Goal: Transaction & Acquisition: Book appointment/travel/reservation

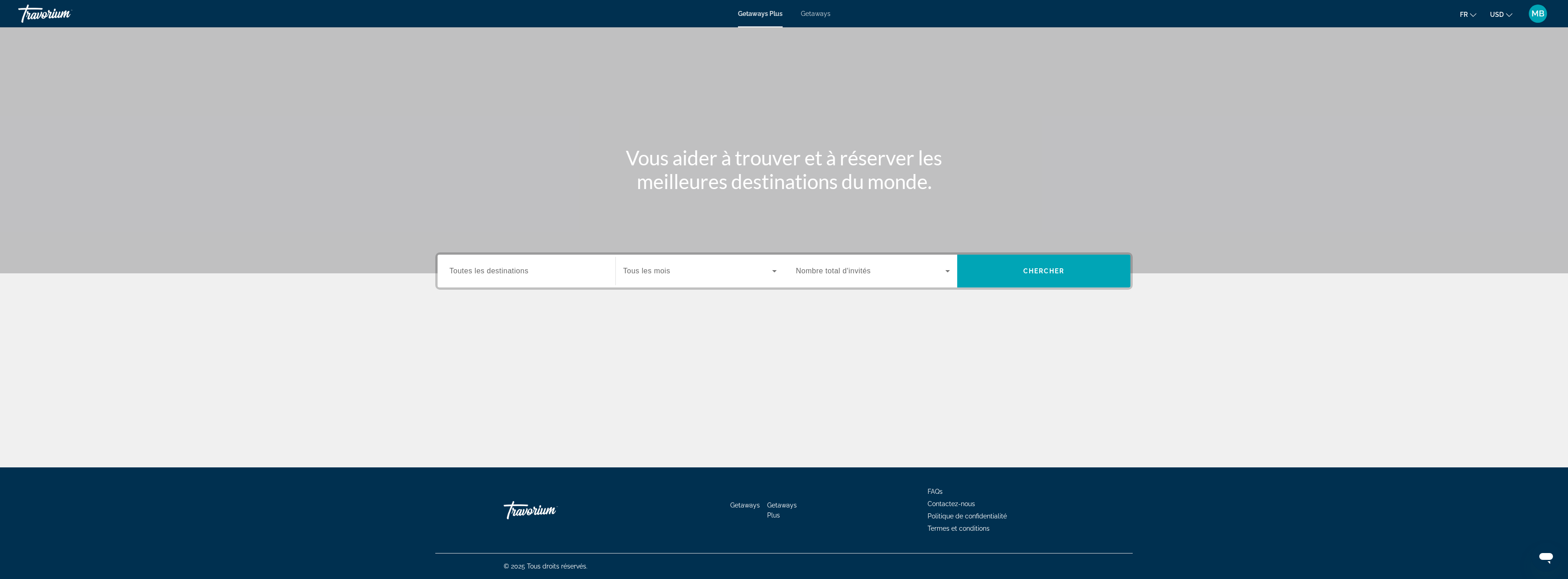
click at [1512, 17] on button "USD USD ($) MXN (Mex$) CAD (Can$) GBP (£) EUR (€) AUD (A$) NZD (NZ$) CNY (CN¥)" at bounding box center [1500, 14] width 22 height 14
click at [1485, 83] on button "EUR (€)" at bounding box center [1482, 84] width 45 height 12
click at [884, 276] on div "Search widget" at bounding box center [873, 271] width 154 height 26
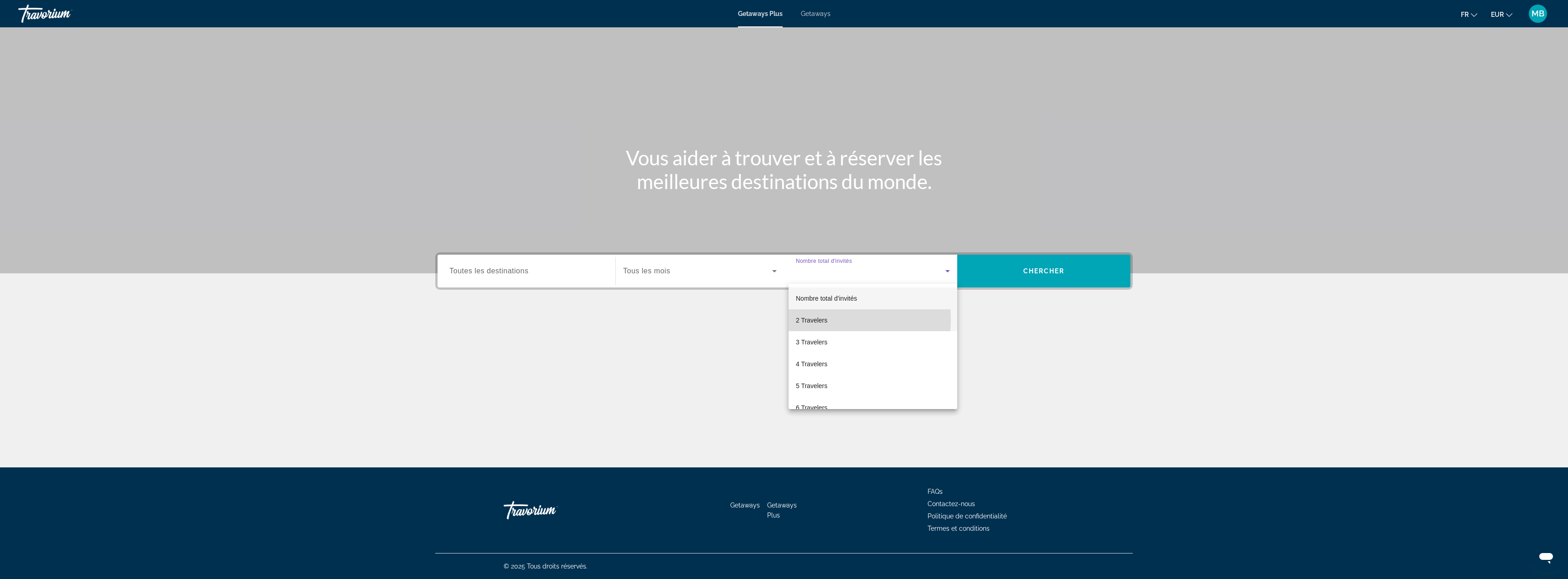
drag, startPoint x: 814, startPoint y: 319, endPoint x: 797, endPoint y: 311, distance: 18.8
click at [814, 319] on span "2 Travelers" at bounding box center [811, 320] width 32 height 11
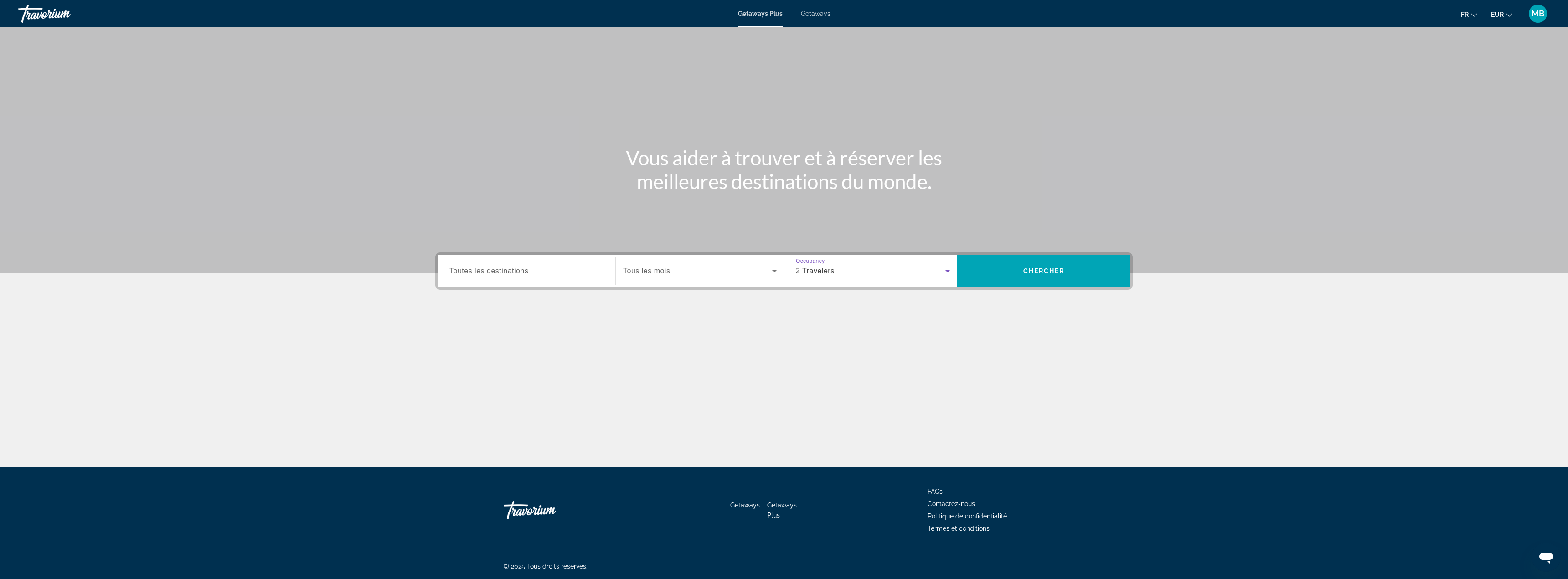
click at [673, 274] on span "Search widget" at bounding box center [697, 271] width 149 height 11
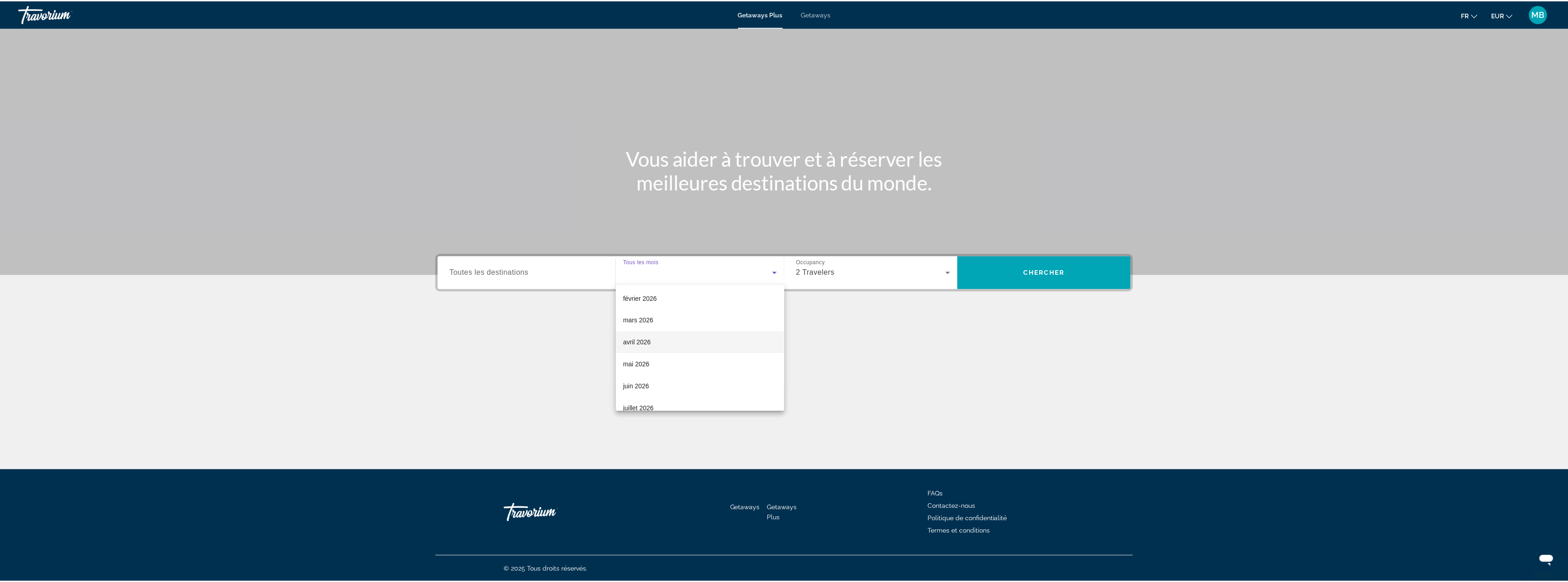
scroll to position [137, 0]
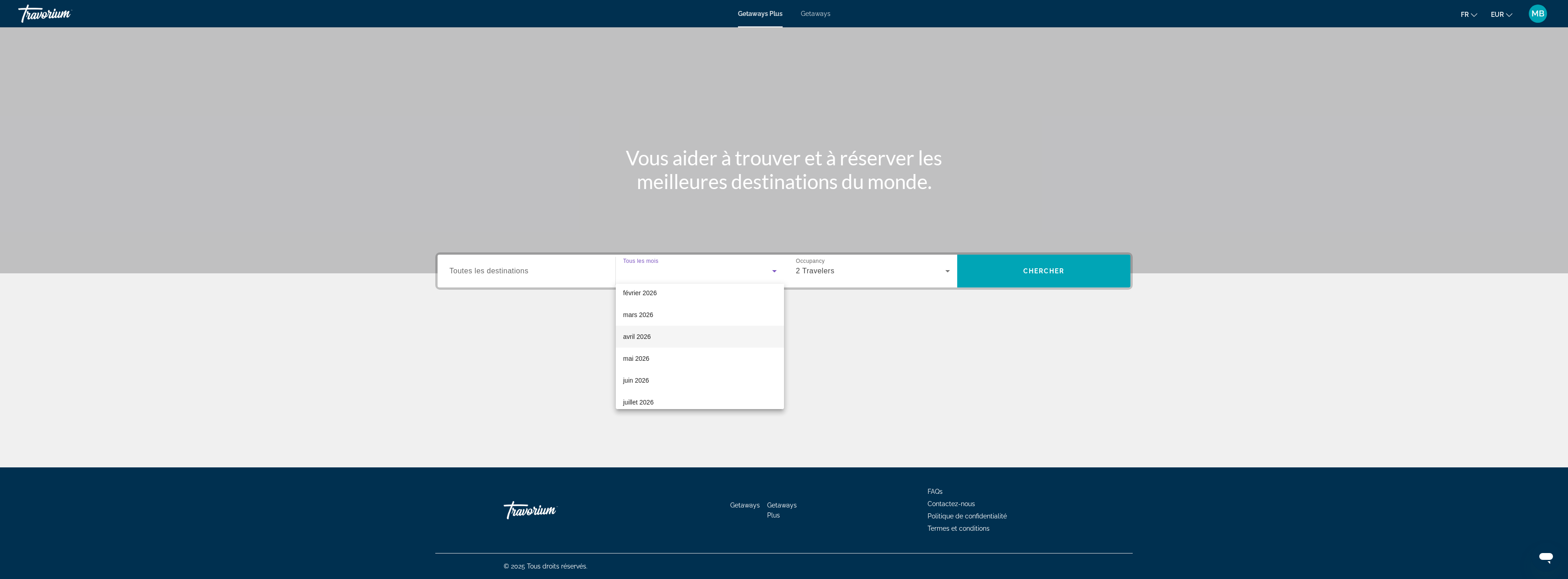
click at [645, 336] on span "avril 2026" at bounding box center [636, 336] width 28 height 11
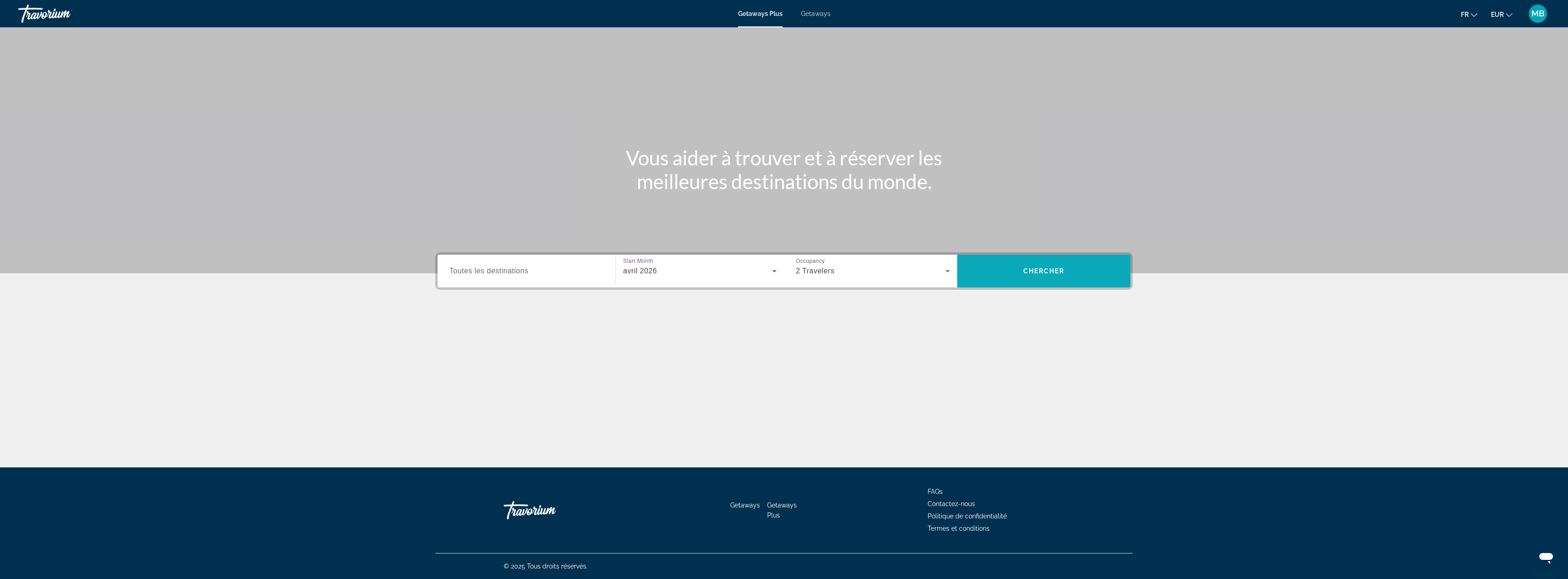
click at [1017, 266] on span "Search widget" at bounding box center [1043, 271] width 173 height 22
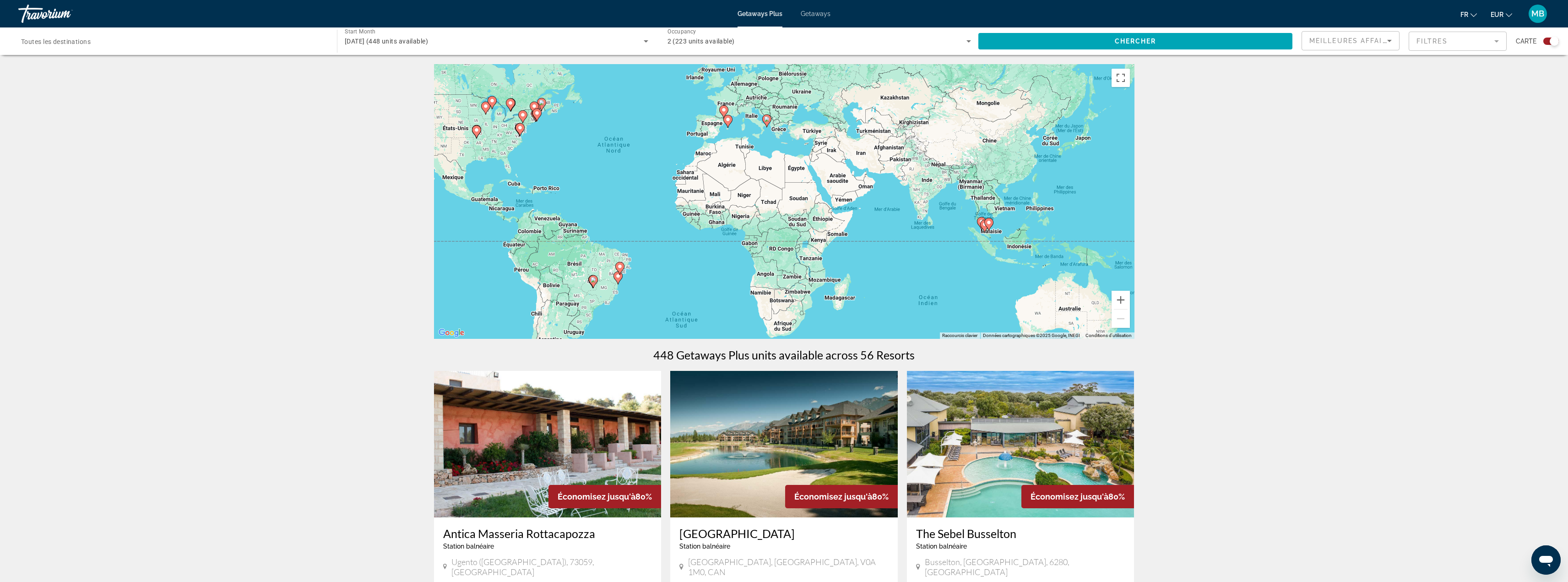
drag, startPoint x: 789, startPoint y: 209, endPoint x: 645, endPoint y: 166, distance: 150.3
click at [645, 166] on div "Pour activer le glissement avec le clavier, appuyez sur Alt+Entrée. Une fois ce…" at bounding box center [784, 201] width 700 height 274
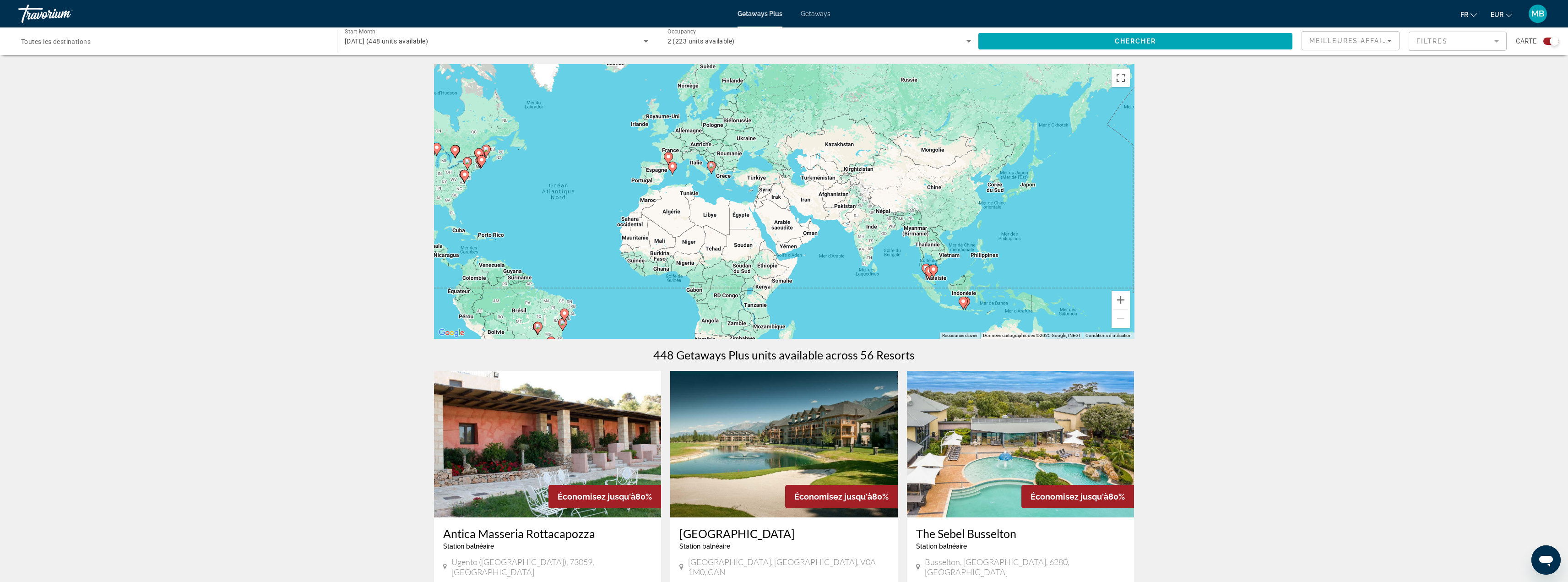
drag, startPoint x: 823, startPoint y: 198, endPoint x: 835, endPoint y: 264, distance: 67.1
click at [838, 268] on div "Pour activer le glissement avec le clavier, appuyez sur Alt+Entrée. Une fois ce…" at bounding box center [784, 201] width 700 height 274
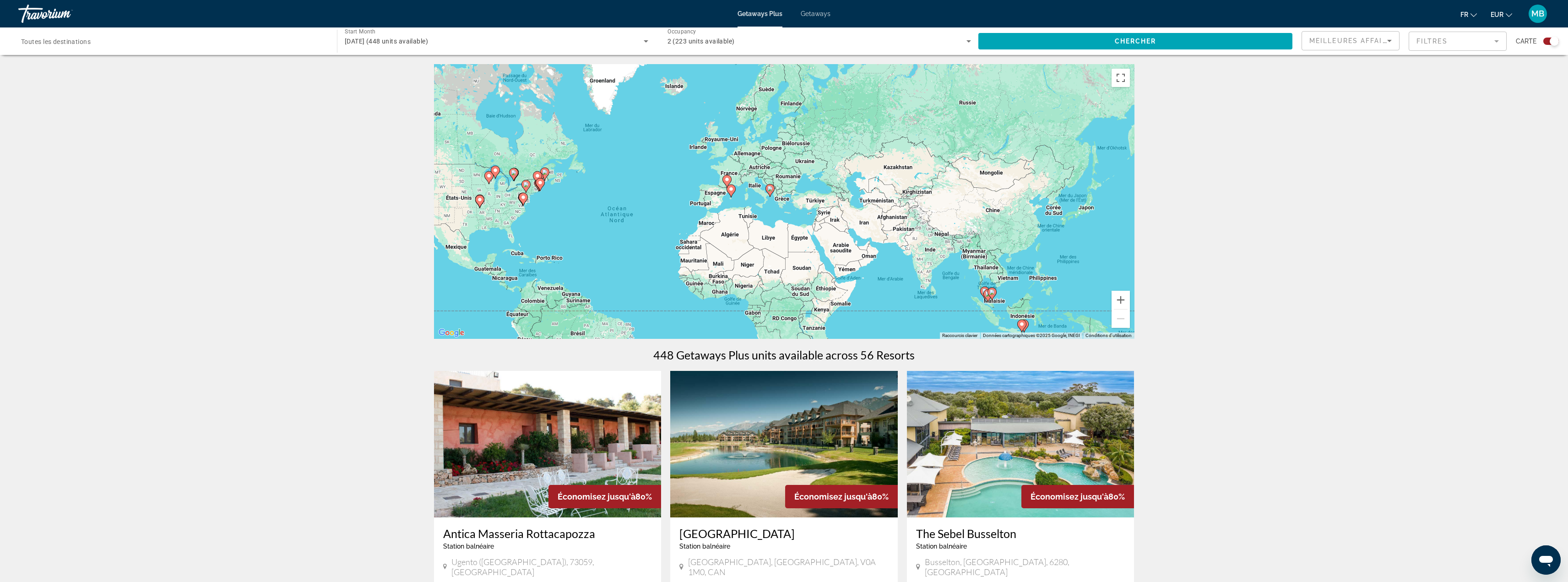
drag, startPoint x: 664, startPoint y: 215, endPoint x: 724, endPoint y: 215, distance: 60.0
click at [711, 220] on div "Pour activer le glissement avec le clavier, appuyez sur Alt+Entrée. Une fois ce…" at bounding box center [784, 201] width 700 height 274
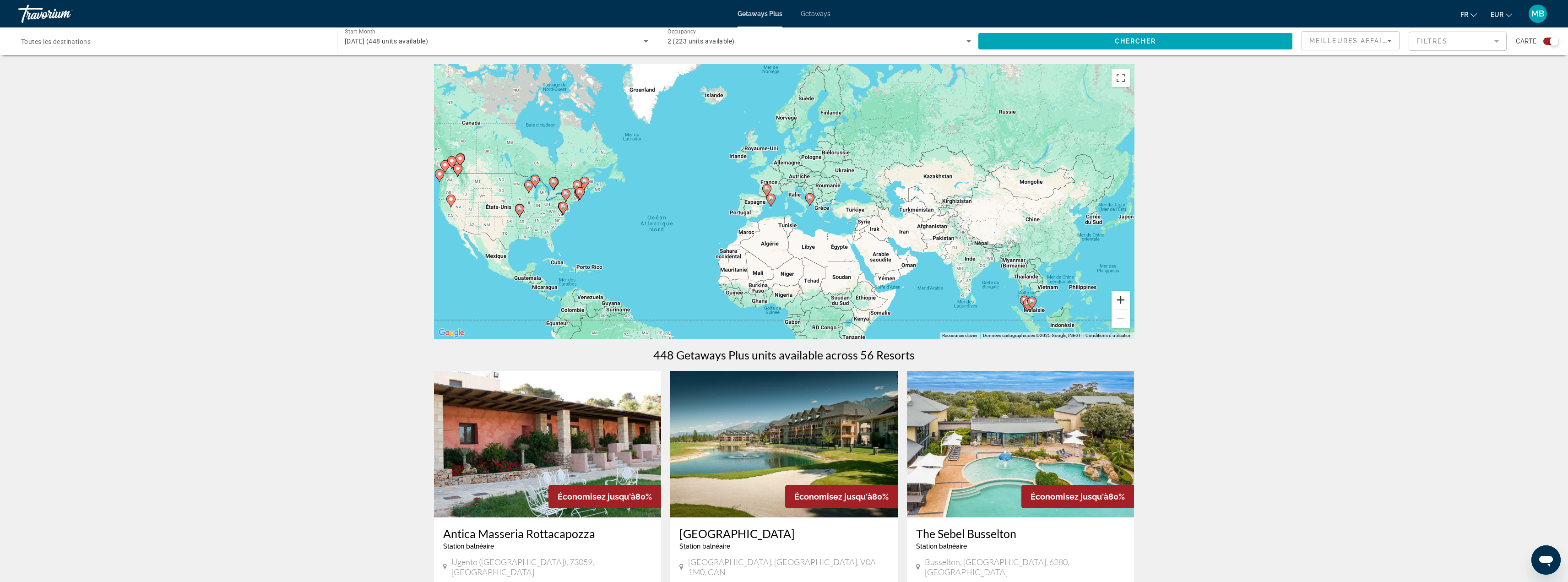
click at [1124, 301] on button "Zoom avant" at bounding box center [1120, 299] width 18 height 18
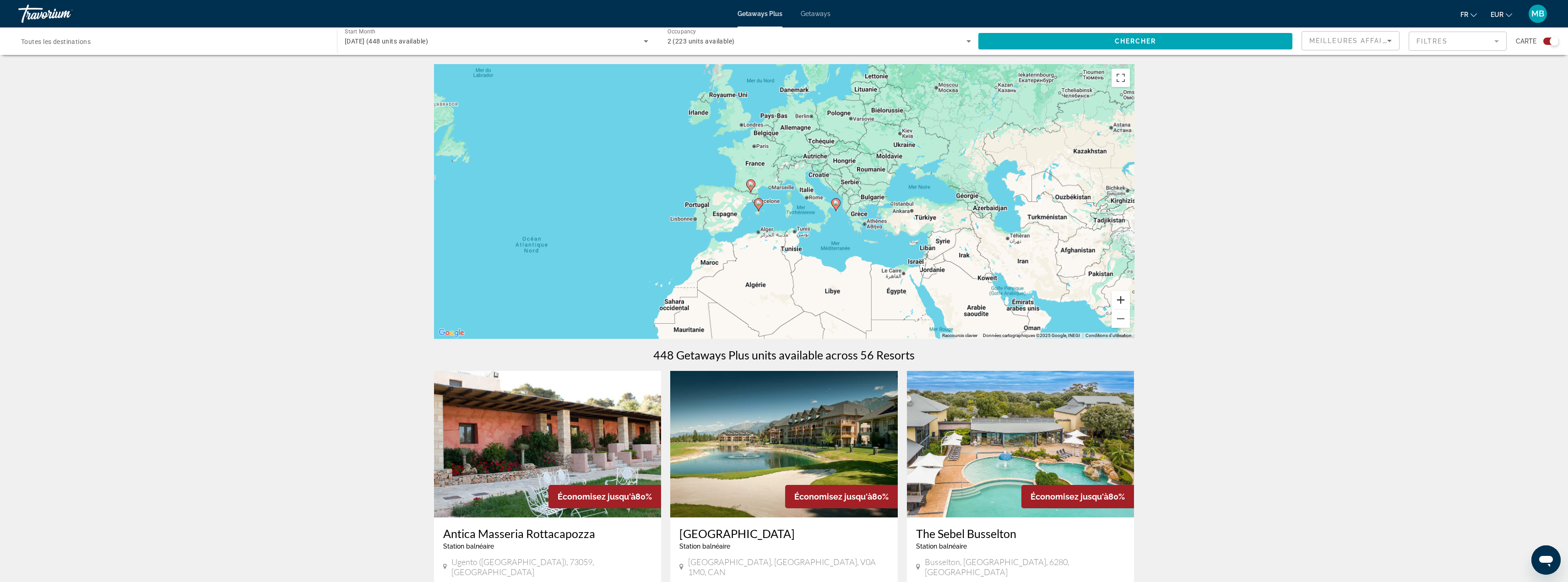
click at [1124, 301] on button "Zoom avant" at bounding box center [1120, 299] width 18 height 18
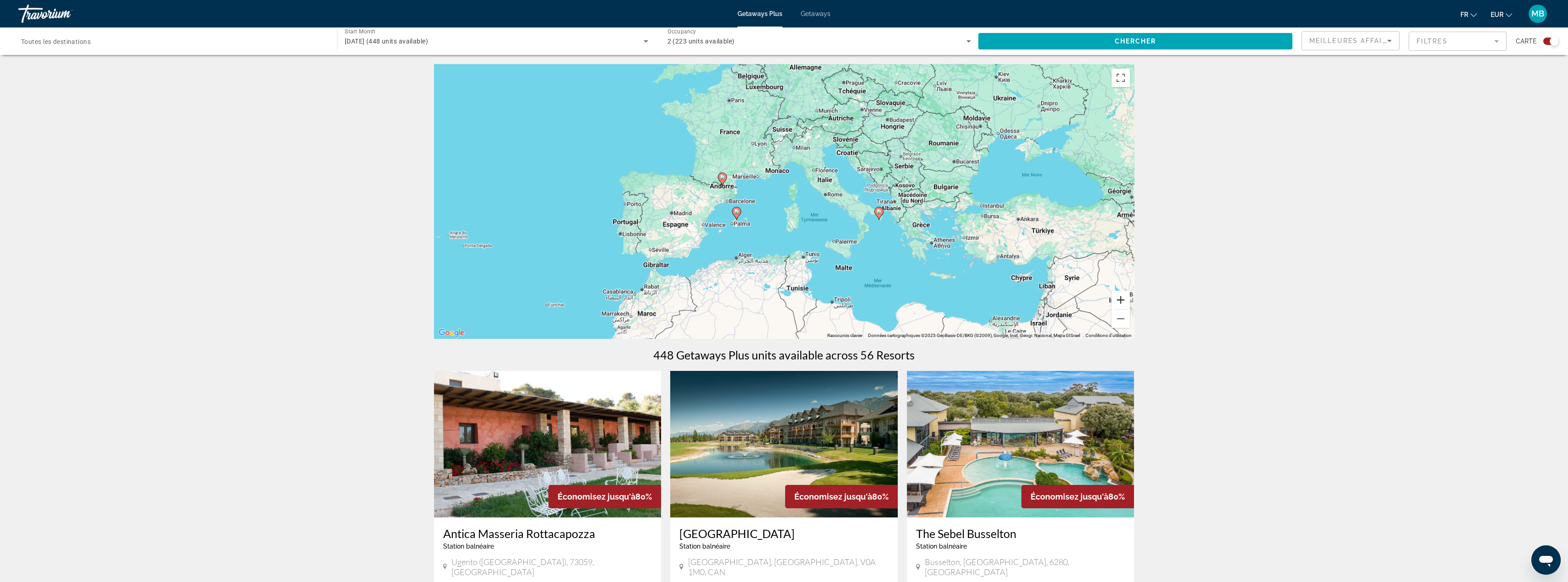
click at [1124, 301] on button "Zoom avant" at bounding box center [1120, 299] width 18 height 18
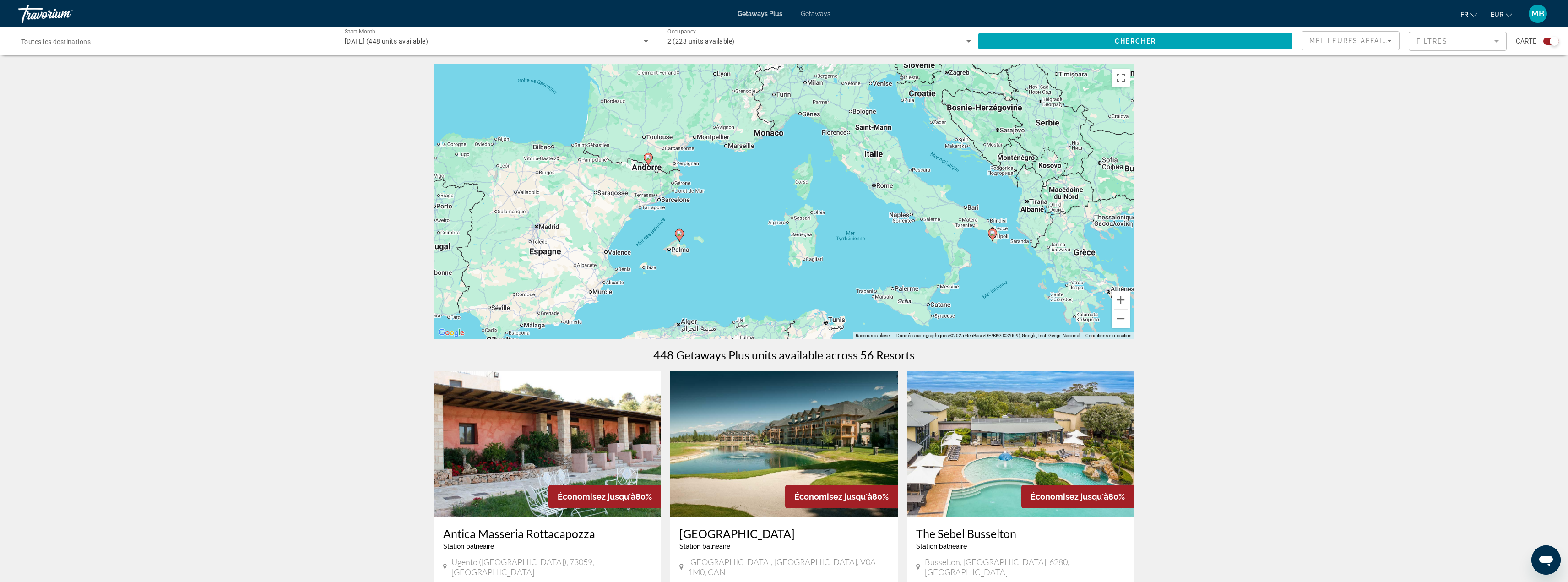
click at [994, 234] on image "Main content" at bounding box center [993, 233] width 5 height 5
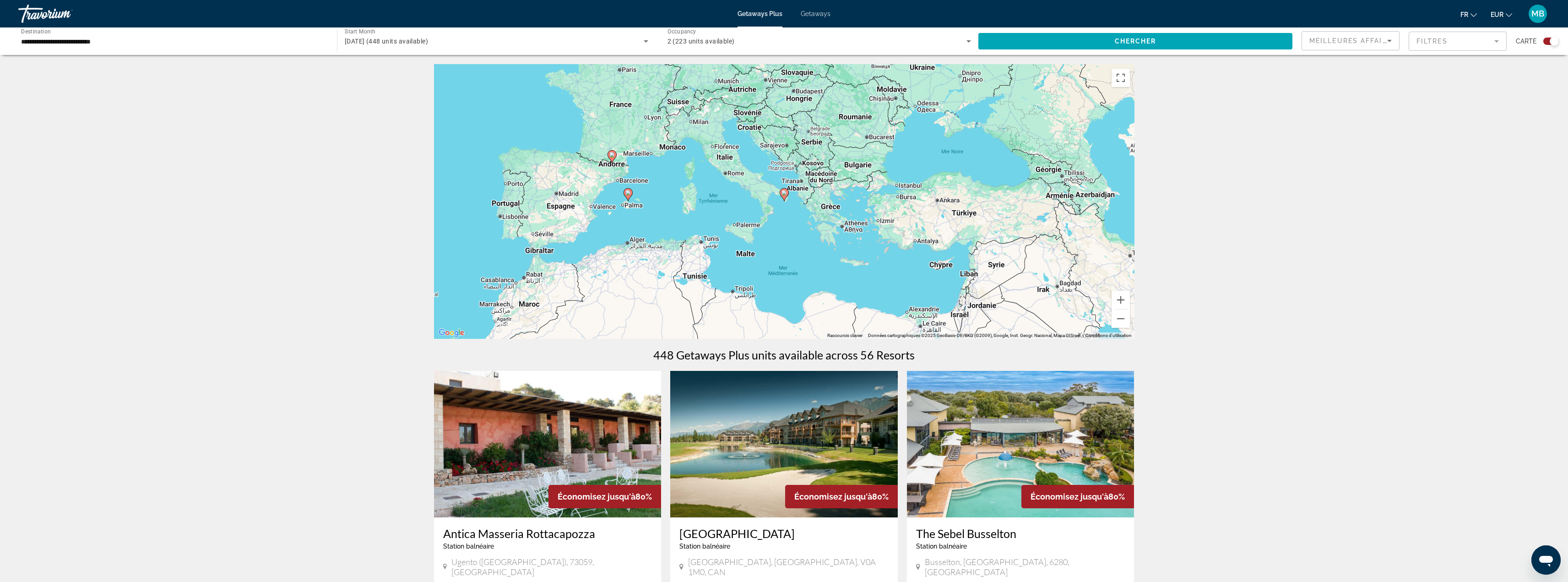
click at [787, 194] on icon "Main content" at bounding box center [784, 195] width 8 height 12
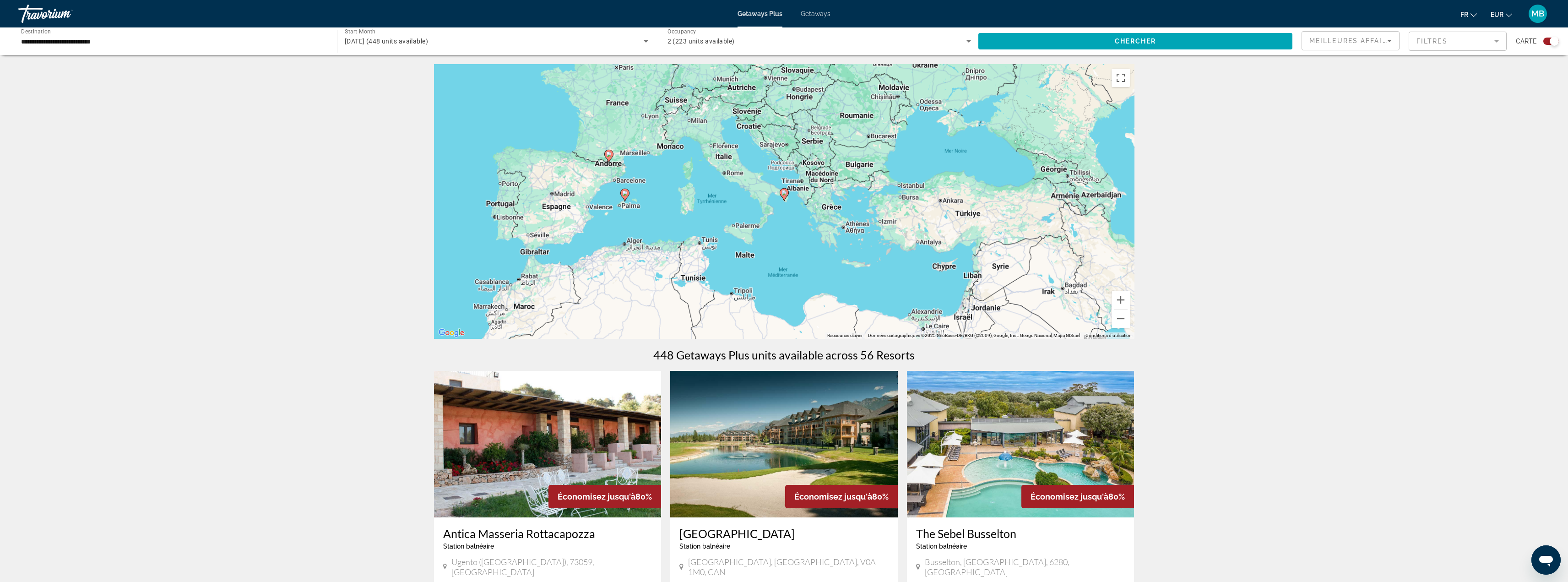
type input "**********"
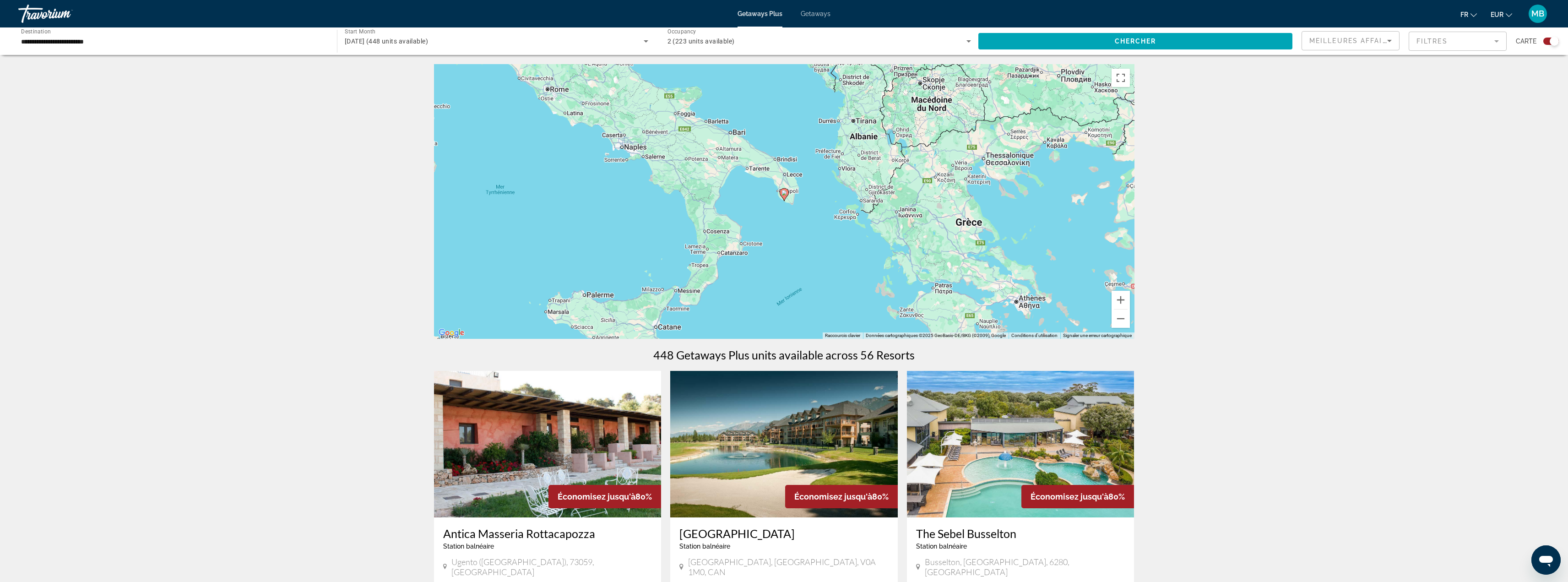
click at [786, 195] on image "Main content" at bounding box center [785, 193] width 5 height 5
click at [786, 194] on image "Main content" at bounding box center [785, 193] width 5 height 5
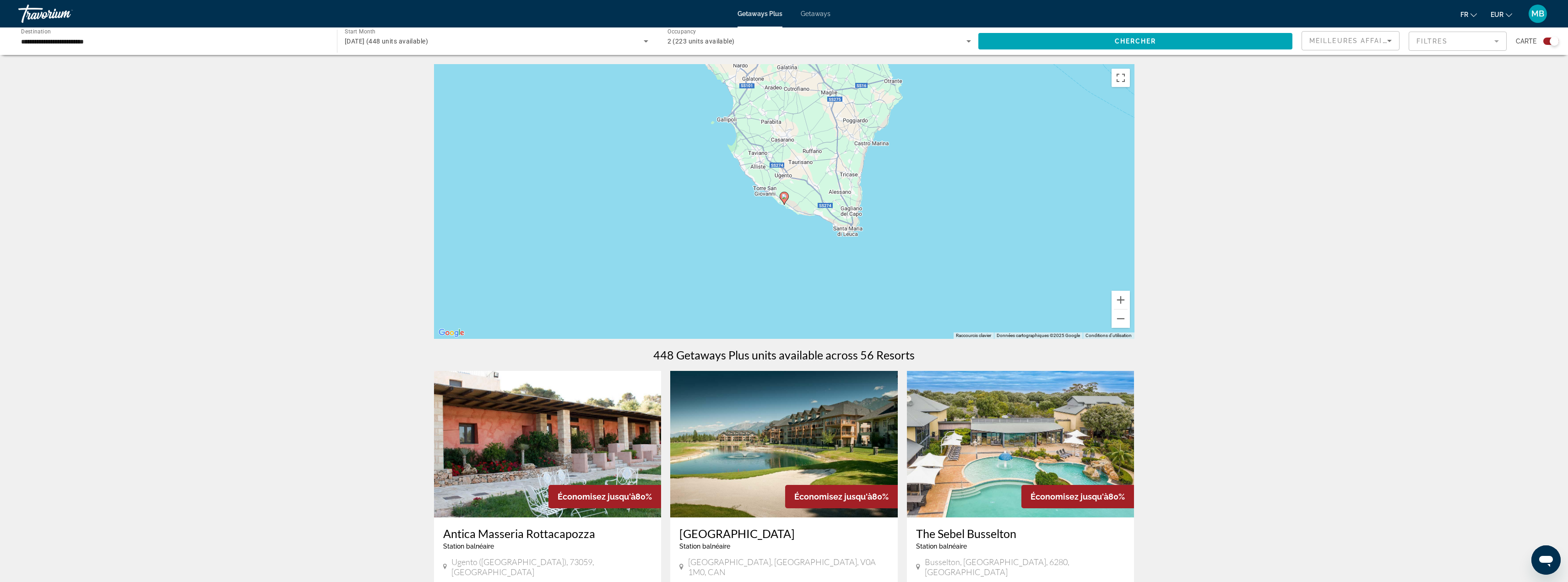
click at [781, 197] on icon "Main content" at bounding box center [784, 198] width 8 height 12
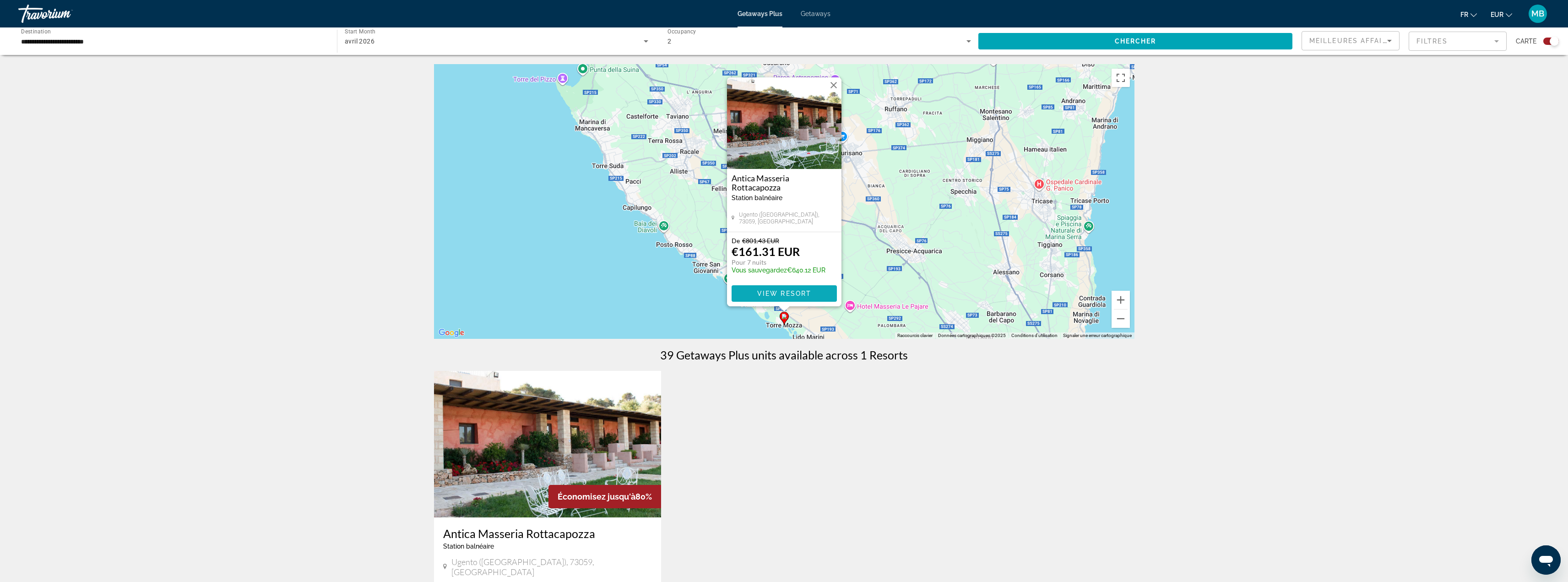
click at [804, 293] on span "View Resort" at bounding box center [784, 293] width 54 height 7
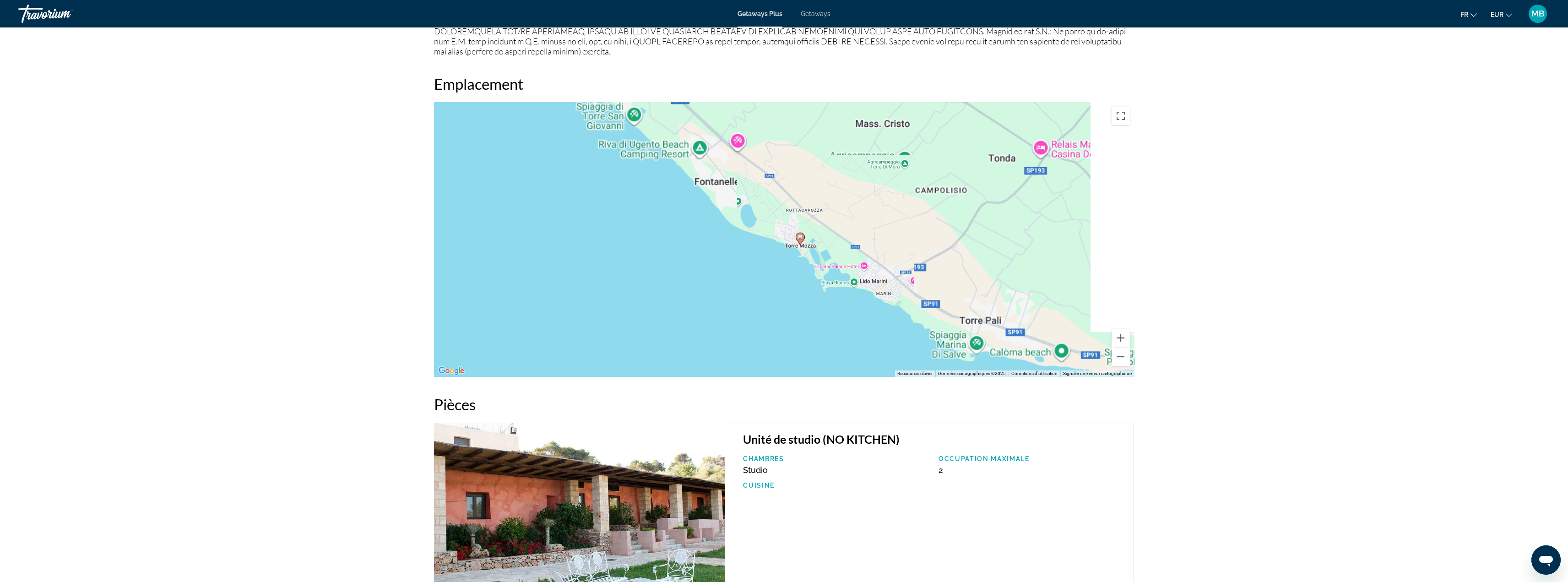
scroll to position [1007, 0]
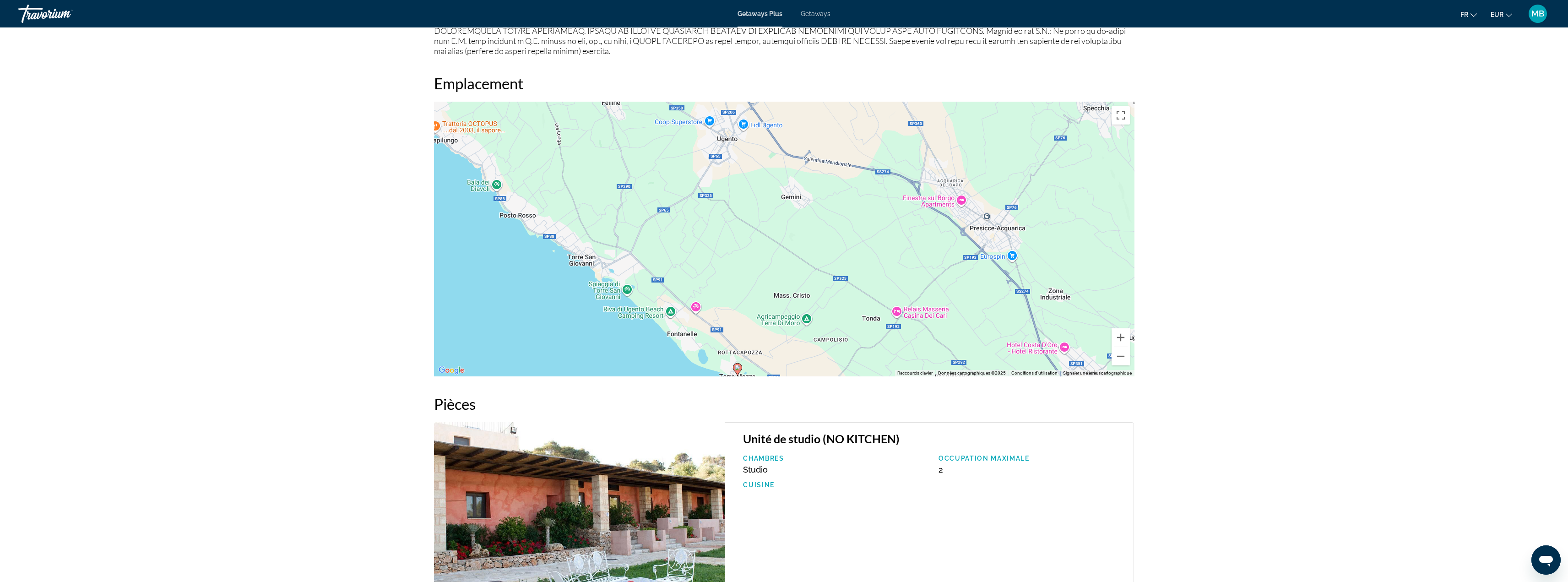
drag, startPoint x: 964, startPoint y: 203, endPoint x: 887, endPoint y: 269, distance: 101.4
click at [897, 270] on div "Pour activer le glissement avec le clavier, appuyez sur Alt+Entrée. Une fois ce…" at bounding box center [784, 239] width 700 height 274
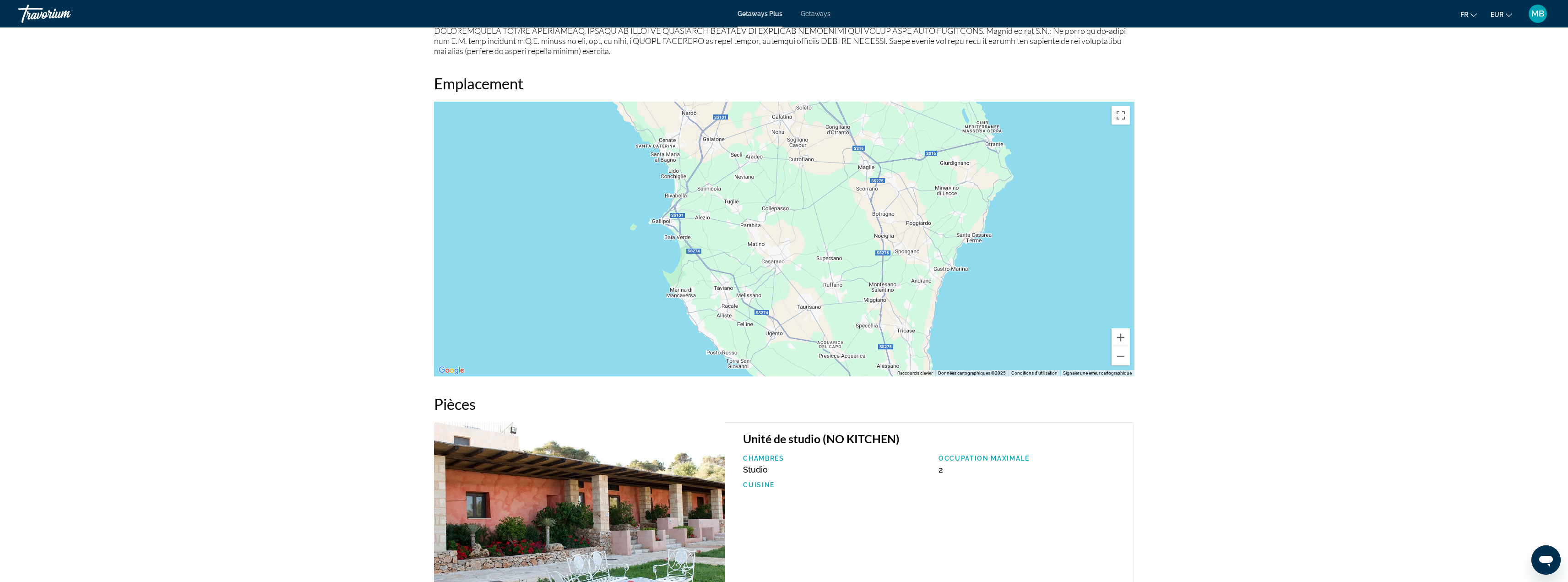
drag, startPoint x: 856, startPoint y: 263, endPoint x: 794, endPoint y: 357, distance: 112.6
click at [794, 357] on div "Pour activer le glissement avec le clavier, appuyez sur Alt+Entrée. Une fois ce…" at bounding box center [784, 239] width 700 height 274
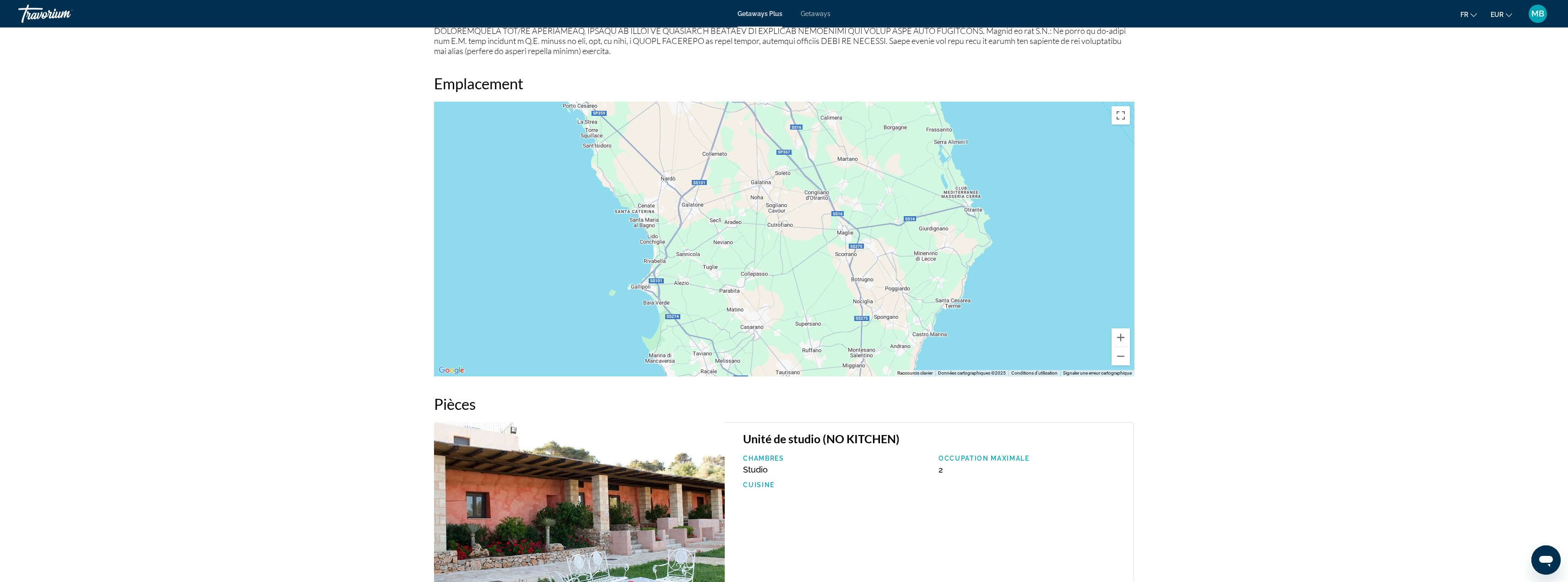
drag, startPoint x: 832, startPoint y: 254, endPoint x: 813, endPoint y: 314, distance: 62.9
click at [813, 314] on div "Pour activer le glissement avec le clavier, appuyez sur Alt+Entrée. Une fois ce…" at bounding box center [784, 239] width 700 height 274
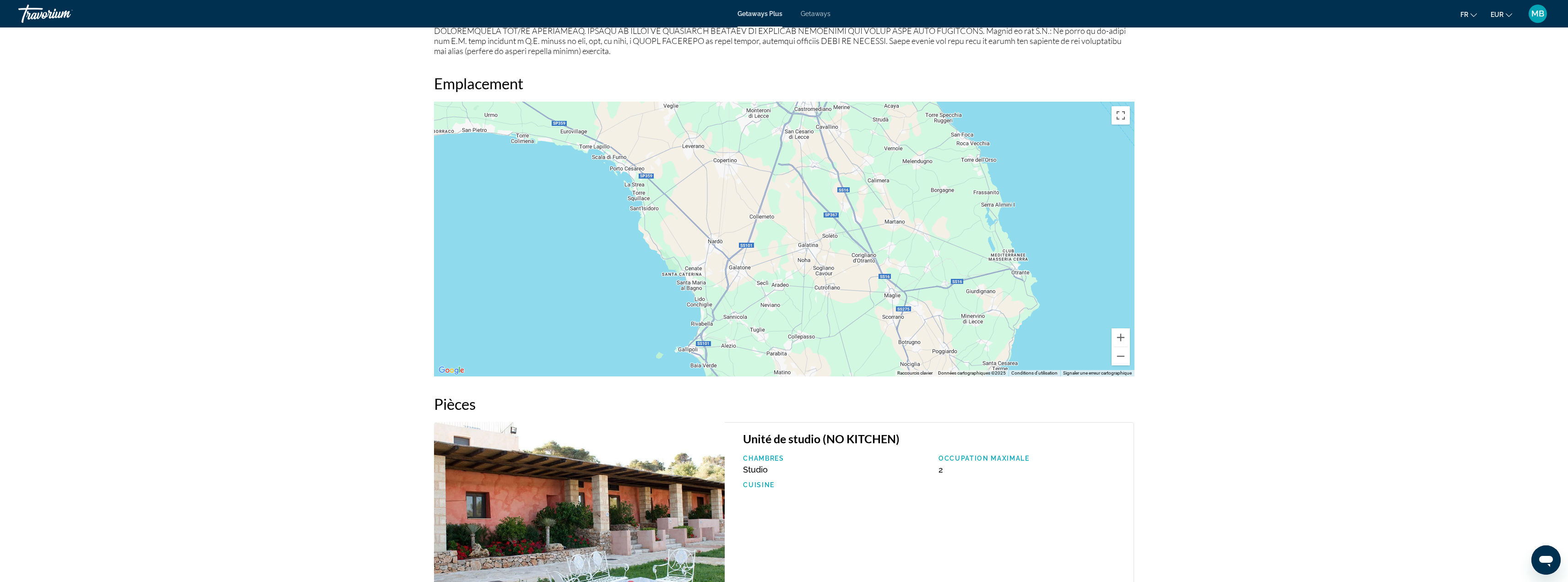
drag, startPoint x: 804, startPoint y: 248, endPoint x: 851, endPoint y: 228, distance: 51.1
click at [852, 228] on div "Pour activer le glissement avec le clavier, appuyez sur Alt+Entrée. Une fois ce…" at bounding box center [784, 239] width 700 height 274
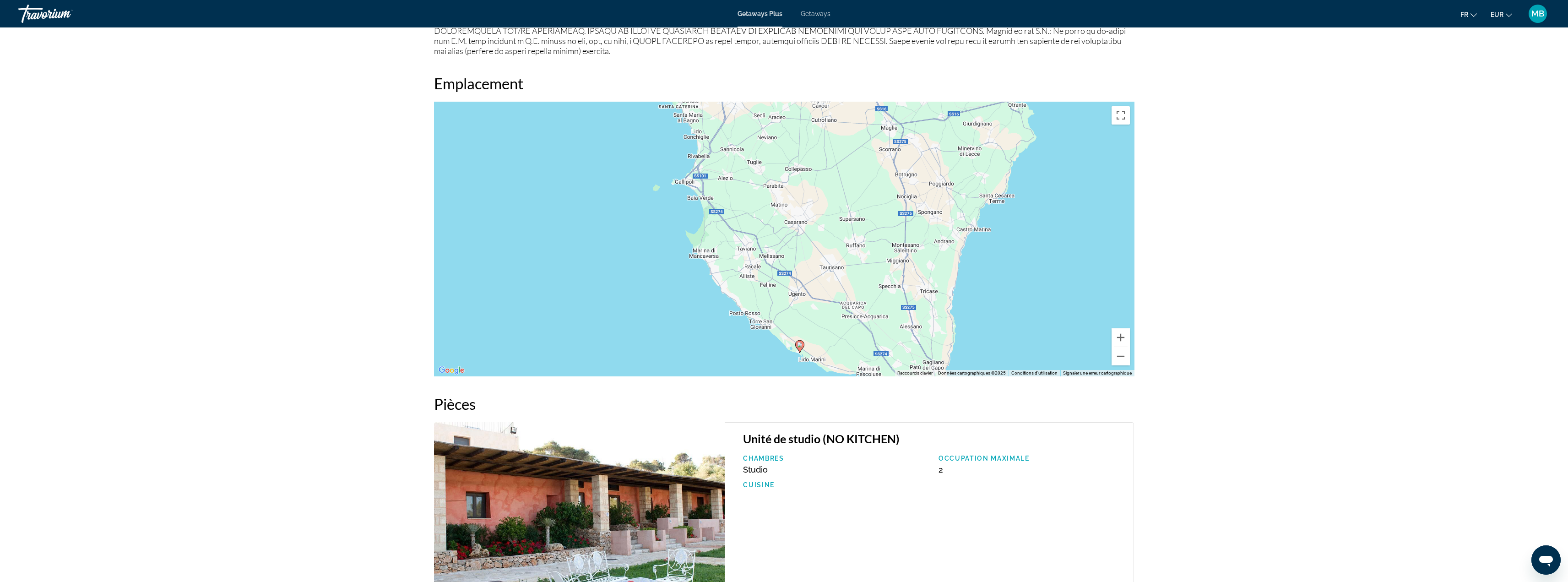
drag, startPoint x: 834, startPoint y: 266, endPoint x: 841, endPoint y: 199, distance: 67.4
click at [841, 199] on div "Pour activer le glissement avec le clavier, appuyez sur Alt+Entrée. Une fois ce…" at bounding box center [784, 239] width 700 height 274
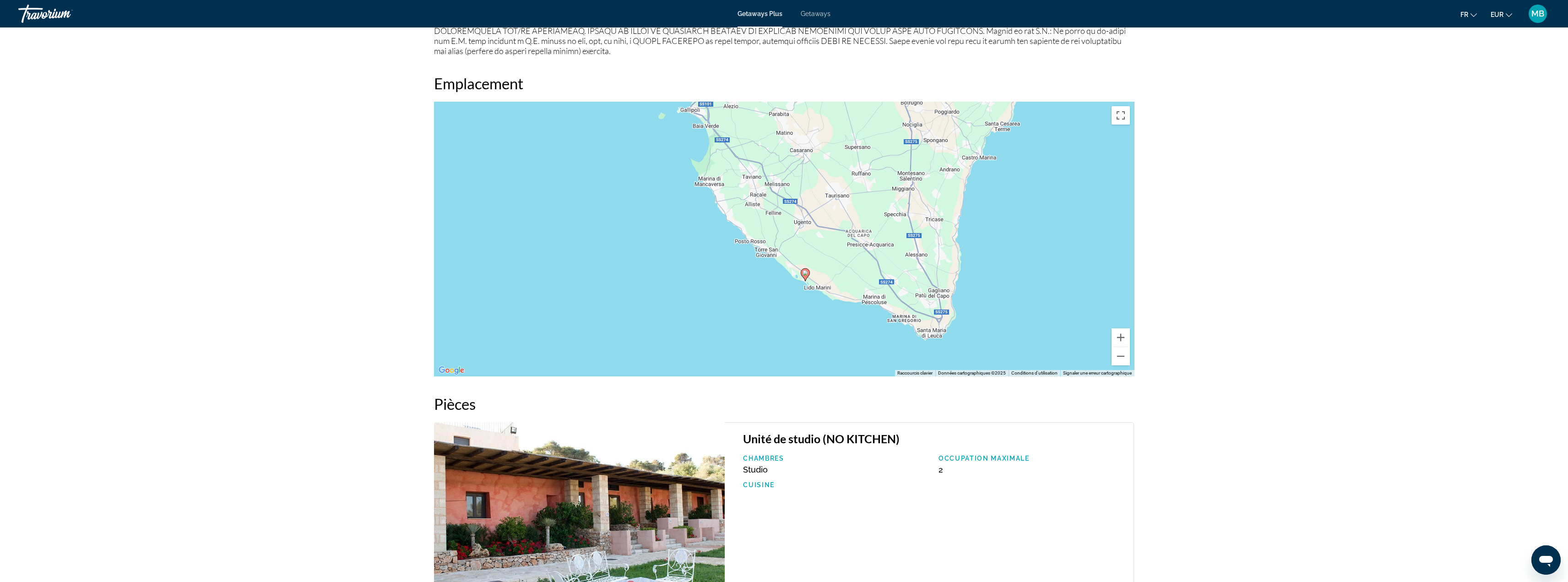
drag, startPoint x: 818, startPoint y: 227, endPoint x: 823, endPoint y: 162, distance: 65.2
click at [823, 162] on div "Pour activer le glissement avec le clavier, appuyez sur Alt+Entrée. Une fois ce…" at bounding box center [784, 239] width 700 height 274
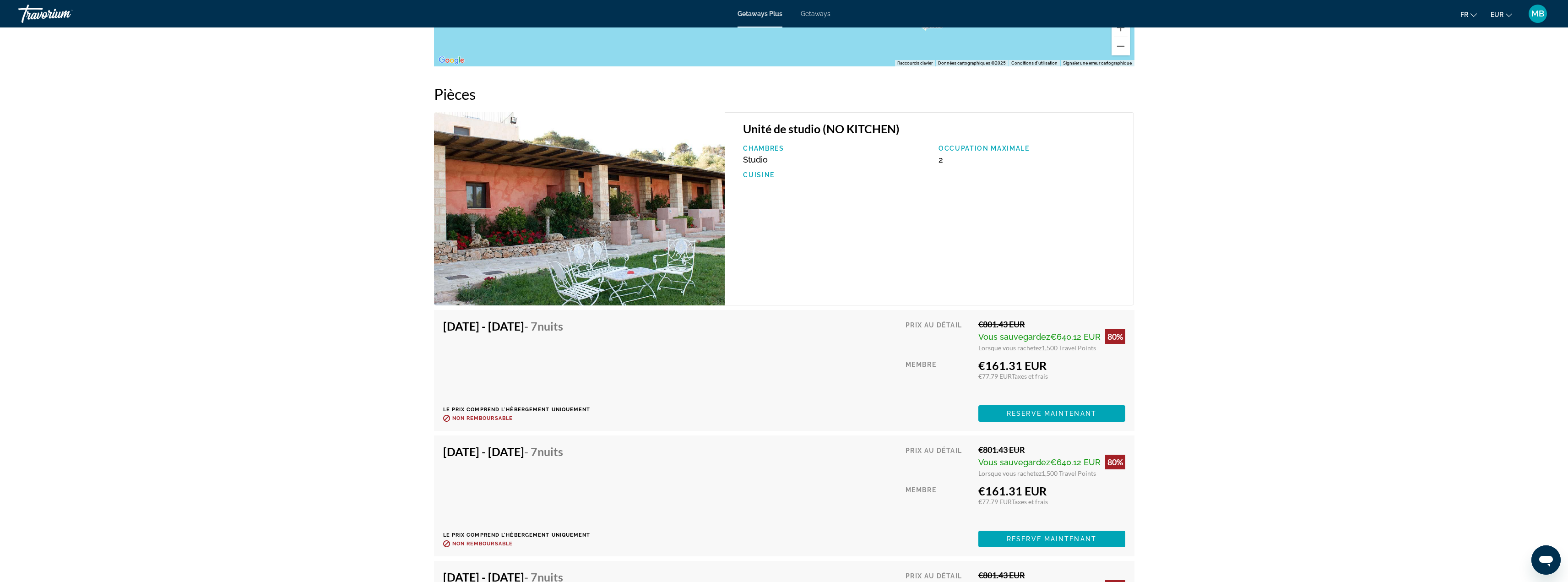
scroll to position [1281, 0]
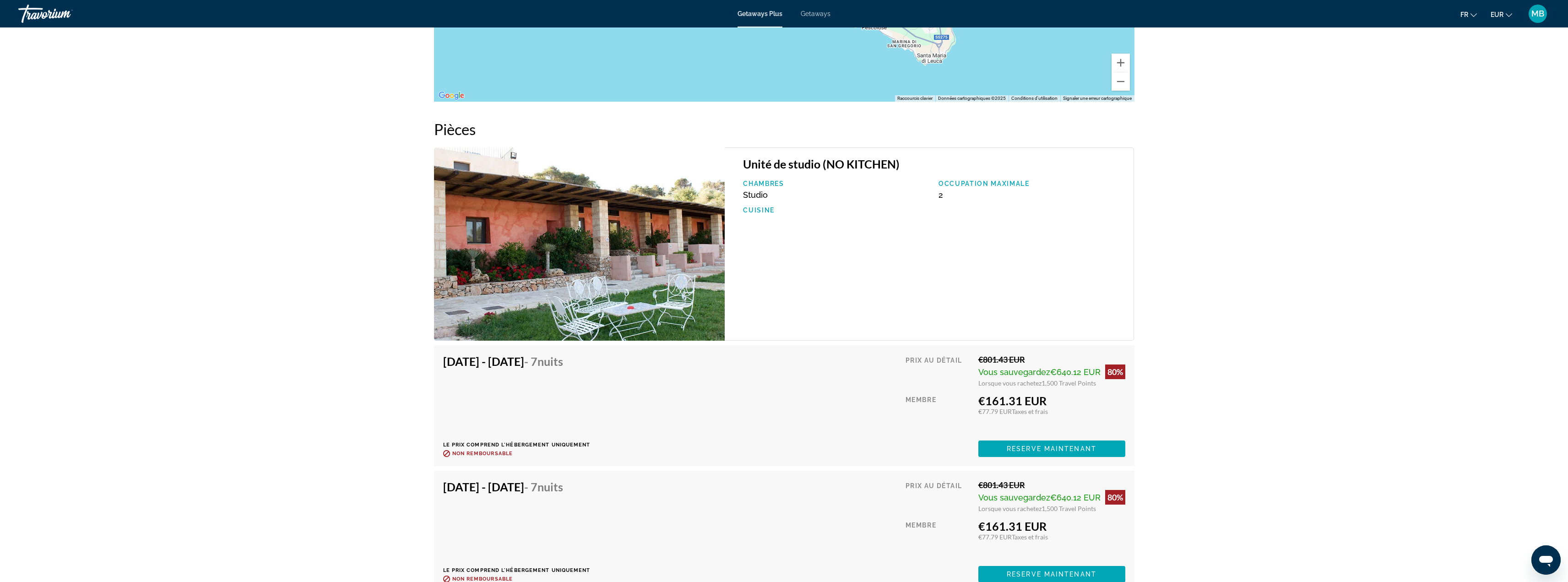
click at [607, 280] on img "Main content" at bounding box center [580, 244] width 291 height 193
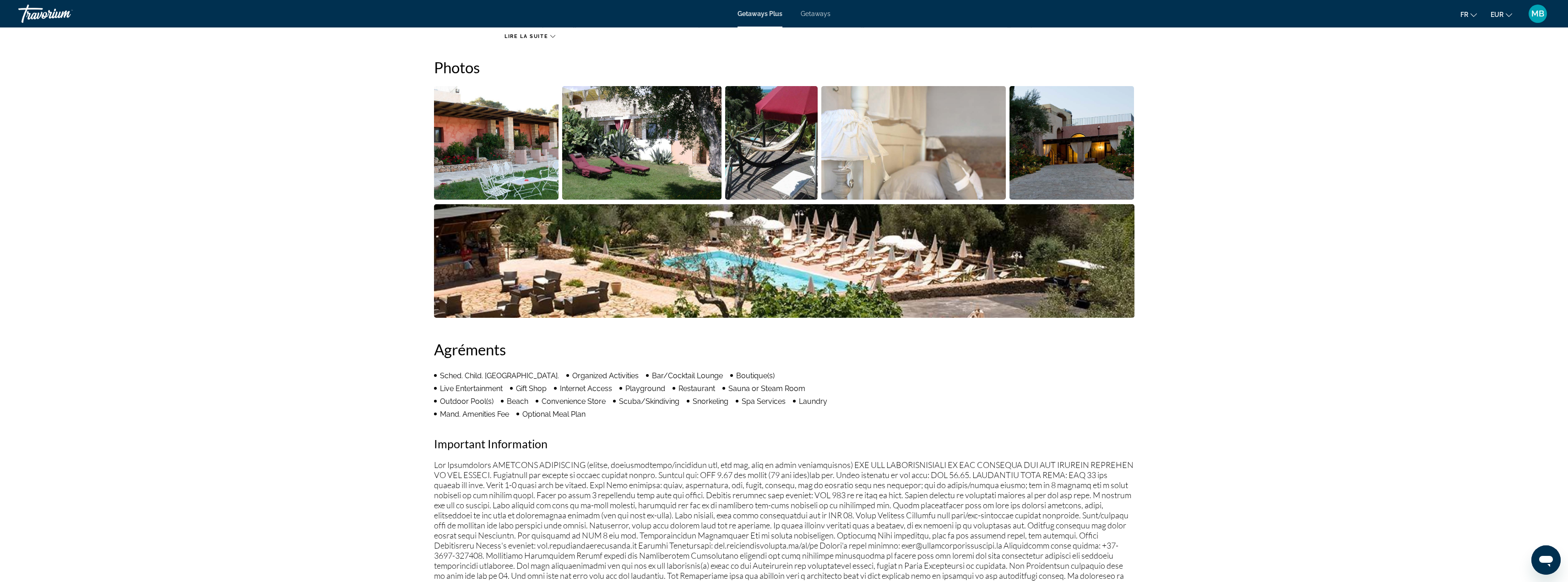
scroll to position [274, 0]
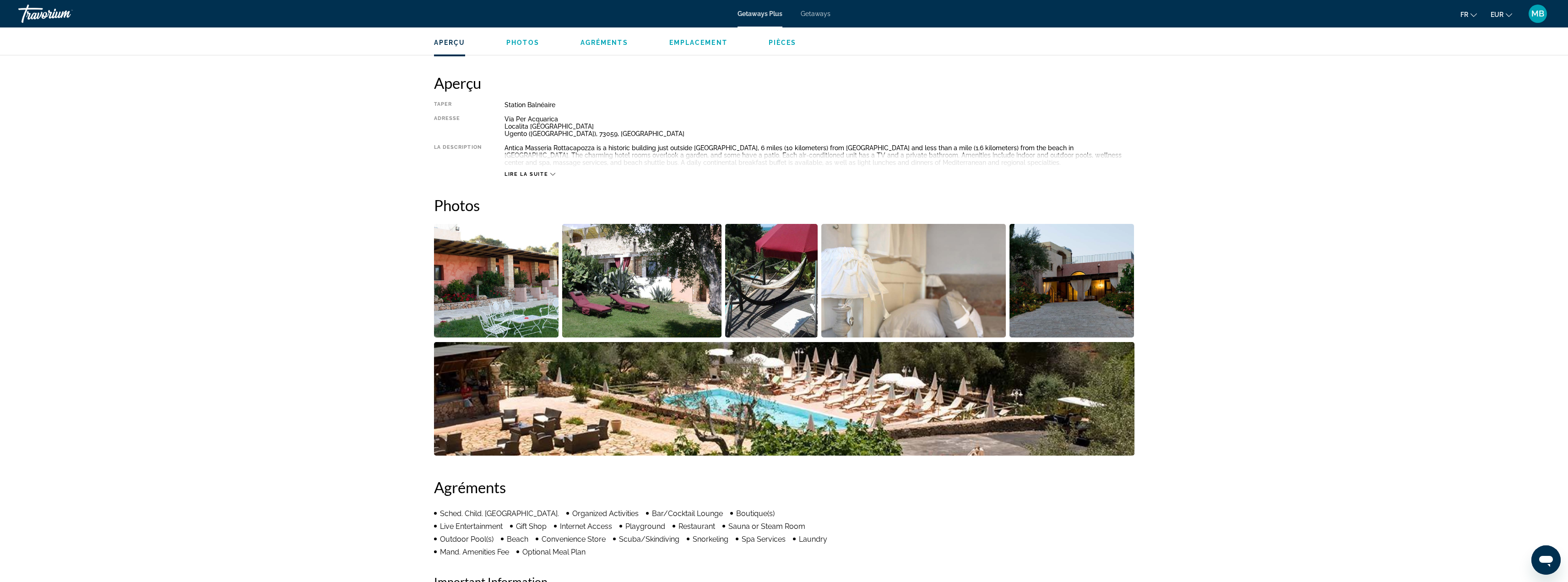
click at [642, 291] on img "Open full-screen image slider" at bounding box center [642, 280] width 160 height 113
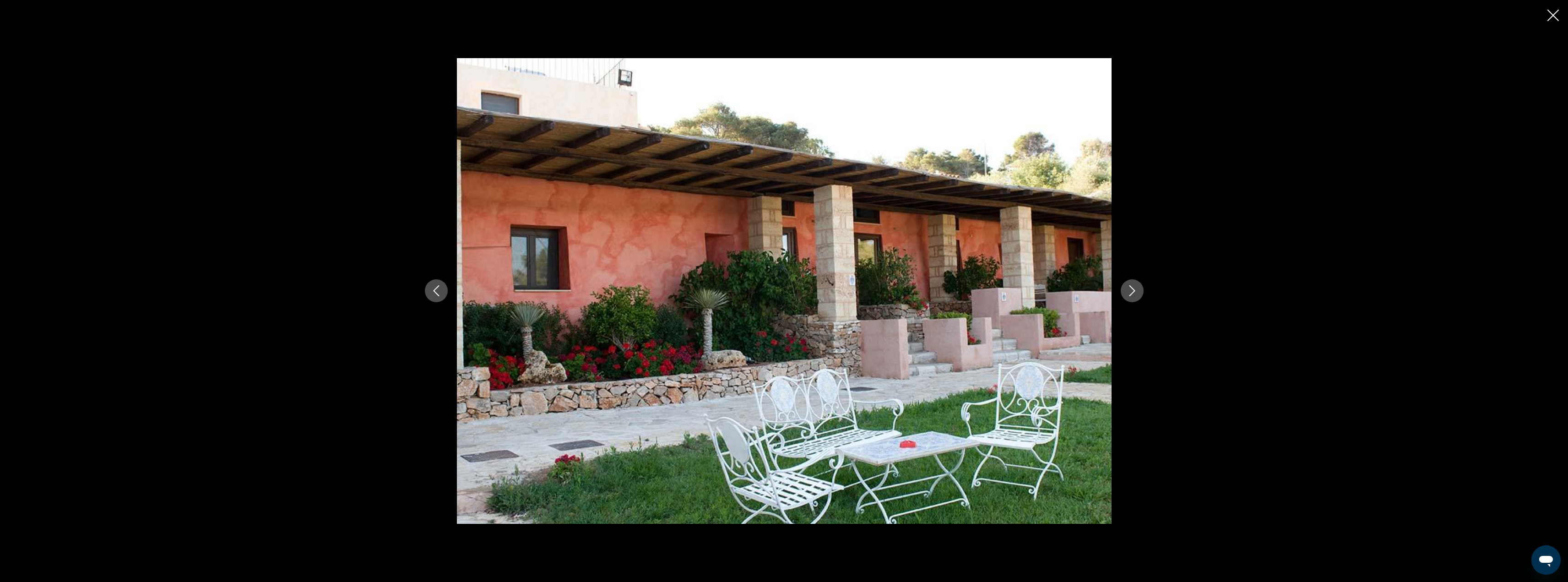
click at [1136, 289] on icon "Next image" at bounding box center [1133, 291] width 11 height 11
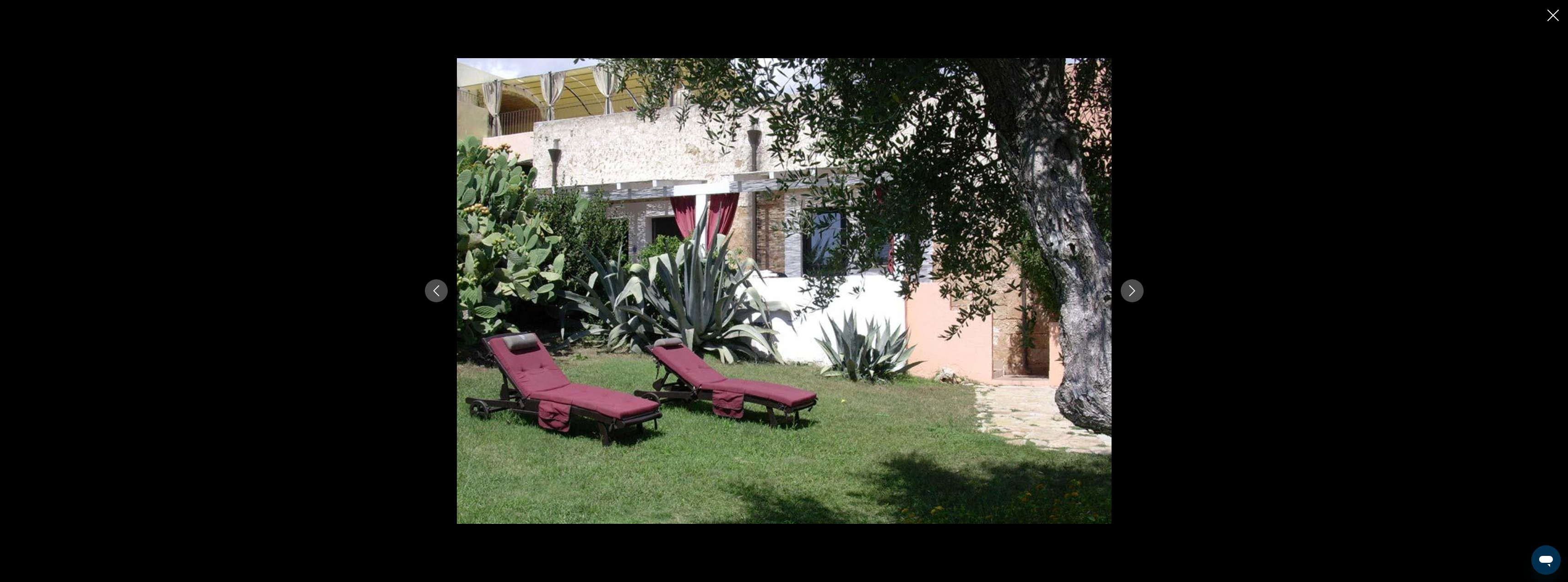
click at [1135, 289] on icon "Next image" at bounding box center [1133, 291] width 11 height 11
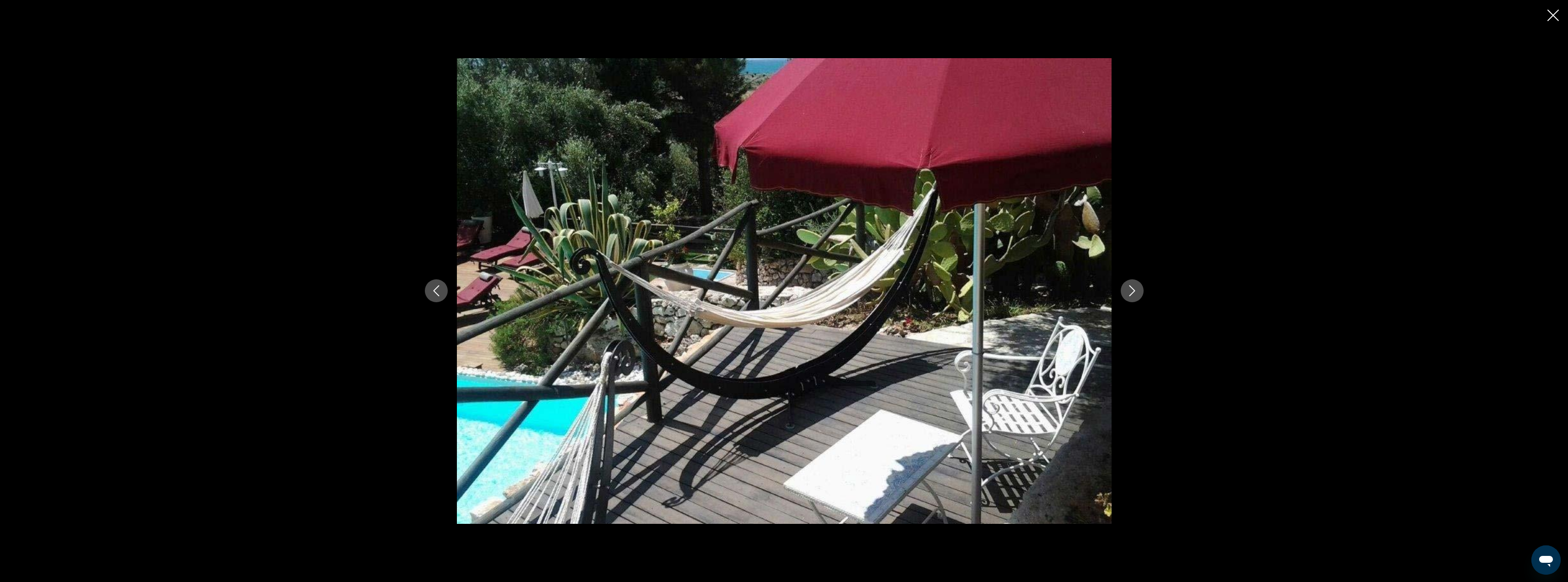
click at [1135, 289] on icon "Next image" at bounding box center [1133, 291] width 11 height 11
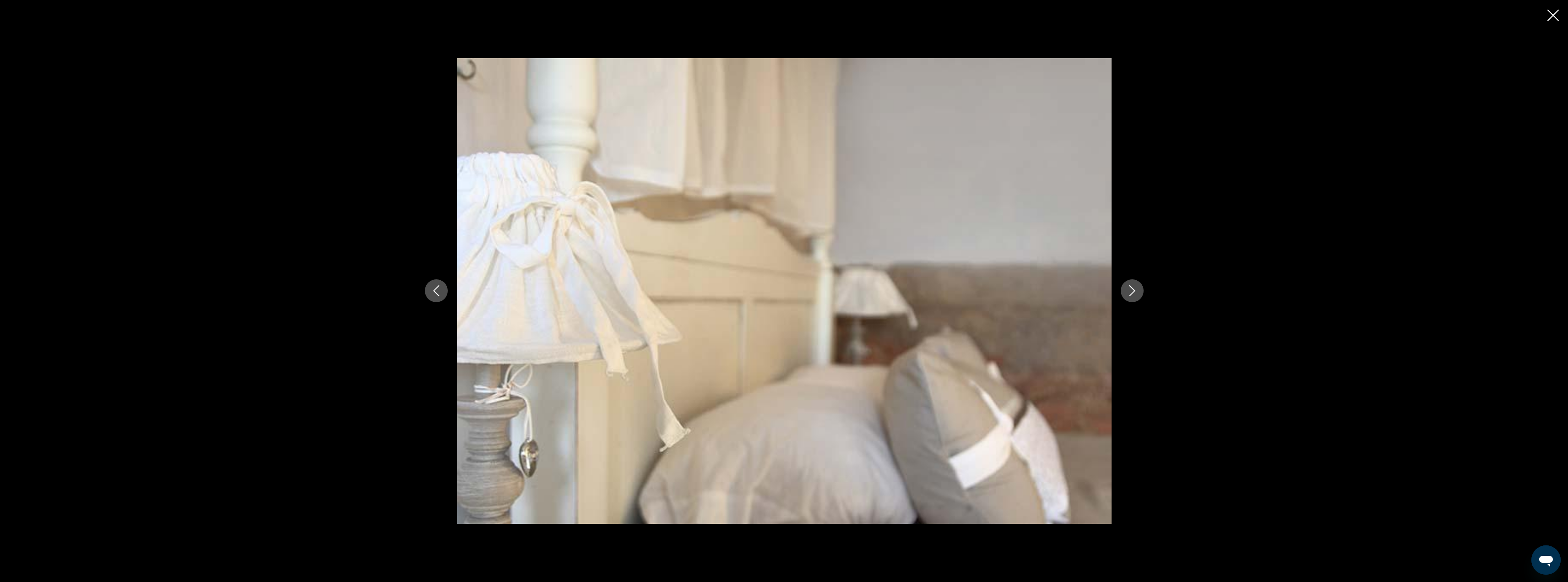
click at [1135, 289] on icon "Next image" at bounding box center [1133, 291] width 11 height 11
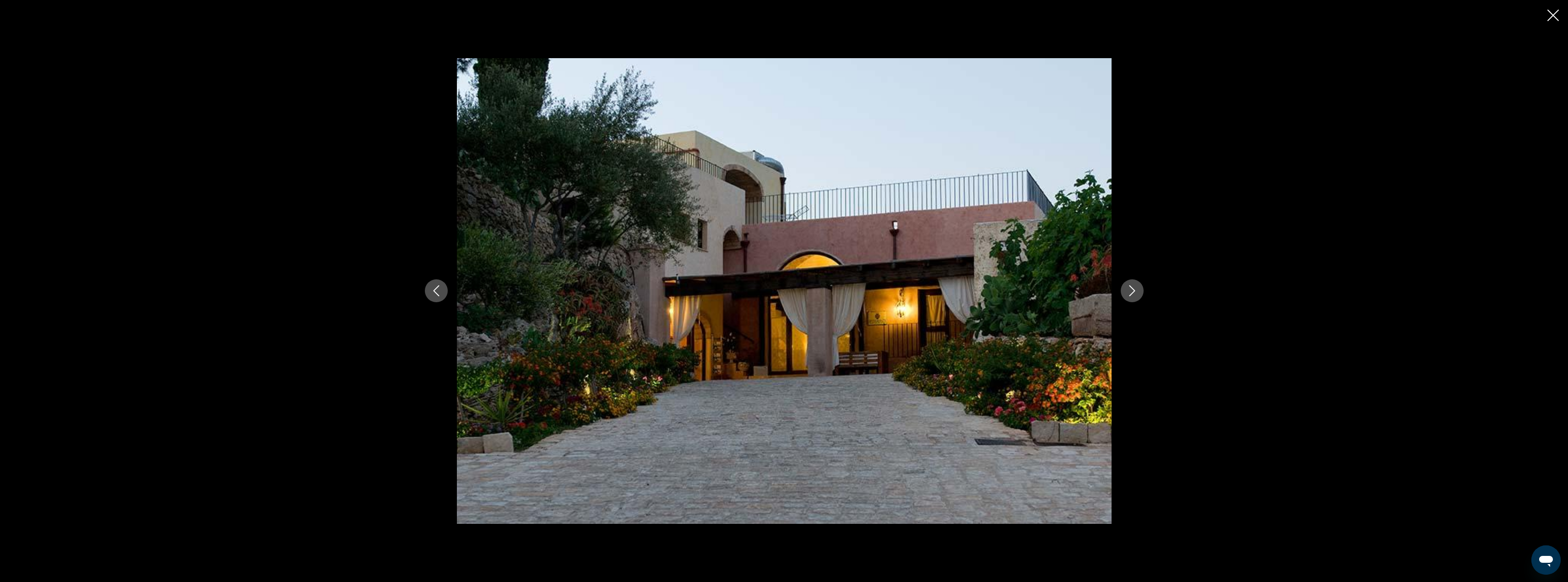
click at [1135, 289] on icon "Next image" at bounding box center [1133, 291] width 11 height 11
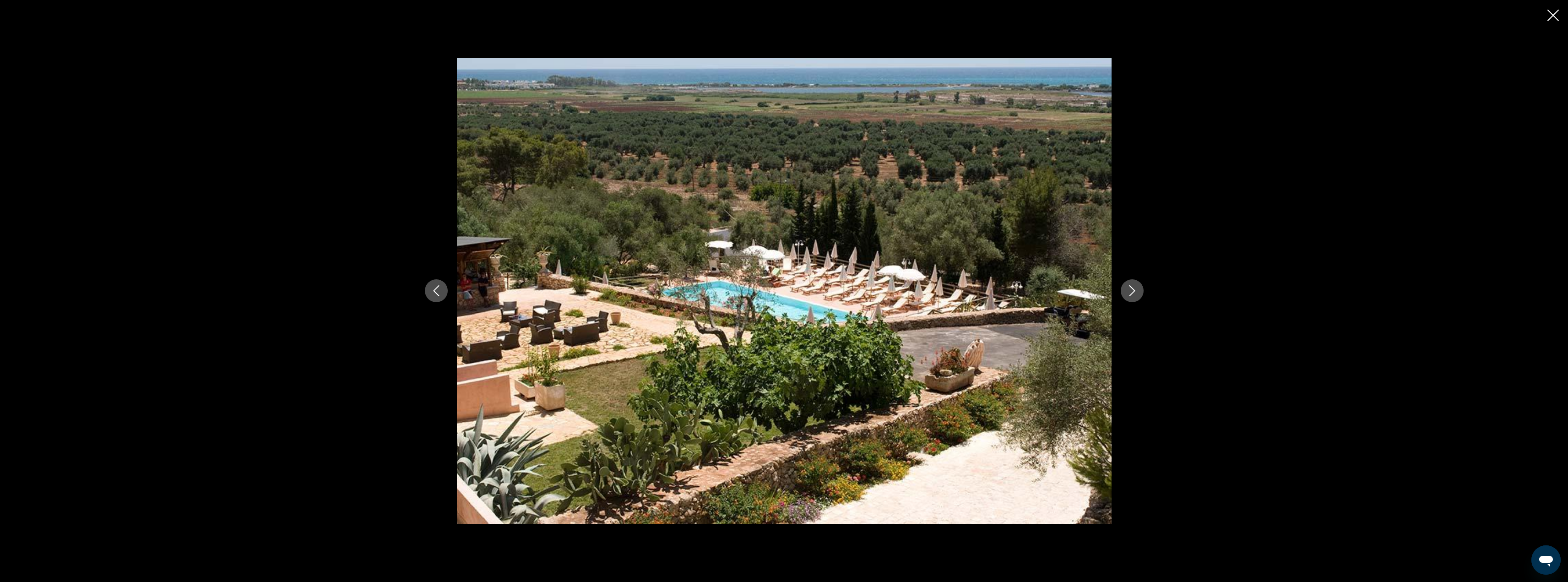
click at [1135, 289] on icon "Next image" at bounding box center [1133, 291] width 11 height 11
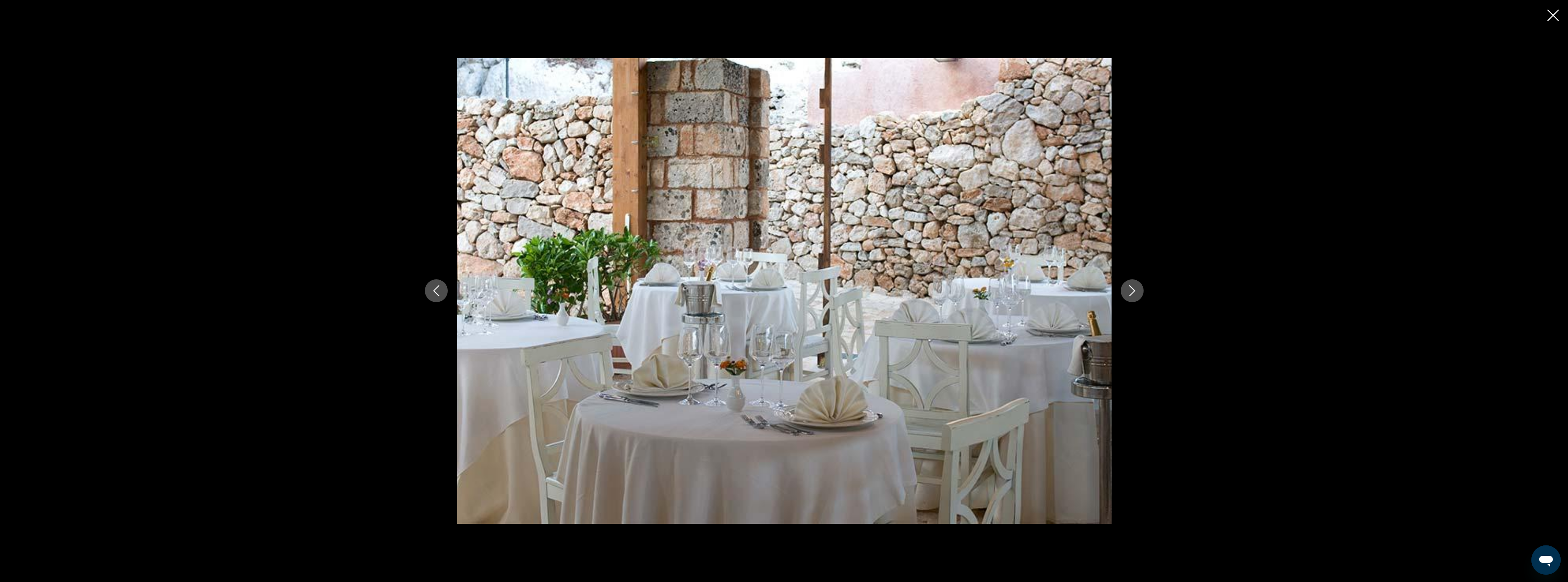
click at [1135, 289] on icon "Next image" at bounding box center [1133, 291] width 11 height 11
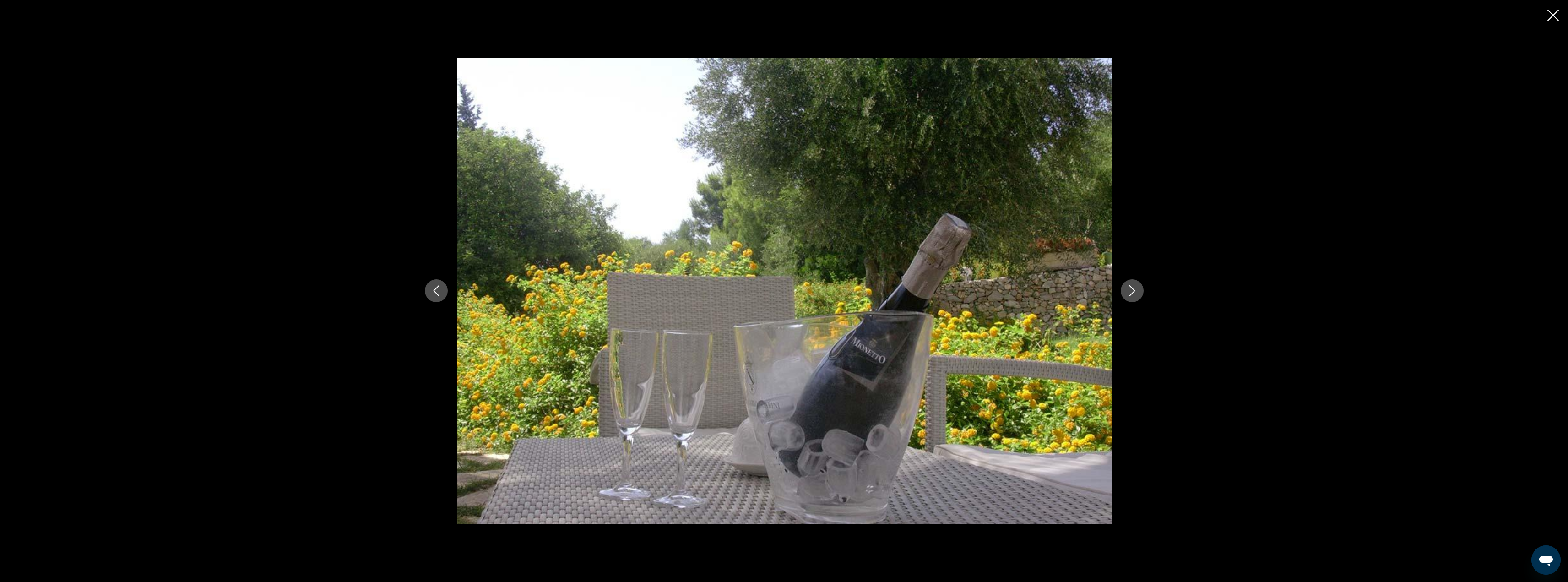
click at [1135, 289] on icon "Next image" at bounding box center [1133, 291] width 11 height 11
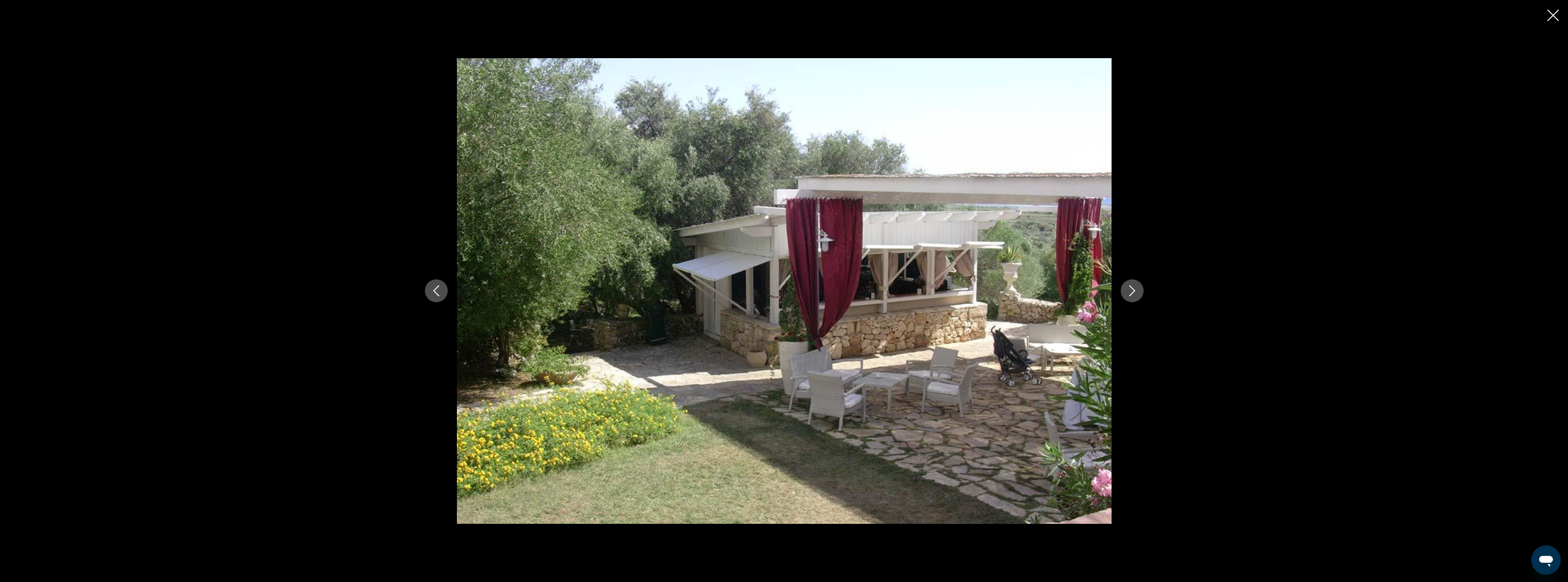
click at [1137, 289] on icon "Next image" at bounding box center [1133, 291] width 11 height 11
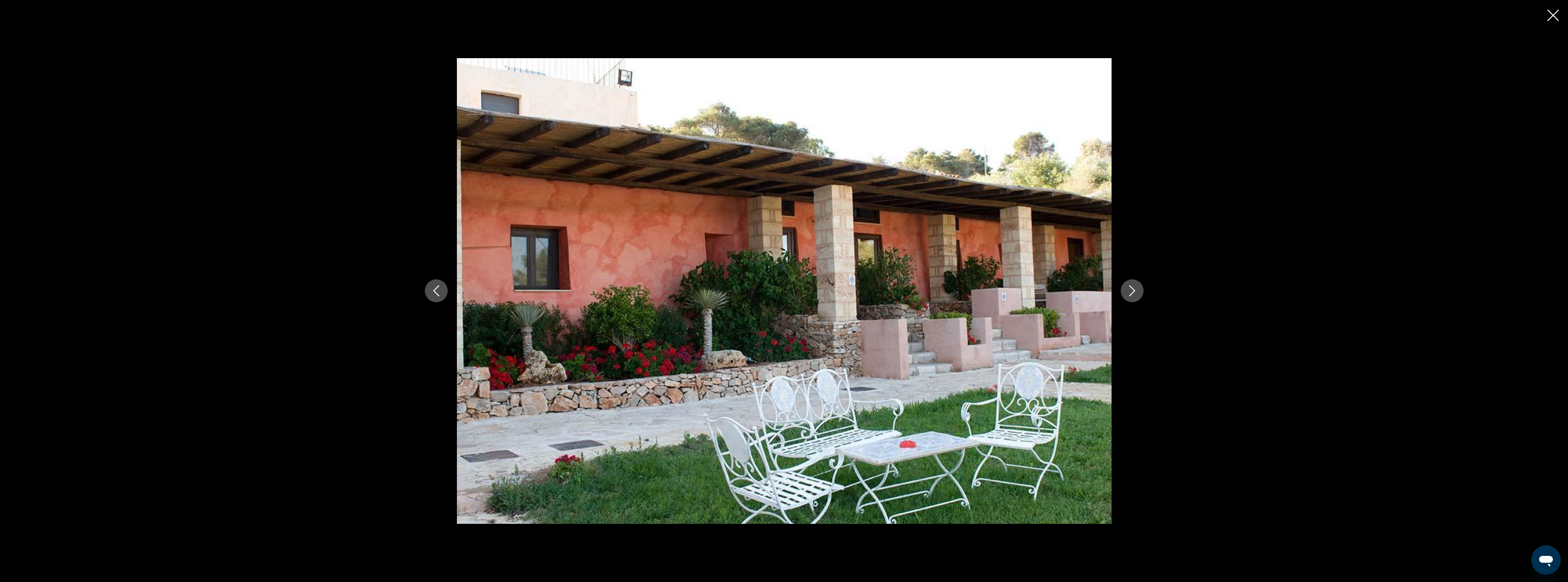
click at [1551, 15] on icon "Close slideshow" at bounding box center [1553, 15] width 12 height 12
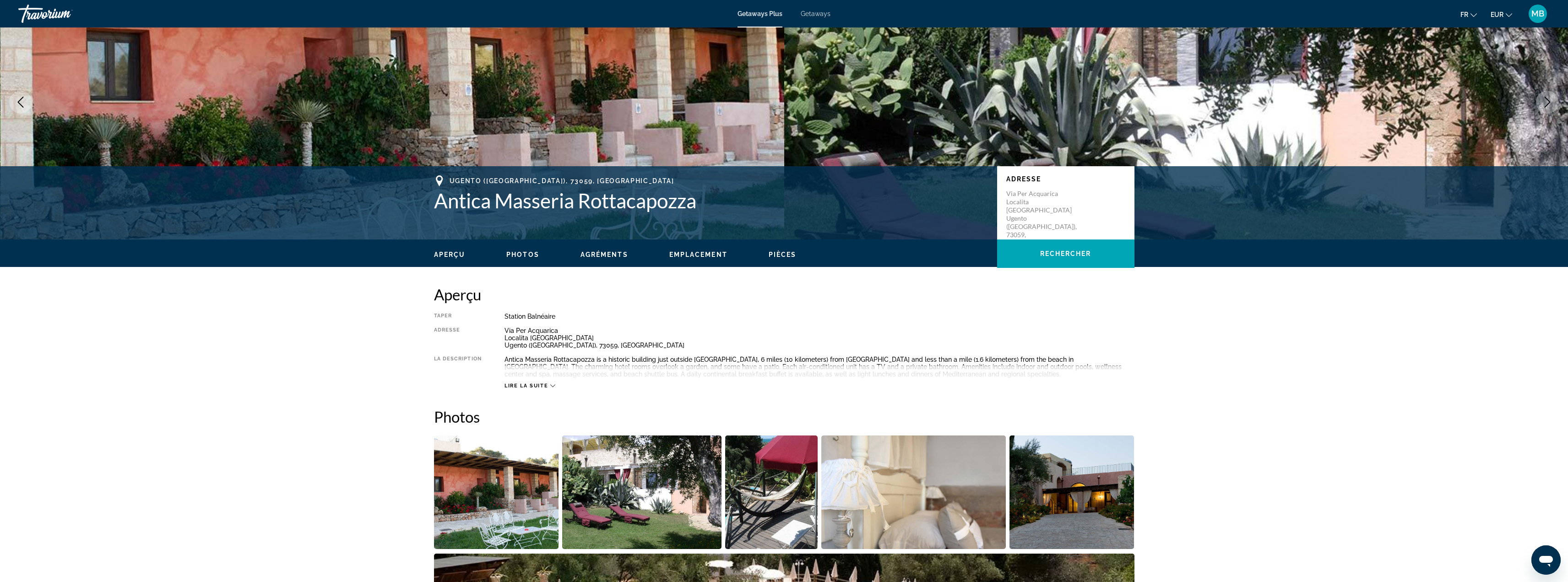
scroll to position [46, 0]
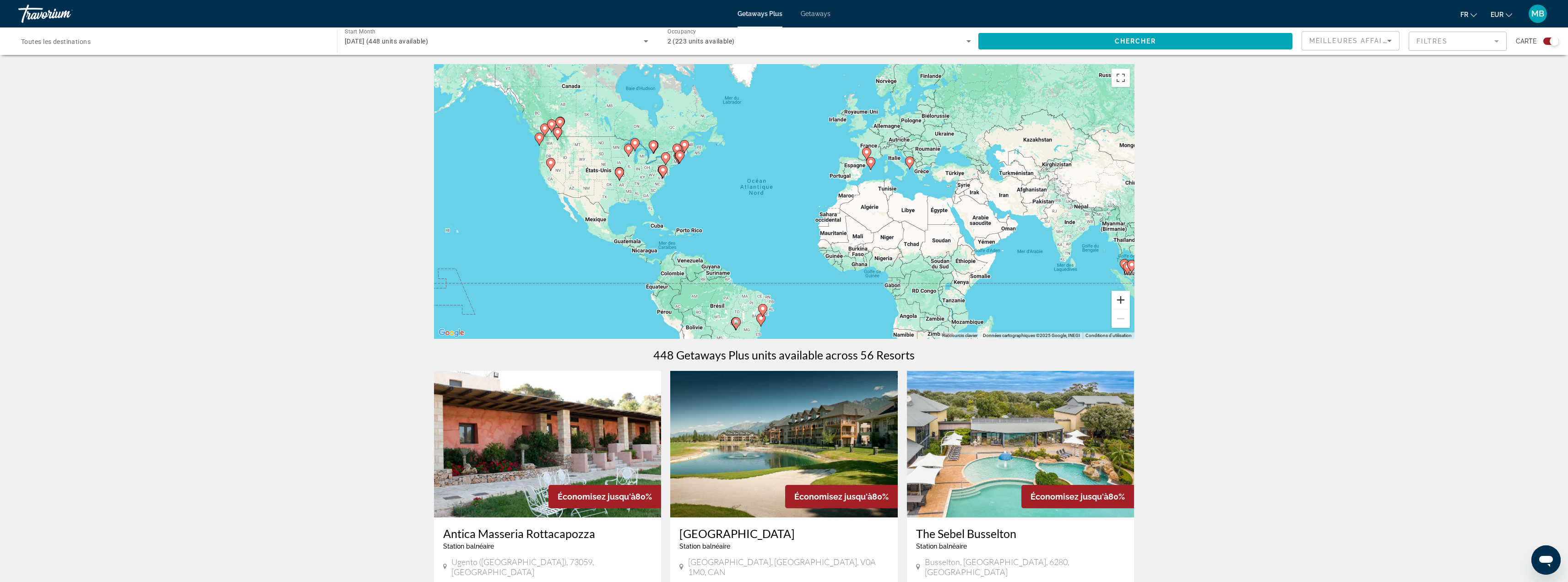
click at [1119, 301] on button "Zoom avant" at bounding box center [1120, 299] width 18 height 18
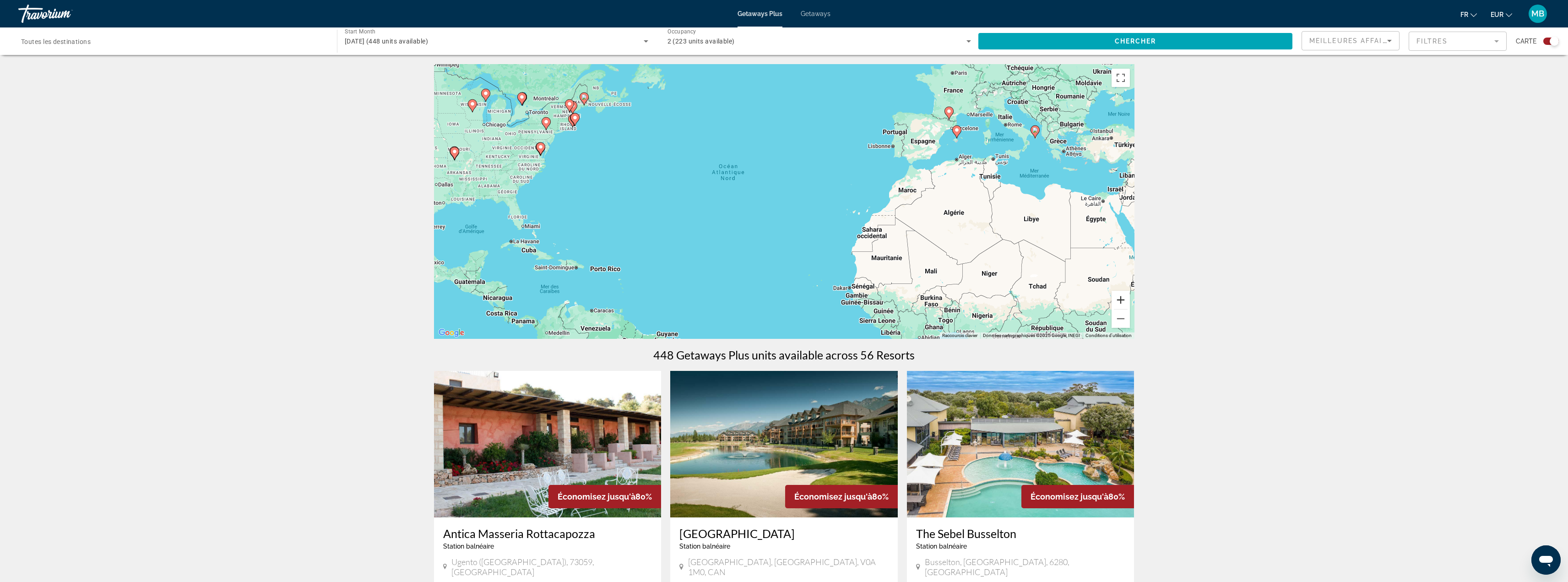
click at [1123, 298] on button "Zoom avant" at bounding box center [1120, 299] width 18 height 18
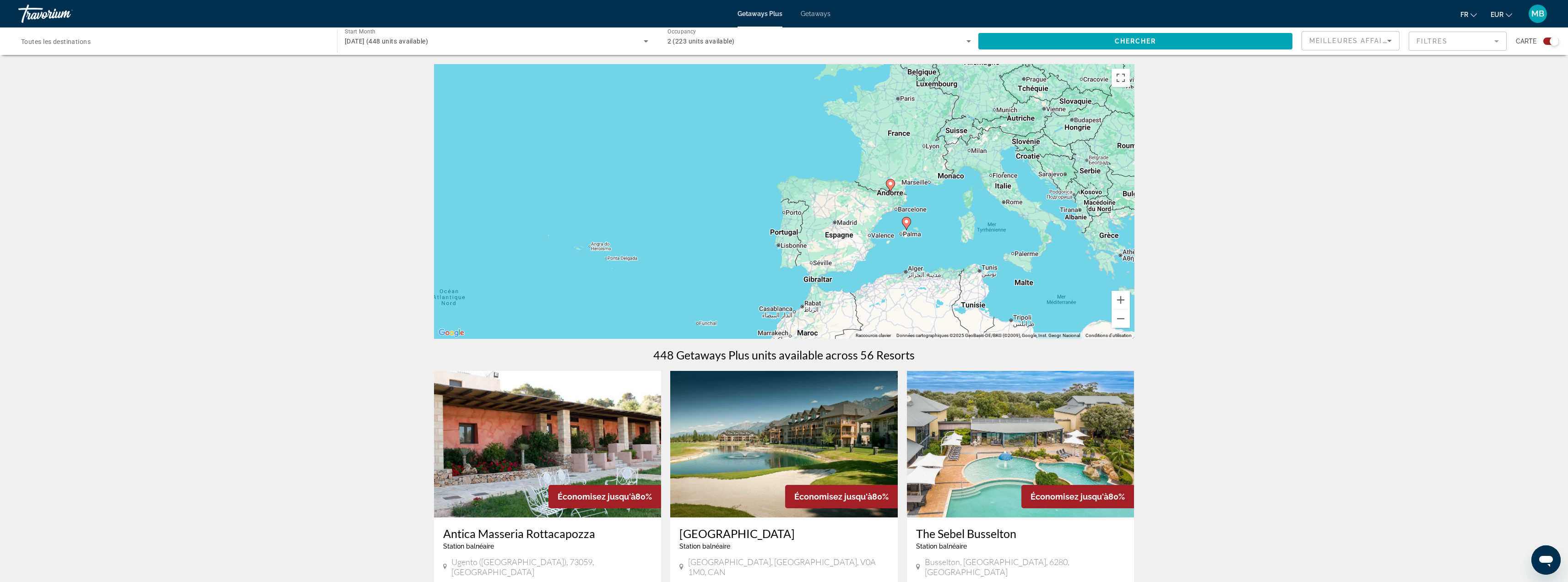
drag, startPoint x: 1036, startPoint y: 155, endPoint x: 811, endPoint y: 310, distance: 273.2
click at [811, 310] on div "Pour activer le glissement avec le clavier, appuyez sur Alt+Entrée. Une fois ce…" at bounding box center [784, 201] width 700 height 274
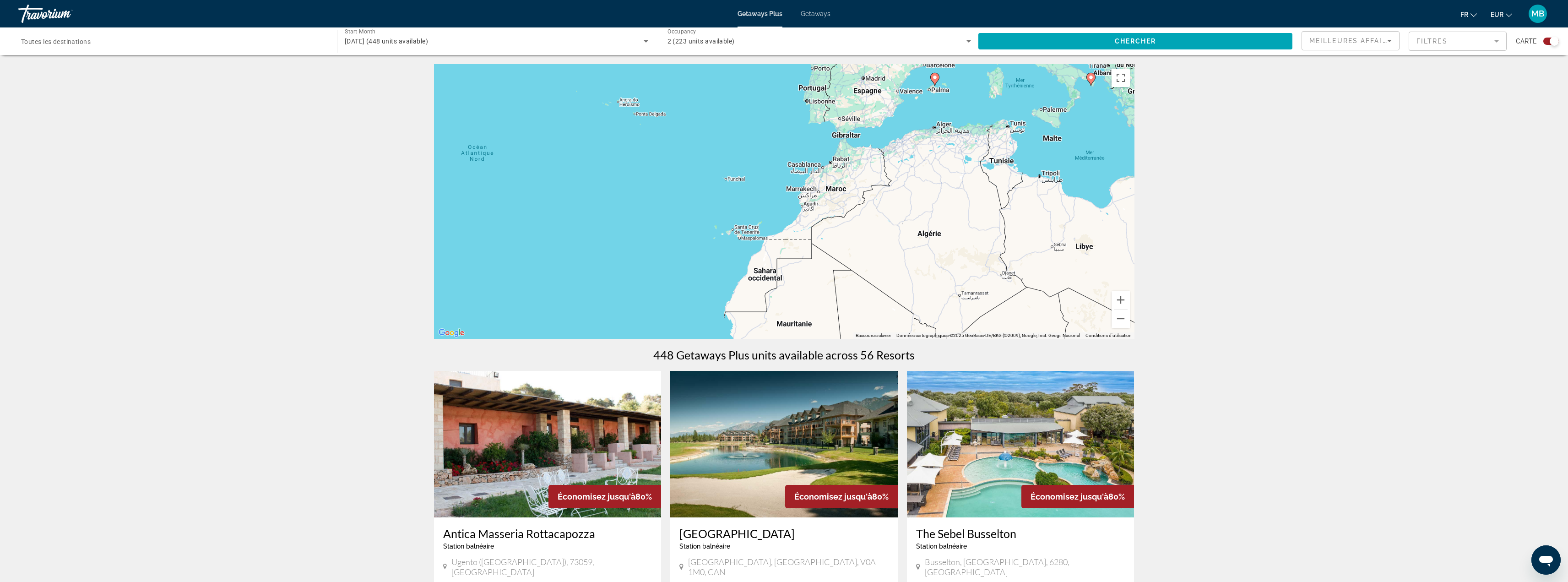
drag, startPoint x: 765, startPoint y: 241, endPoint x: 693, endPoint y: 167, distance: 103.2
click at [698, 112] on div "Pour activer le glissement avec le clavier, appuyez sur Alt+Entrée. Une fois ce…" at bounding box center [784, 201] width 700 height 274
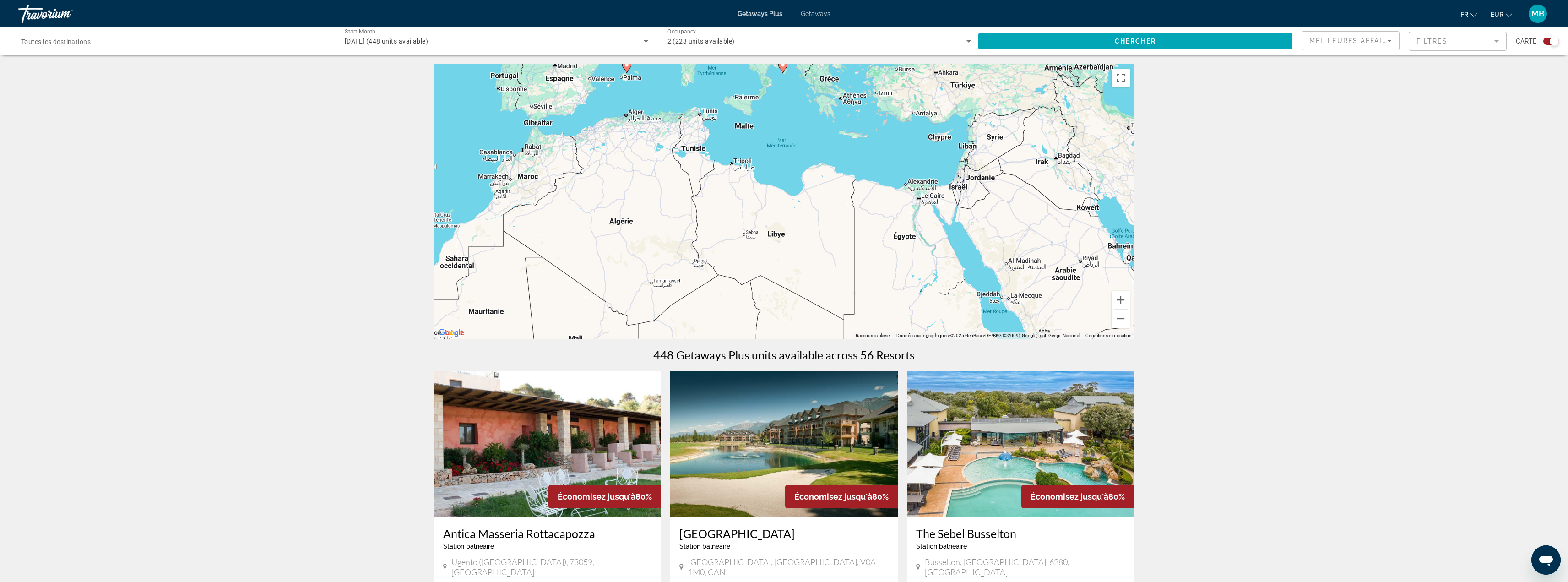
drag, startPoint x: 827, startPoint y: 194, endPoint x: 641, endPoint y: 280, distance: 204.9
click at [603, 277] on div "Pour activer le glissement avec le clavier, appuyez sur Alt+Entrée. Une fois ce…" at bounding box center [784, 201] width 700 height 274
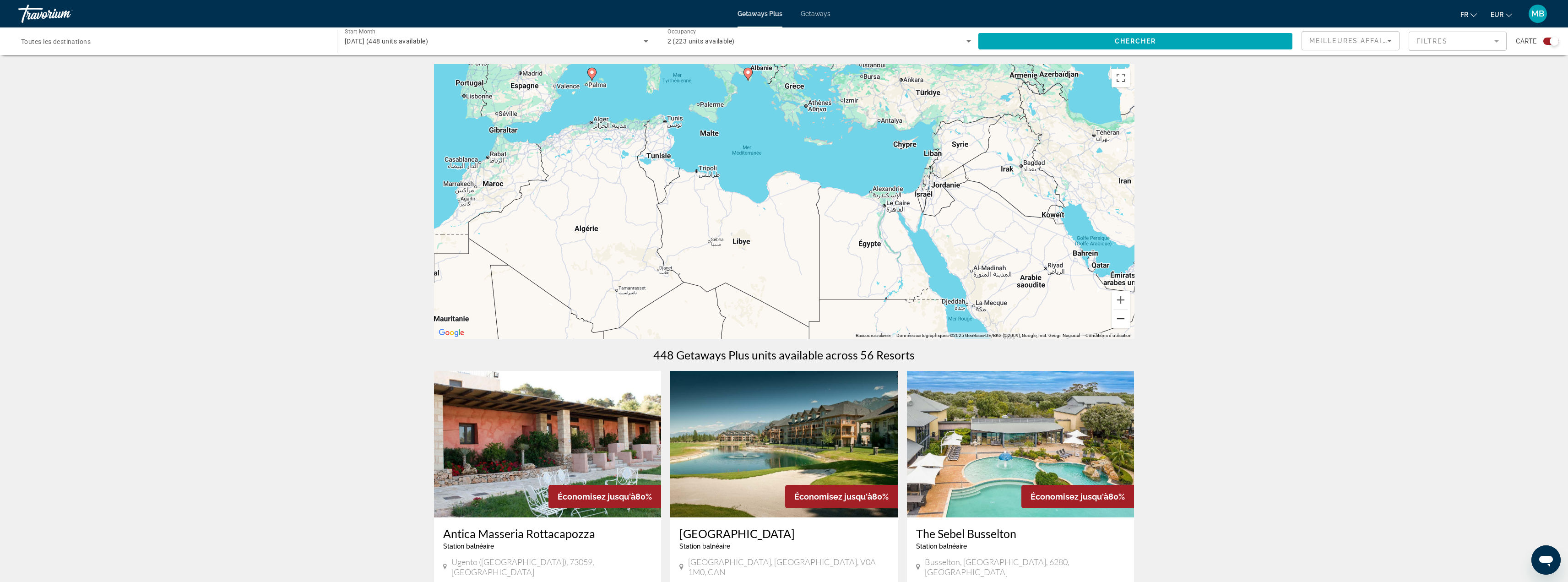
click at [1122, 319] on button "Zoom arrière" at bounding box center [1120, 319] width 18 height 18
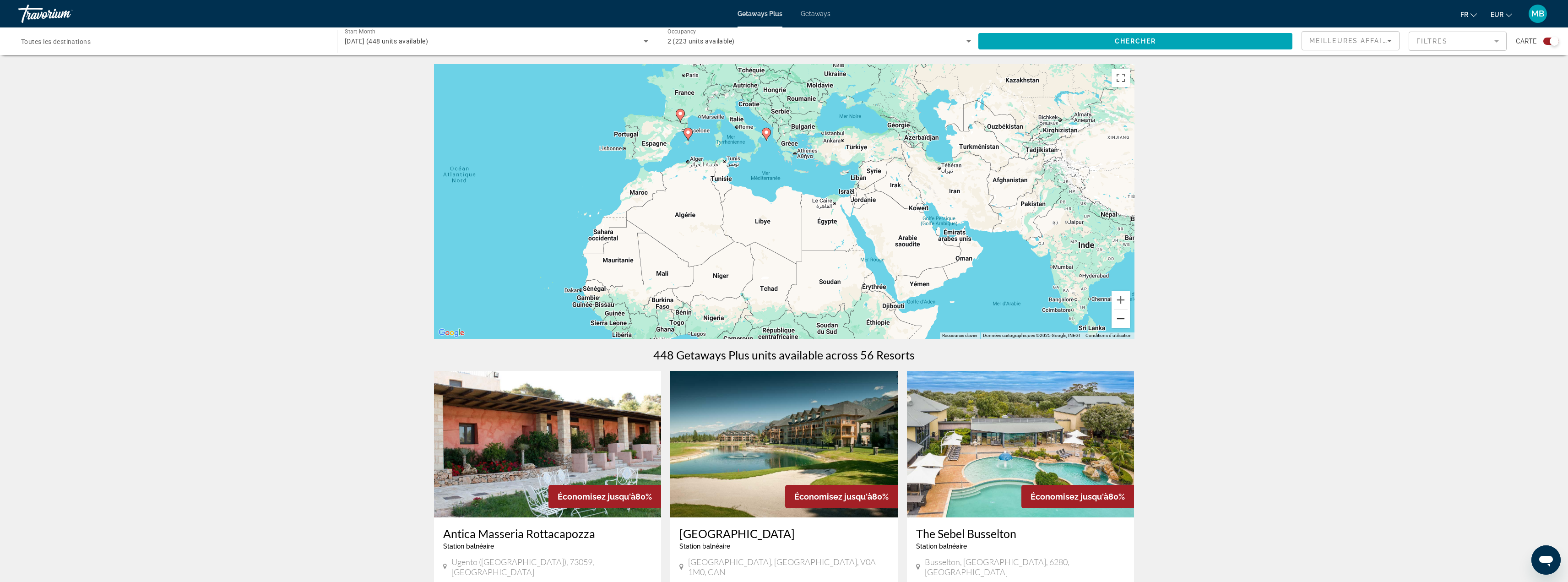
click at [1122, 316] on button "Zoom arrière" at bounding box center [1120, 319] width 18 height 18
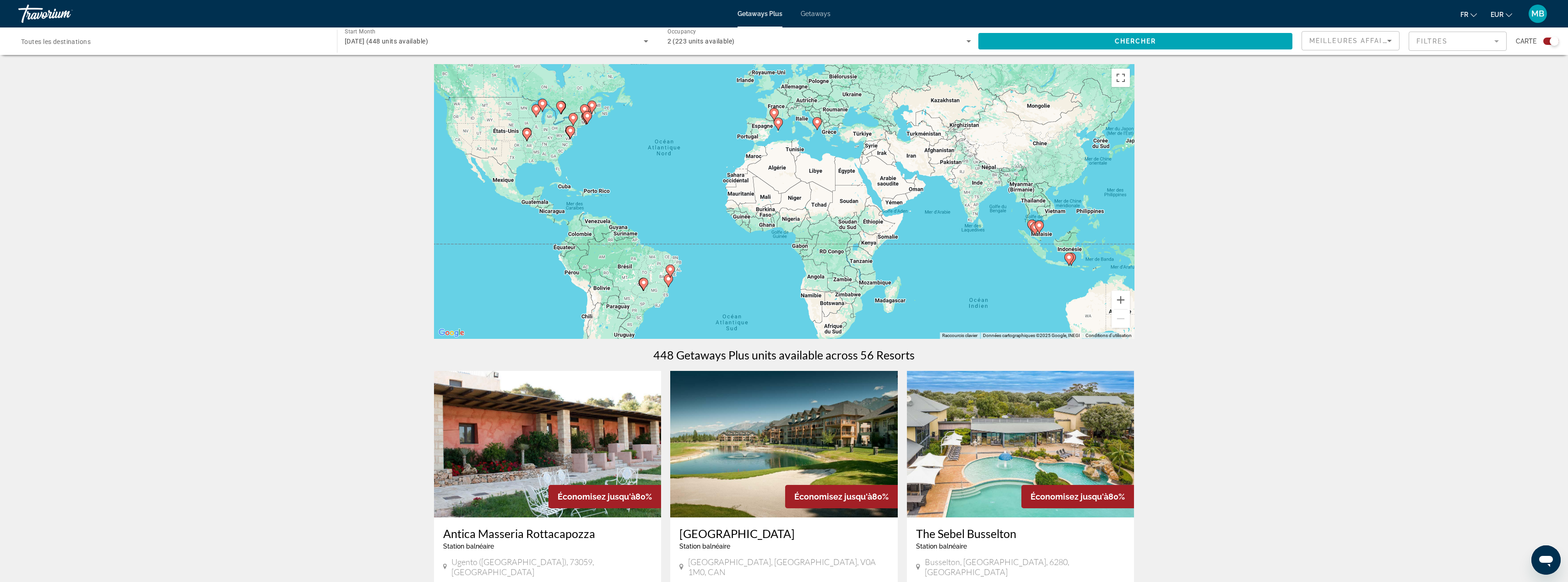
drag, startPoint x: 681, startPoint y: 223, endPoint x: 721, endPoint y: 181, distance: 58.0
click at [722, 179] on div "Pour activer le glissement avec le clavier, appuyez sur Alt+Entrée. Une fois ce…" at bounding box center [784, 201] width 700 height 274
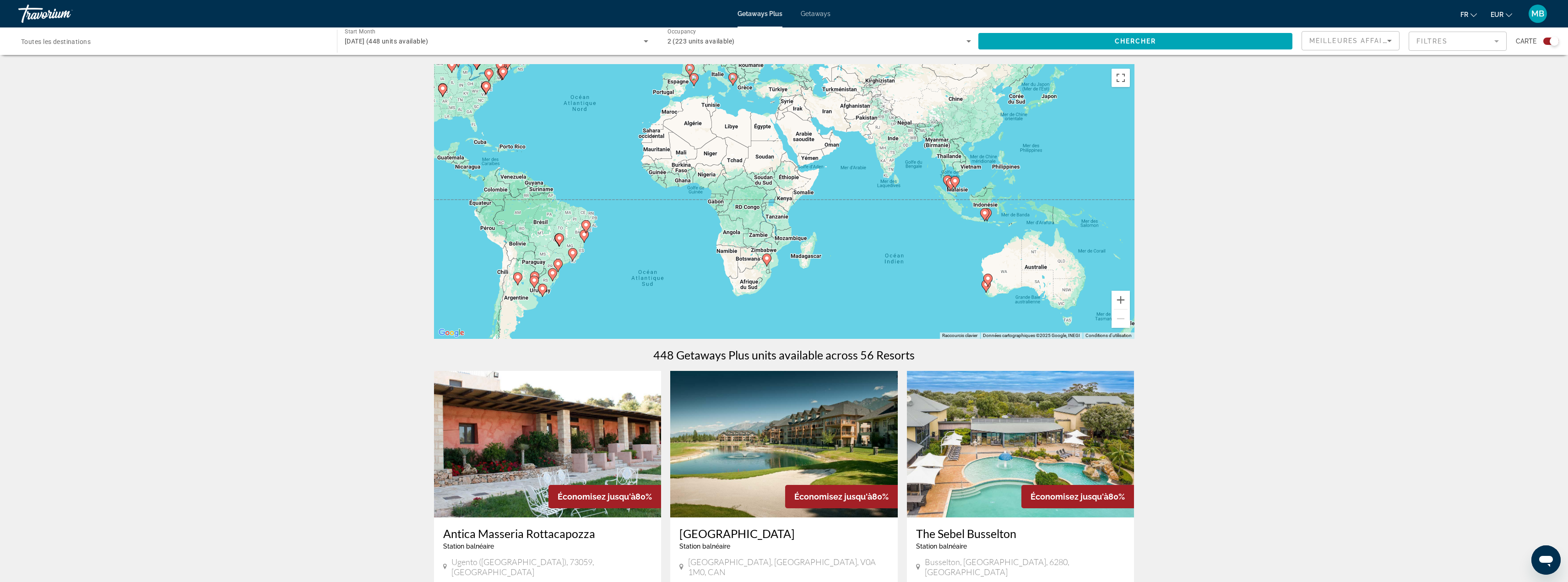
drag, startPoint x: 840, startPoint y: 204, endPoint x: 749, endPoint y: 171, distance: 96.8
click at [752, 172] on div "Pour activer le glissement avec le clavier, appuyez sur Alt+Entrée. Une fois ce…" at bounding box center [784, 201] width 700 height 274
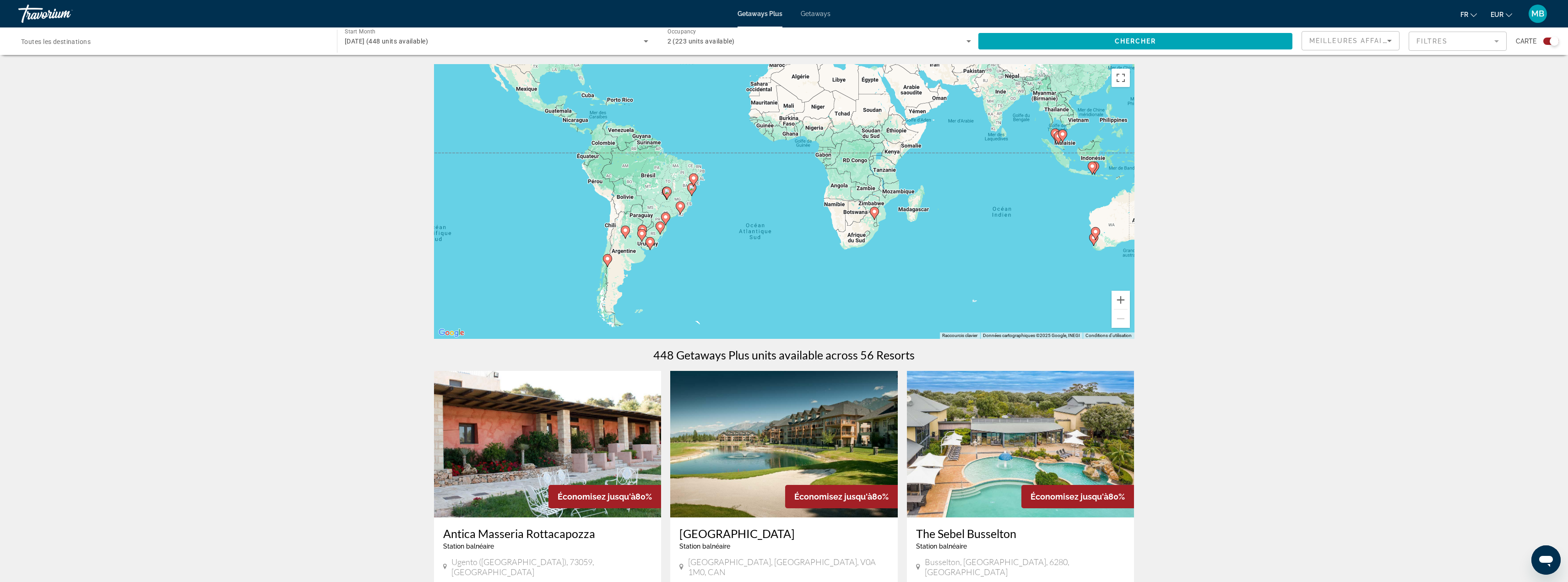
drag, startPoint x: 623, startPoint y: 207, endPoint x: 688, endPoint y: 170, distance: 74.8
click at [685, 170] on div "Pour activer le glissement avec le clavier, appuyez sur Alt+Entrée. Une fois ce…" at bounding box center [784, 201] width 700 height 274
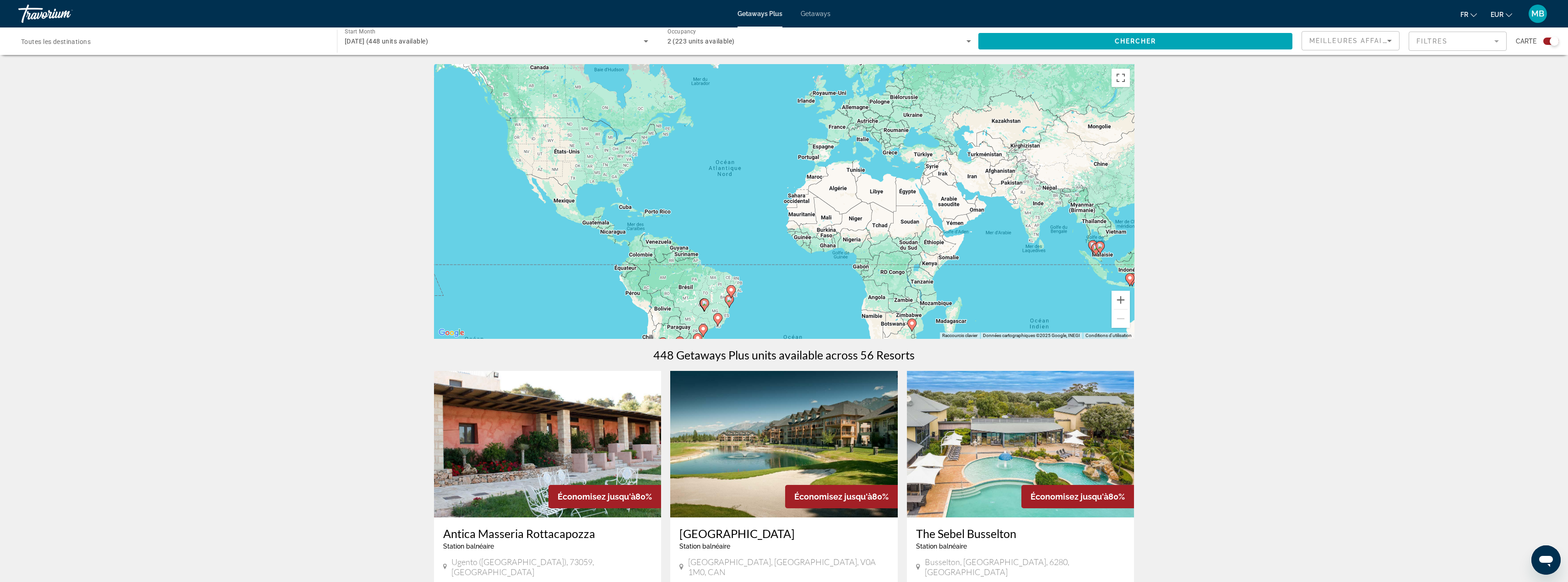
drag, startPoint x: 872, startPoint y: 210, endPoint x: 928, endPoint y: 261, distance: 75.7
click at [1037, 312] on div "Pour activer le glissement avec le clavier, appuyez sur Alt+Entrée. Une fois ce…" at bounding box center [784, 201] width 700 height 274
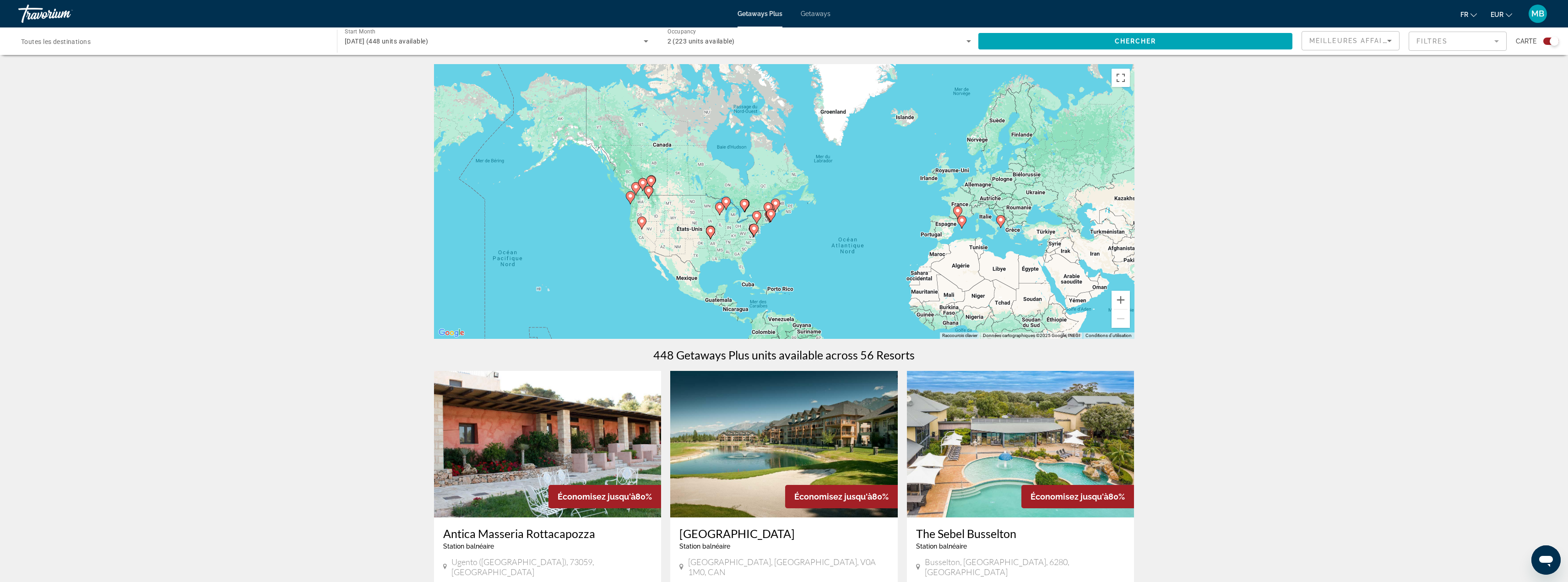
drag, startPoint x: 907, startPoint y: 202, endPoint x: 744, endPoint y: 217, distance: 163.7
click at [758, 216] on div "Pour activer le glissement avec le clavier, appuyez sur Alt+Entrée. Une fois ce…" at bounding box center [784, 201] width 700 height 274
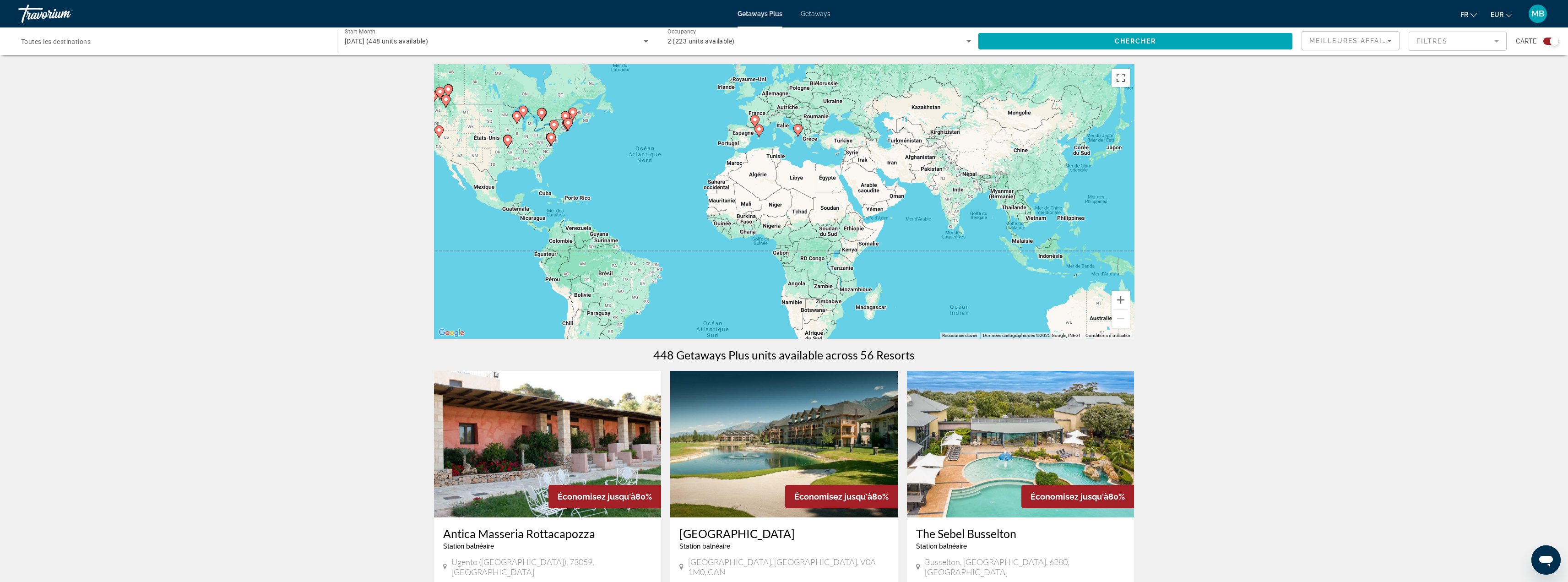
drag, startPoint x: 698, startPoint y: 246, endPoint x: 684, endPoint y: 106, distance: 140.7
click at [686, 119] on div "Pour activer le glissement avec le clavier, appuyez sur Alt+Entrée. Une fois ce…" at bounding box center [784, 201] width 700 height 274
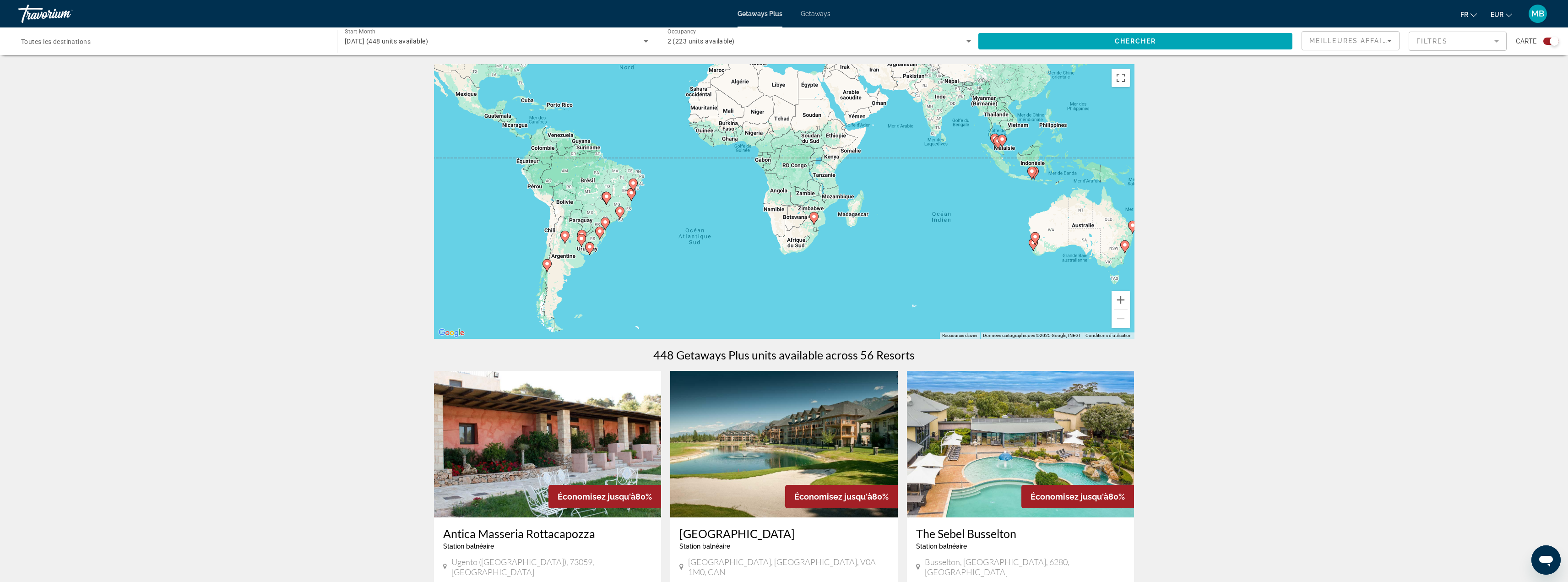
drag, startPoint x: 666, startPoint y: 168, endPoint x: 688, endPoint y: 176, distance: 23.4
click at [688, 176] on div "Pour activer le glissement avec le clavier, appuyez sur Alt+Entrée. Une fois ce…" at bounding box center [784, 201] width 700 height 274
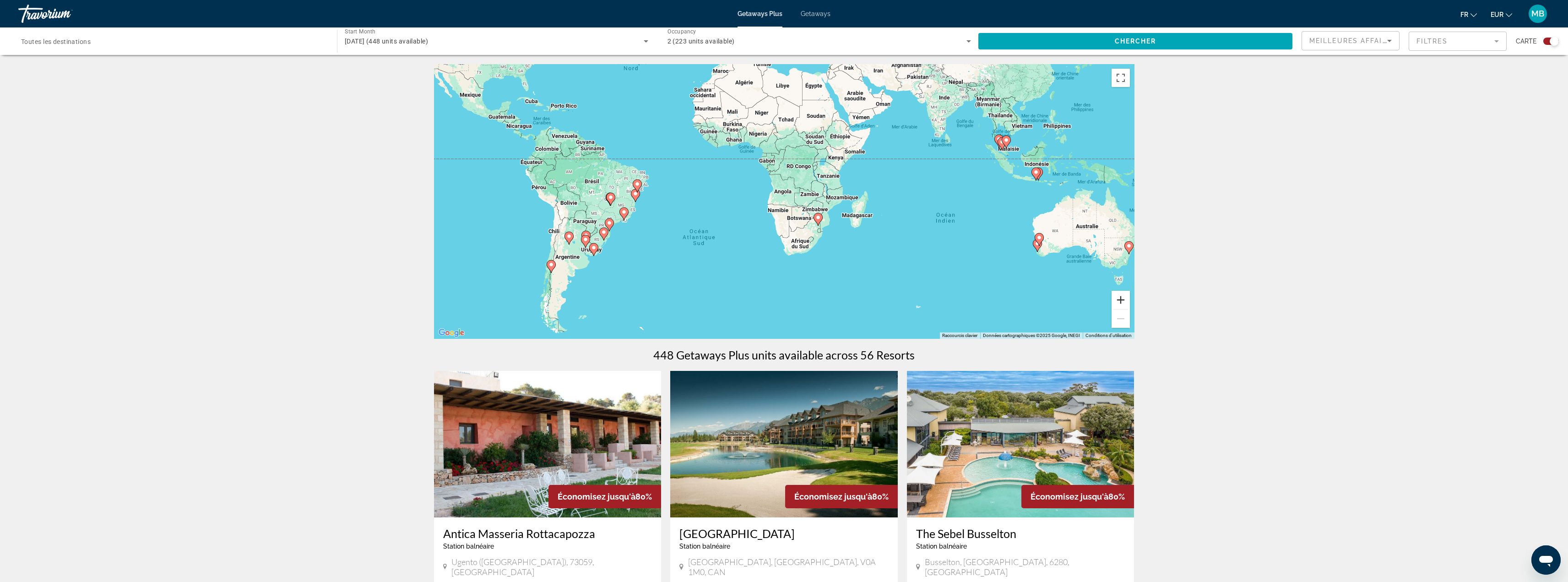
click at [1123, 299] on button "Zoom avant" at bounding box center [1120, 299] width 18 height 18
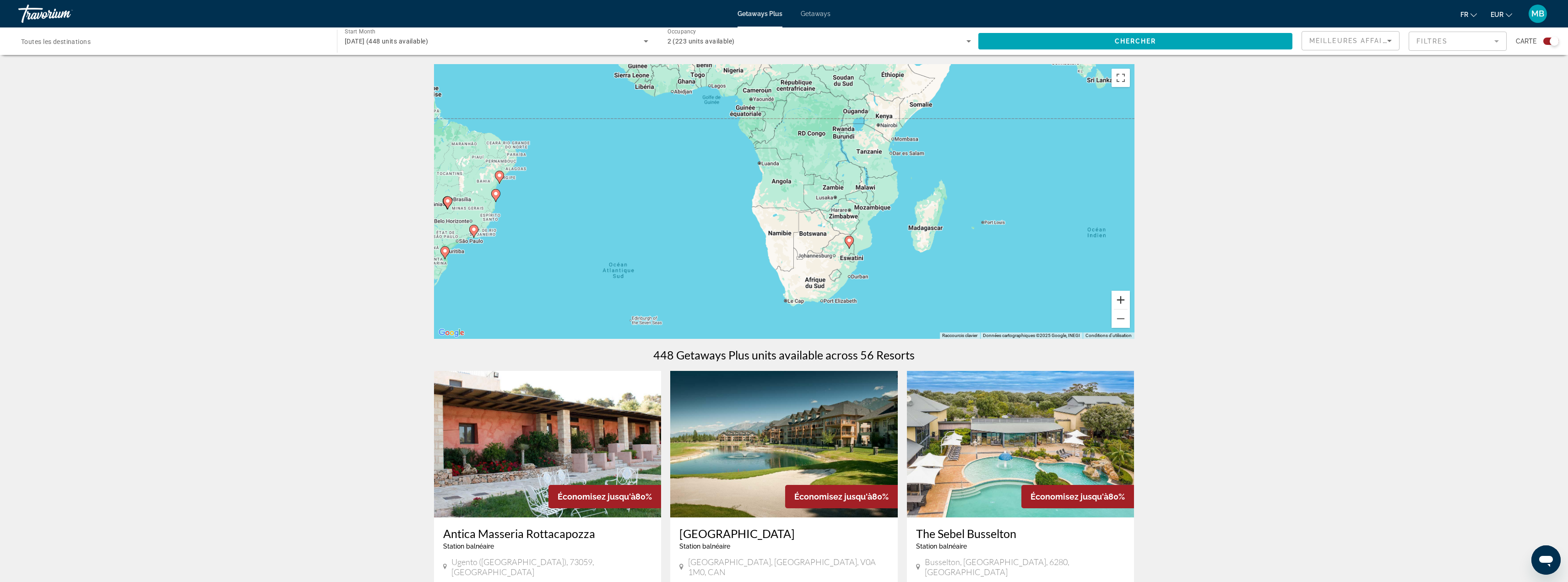
click at [1122, 299] on button "Zoom avant" at bounding box center [1120, 299] width 18 height 18
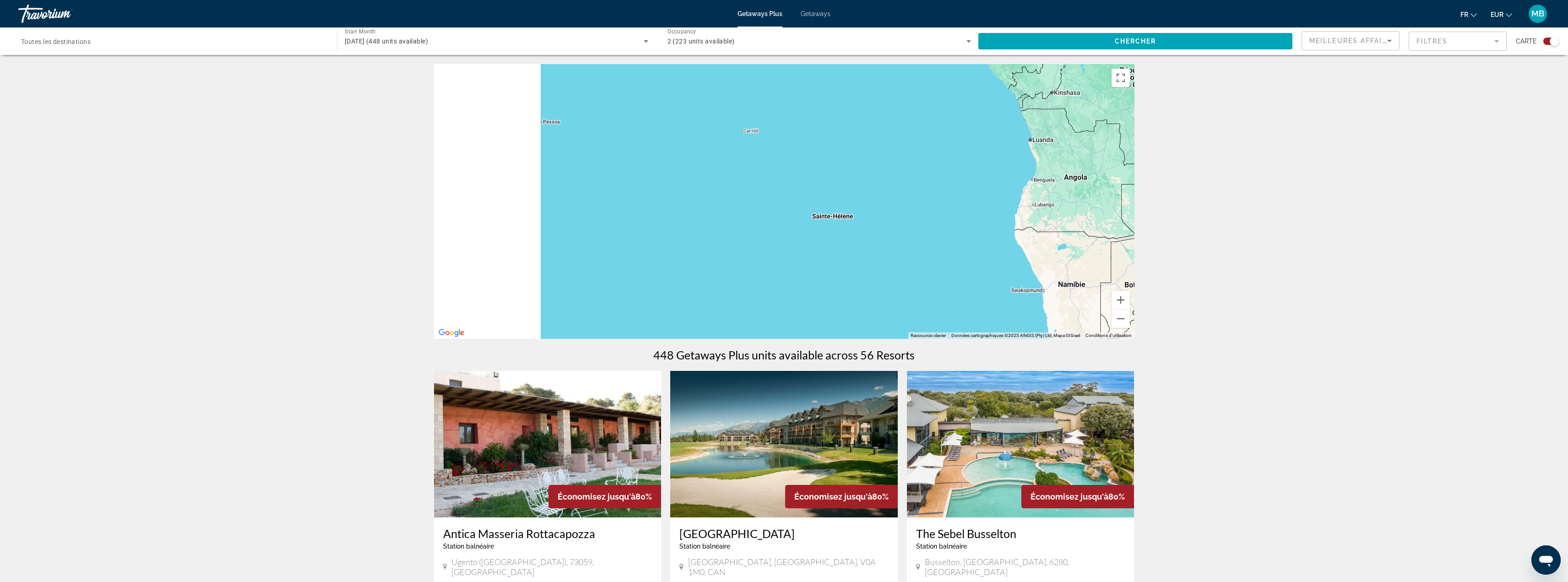
drag, startPoint x: 678, startPoint y: 227, endPoint x: 999, endPoint y: 194, distance: 322.7
click at [1103, 203] on div "Pour activer le glissement avec le clavier, appuyez sur Alt+Entrée. Une fois ce…" at bounding box center [784, 201] width 700 height 274
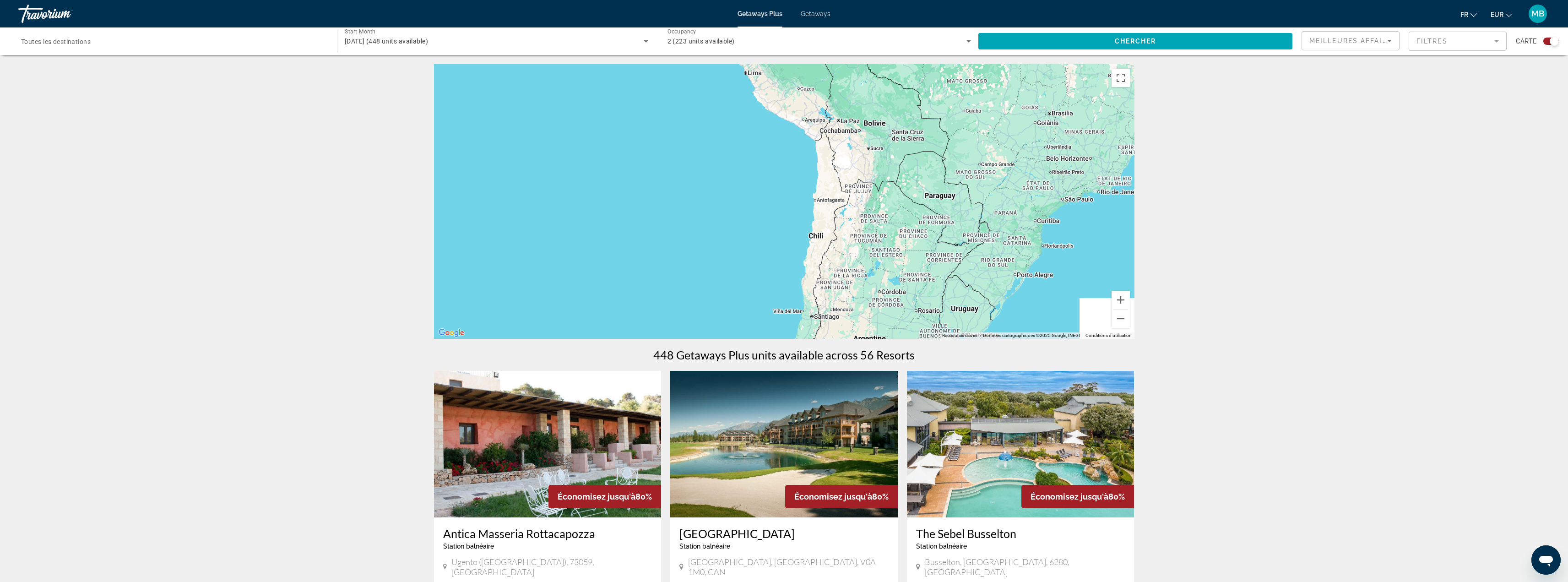
drag, startPoint x: 994, startPoint y: 190, endPoint x: 645, endPoint y: 196, distance: 349.1
click at [632, 203] on div "Pour activer le glissement avec le clavier, appuyez sur Alt+Entrée. Une fois ce…" at bounding box center [784, 201] width 700 height 274
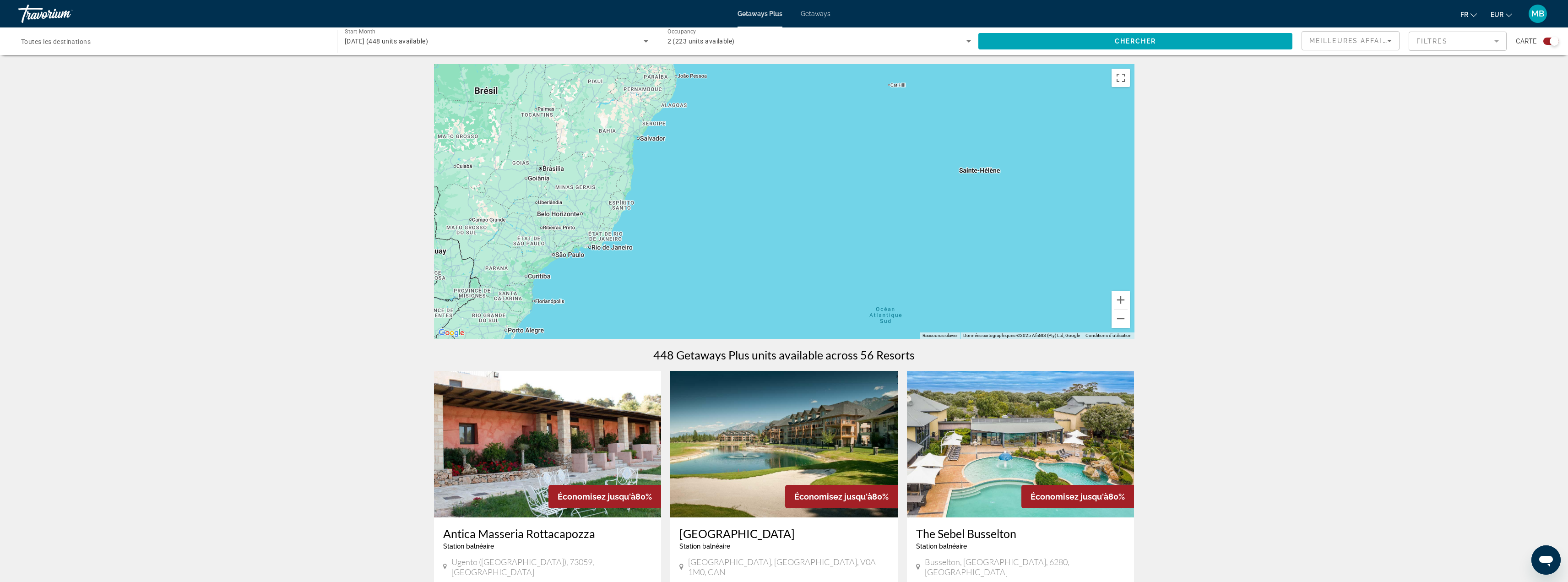
drag, startPoint x: 720, startPoint y: 176, endPoint x: 741, endPoint y: 217, distance: 46.1
click at [749, 215] on div "Pour activer le glissement avec le clavier, appuyez sur Alt+Entrée. Une fois ce…" at bounding box center [784, 201] width 700 height 274
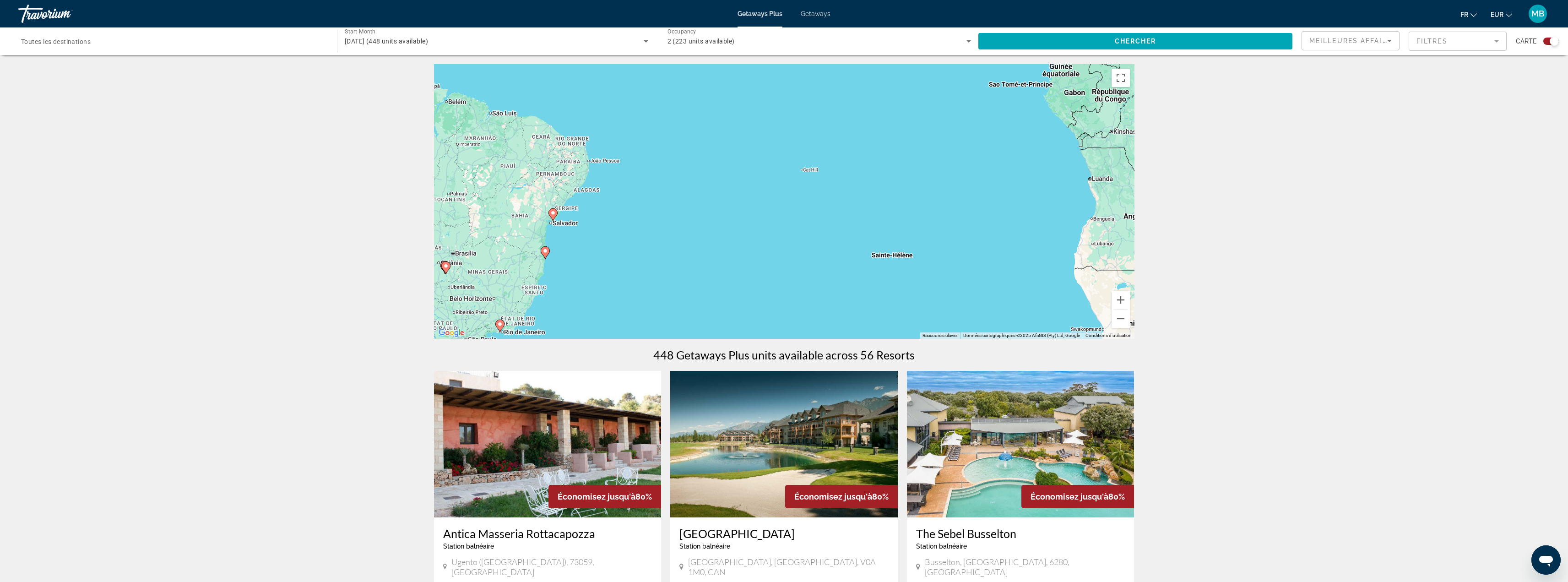
drag, startPoint x: 771, startPoint y: 199, endPoint x: 634, endPoint y: 239, distance: 142.7
click at [635, 239] on div "Pour activer le glissement avec le clavier, appuyez sur Alt+Entrée. Une fois ce…" at bounding box center [784, 201] width 700 height 274
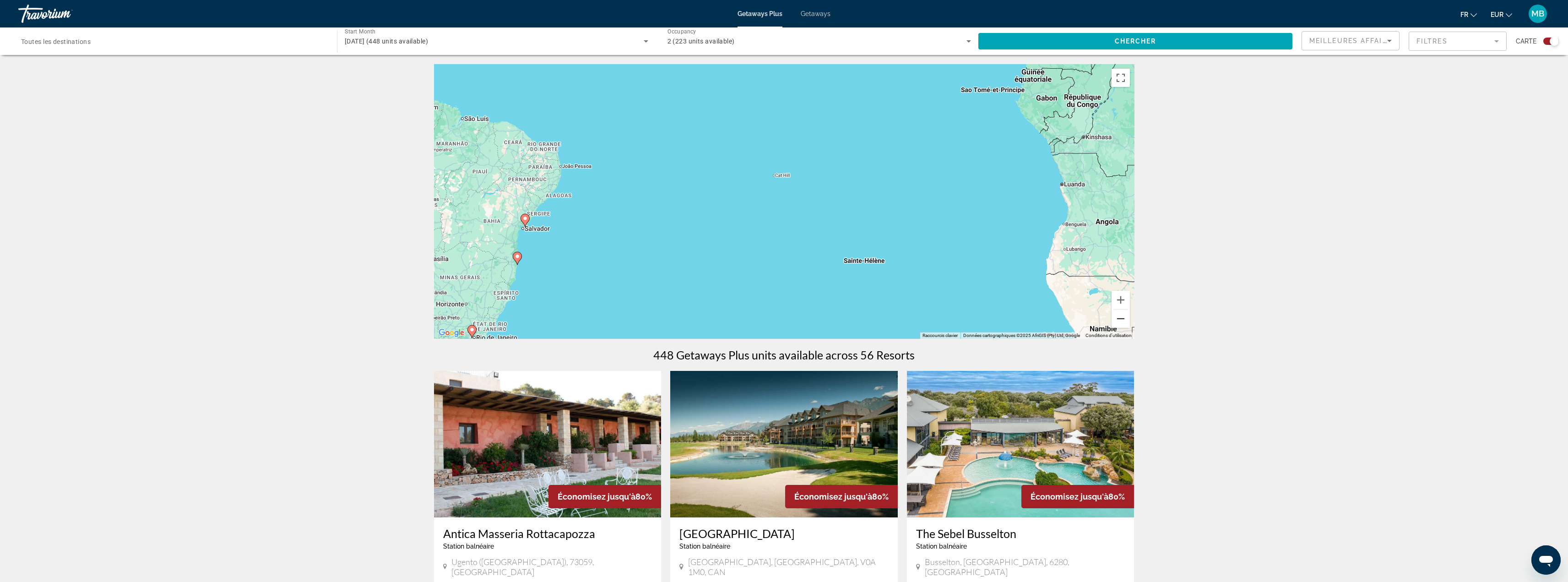
click at [1120, 316] on button "Zoom arrière" at bounding box center [1120, 319] width 18 height 18
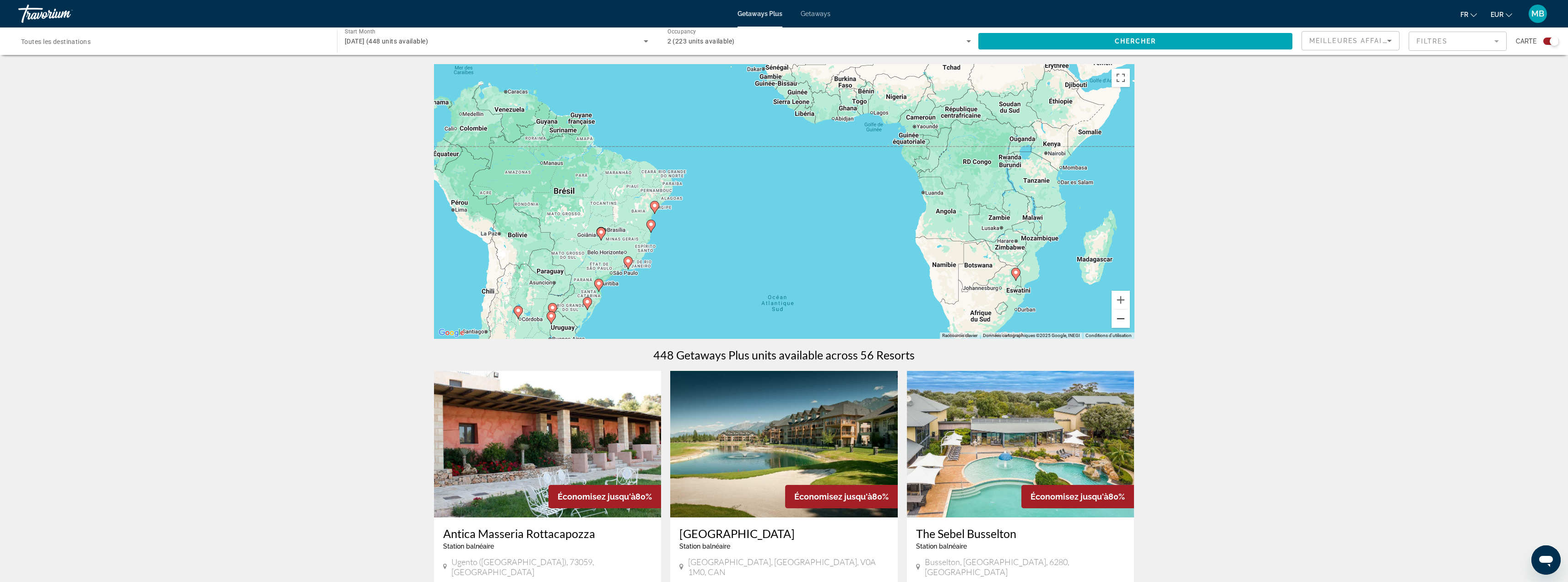
click at [1120, 316] on button "Zoom arrière" at bounding box center [1120, 319] width 18 height 18
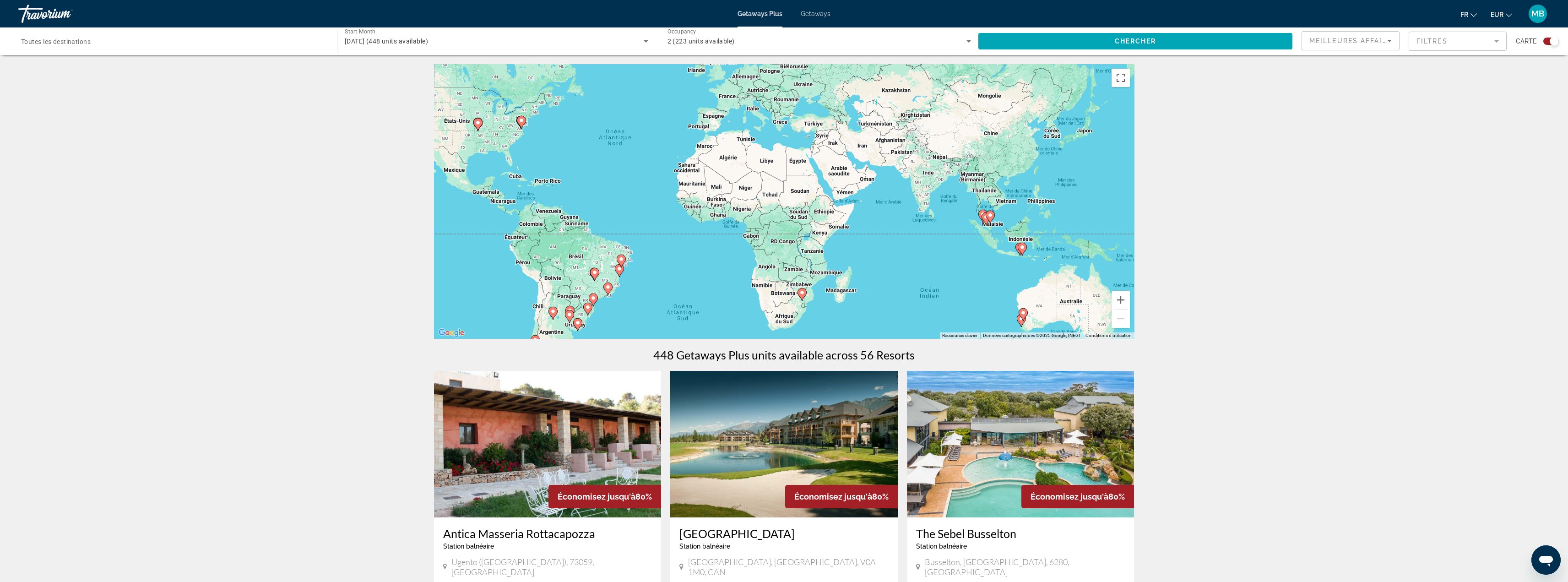
drag, startPoint x: 977, startPoint y: 210, endPoint x: 874, endPoint y: 273, distance: 120.7
click at [875, 273] on div "Pour activer le glissement avec le clavier, appuyez sur Alt+Entrée. Une fois ce…" at bounding box center [784, 201] width 700 height 274
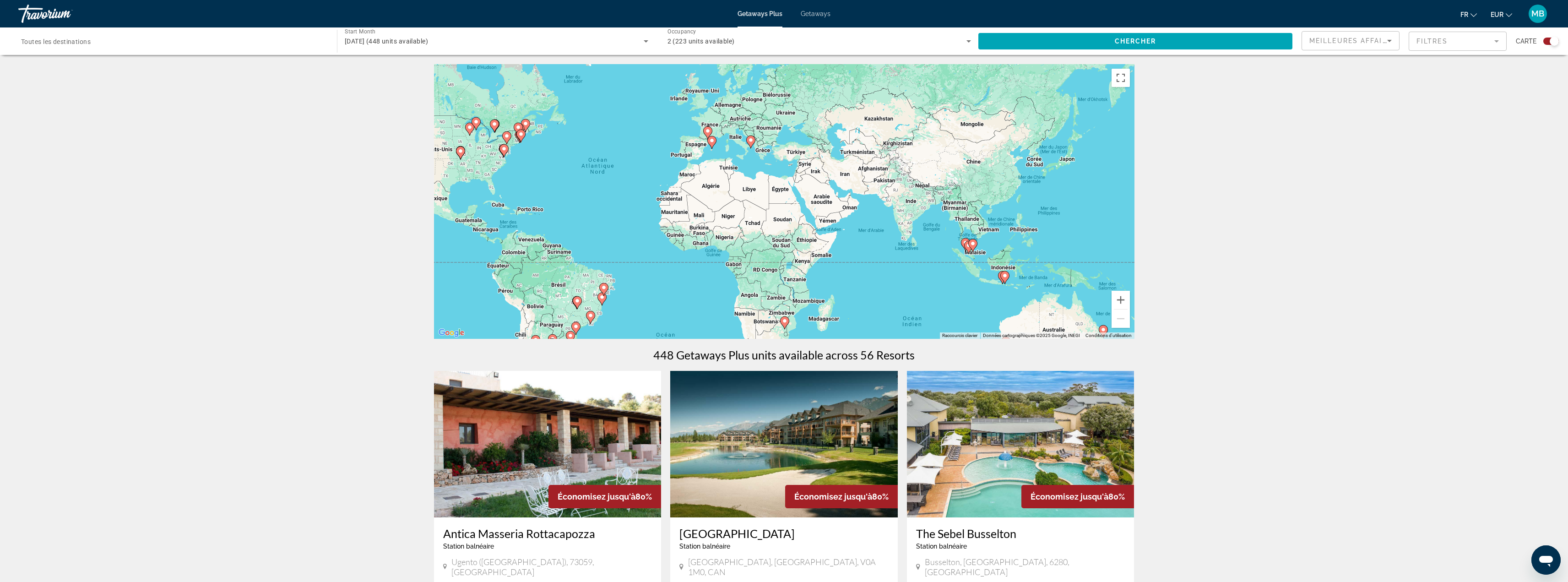
drag, startPoint x: 891, startPoint y: 221, endPoint x: 873, endPoint y: 288, distance: 69.4
click at [873, 288] on div "Pour activer le glissement avec le clavier, appuyez sur Alt+Entrée. Une fois ce…" at bounding box center [784, 201] width 700 height 274
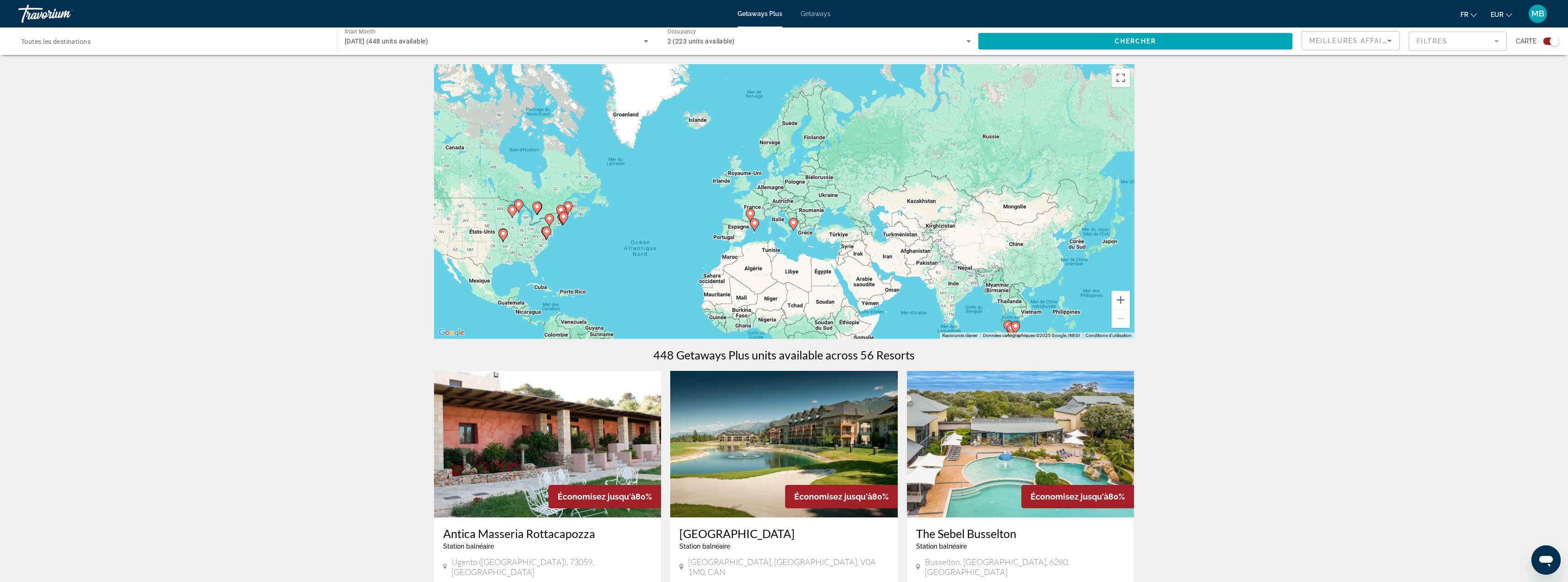
drag, startPoint x: 810, startPoint y: 251, endPoint x: 847, endPoint y: 257, distance: 37.5
click at [847, 257] on div "Pour activer le glissement avec le clavier, appuyez sur Alt+Entrée. Une fois ce…" at bounding box center [784, 201] width 700 height 274
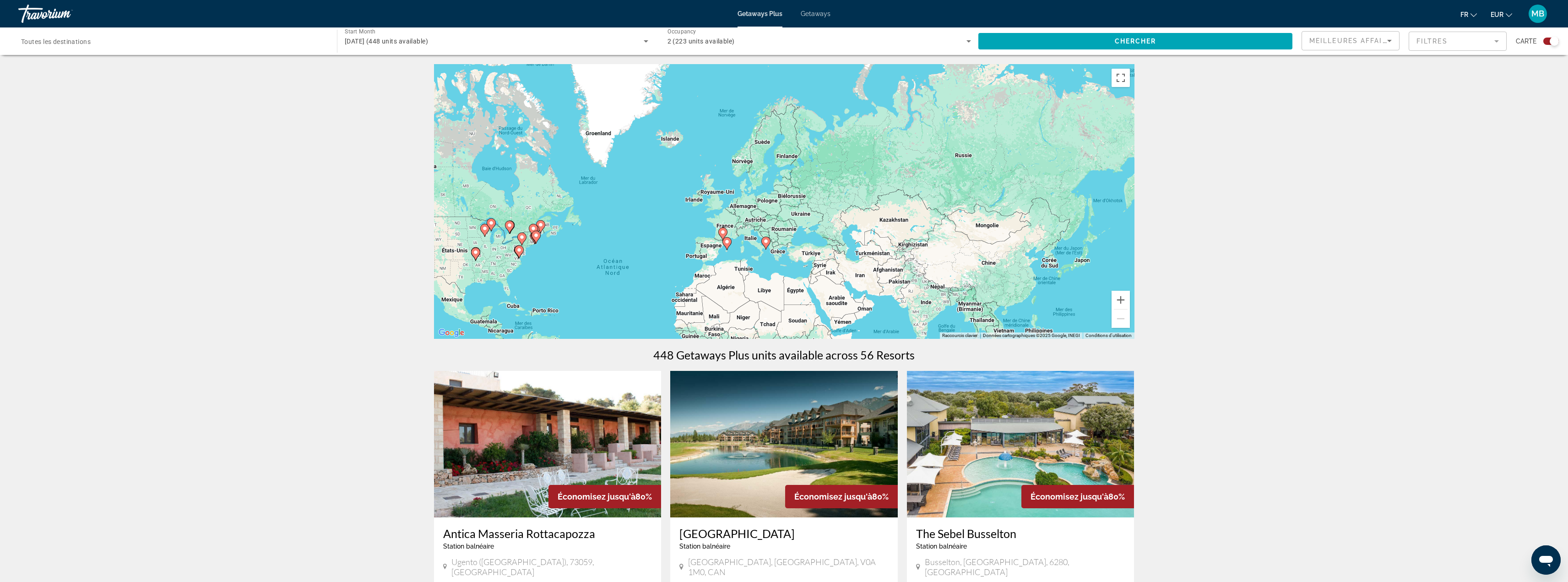
drag, startPoint x: 626, startPoint y: 261, endPoint x: 595, endPoint y: 287, distance: 40.5
click at [588, 302] on div "Pour activer le glissement avec le clavier, appuyez sur Alt+Entrée. Une fois ce…" at bounding box center [784, 201] width 700 height 274
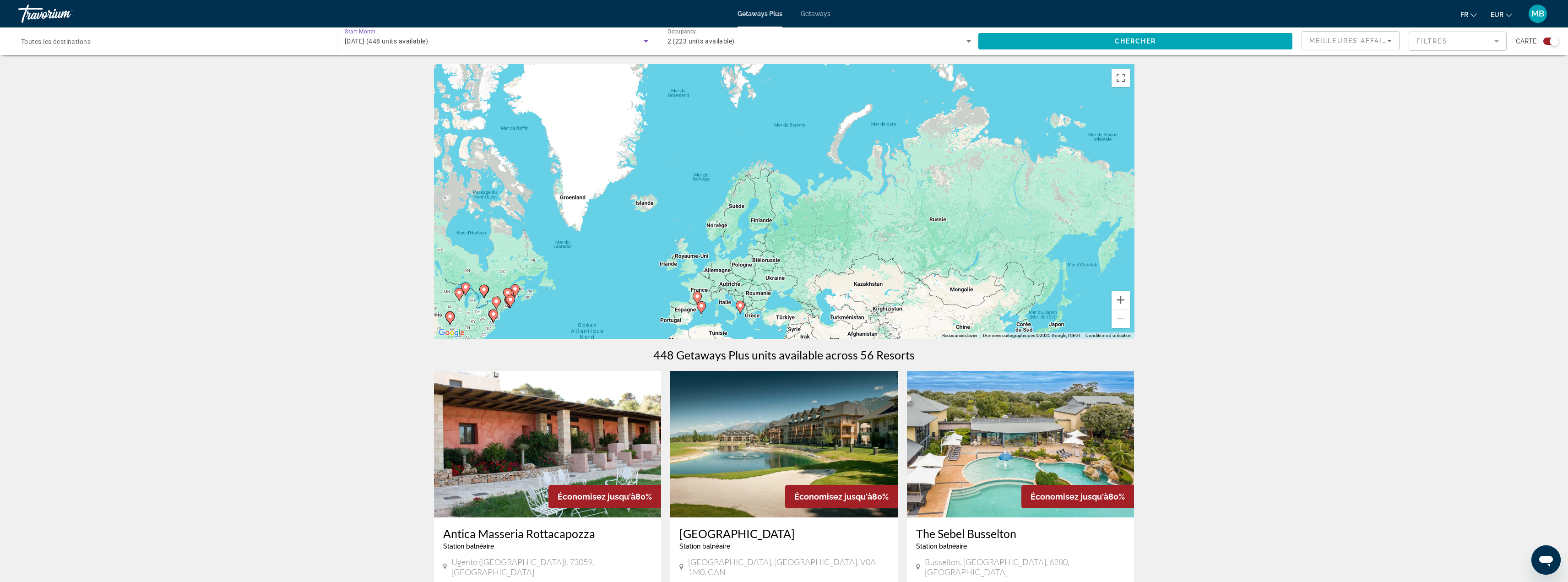
click at [405, 40] on span "avril 2026 (448 units available)" at bounding box center [387, 41] width 84 height 7
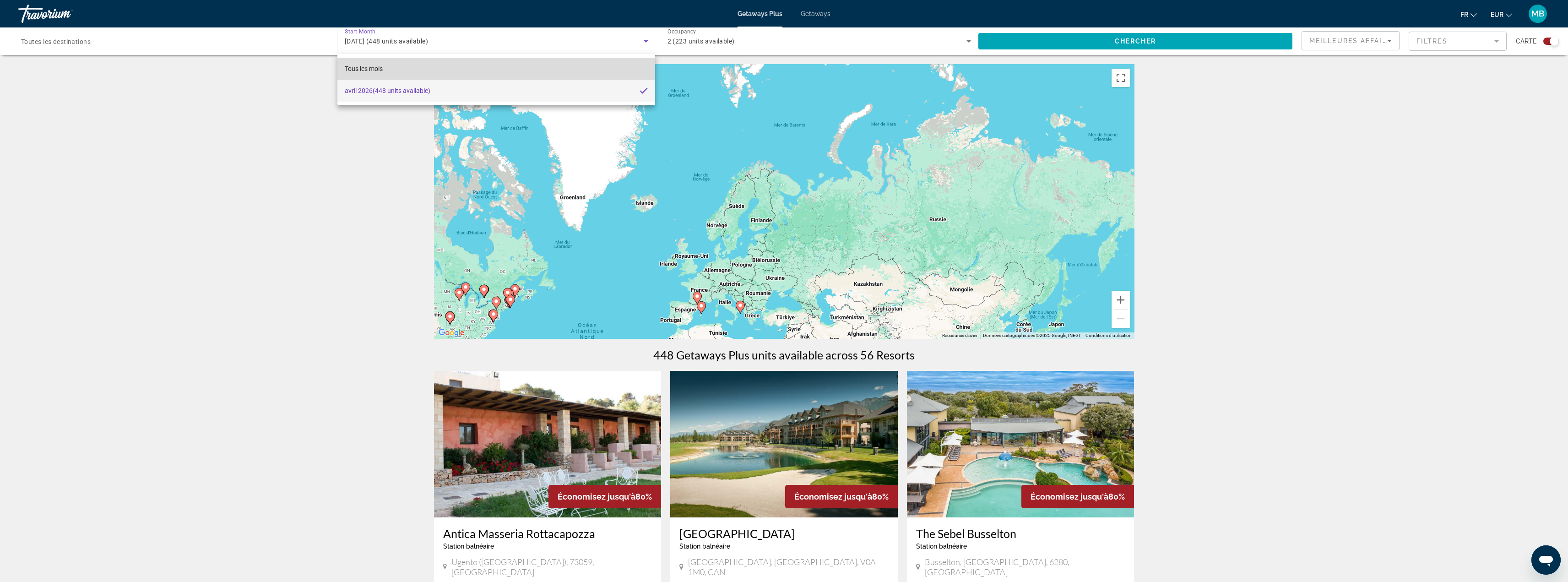
click at [390, 69] on mat-option "Tous les mois" at bounding box center [497, 69] width 318 height 22
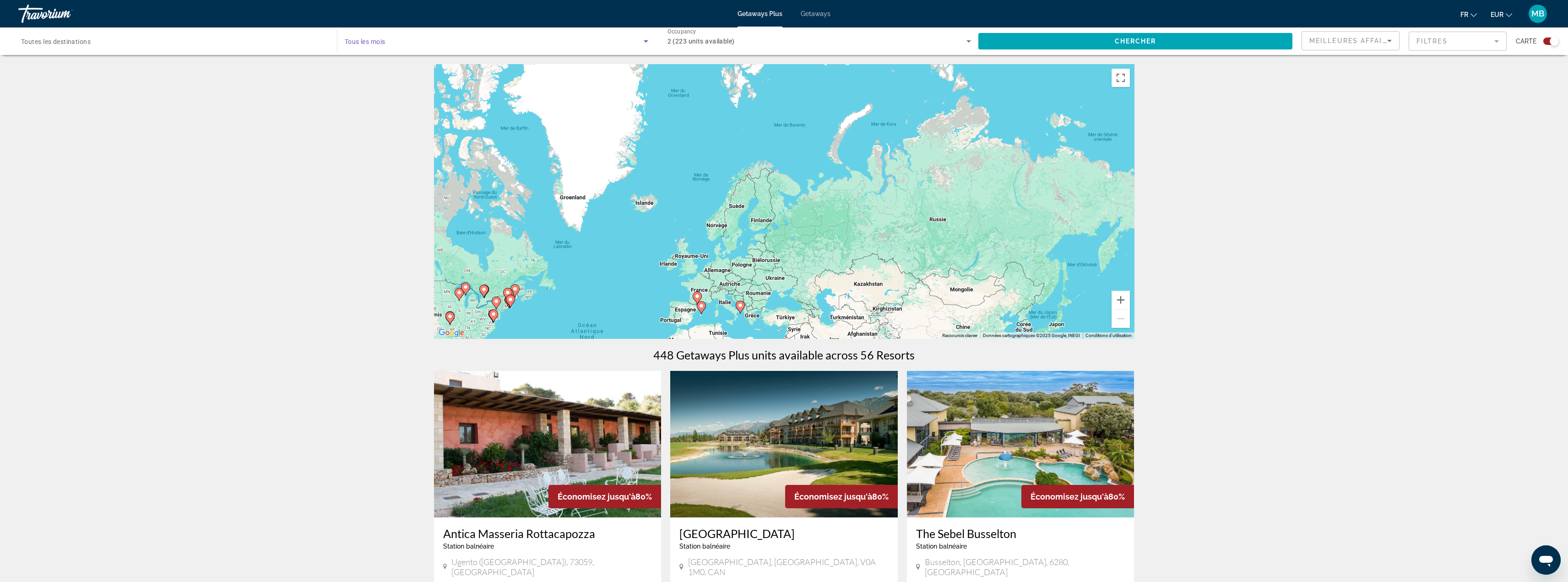
click at [536, 41] on span "Search widget" at bounding box center [495, 41] width 299 height 11
click at [370, 72] on span "Tous les mois" at bounding box center [364, 69] width 38 height 7
click at [1102, 37] on span "Search widget" at bounding box center [1135, 41] width 314 height 22
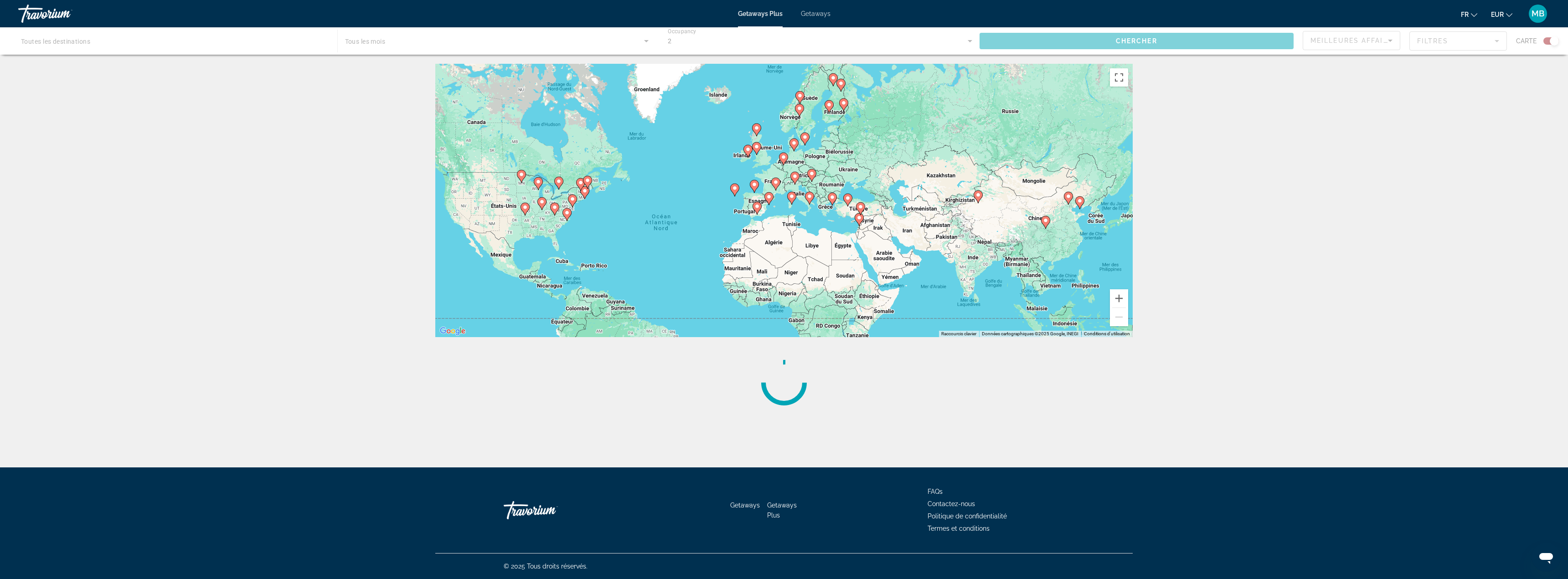
drag, startPoint x: 591, startPoint y: 288, endPoint x: 667, endPoint y: 176, distance: 135.4
click at [667, 176] on div "Pour activer le glissement avec le clavier, appuyez sur Alt+Entrée. Une fois ce…" at bounding box center [784, 200] width 697 height 273
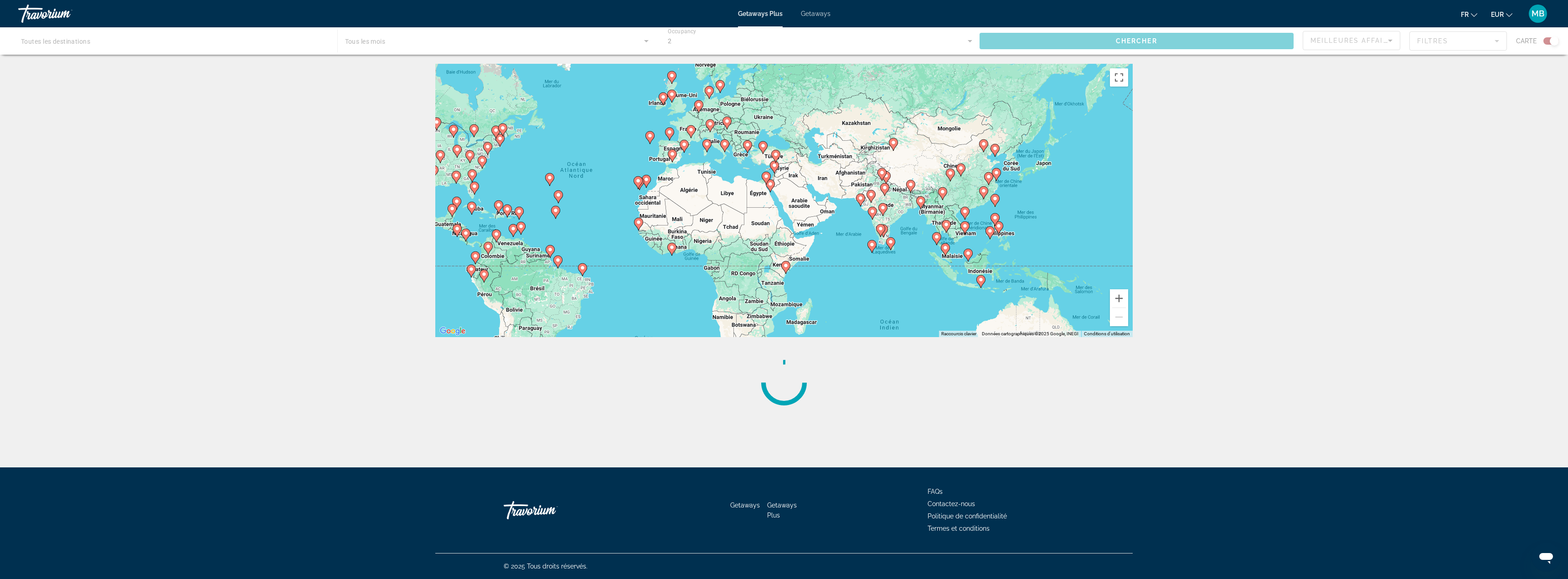
drag, startPoint x: 926, startPoint y: 286, endPoint x: 830, endPoint y: 237, distance: 107.8
click at [834, 236] on div "Pour activer le glissement avec le clavier, appuyez sur Alt+Entrée. Une fois ce…" at bounding box center [784, 200] width 697 height 273
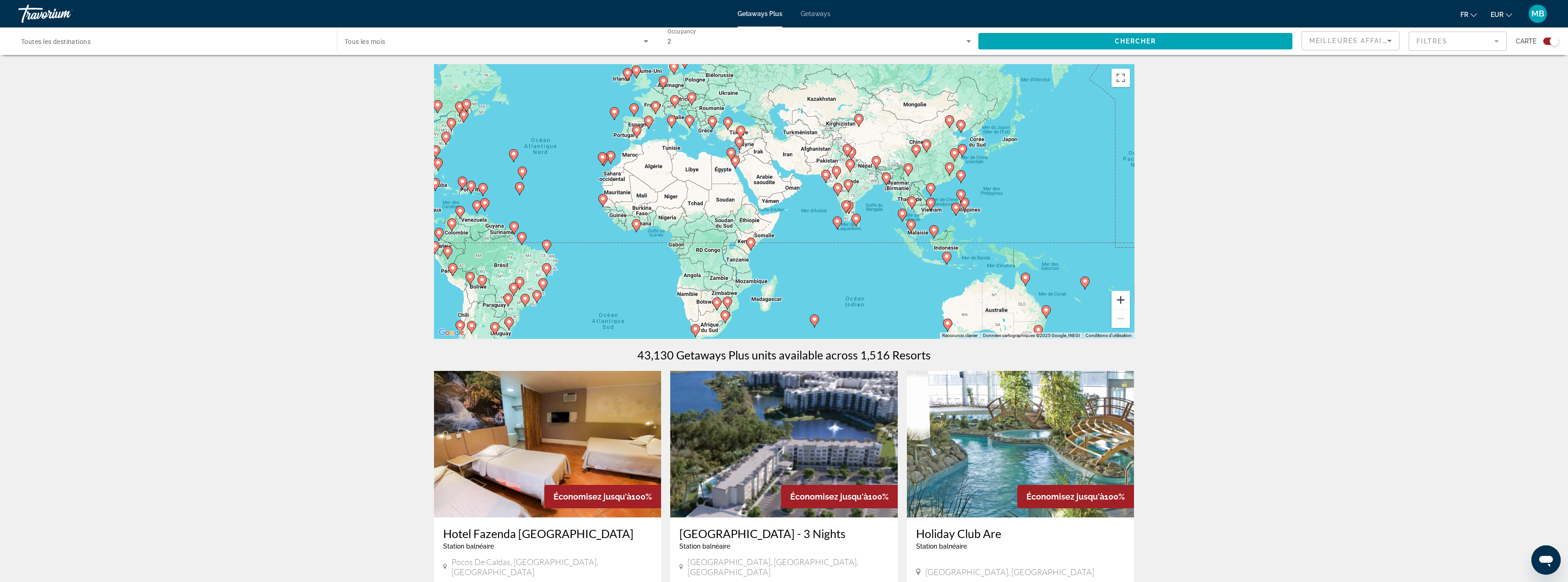
click at [1120, 301] on button "Zoom avant" at bounding box center [1120, 299] width 18 height 18
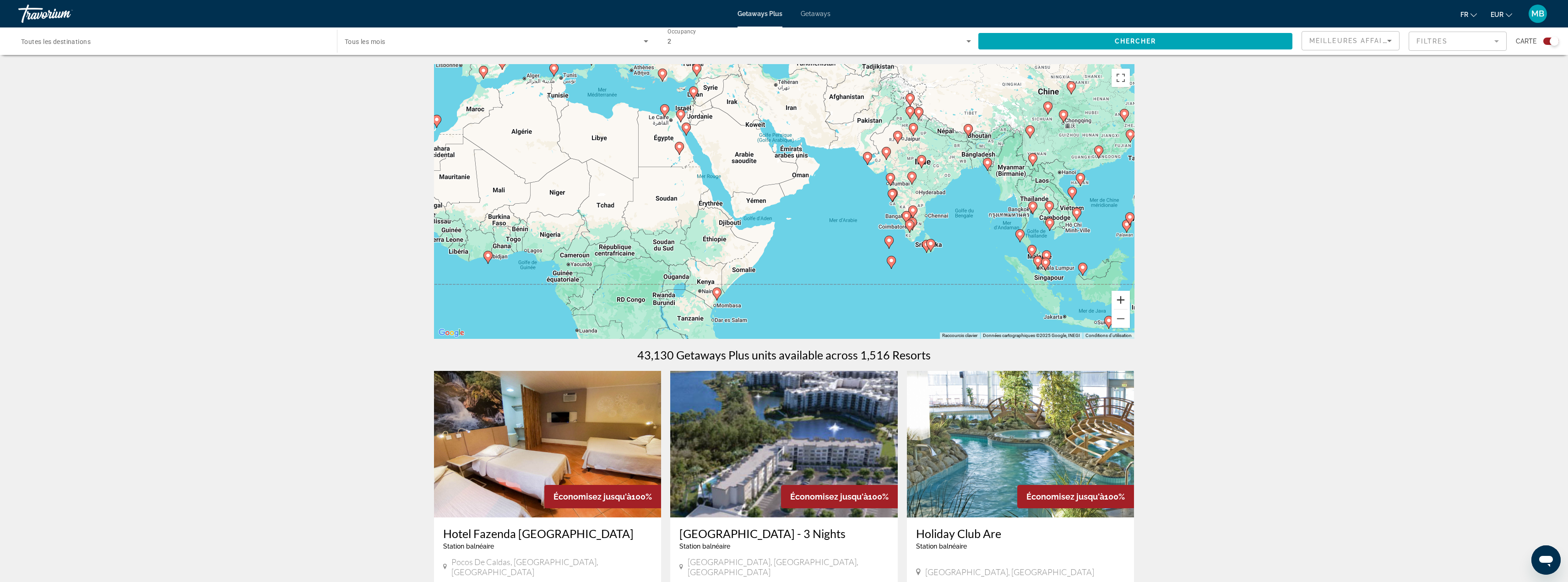
click at [1120, 301] on button "Zoom avant" at bounding box center [1120, 299] width 18 height 18
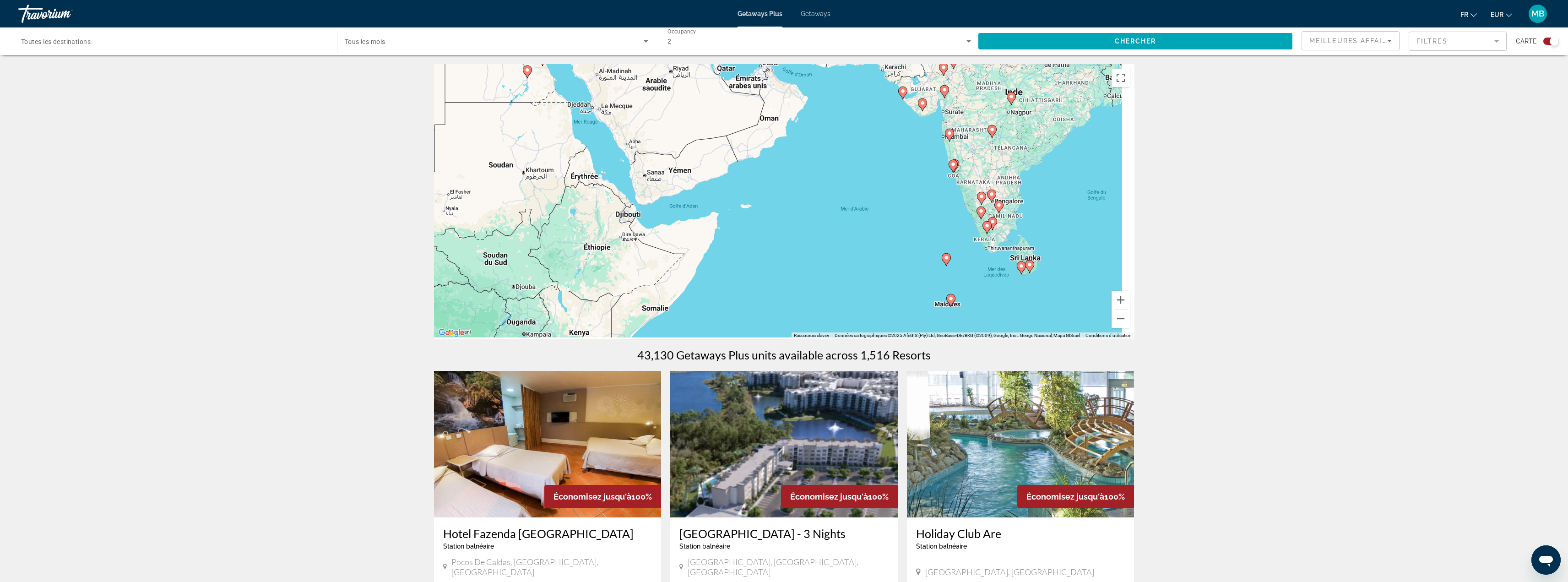
drag, startPoint x: 904, startPoint y: 263, endPoint x: 805, endPoint y: 194, distance: 120.7
click at [806, 195] on div "Pour activer le glissement avec le clavier, appuyez sur Alt+Entrée. Une fois ce…" at bounding box center [784, 201] width 700 height 274
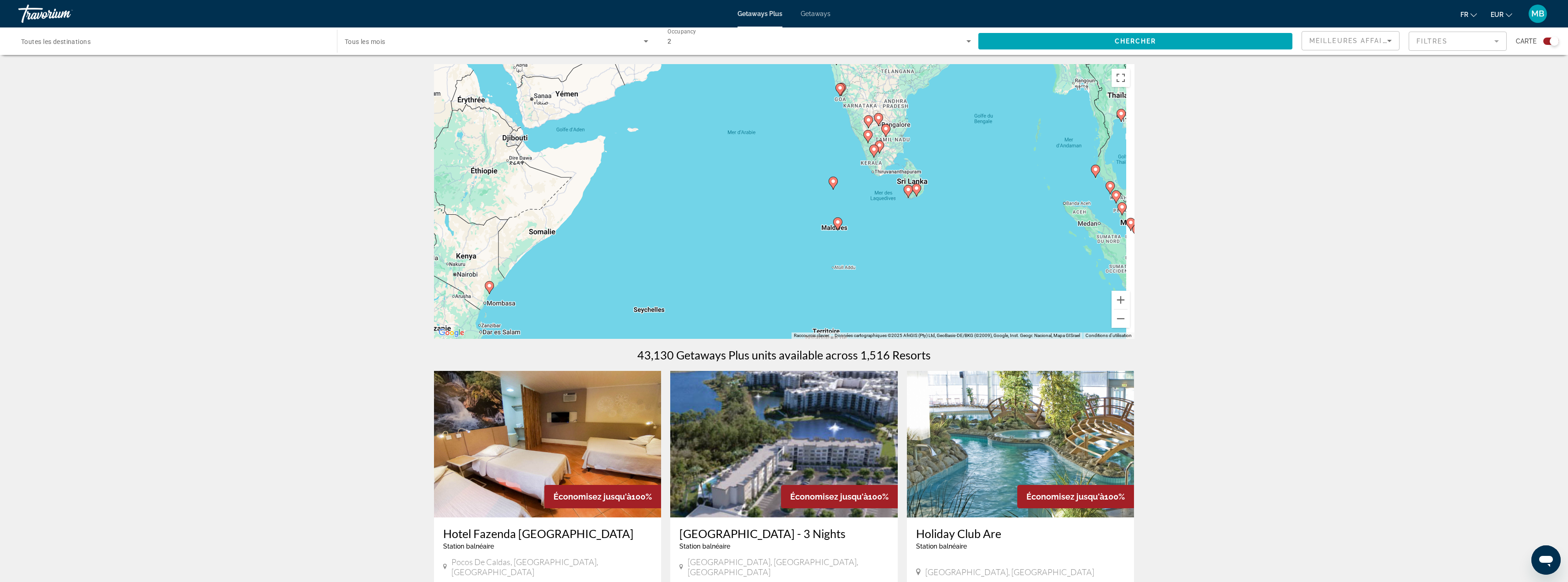
drag, startPoint x: 982, startPoint y: 278, endPoint x: 905, endPoint y: 240, distance: 85.9
click at [922, 245] on div "Pour activer le glissement avec le clavier, appuyez sur Alt+Entrée. Une fois ce…" at bounding box center [784, 201] width 700 height 274
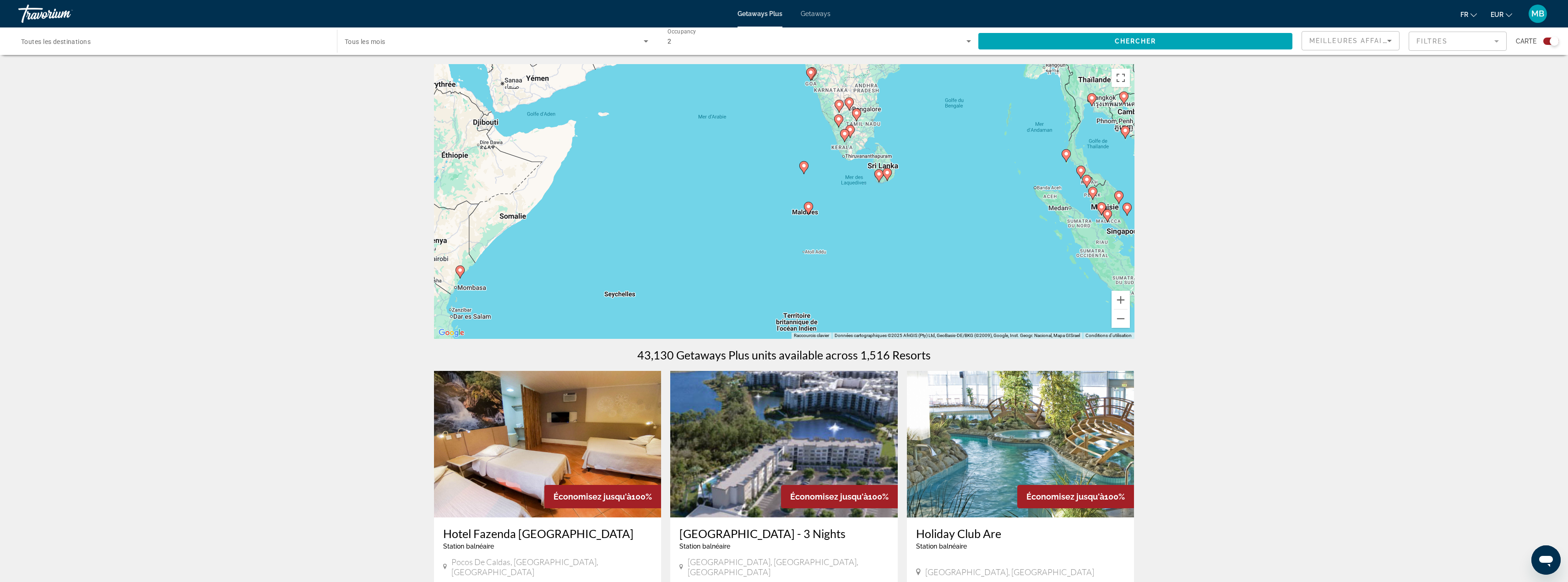
click at [808, 206] on image "Main content" at bounding box center [808, 206] width 5 height 5
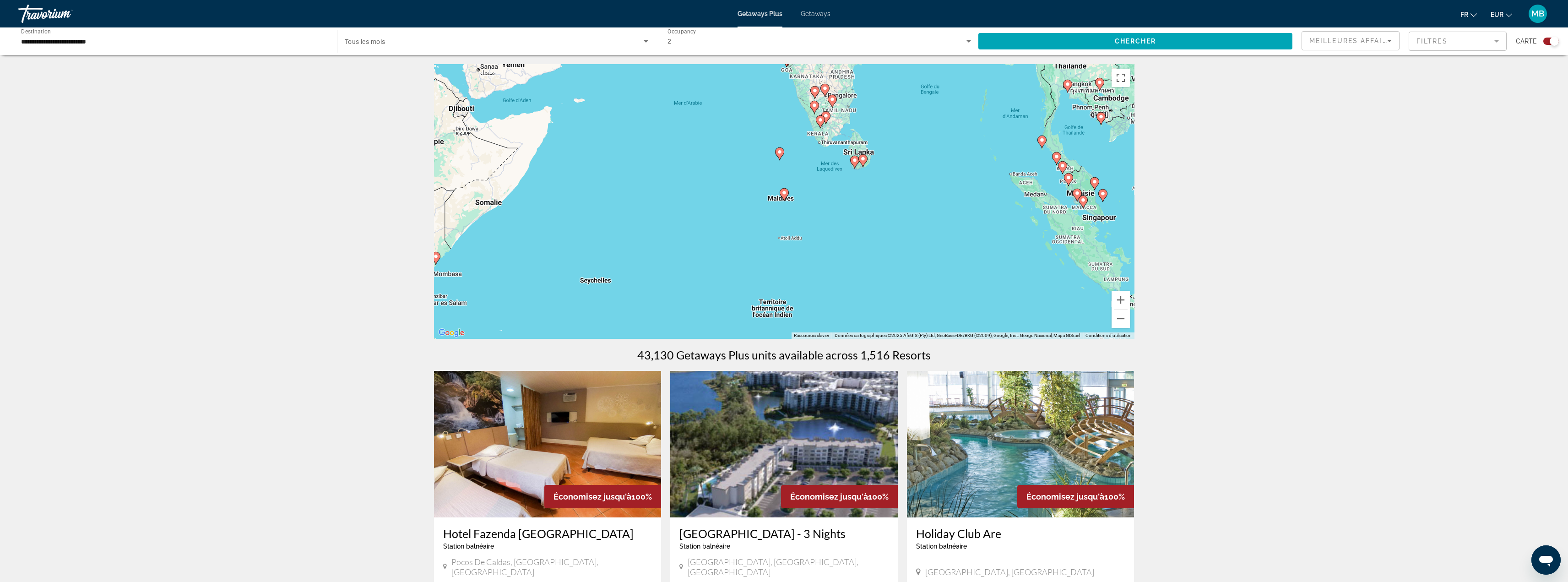
click at [785, 196] on icon "Main content" at bounding box center [784, 195] width 8 height 12
type input "**********"
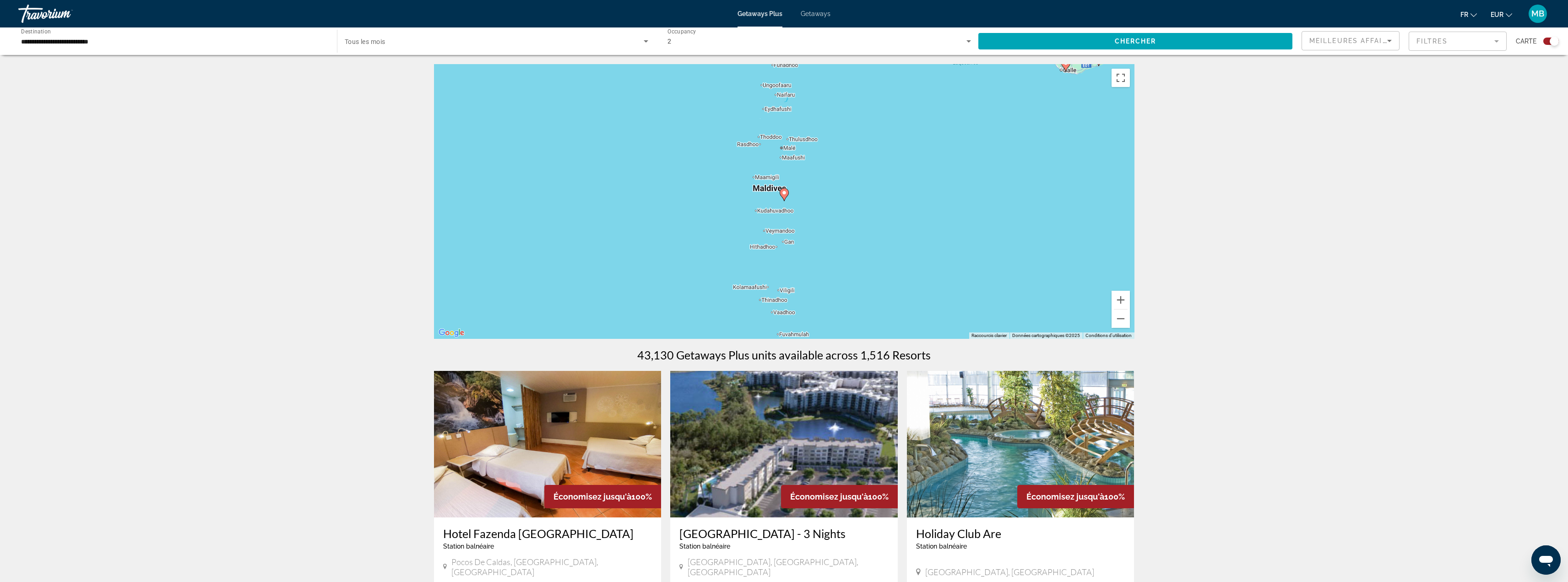
click at [785, 196] on icon "Main content" at bounding box center [784, 195] width 8 height 12
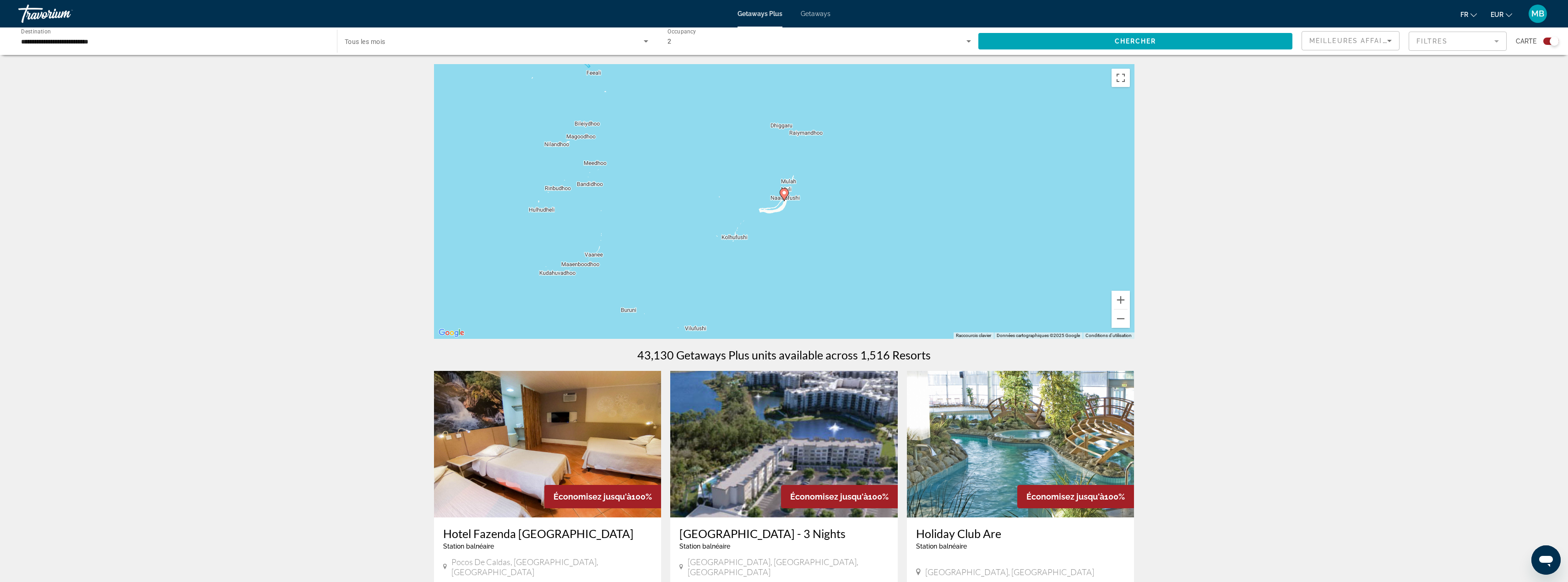
click at [785, 196] on icon "Main content" at bounding box center [784, 195] width 8 height 12
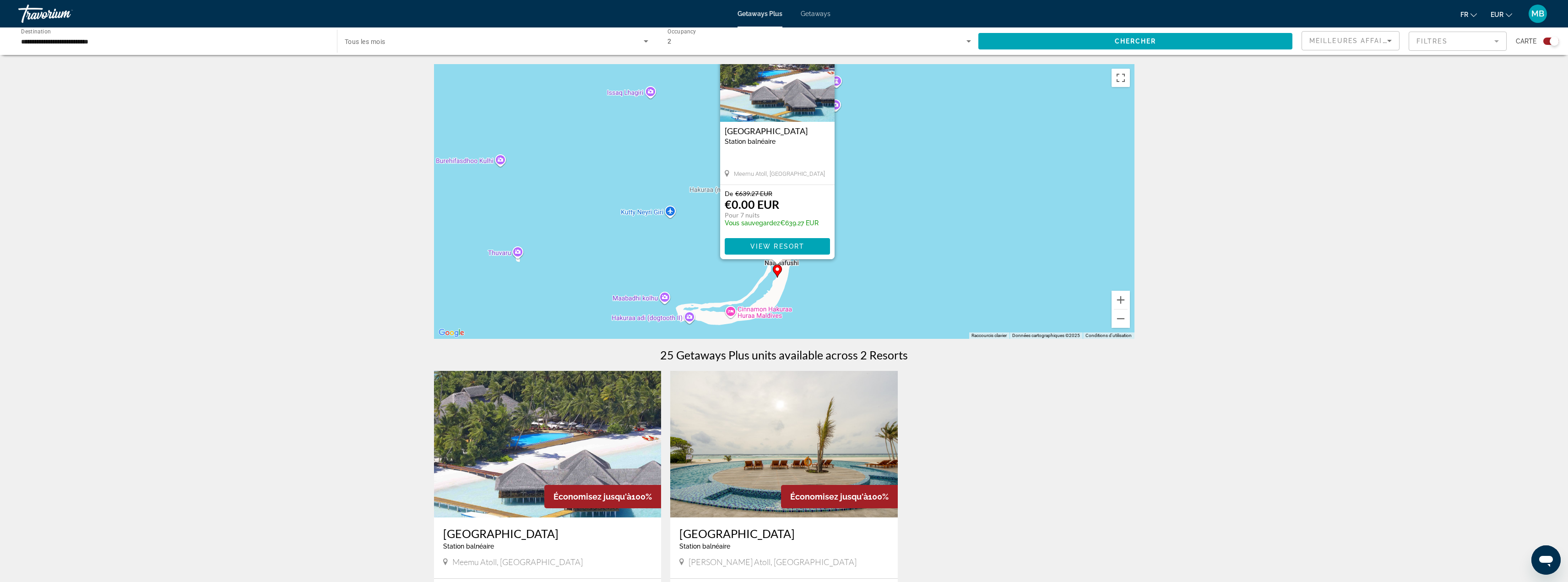
drag, startPoint x: 918, startPoint y: 269, endPoint x: 911, endPoint y: 221, distance: 48.5
click at [911, 221] on div "Pour activer le glissement avec le clavier, appuyez sur Alt+Entrée. Une fois ce…" at bounding box center [784, 201] width 700 height 274
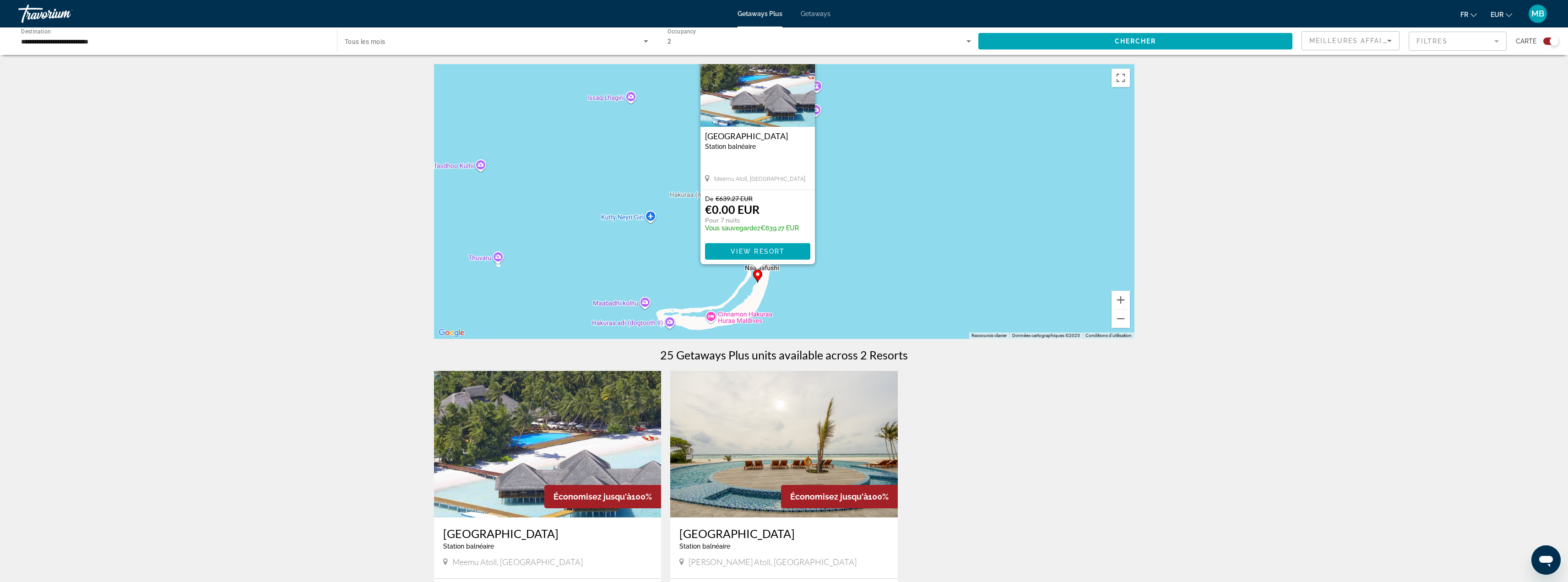
drag, startPoint x: 885, startPoint y: 219, endPoint x: 866, endPoint y: 225, distance: 19.9
click at [866, 225] on div "Pour activer le glissement avec le clavier, appuyez sur Alt+Entrée. Une fois ce…" at bounding box center [784, 201] width 700 height 274
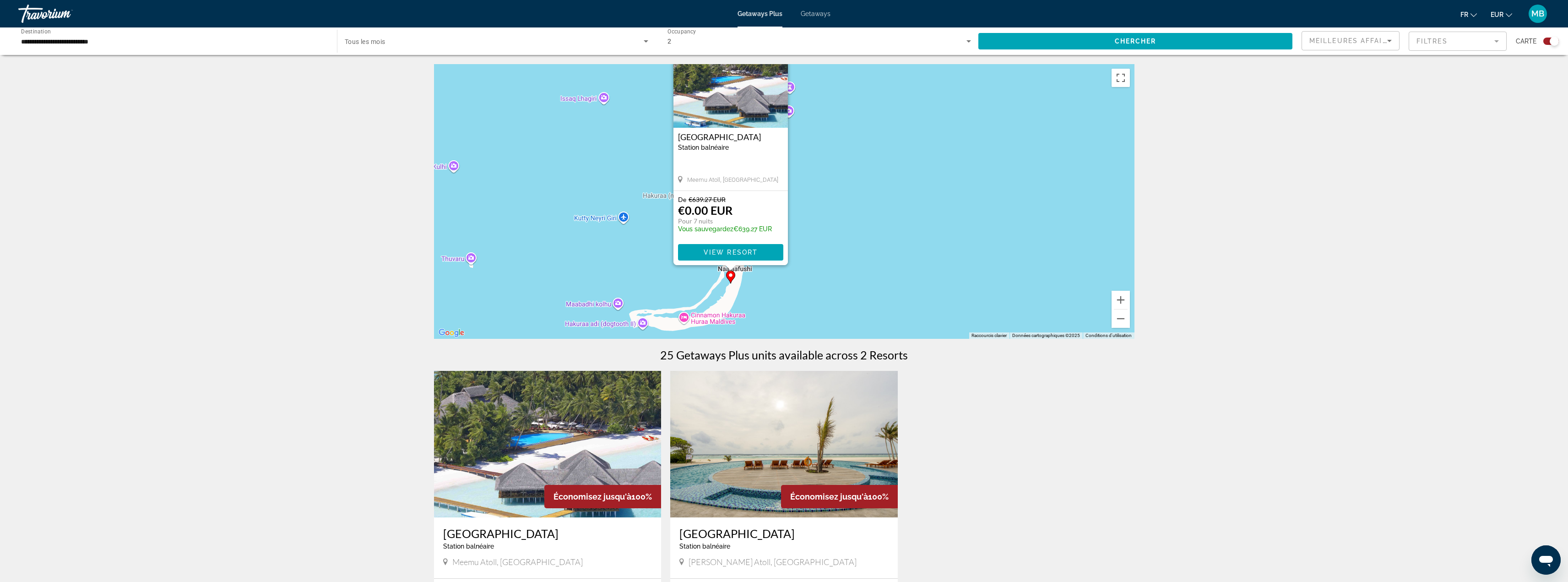
drag, startPoint x: 908, startPoint y: 249, endPoint x: 876, endPoint y: 251, distance: 32.1
click at [879, 249] on div "Pour activer le glissement avec le clavier, appuyez sur Alt+Entrée. Une fois ce…" at bounding box center [784, 201] width 700 height 274
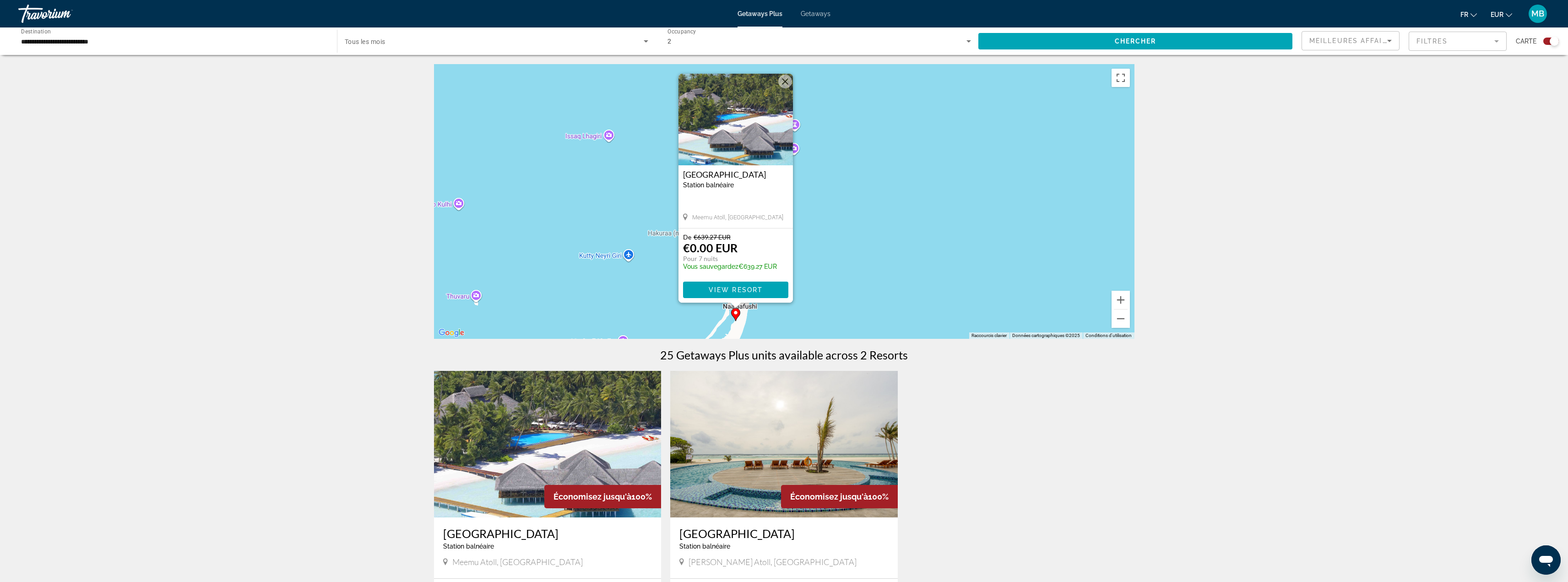
drag, startPoint x: 853, startPoint y: 196, endPoint x: 849, endPoint y: 230, distance: 34.2
click at [857, 254] on div "Pour activer le glissement avec le clavier, appuyez sur Alt+Entrée. Une fois ce…" at bounding box center [784, 201] width 700 height 274
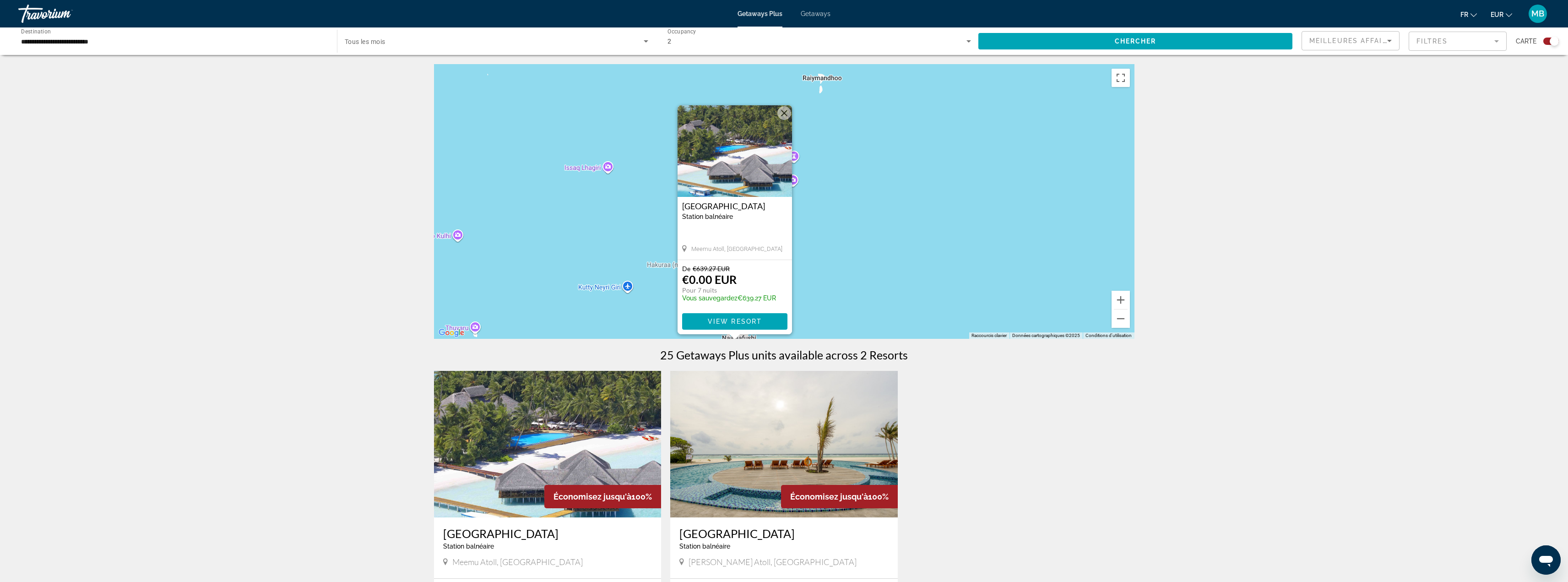
click at [785, 114] on button "Fermer" at bounding box center [784, 113] width 14 height 14
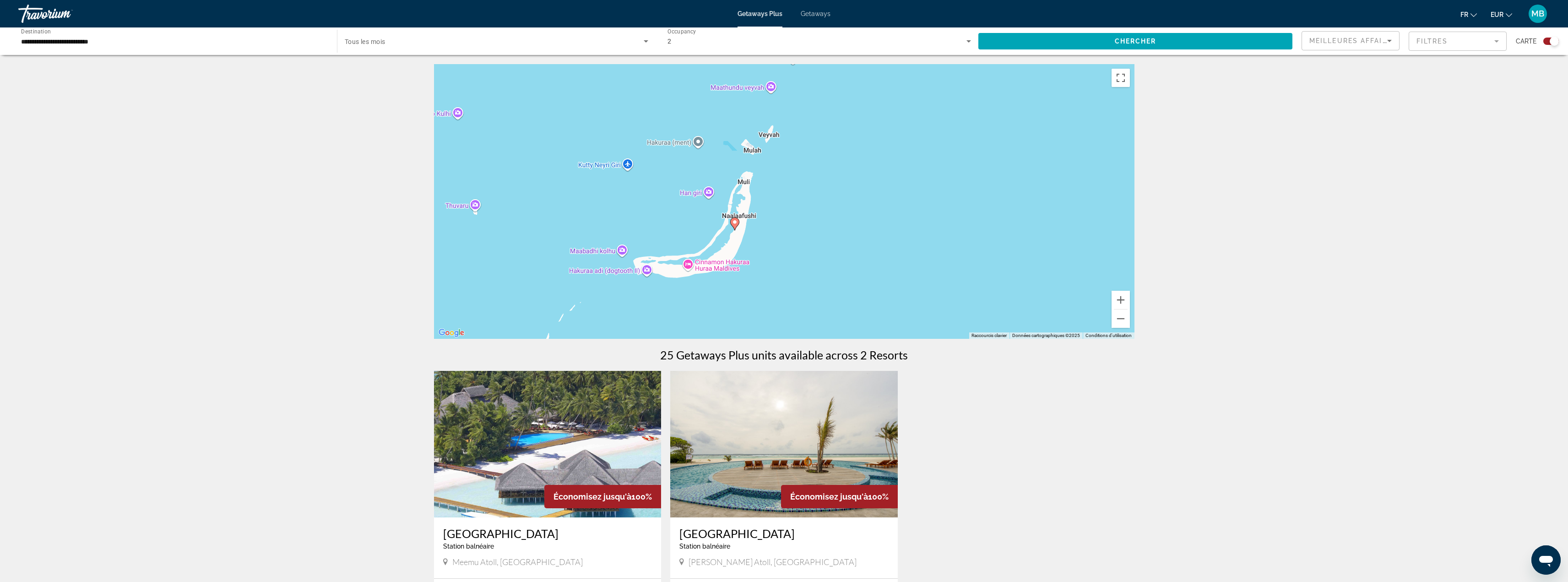
drag, startPoint x: 815, startPoint y: 295, endPoint x: 815, endPoint y: 172, distance: 123.0
click at [815, 172] on div "Pour activer le glissement avec le clavier, appuyez sur Alt+Entrée. Une fois ce…" at bounding box center [784, 201] width 700 height 274
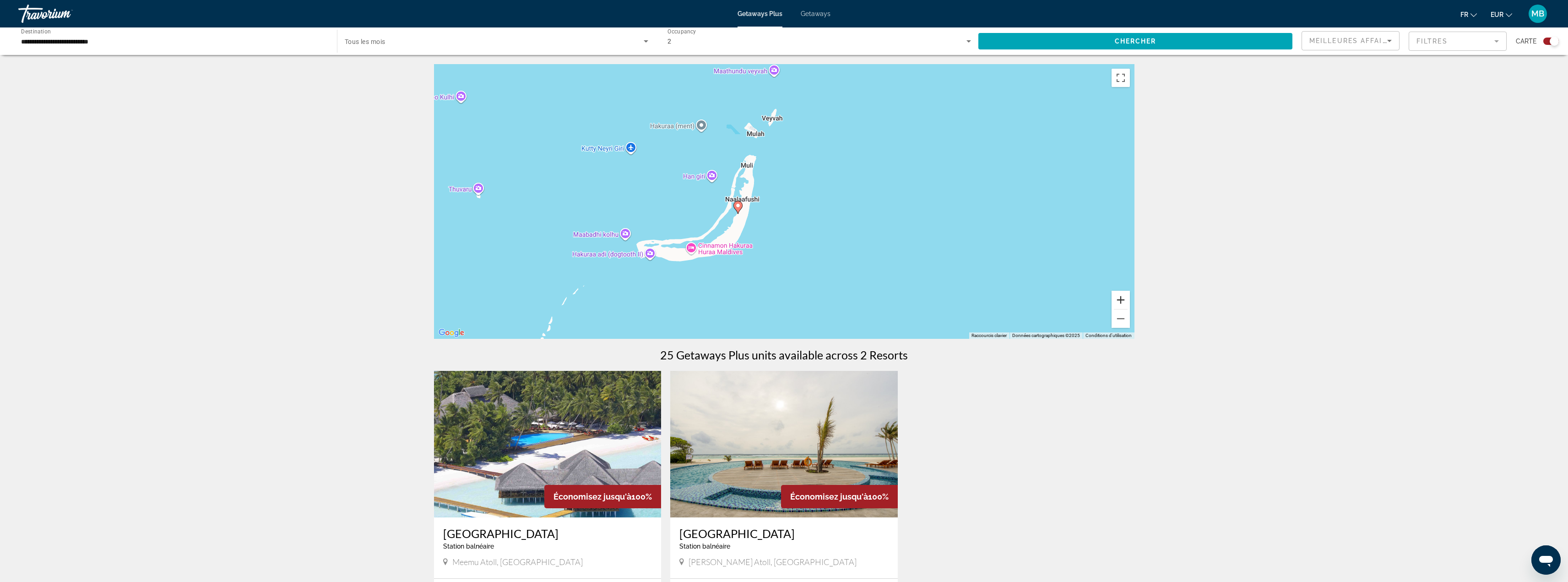
click at [1120, 297] on button "Zoom avant" at bounding box center [1120, 299] width 18 height 18
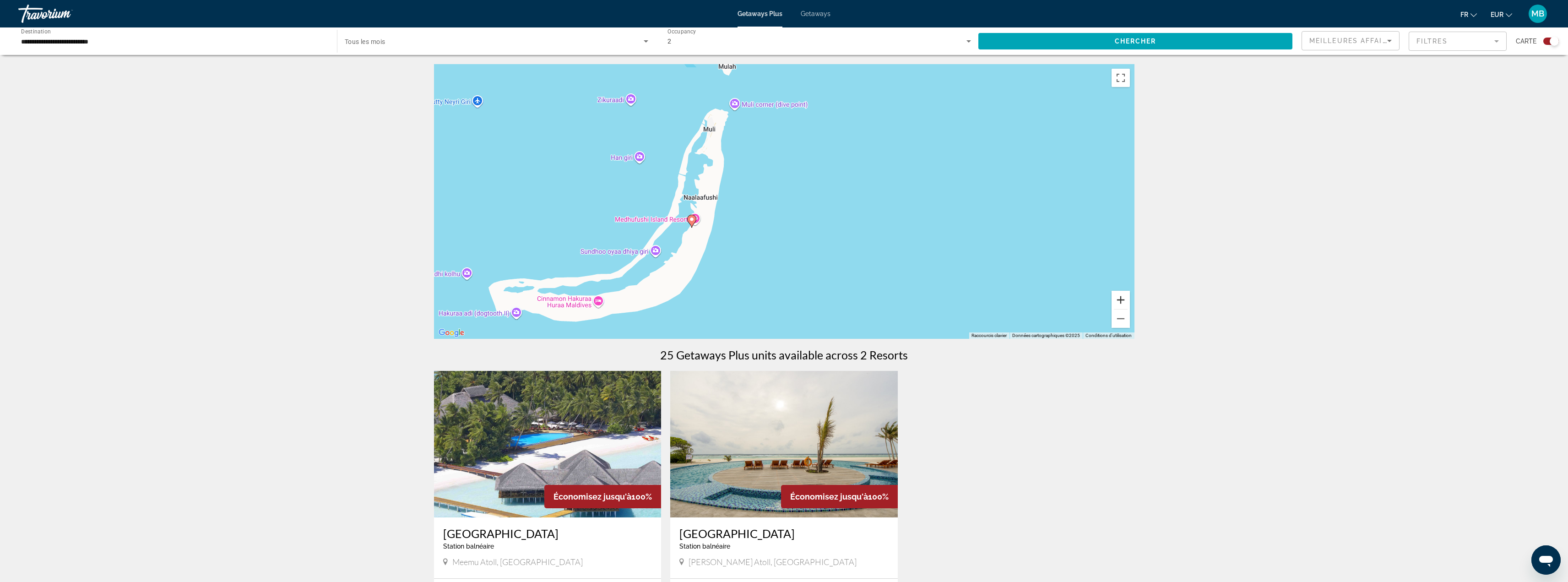
click at [1120, 297] on button "Zoom avant" at bounding box center [1120, 299] width 18 height 18
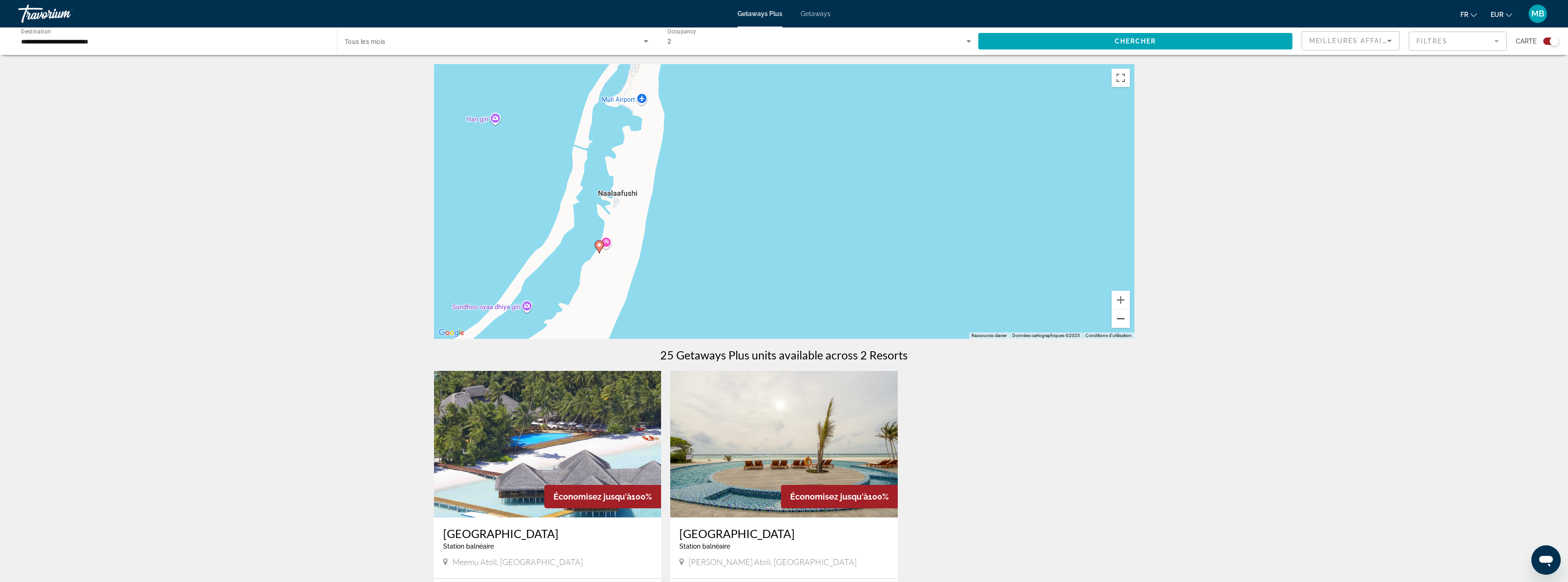
click at [1122, 323] on button "Zoom arrière" at bounding box center [1120, 319] width 18 height 18
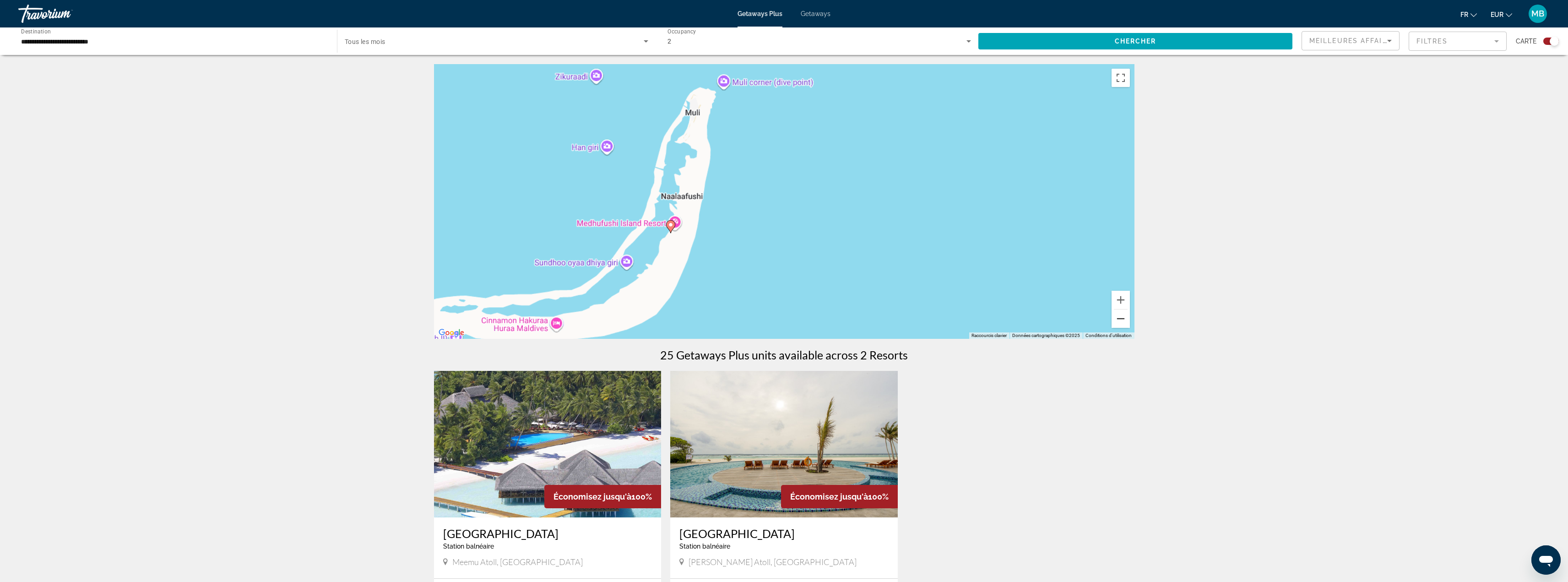
click at [1122, 323] on button "Zoom arrière" at bounding box center [1120, 319] width 18 height 18
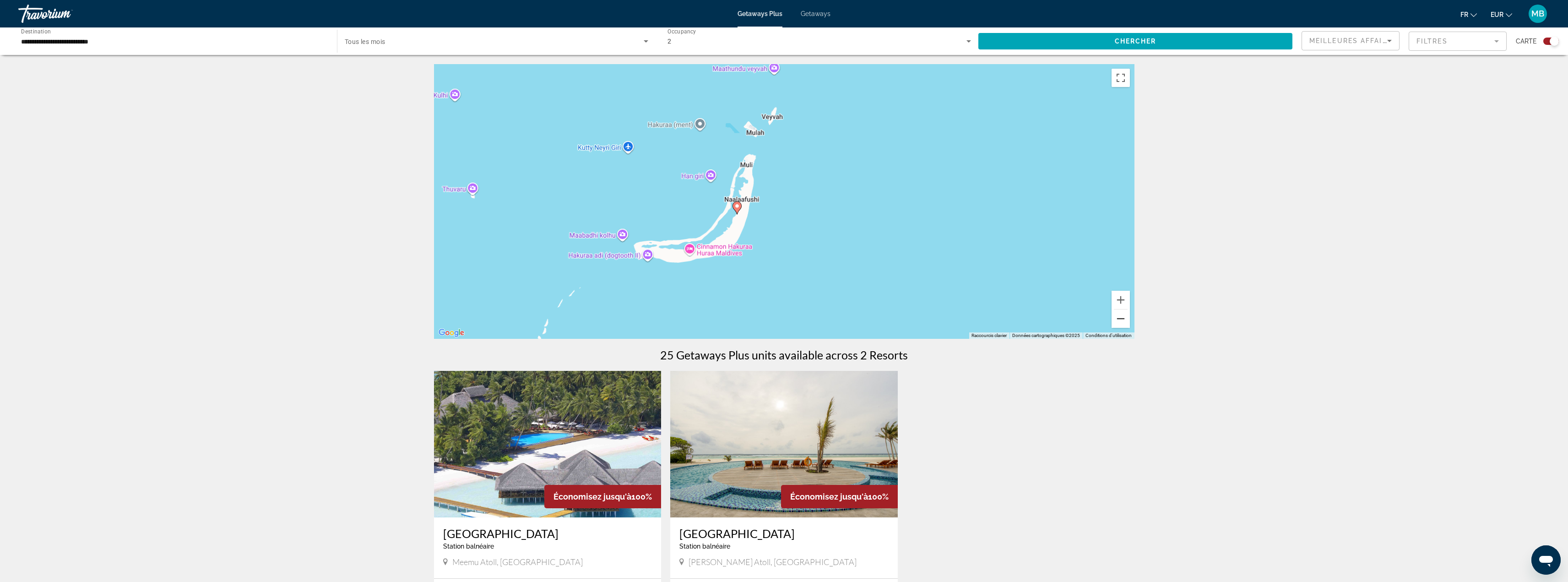
click at [1122, 323] on button "Zoom arrière" at bounding box center [1120, 319] width 18 height 18
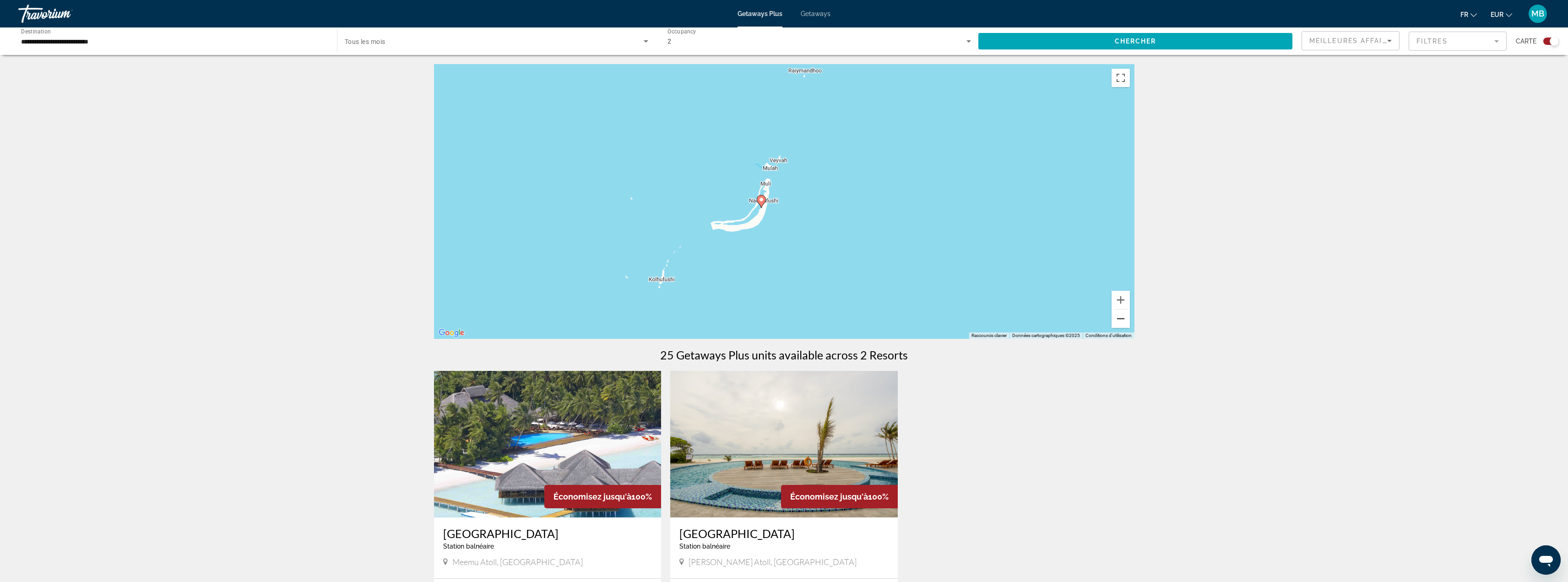
click at [1122, 323] on button "Zoom arrière" at bounding box center [1120, 319] width 18 height 18
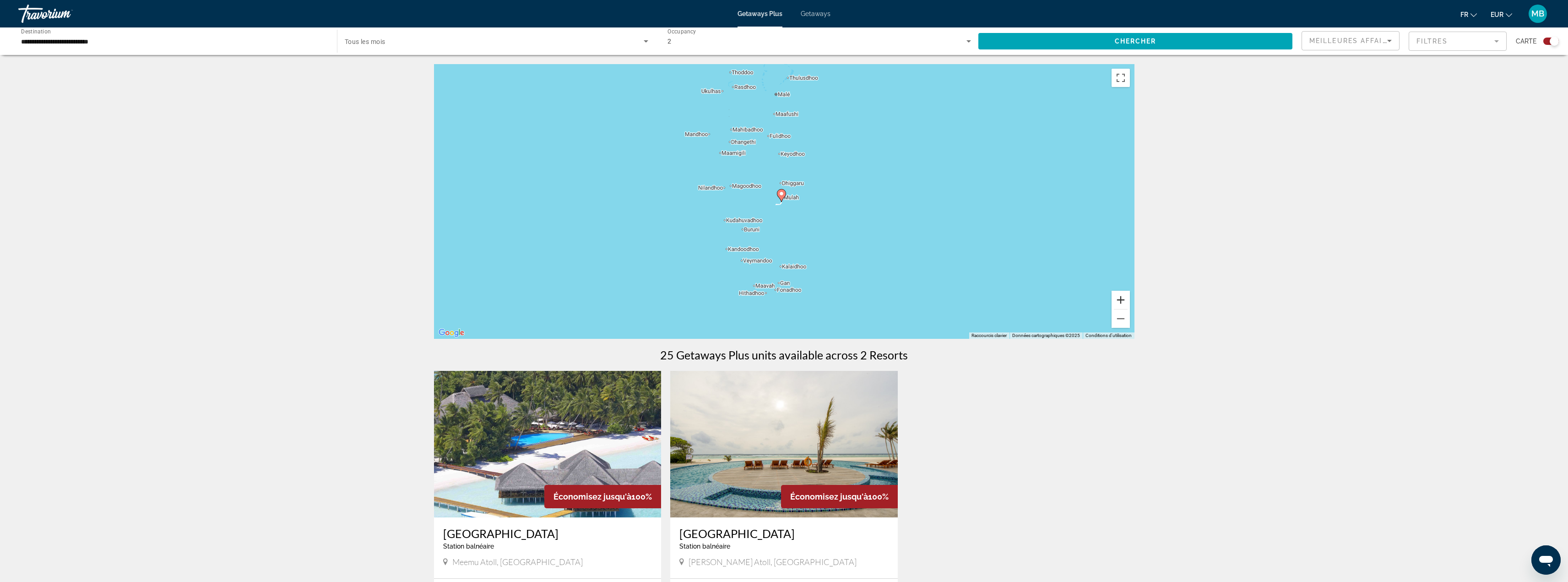
click at [1121, 299] on button "Zoom avant" at bounding box center [1120, 299] width 18 height 18
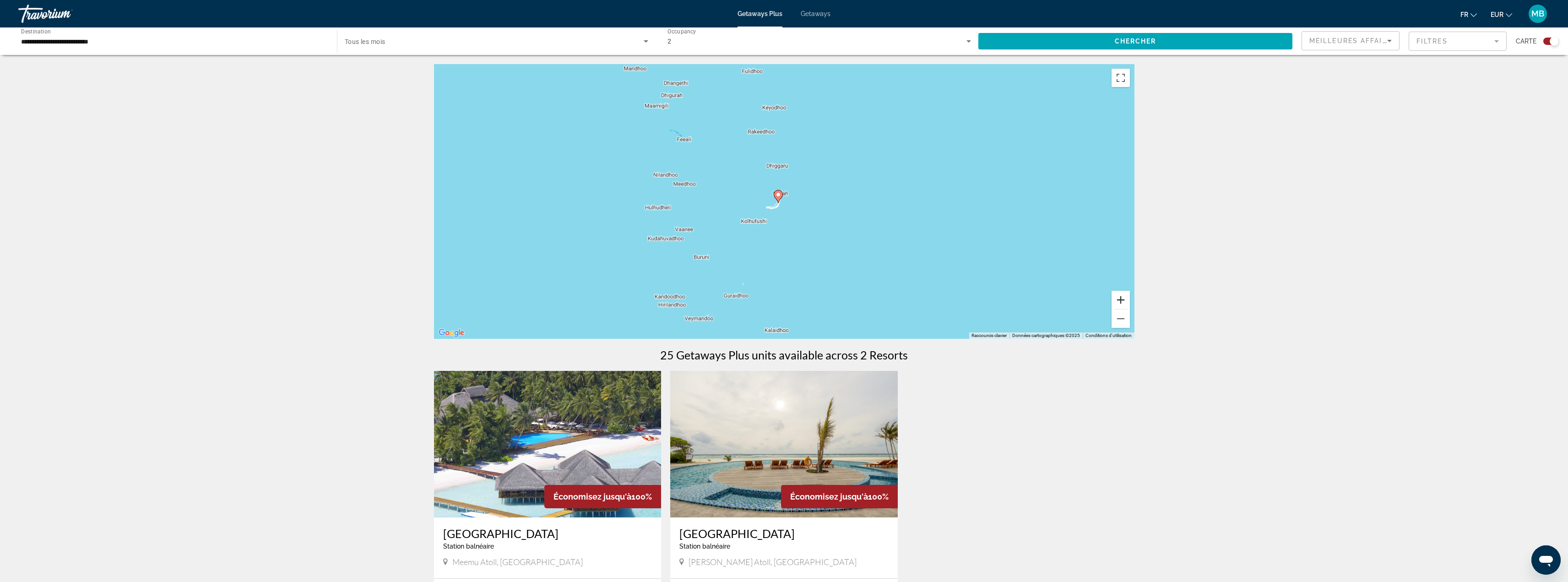
click at [1121, 299] on button "Zoom avant" at bounding box center [1120, 299] width 18 height 18
click at [1124, 322] on button "Zoom arrière" at bounding box center [1120, 319] width 18 height 18
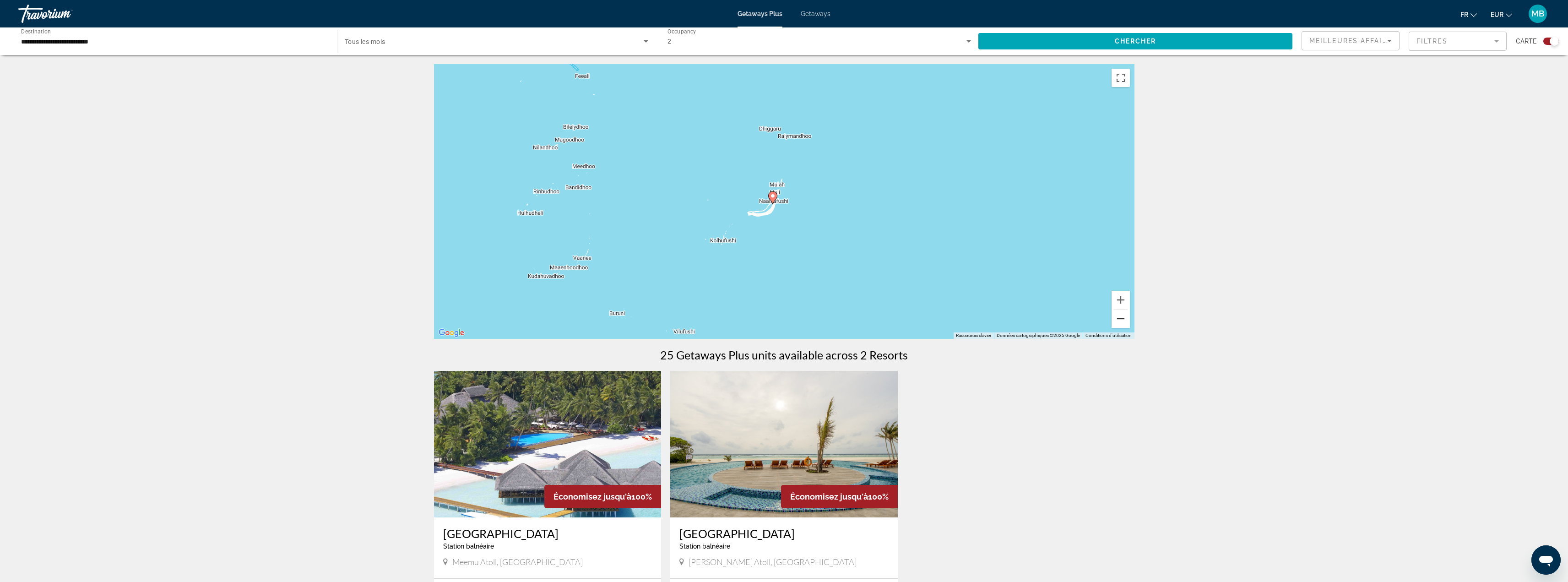
click at [1124, 321] on button "Zoom arrière" at bounding box center [1120, 319] width 18 height 18
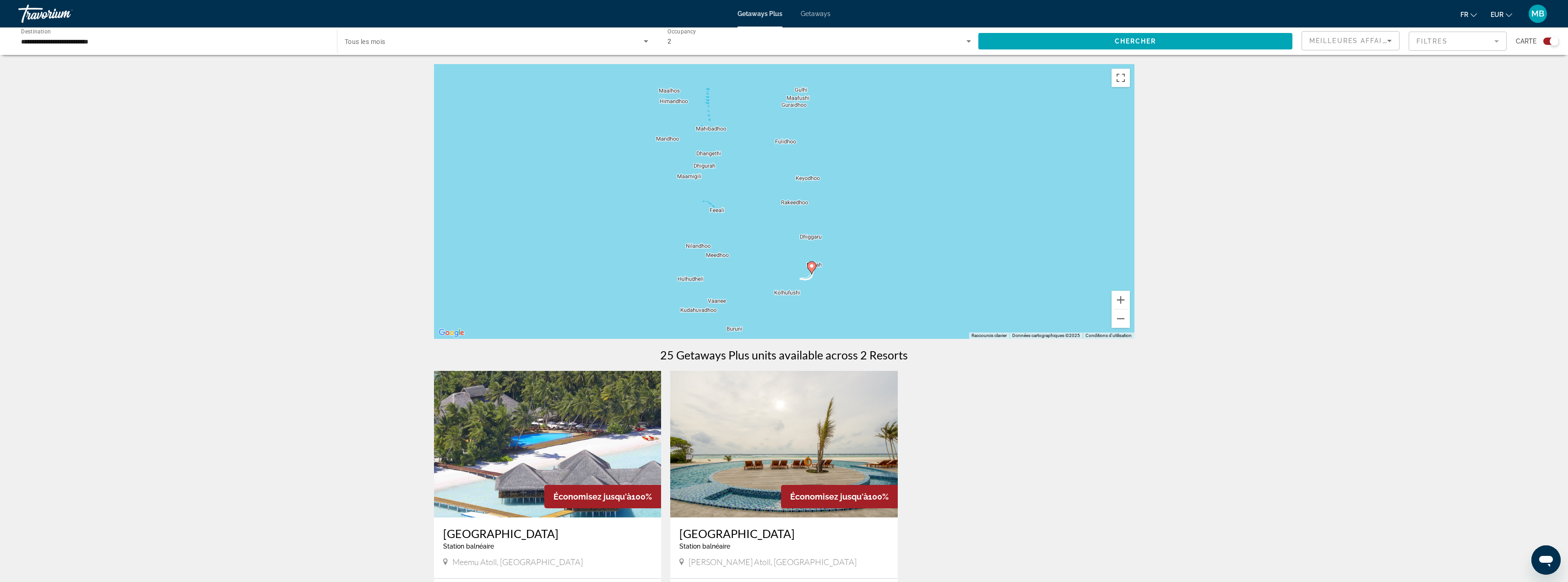
drag, startPoint x: 874, startPoint y: 183, endPoint x: 908, endPoint y: 263, distance: 86.9
click at [908, 263] on div "Pour activer le glissement avec le clavier, appuyez sur Alt+Entrée. Une fois ce…" at bounding box center [784, 201] width 700 height 274
drag, startPoint x: 914, startPoint y: 175, endPoint x: 905, endPoint y: 240, distance: 65.6
click at [905, 240] on div "Pour activer le glissement avec le clavier, appuyez sur Alt+Entrée. Une fois ce…" at bounding box center [784, 201] width 700 height 274
drag, startPoint x: 899, startPoint y: 179, endPoint x: 897, endPoint y: 207, distance: 28.1
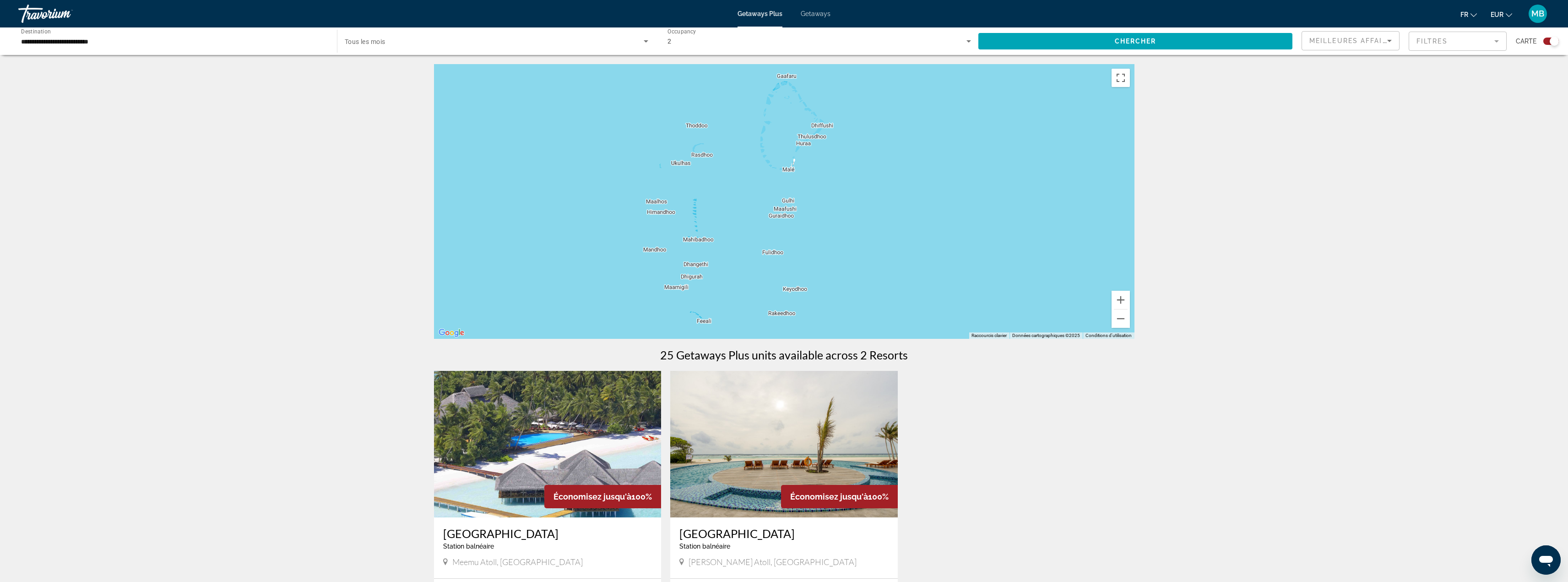
click at [897, 207] on div "Pour activer le glissement avec le clavier, appuyez sur Alt+Entrée. Une fois ce…" at bounding box center [784, 201] width 700 height 274
drag, startPoint x: 849, startPoint y: 253, endPoint x: 789, endPoint y: 132, distance: 135.1
click at [802, 131] on div "Pour activer le glissement avec le clavier, appuyez sur Alt+Entrée. Une fois ce…" at bounding box center [784, 201] width 700 height 274
click at [1120, 301] on button "Zoom avant" at bounding box center [1120, 299] width 18 height 18
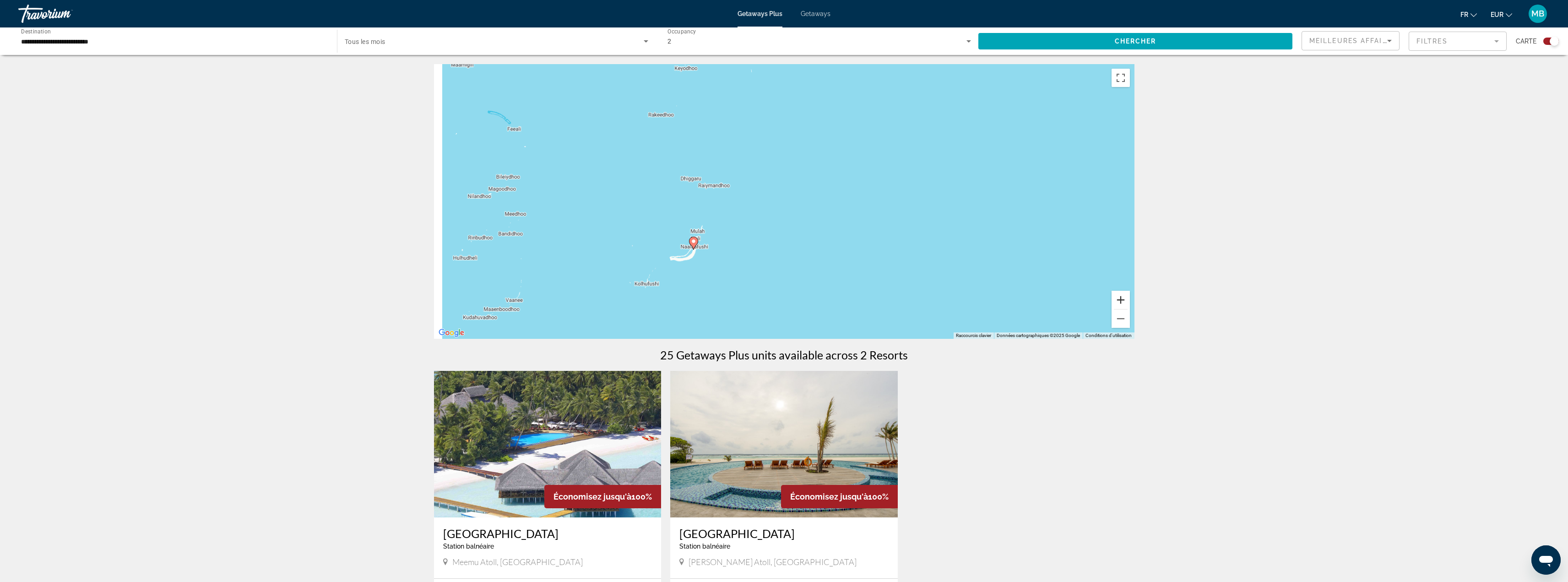
click at [1119, 299] on button "Zoom avant" at bounding box center [1120, 299] width 18 height 18
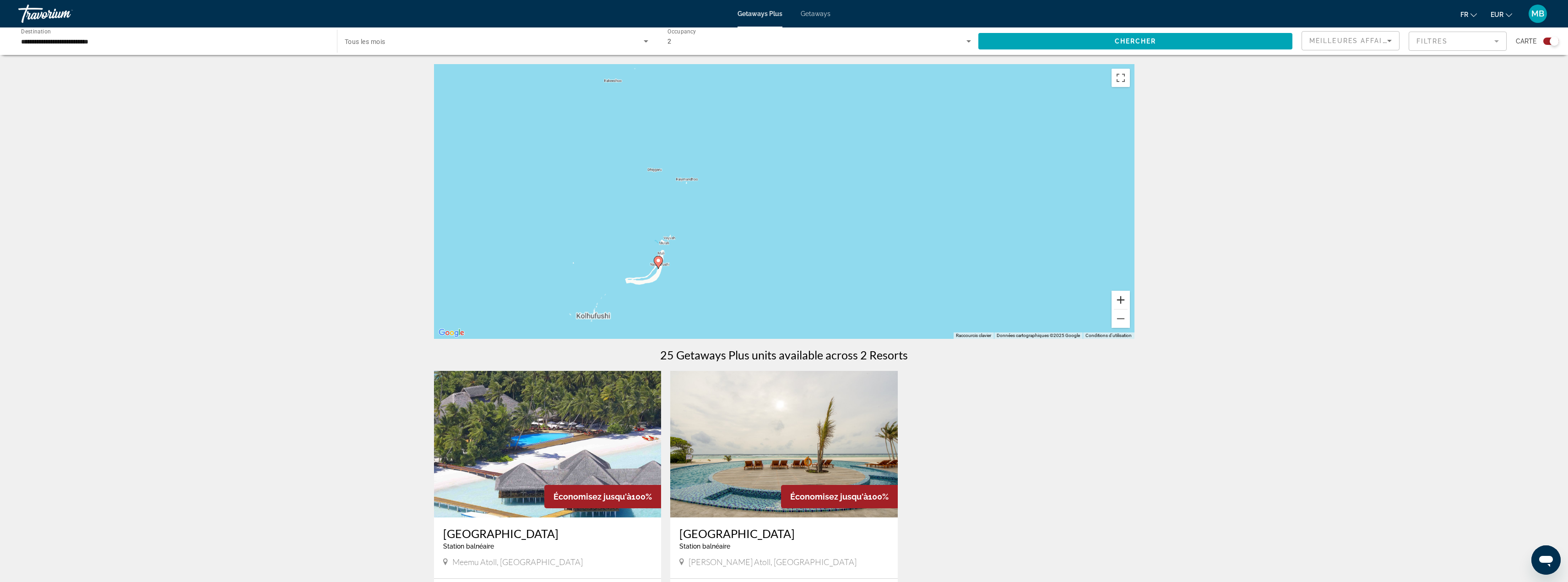
click at [1118, 299] on button "Zoom avant" at bounding box center [1120, 299] width 18 height 18
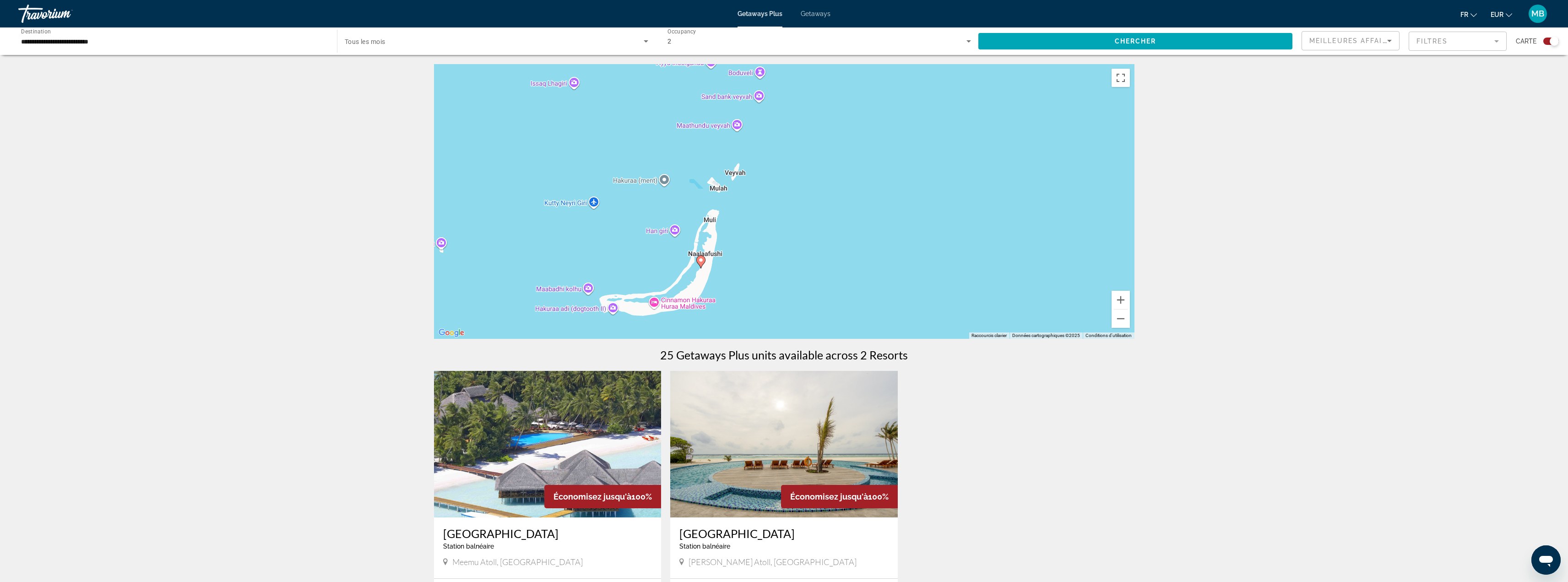
drag, startPoint x: 683, startPoint y: 249, endPoint x: 964, endPoint y: 115, distance: 311.3
click at [974, 113] on div "Pour activer le glissement avec le clavier, appuyez sur Alt+Entrée. Une fois ce…" at bounding box center [784, 201] width 700 height 274
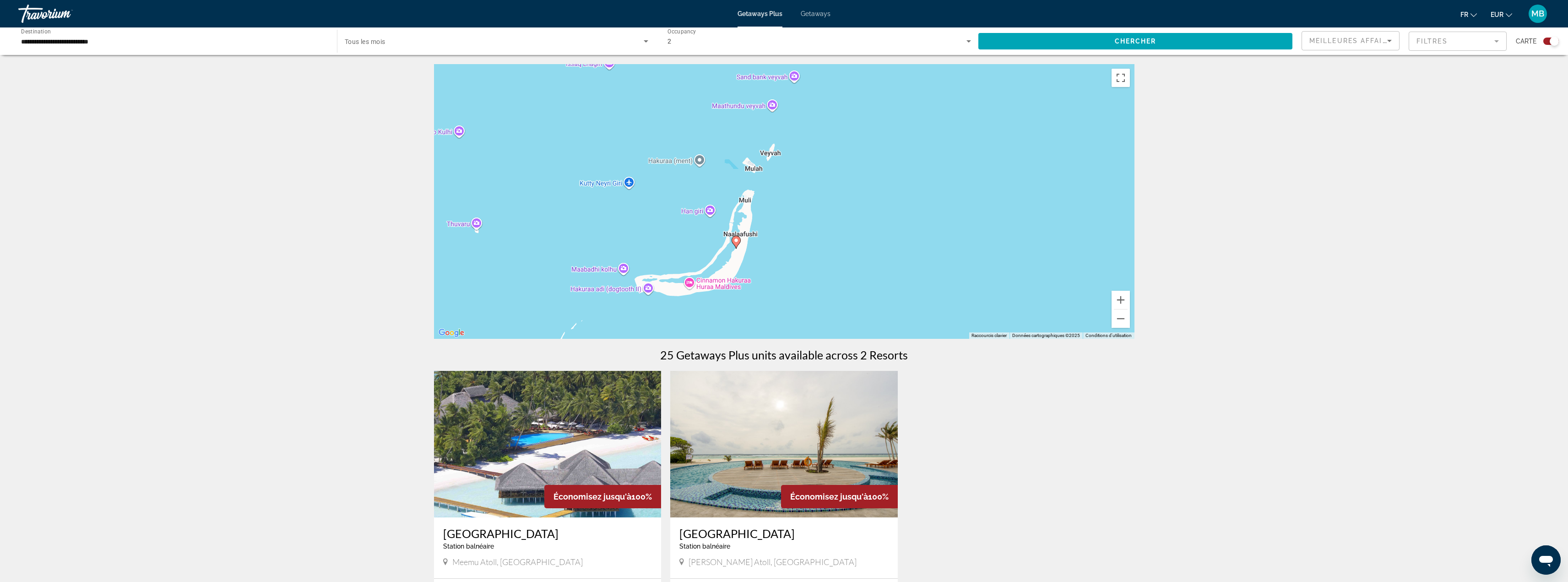
drag, startPoint x: 844, startPoint y: 217, endPoint x: 889, endPoint y: 204, distance: 46.8
click at [889, 204] on div "Pour activer le glissement avec le clavier, appuyez sur Alt+Entrée. Une fois ce…" at bounding box center [784, 201] width 700 height 274
click at [1120, 297] on button "Zoom avant" at bounding box center [1120, 299] width 18 height 18
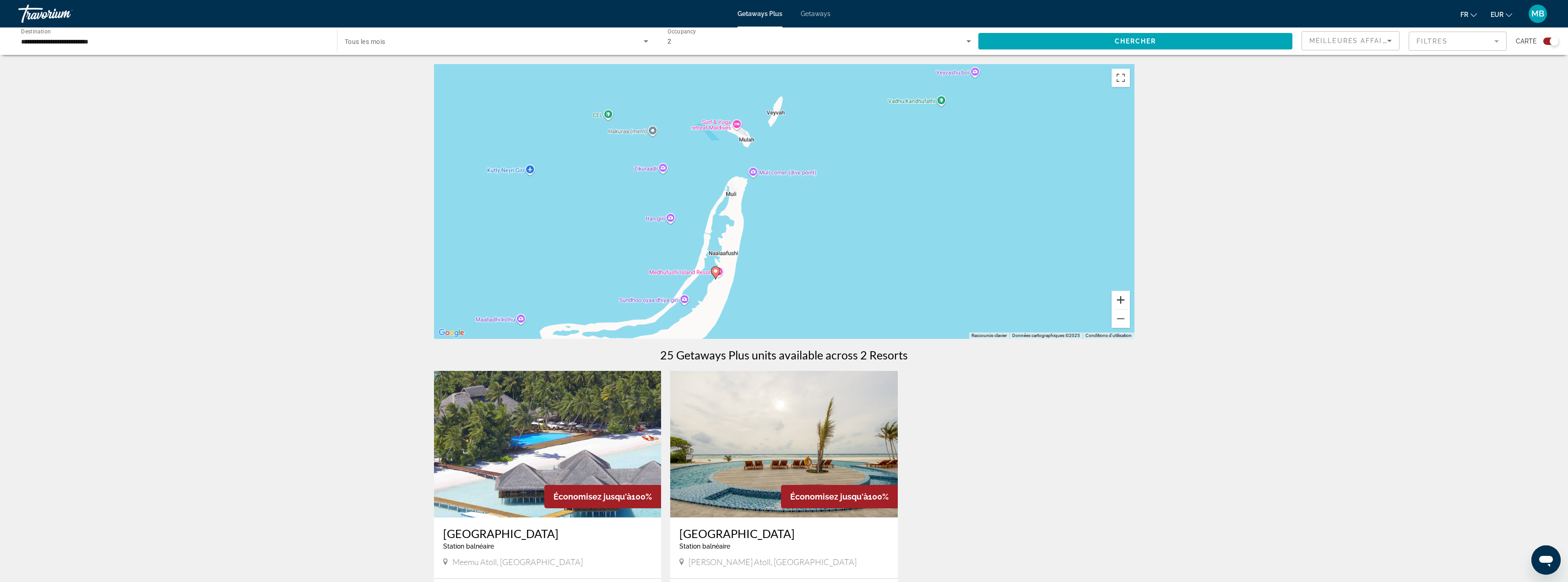
click at [1120, 297] on button "Zoom avant" at bounding box center [1120, 299] width 18 height 18
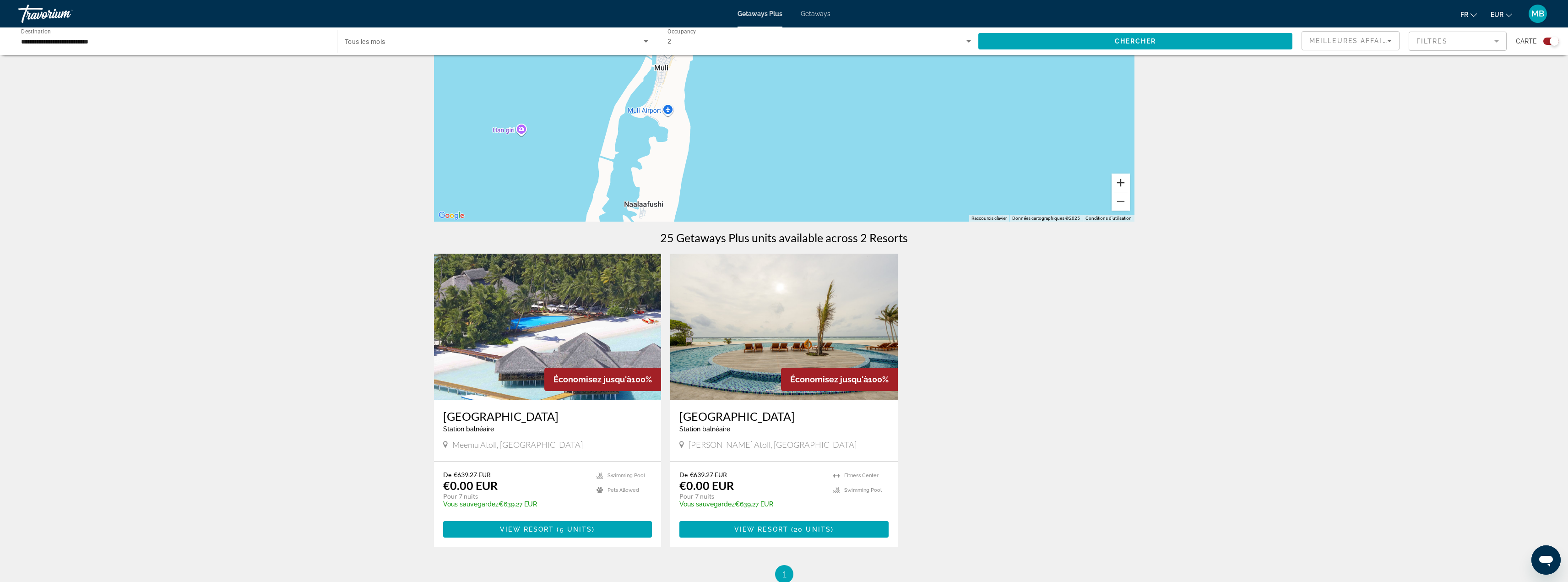
scroll to position [137, 0]
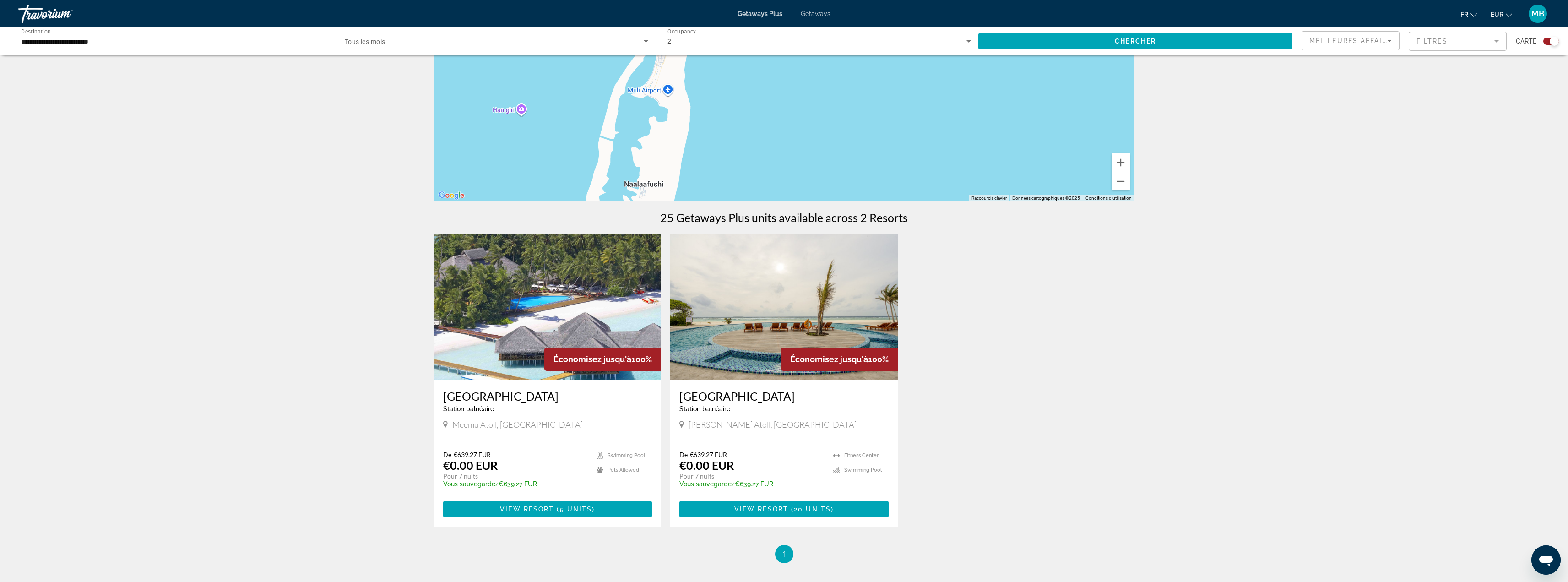
click at [773, 311] on img "Main content" at bounding box center [784, 307] width 228 height 147
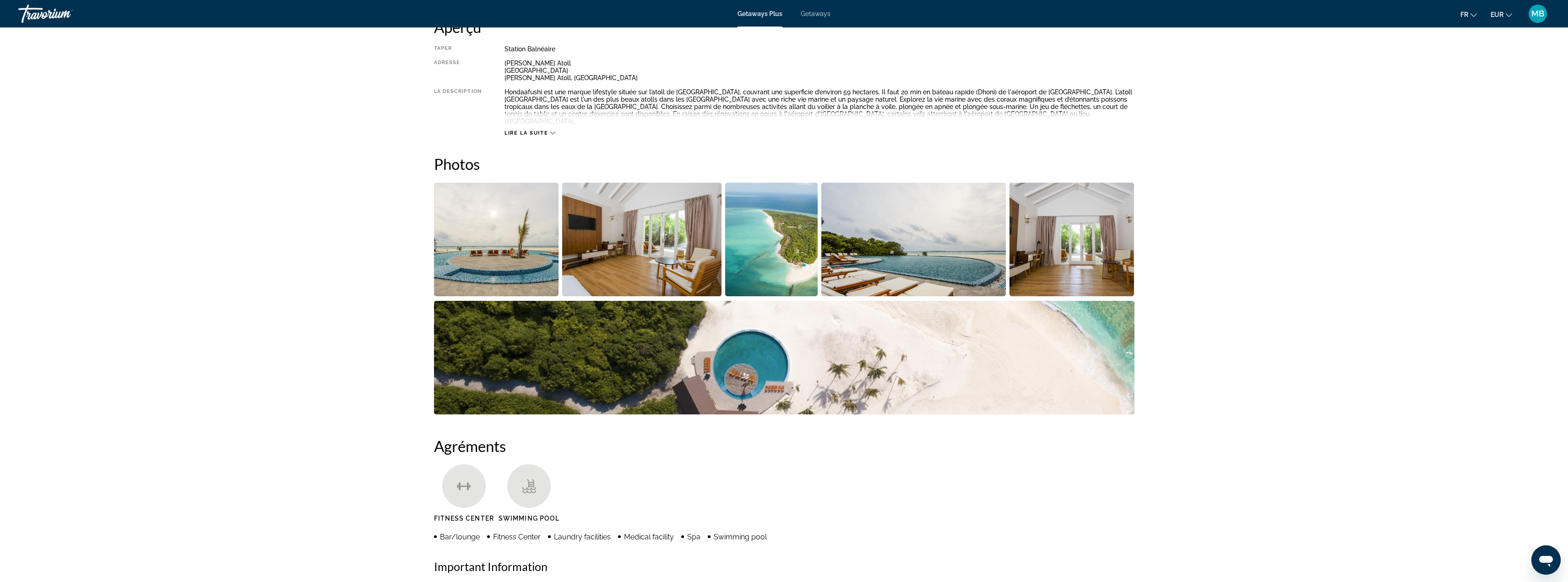
scroll to position [274, 0]
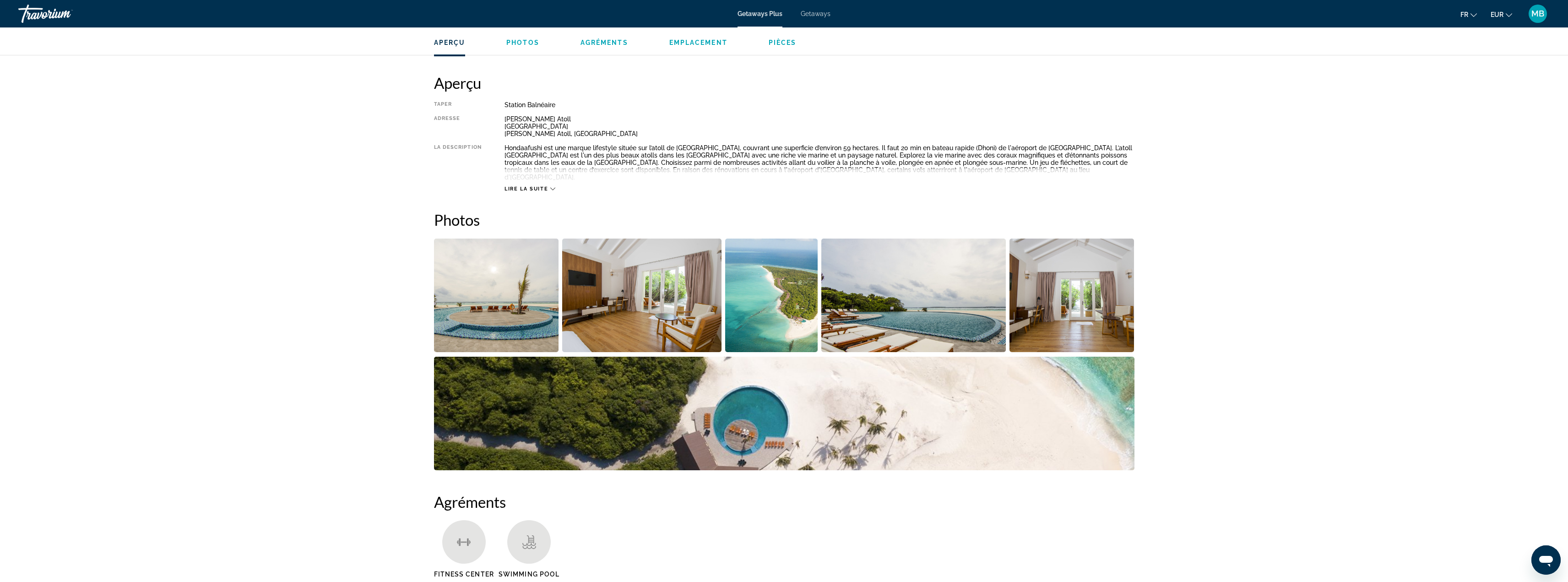
click at [535, 186] on span "Lire la suite" at bounding box center [527, 189] width 43 height 6
click at [786, 304] on img "Open full-screen image slider" at bounding box center [772, 295] width 93 height 113
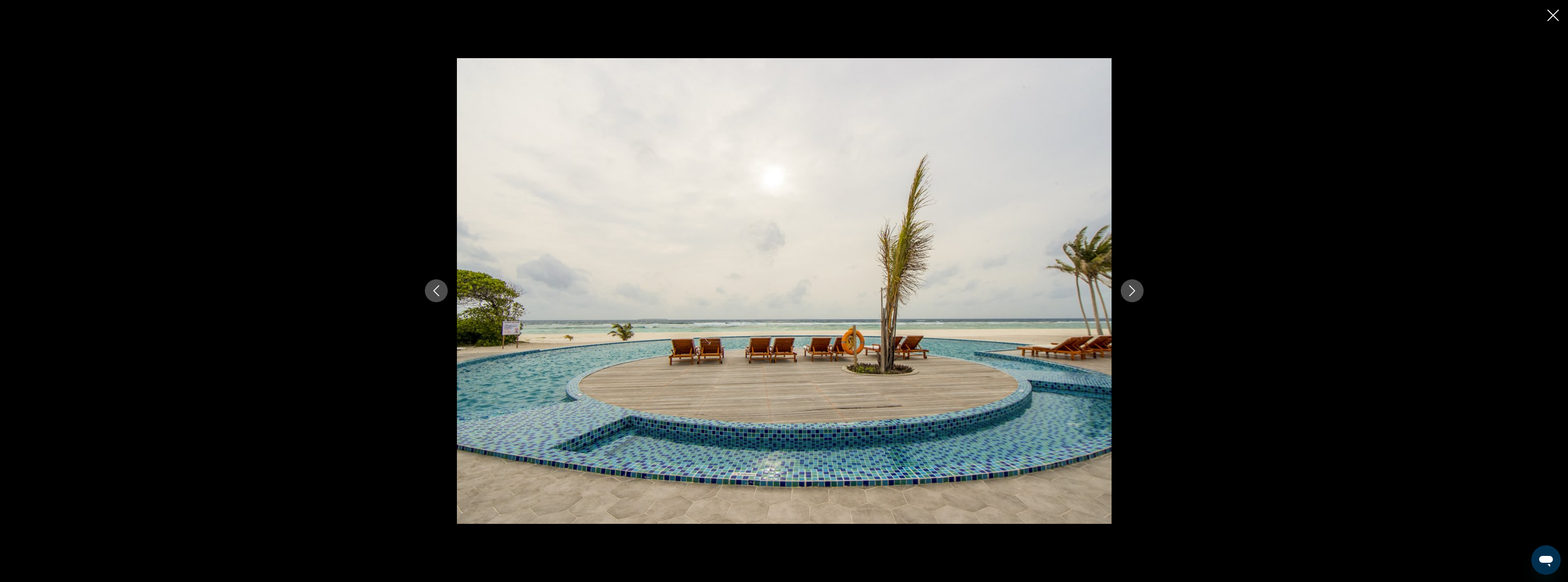
click at [1137, 290] on icon "Next image" at bounding box center [1133, 291] width 11 height 11
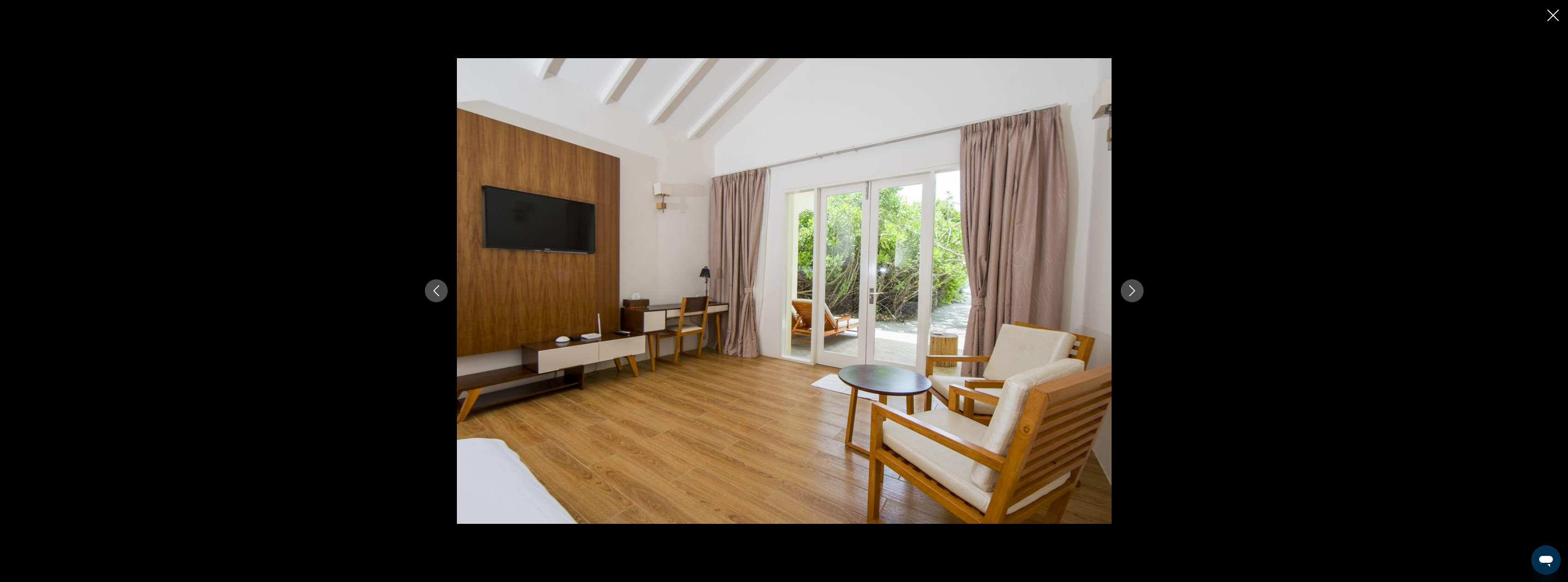
click at [1130, 291] on icon "Next image" at bounding box center [1133, 291] width 11 height 11
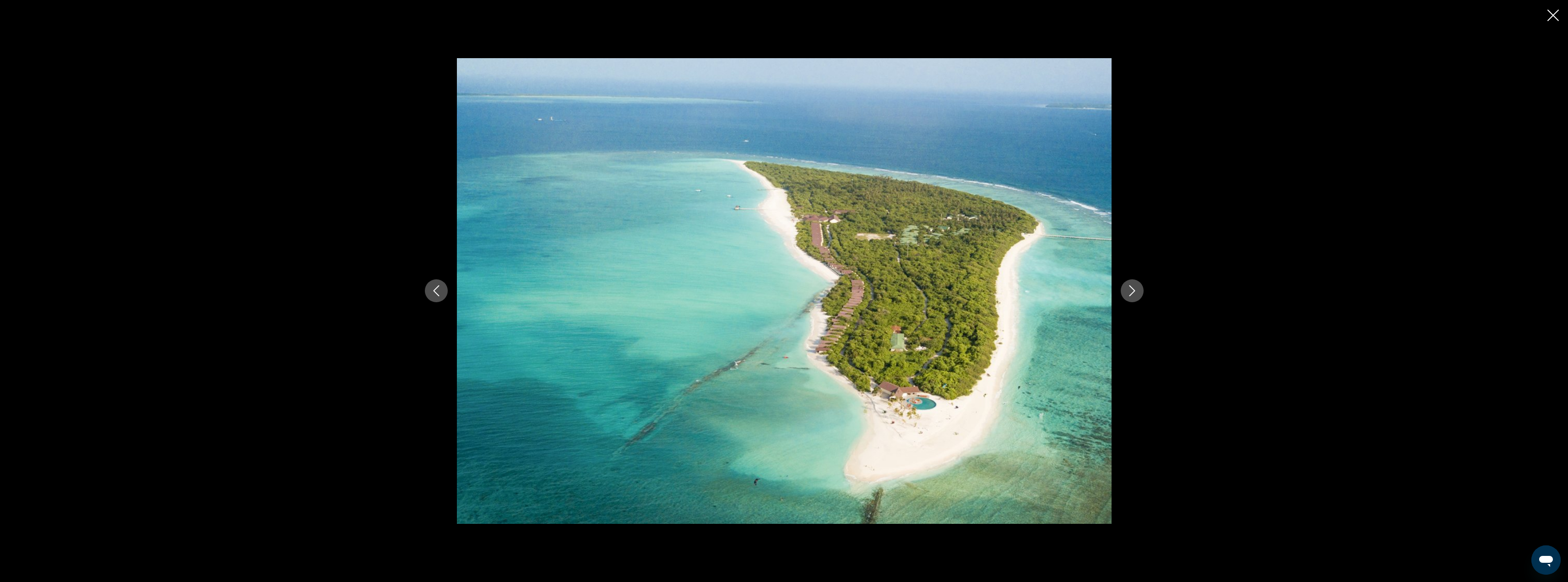
click at [1546, 15] on div "prev next" at bounding box center [784, 291] width 1568 height 582
click at [1554, 18] on icon "Close slideshow" at bounding box center [1553, 15] width 12 height 12
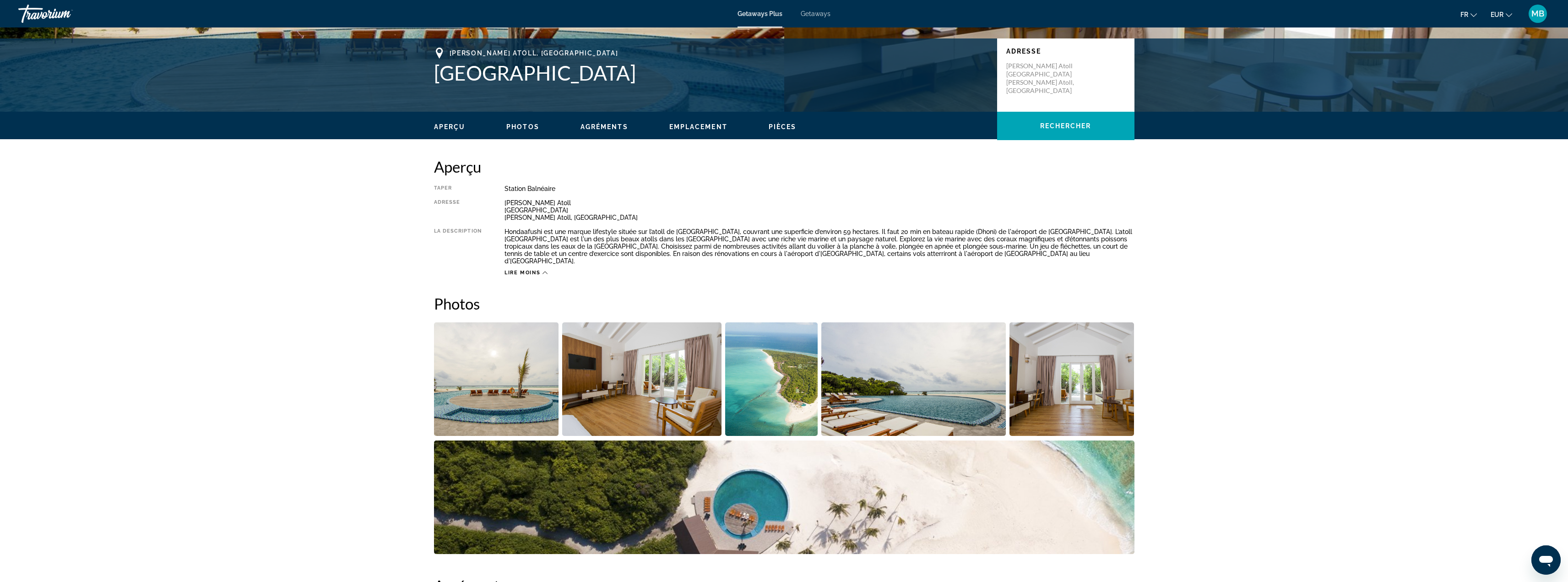
scroll to position [46, 0]
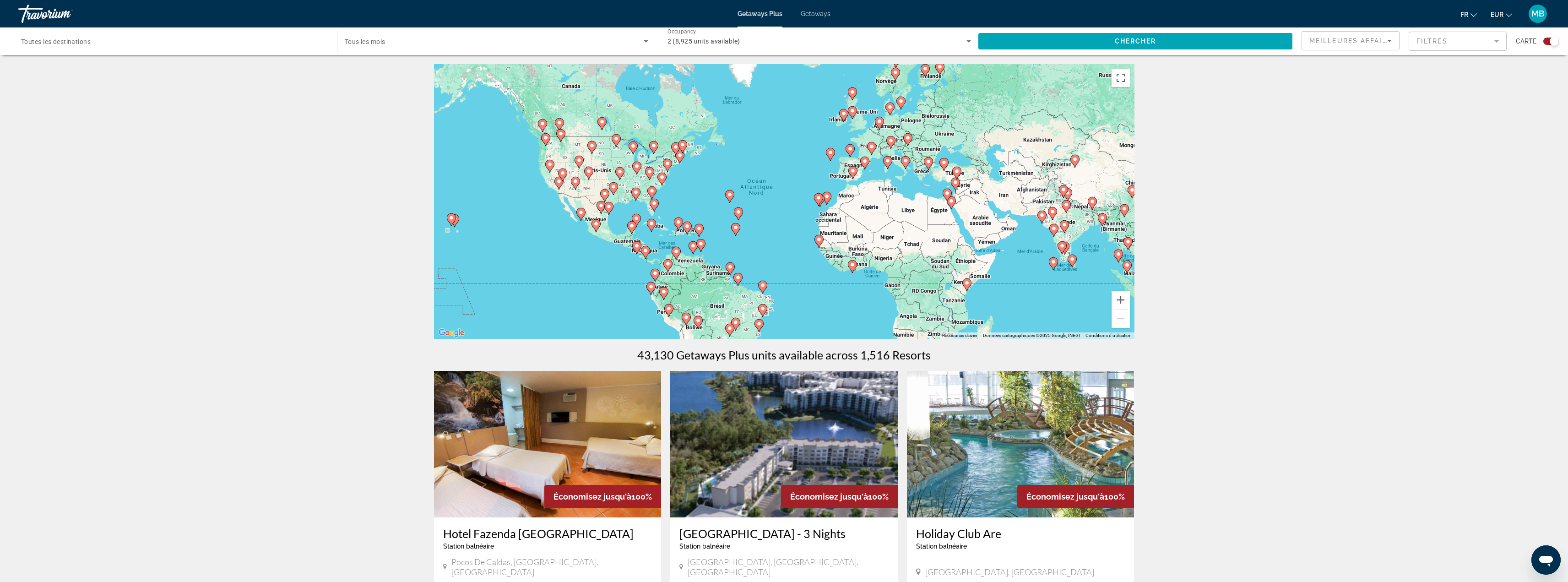
click at [739, 213] on image "Main content" at bounding box center [738, 212] width 5 height 5
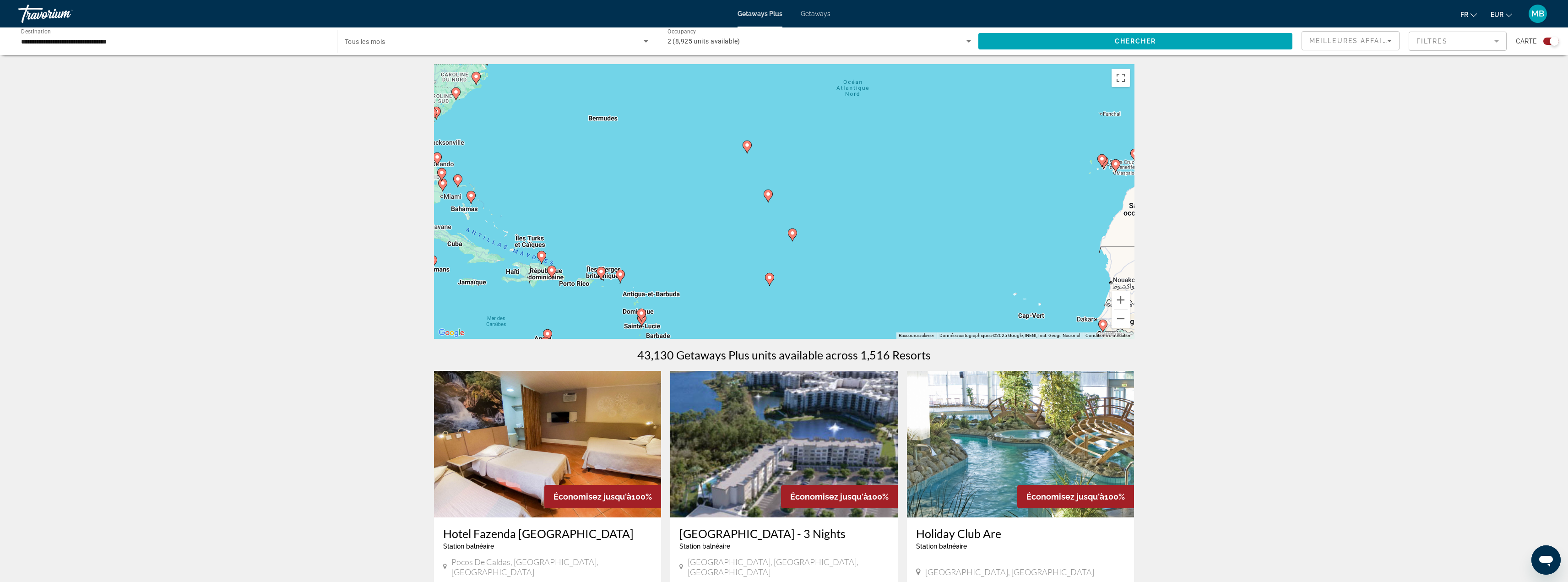
drag, startPoint x: 926, startPoint y: 228, endPoint x: 830, endPoint y: 227, distance: 96.0
click at [906, 224] on div "Pour activer le glissement avec le clavier, appuyez sur Alt+Entrée. Une fois ce…" at bounding box center [784, 201] width 700 height 274
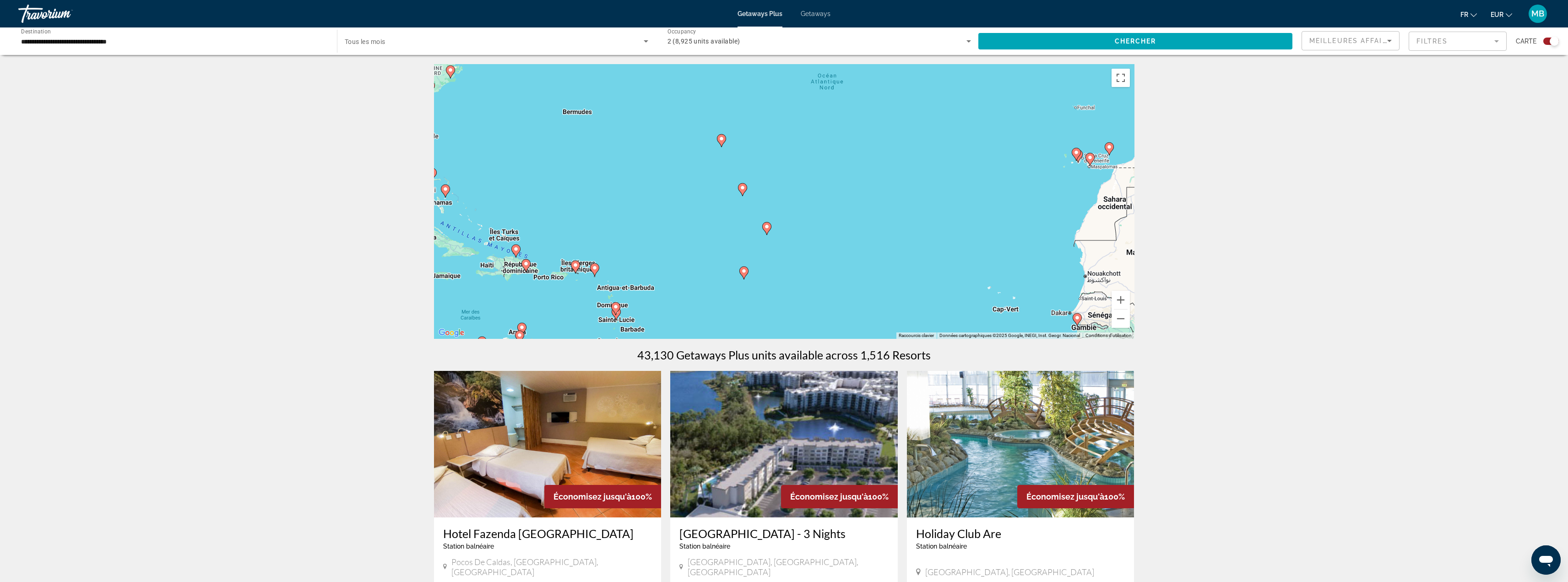
click at [766, 227] on image "Main content" at bounding box center [767, 227] width 5 height 5
type input "**********"
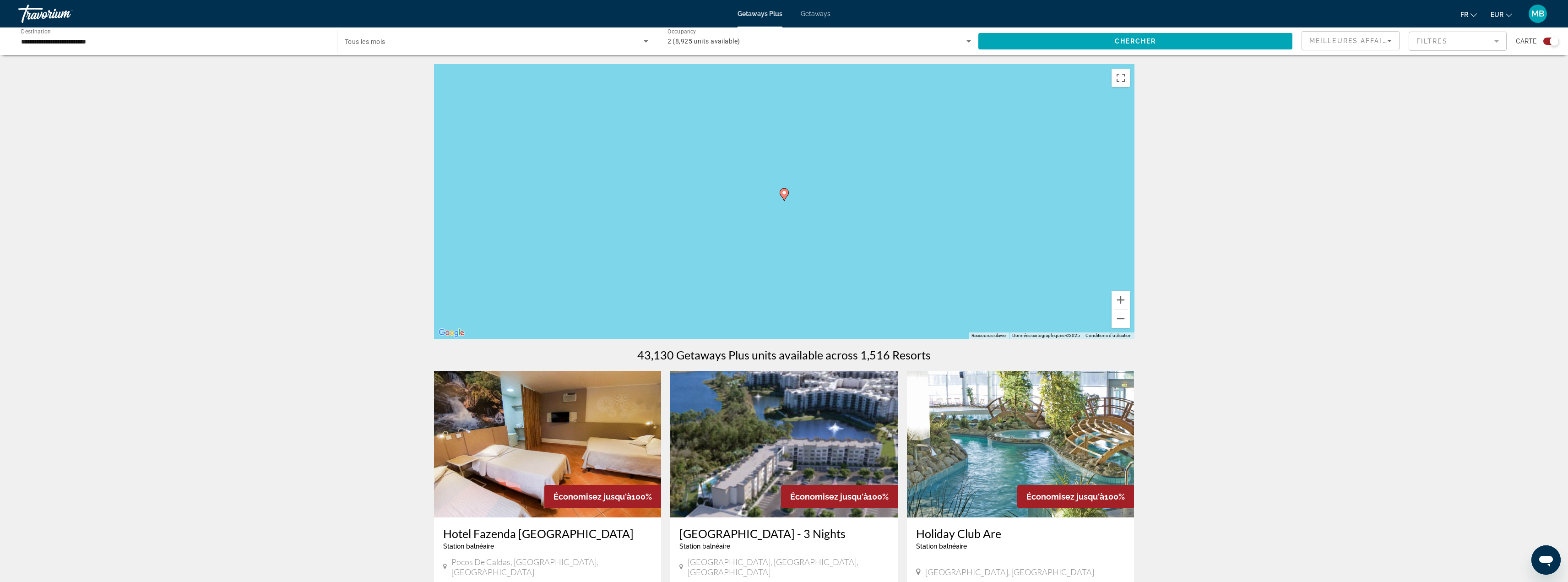
click at [779, 193] on div "Pour activer le glissement avec le clavier, appuyez sur Alt+Entrée. Une fois ce…" at bounding box center [784, 201] width 700 height 274
click at [786, 193] on image "Main content" at bounding box center [785, 193] width 5 height 5
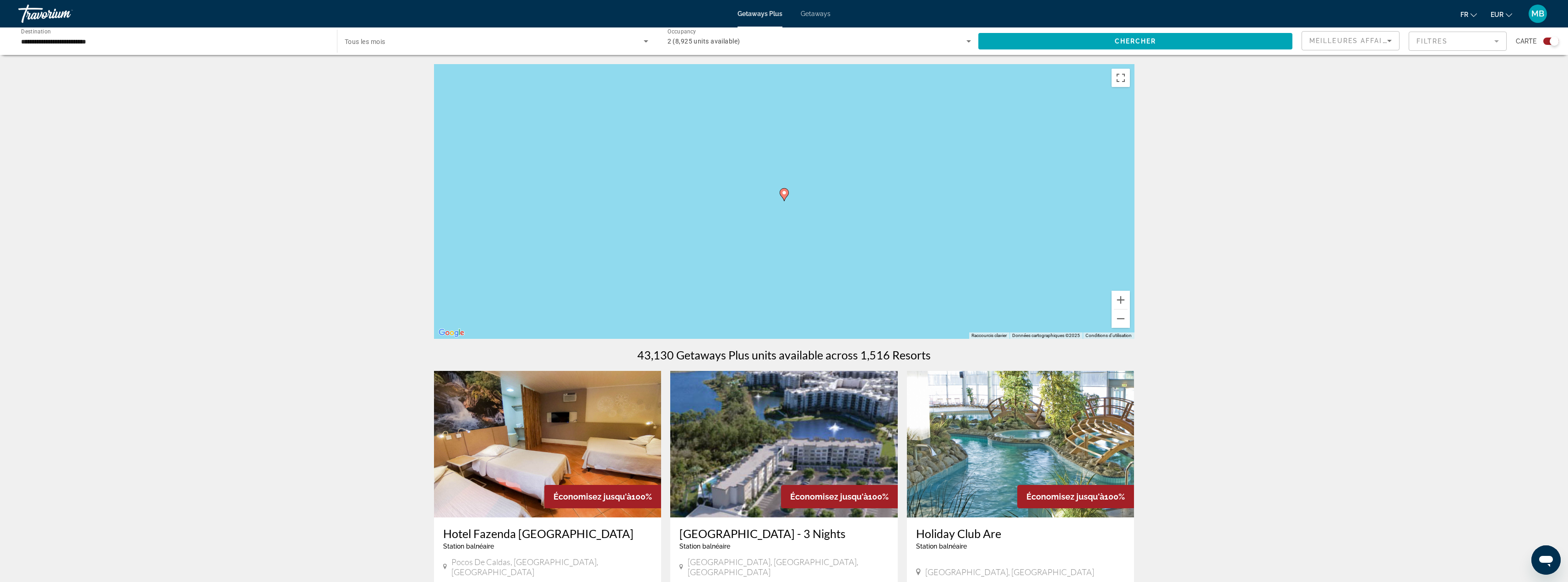
click at [786, 193] on image "Main content" at bounding box center [785, 193] width 5 height 5
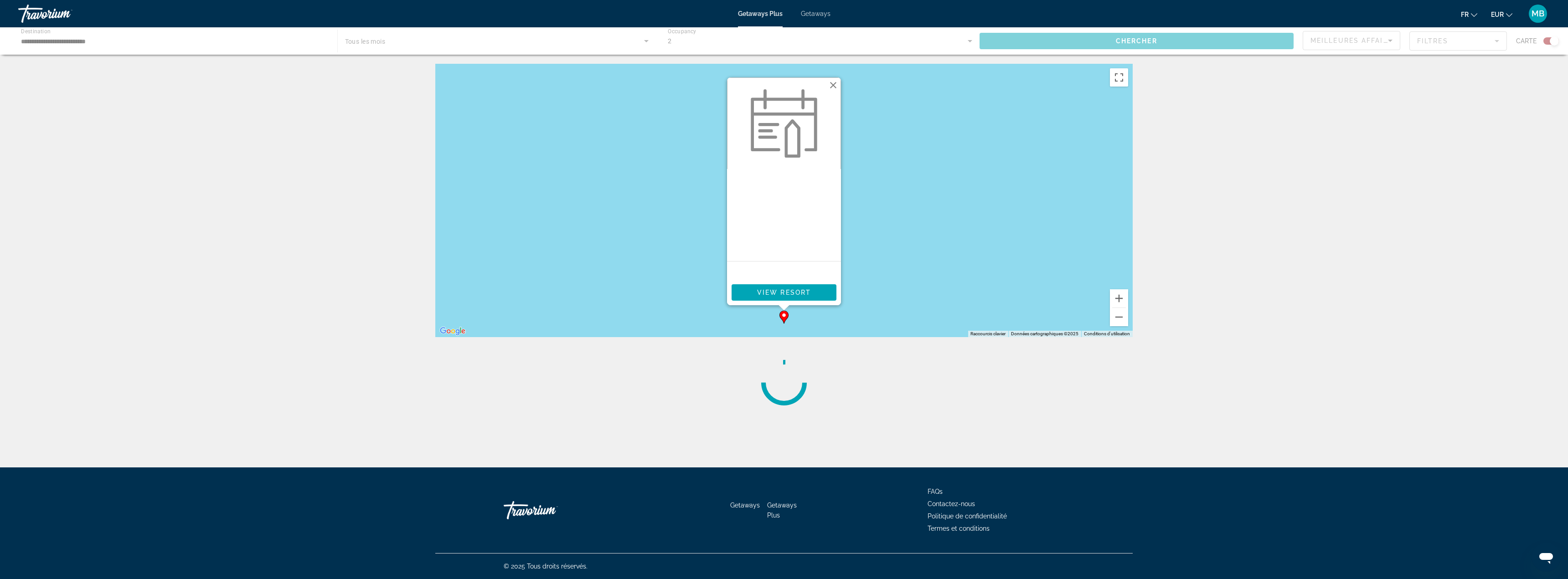
click at [832, 84] on button "Fermer" at bounding box center [833, 85] width 14 height 14
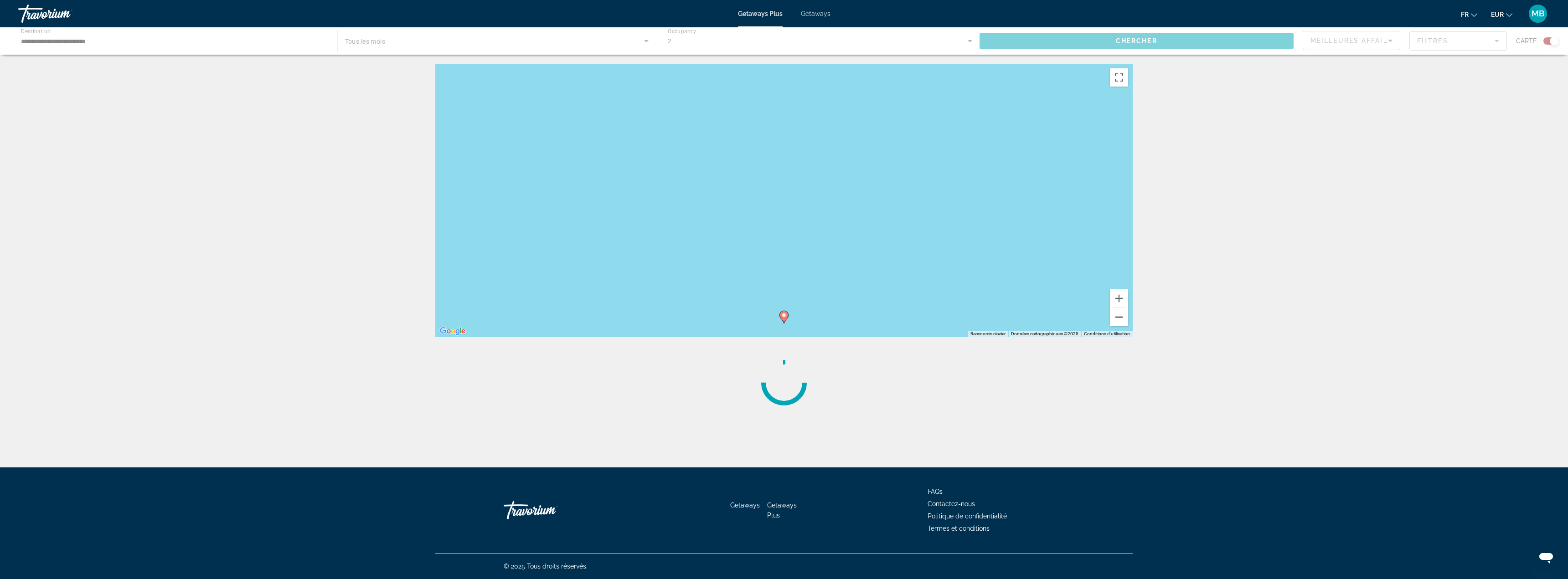
click at [1125, 320] on button "Zoom arrière" at bounding box center [1118, 317] width 18 height 18
click at [1125, 319] on button "Zoom arrière" at bounding box center [1118, 317] width 18 height 18
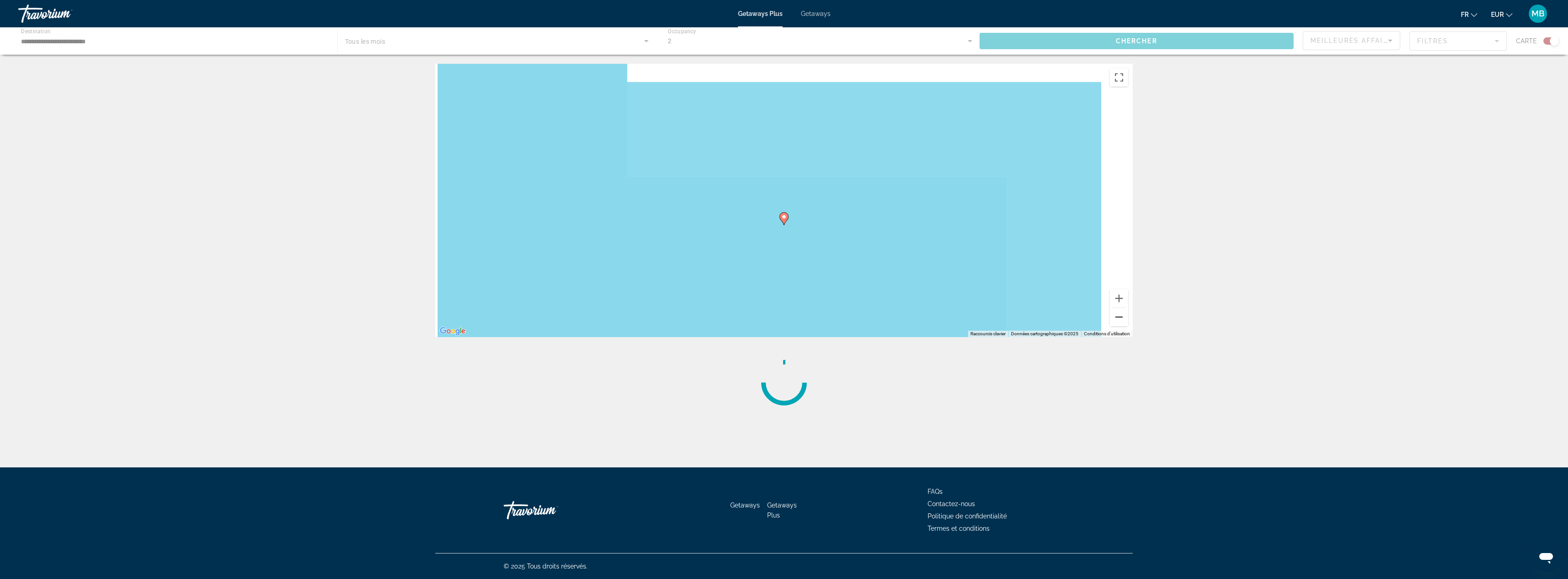
click at [1125, 319] on button "Zoom arrière" at bounding box center [1118, 317] width 18 height 18
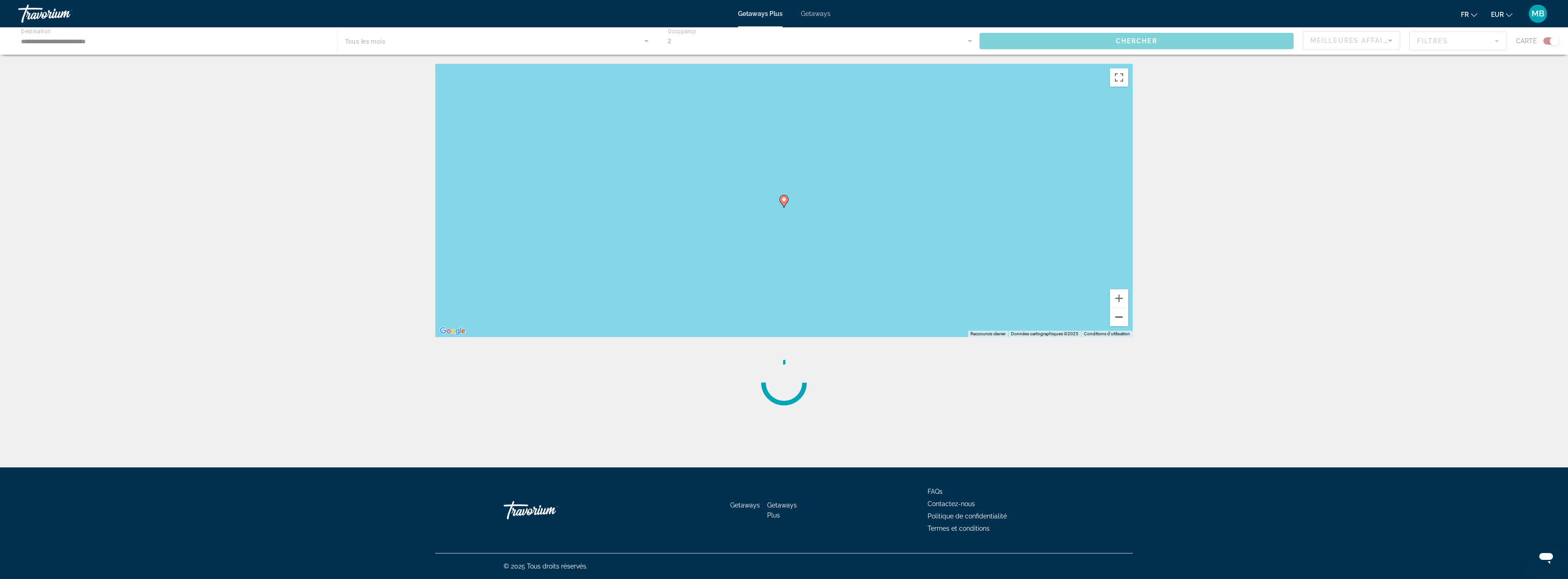
click at [1125, 319] on button "Zoom arrière" at bounding box center [1118, 317] width 18 height 18
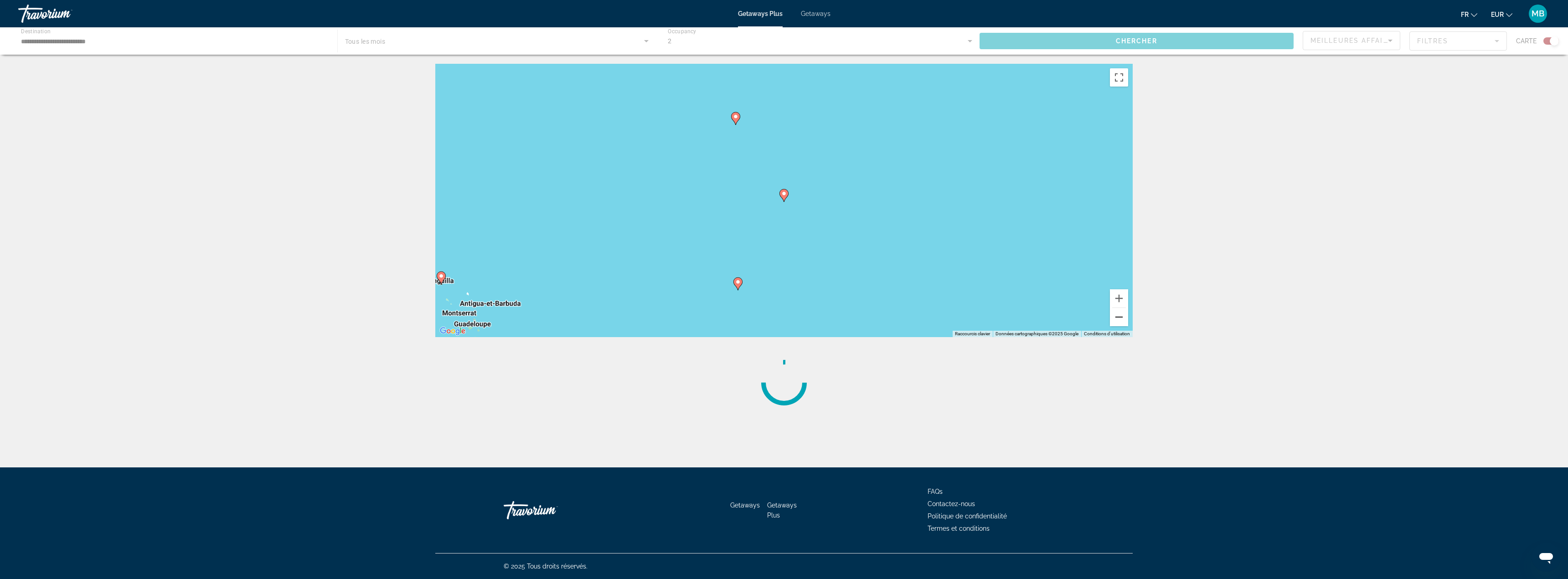
click at [1125, 319] on button "Zoom arrière" at bounding box center [1118, 317] width 18 height 18
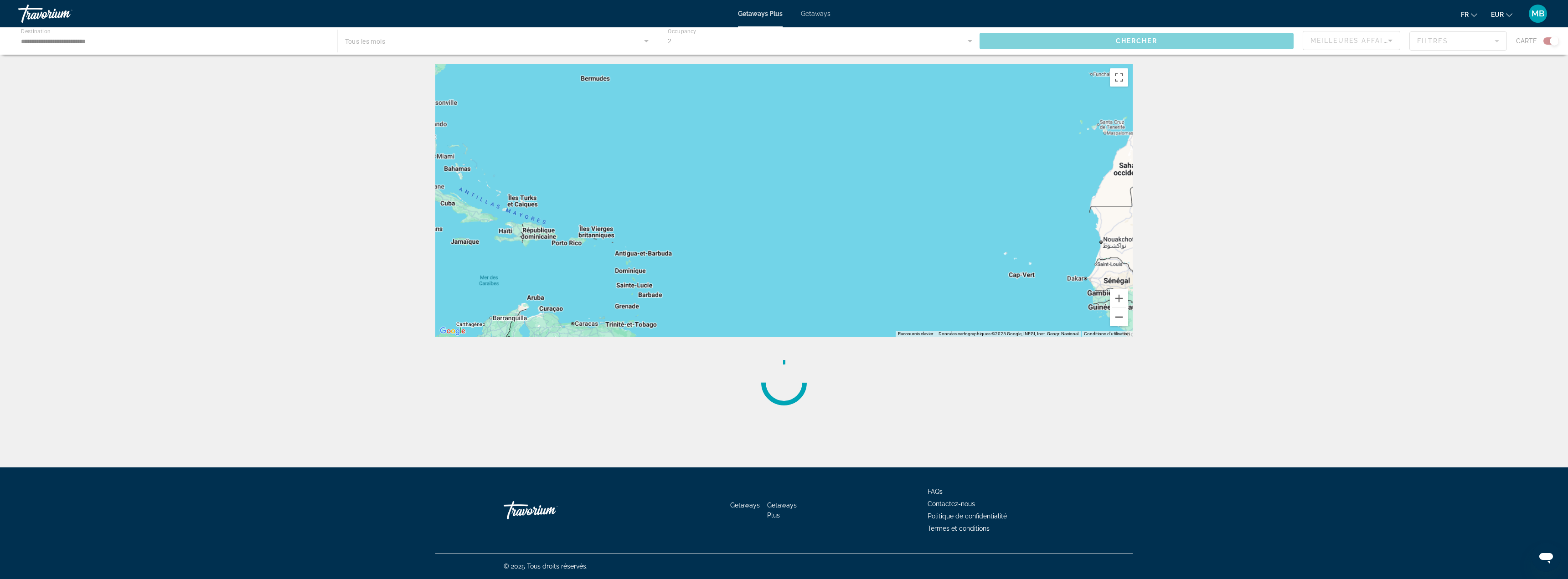
click at [1125, 319] on button "Zoom arrière" at bounding box center [1118, 317] width 18 height 18
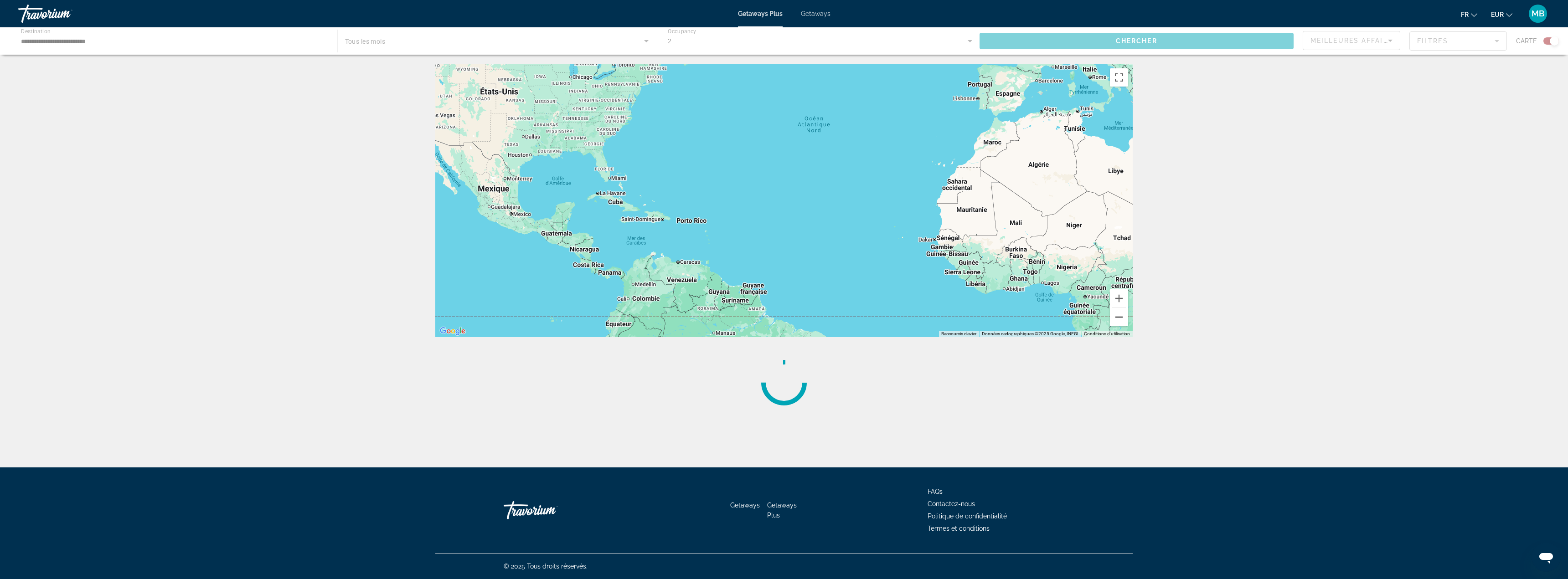
click at [1125, 319] on button "Zoom arrière" at bounding box center [1118, 317] width 18 height 18
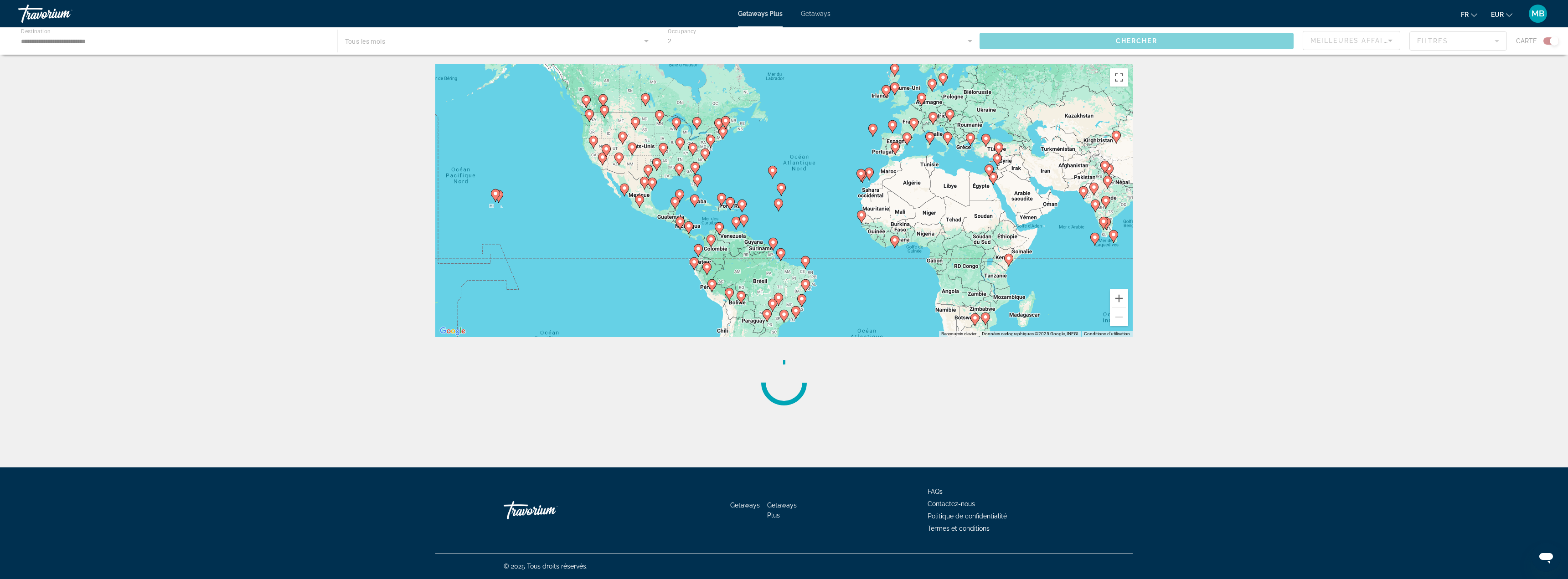
click at [782, 189] on image "Main content" at bounding box center [781, 188] width 5 height 5
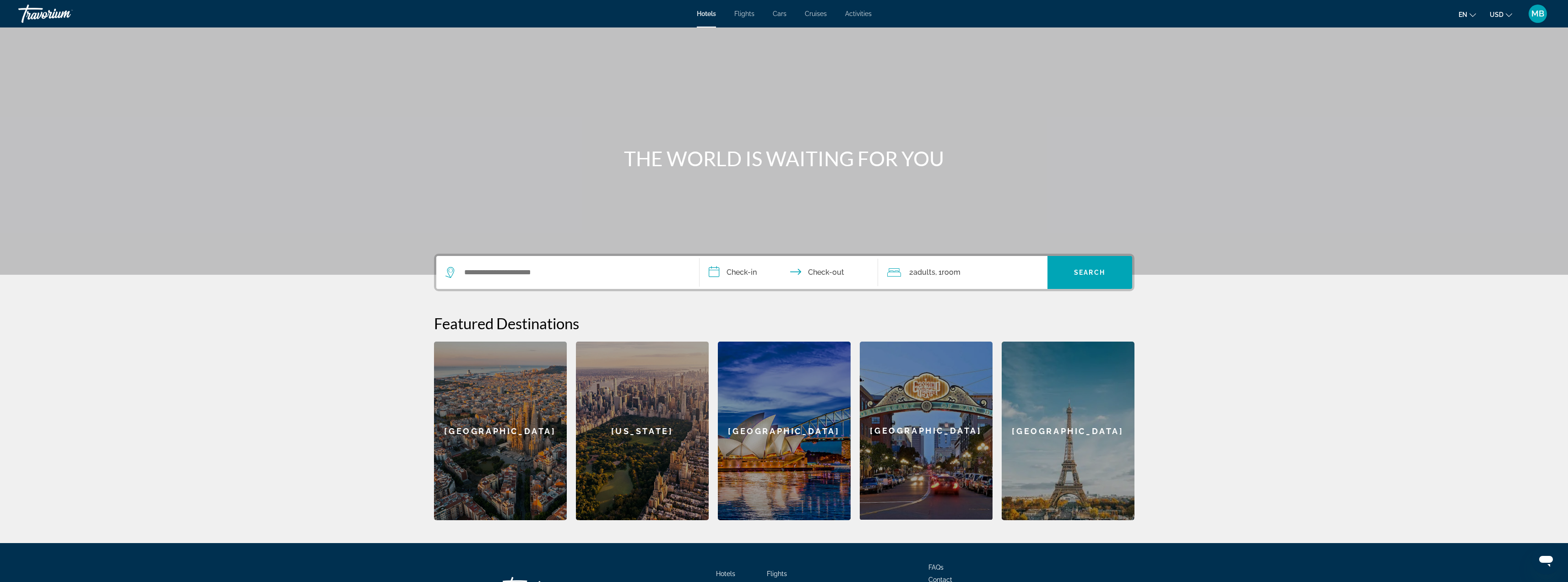
click at [1472, 14] on icon "Change language" at bounding box center [1473, 15] width 6 height 6
click at [1457, 58] on button "Français" at bounding box center [1449, 60] width 41 height 12
click at [1503, 16] on span "USD" at bounding box center [1497, 14] width 14 height 7
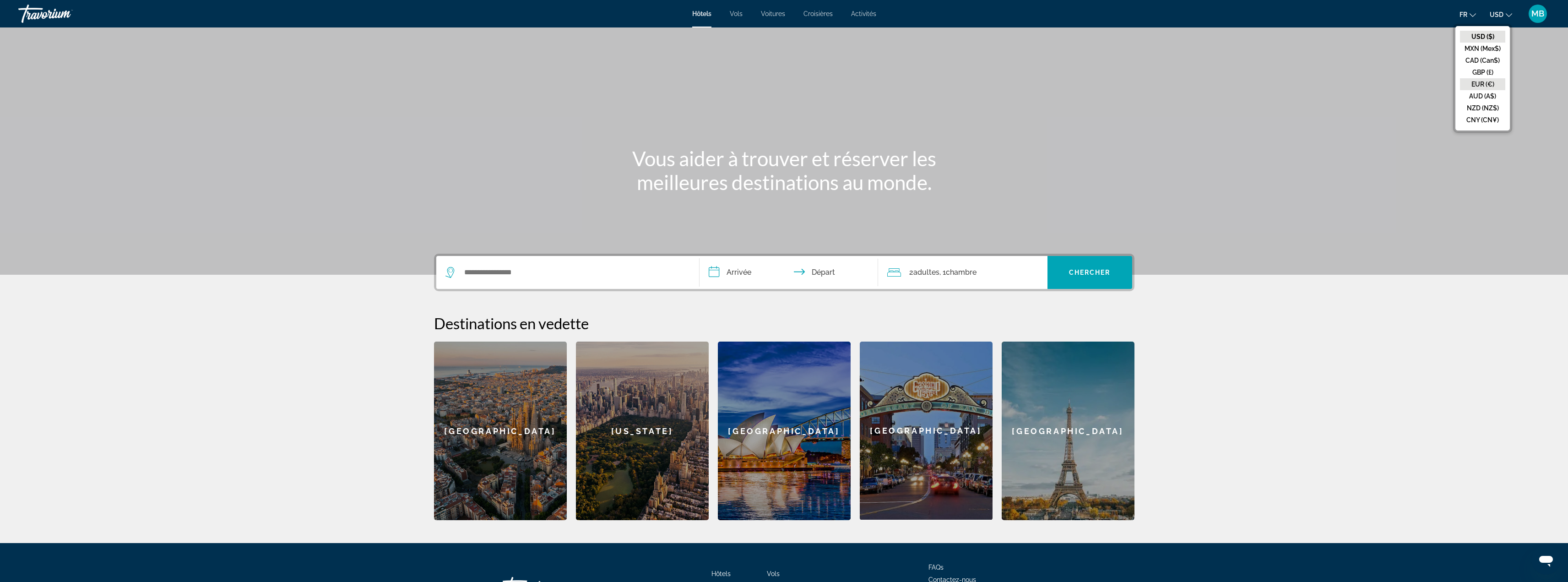
click at [1491, 86] on button "EUR (€)" at bounding box center [1482, 84] width 46 height 12
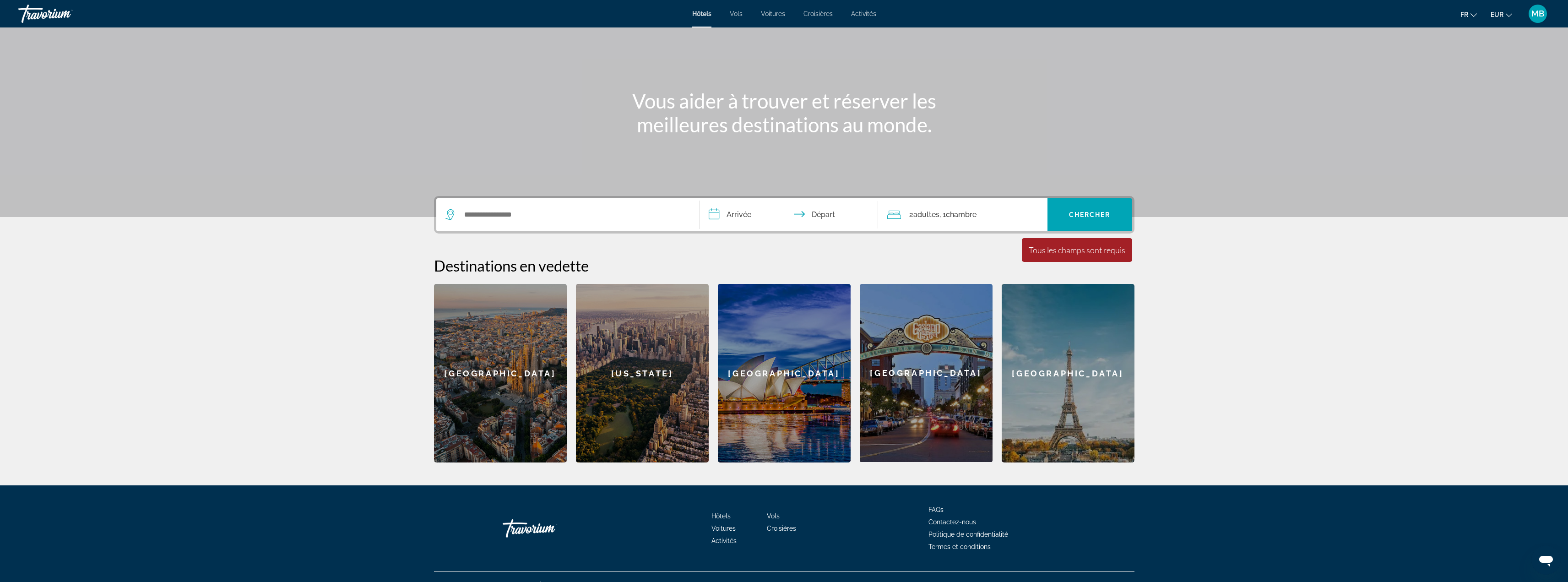
scroll to position [73, 0]
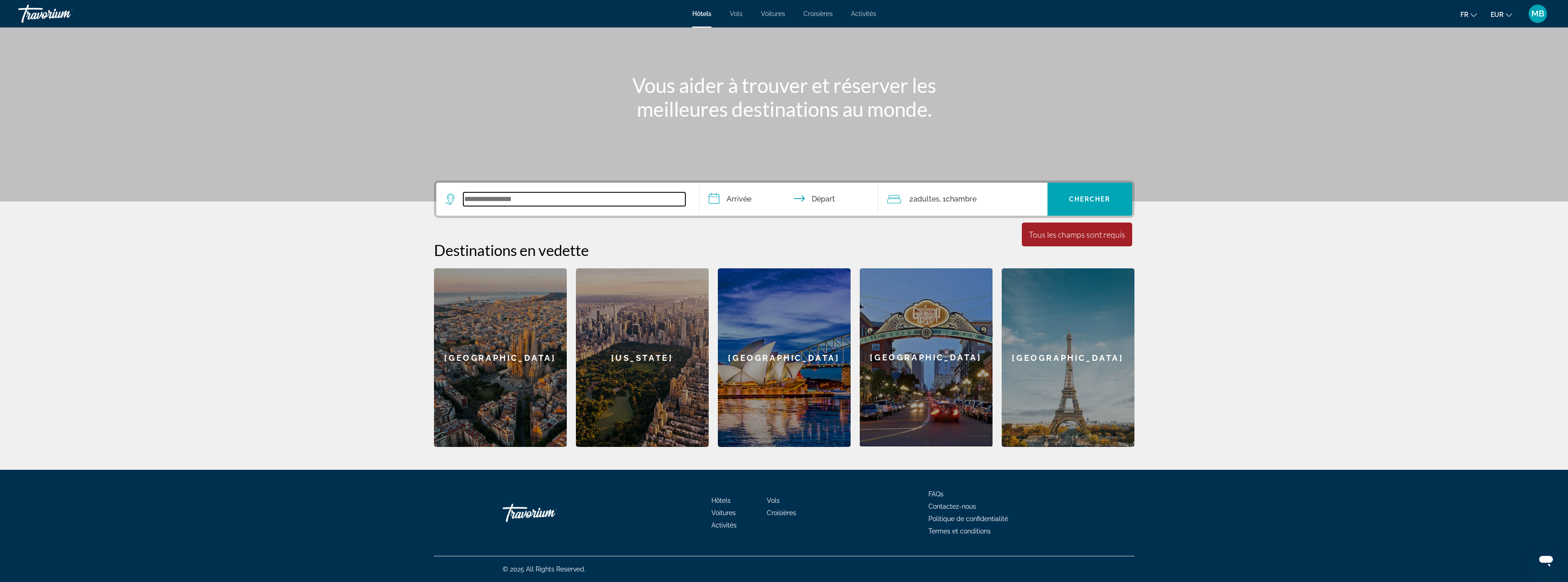
click at [505, 194] on input "Search widget" at bounding box center [574, 199] width 222 height 14
click at [486, 197] on input "*********" at bounding box center [574, 199] width 222 height 14
type input "********"
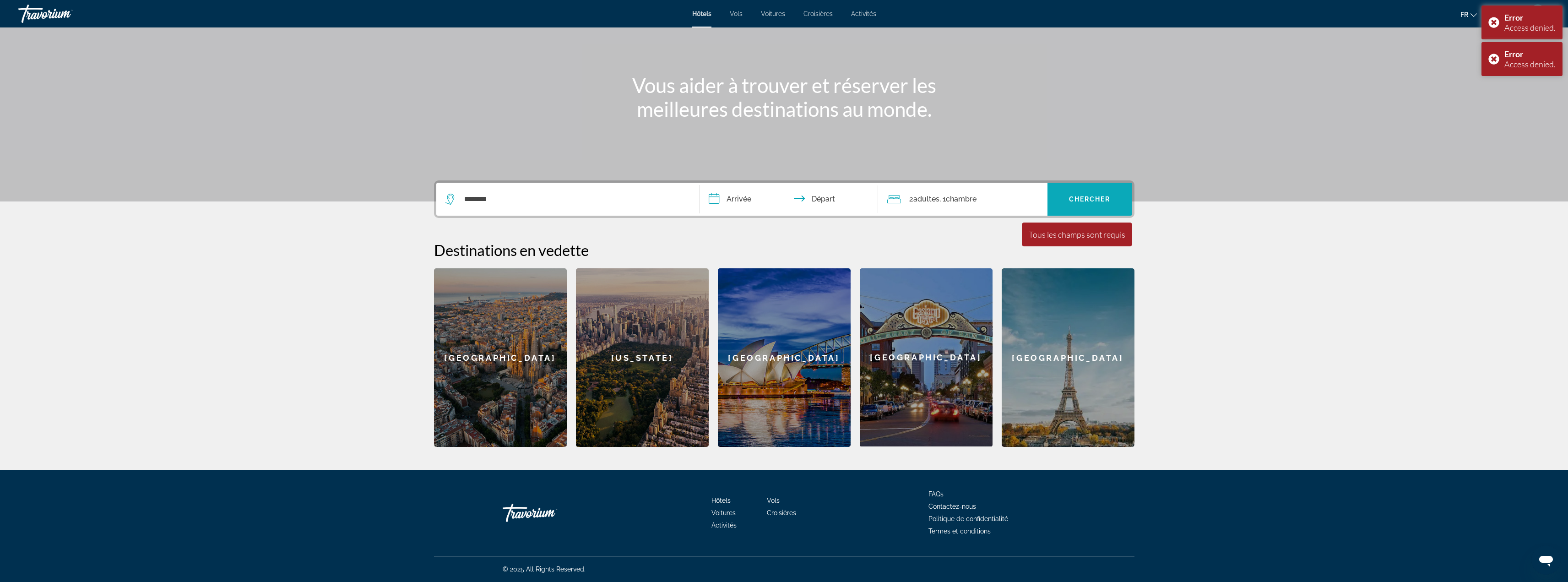
click at [1092, 203] on span "Search widget" at bounding box center [1090, 199] width 85 height 22
click at [1108, 199] on span "Chercher" at bounding box center [1090, 199] width 41 height 7
click at [732, 199] on input "**********" at bounding box center [791, 200] width 182 height 36
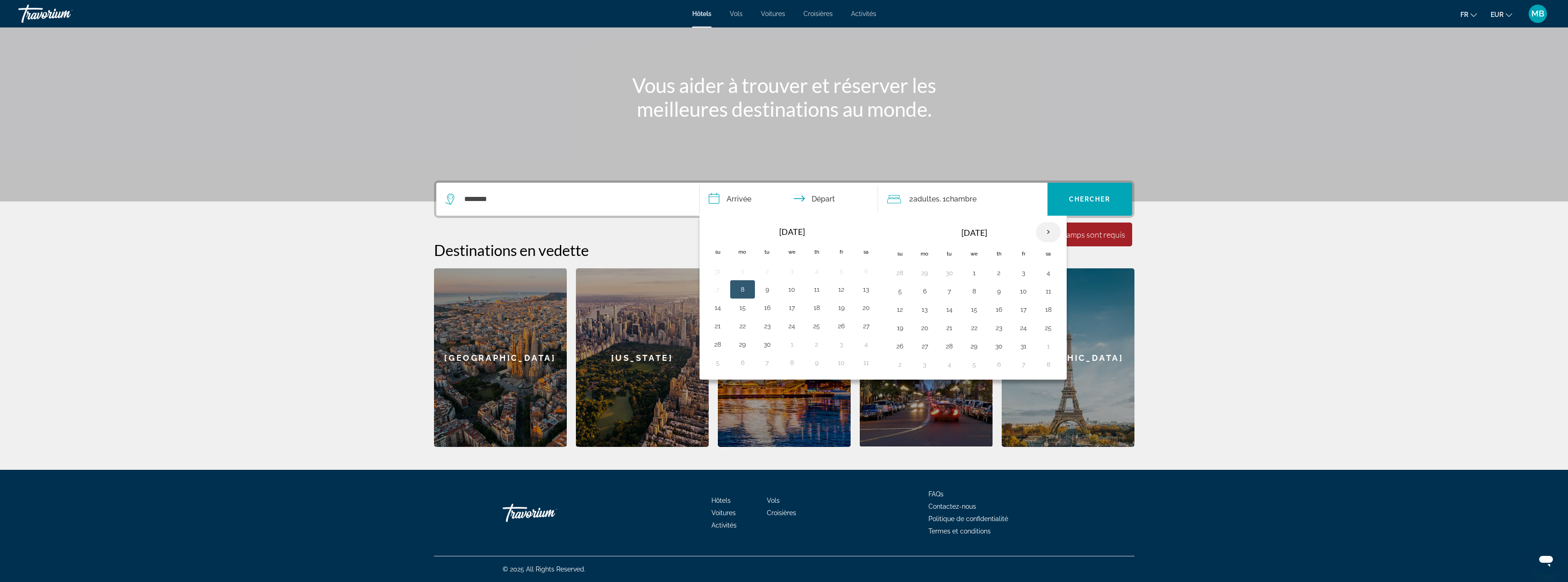
click at [1048, 230] on th "Next month" at bounding box center [1048, 232] width 24 height 20
click at [1051, 231] on th "Next month" at bounding box center [1048, 232] width 24 height 20
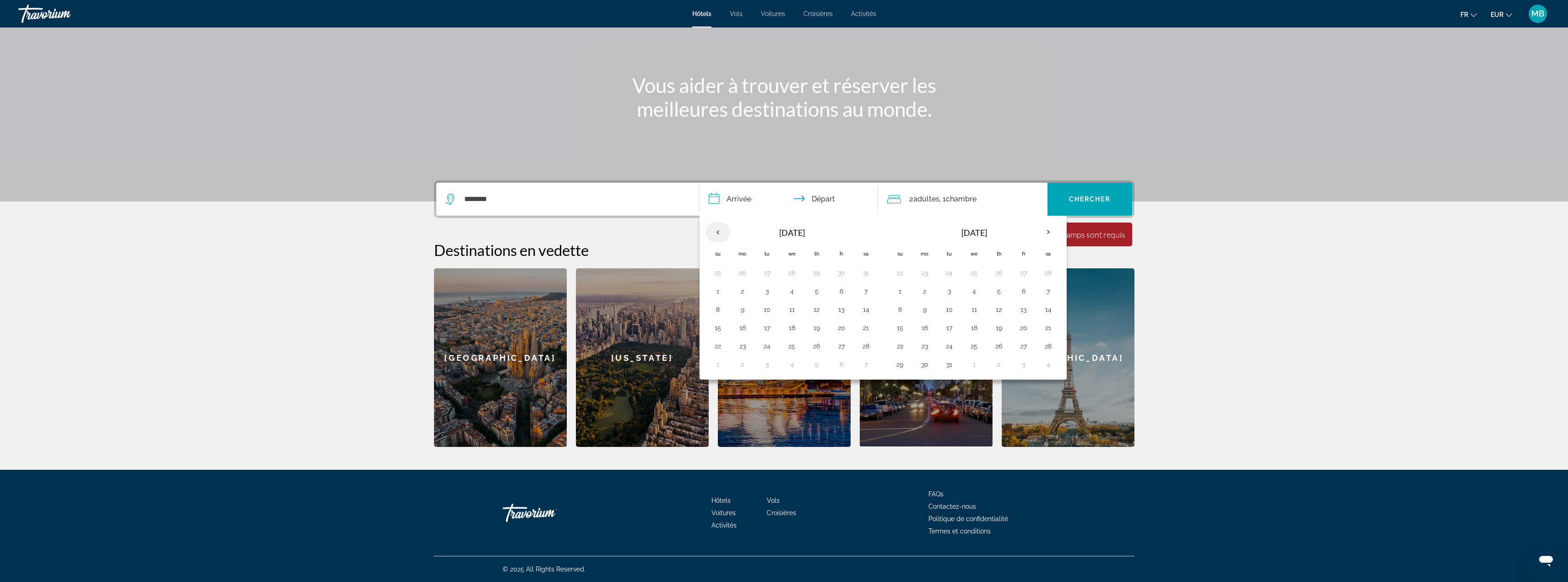
click at [718, 231] on th "Previous month" at bounding box center [718, 232] width 24 height 20
click at [1049, 233] on th "Next month" at bounding box center [1048, 232] width 24 height 20
click at [1048, 233] on th "Next month" at bounding box center [1048, 232] width 24 height 20
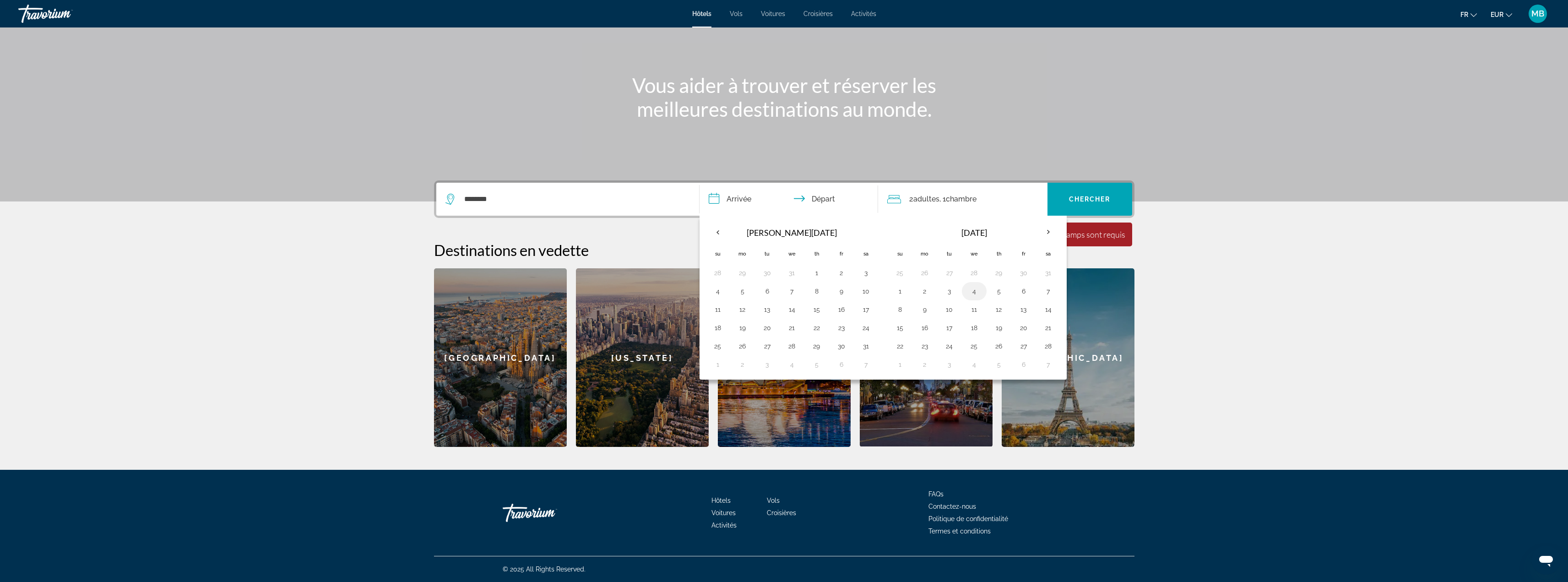
click at [974, 293] on button "4" at bounding box center [974, 291] width 15 height 13
click at [993, 315] on button "12" at bounding box center [999, 309] width 15 height 13
type input "**********"
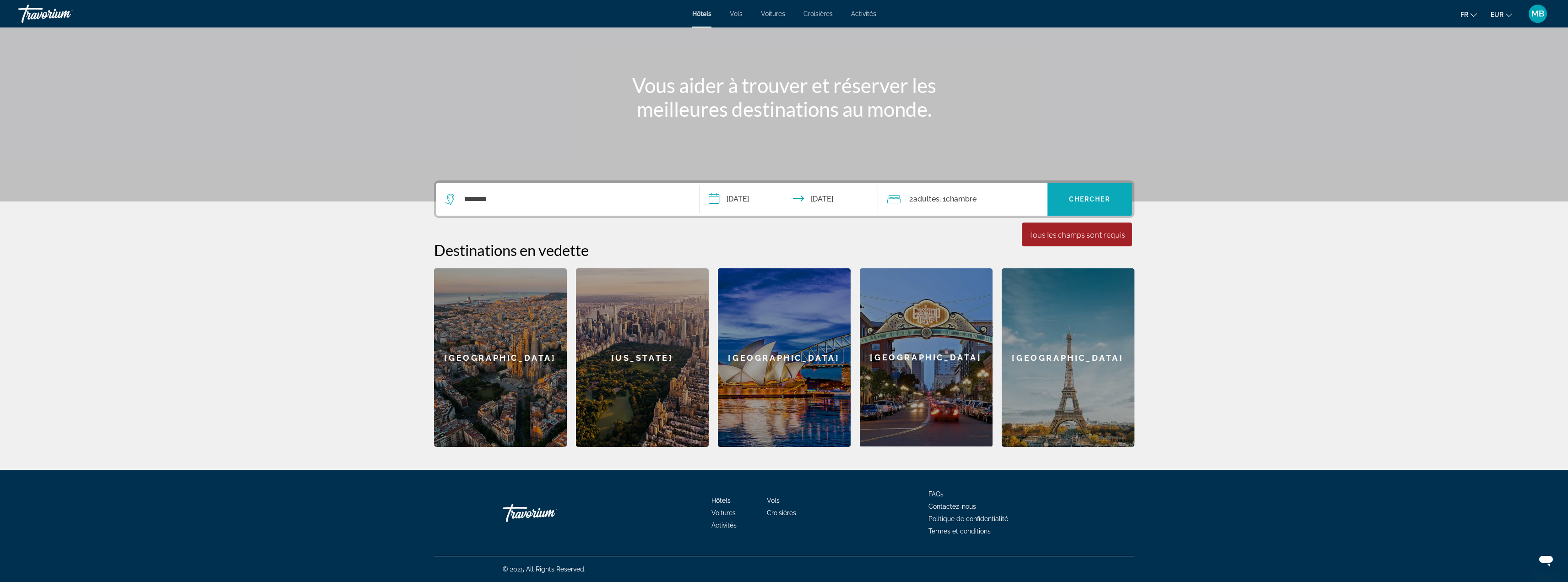
click at [1116, 206] on span "Search widget" at bounding box center [1090, 199] width 85 height 22
click at [675, 97] on section "**********" at bounding box center [784, 187] width 1568 height 520
click at [573, 199] on input "********" at bounding box center [574, 199] width 222 height 14
drag, startPoint x: 566, startPoint y: 202, endPoint x: 423, endPoint y: 202, distance: 143.0
click at [423, 202] on div "**********" at bounding box center [784, 314] width 737 height 266
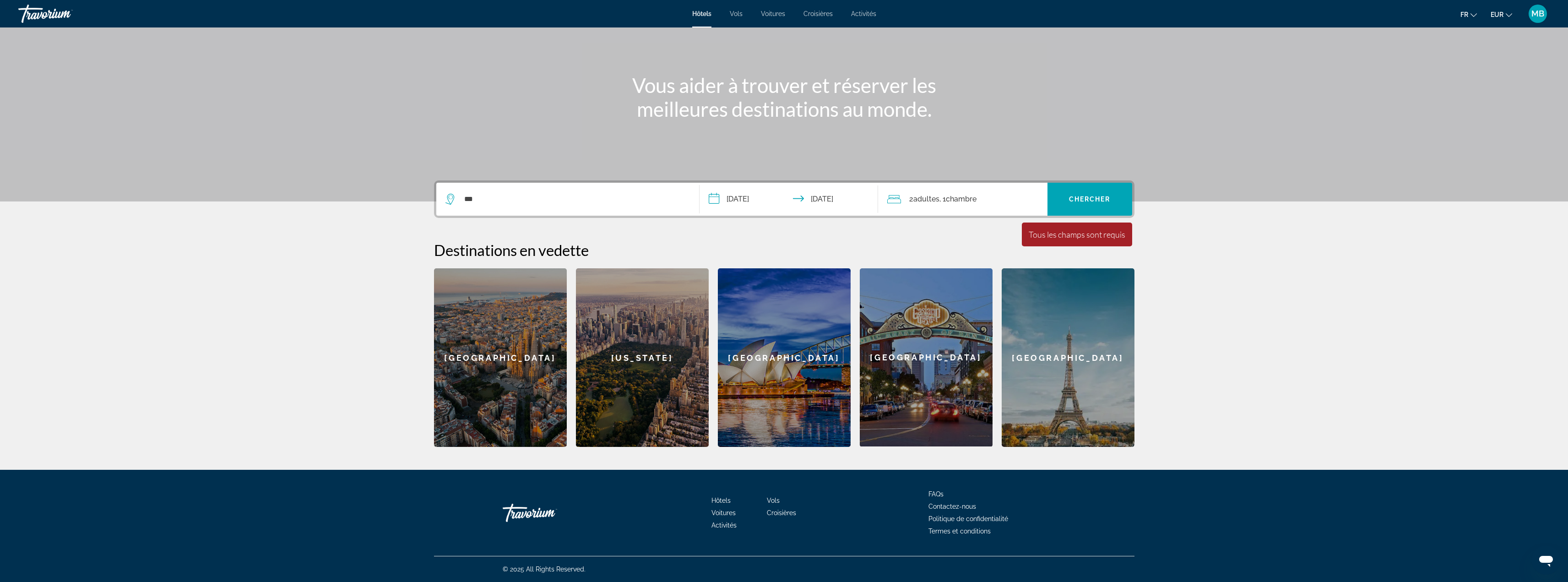
click at [449, 202] on icon "Search widget" at bounding box center [451, 199] width 11 height 11
click at [487, 200] on input "***" at bounding box center [574, 199] width 222 height 14
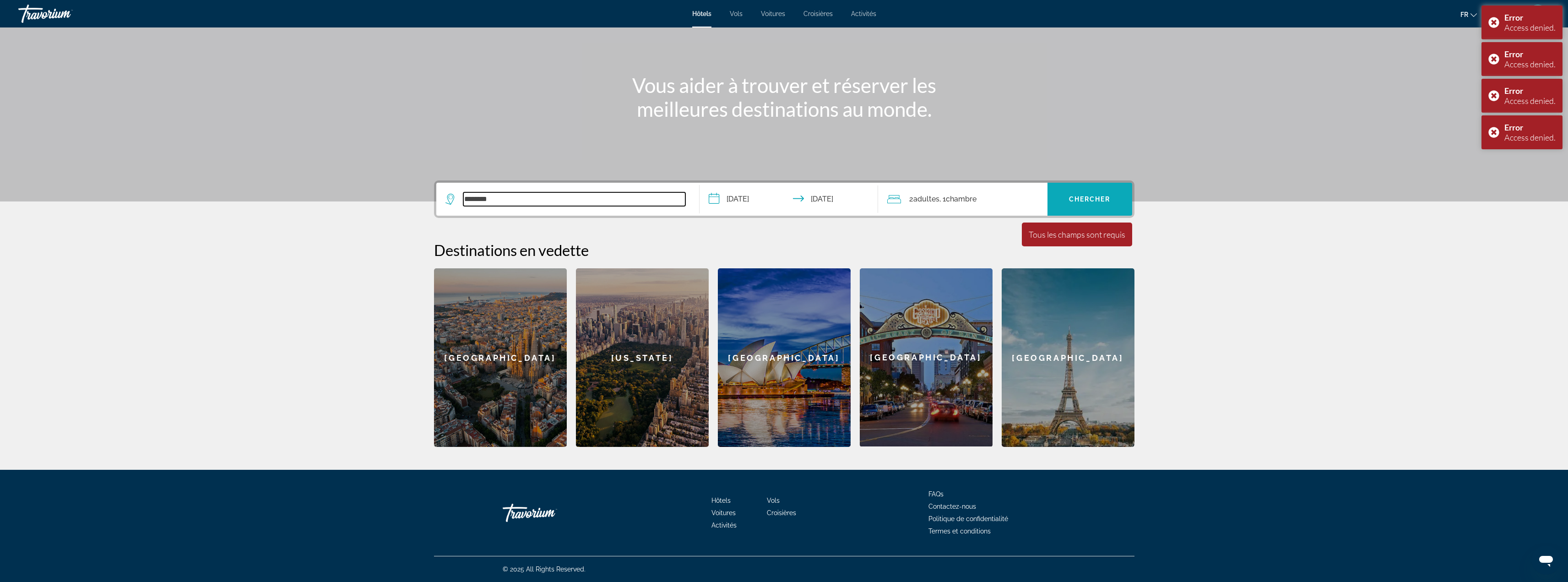
type input "********"
click at [1081, 200] on span "Chercher" at bounding box center [1090, 199] width 41 height 7
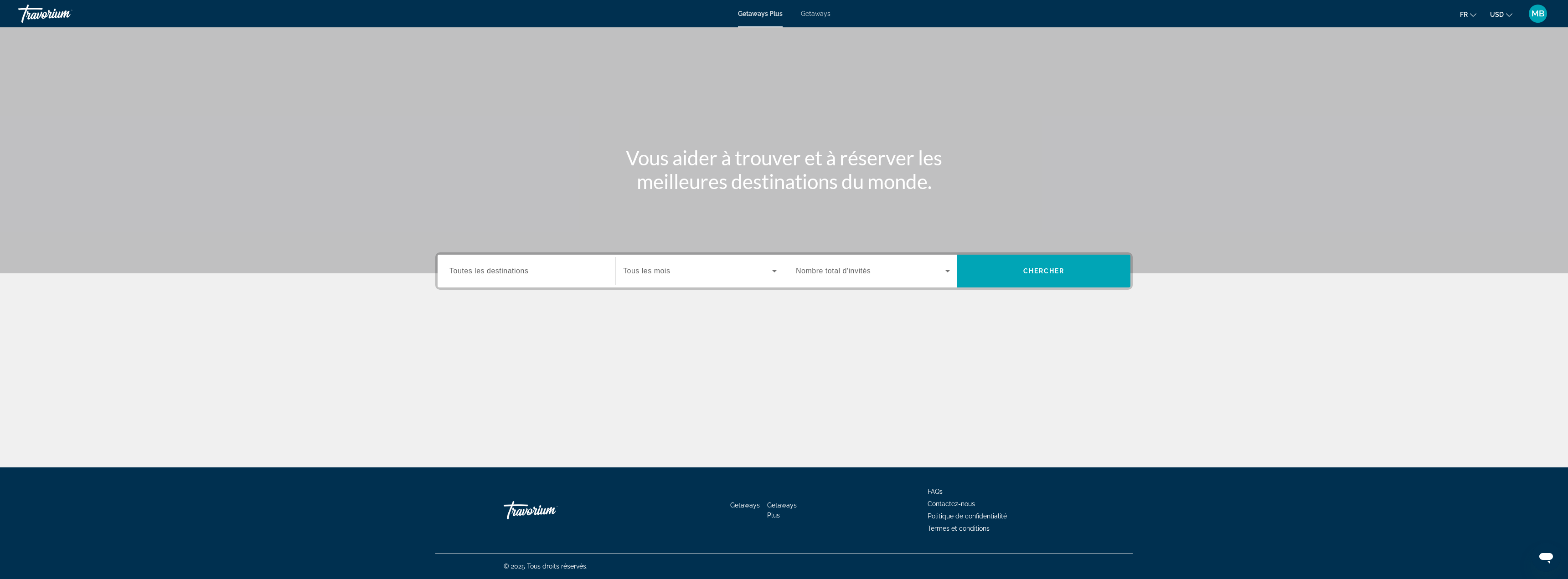
click at [533, 282] on div "Search widget" at bounding box center [527, 271] width 154 height 26
click at [534, 274] on input "Destination Toutes les destinations" at bounding box center [527, 272] width 154 height 11
click at [553, 374] on span "South Pacific and Oceania (76 units available)" at bounding box center [539, 374] width 153 height 15
click at [682, 273] on span "Search widget" at bounding box center [697, 271] width 149 height 11
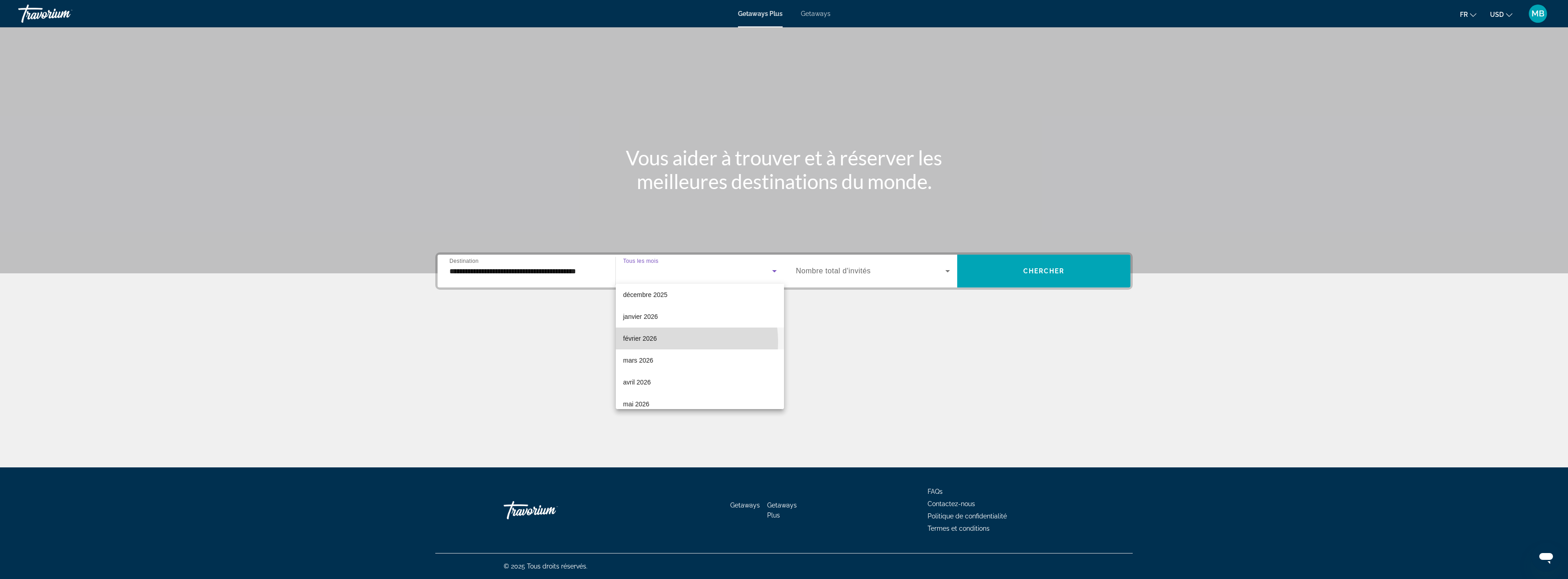
click at [659, 342] on mat-option "février 2026" at bounding box center [700, 338] width 168 height 22
click at [540, 276] on input "**********" at bounding box center [527, 272] width 154 height 11
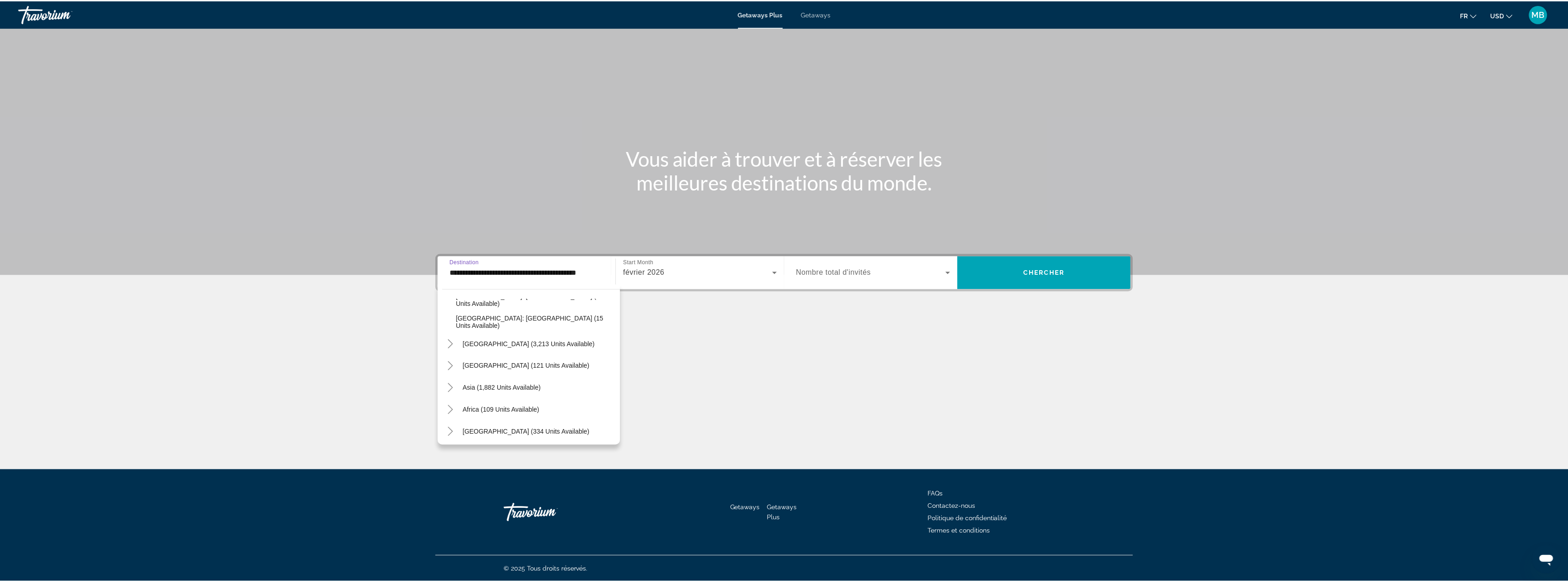
scroll to position [192, 0]
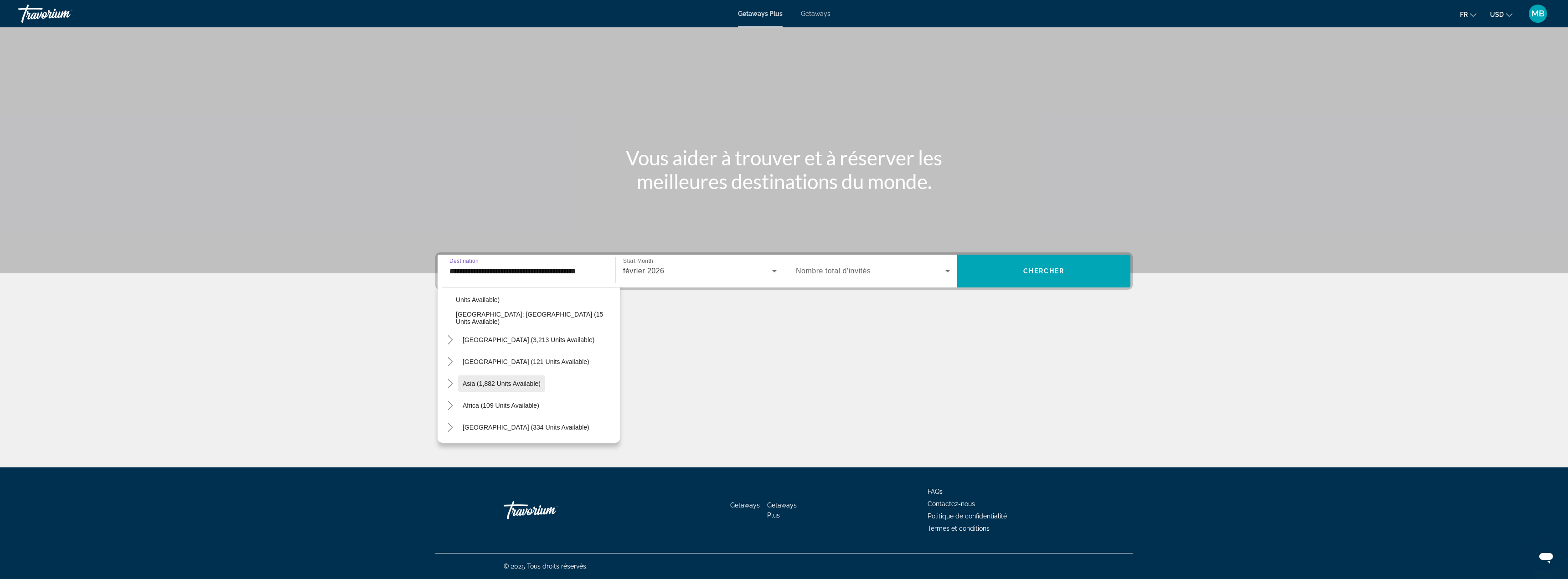
click at [523, 391] on span "Search widget" at bounding box center [501, 383] width 87 height 22
type input "**********"
click at [813, 272] on span "Nombre total d'invités" at bounding box center [833, 270] width 75 height 7
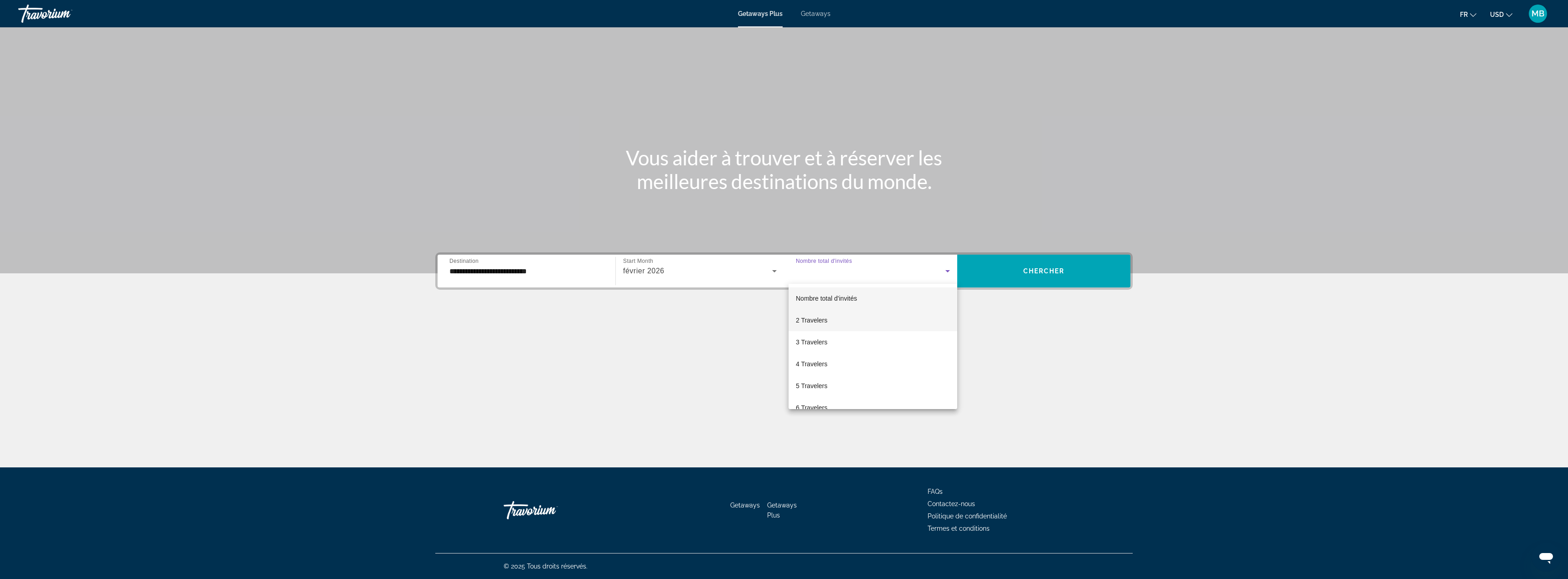
click at [813, 326] on mat-option "2 Travelers" at bounding box center [872, 320] width 168 height 22
click at [1019, 288] on div "**********" at bounding box center [784, 270] width 697 height 37
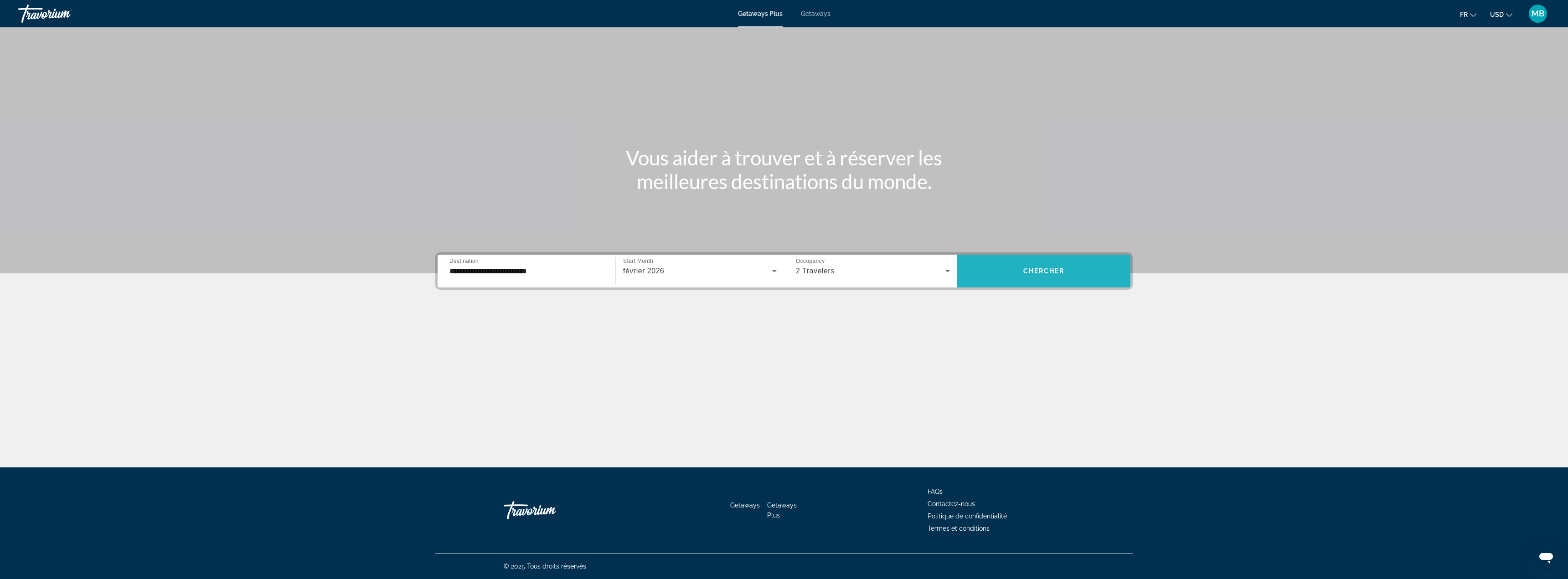
click at [1021, 277] on span "Search widget" at bounding box center [1043, 271] width 173 height 22
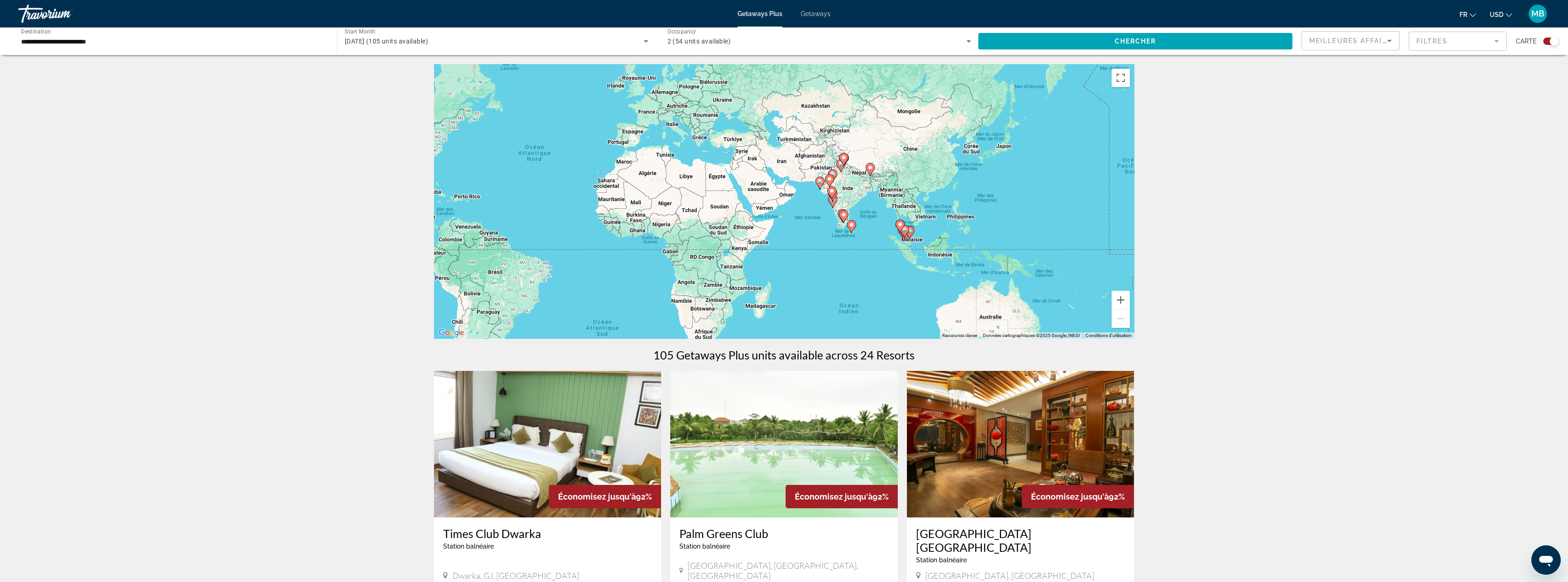
drag, startPoint x: 1041, startPoint y: 280, endPoint x: 819, endPoint y: 246, distance: 224.6
click at [819, 246] on div "Pour activer le glissement avec le clavier, appuyez sur Alt+Entrée. Une fois ce…" at bounding box center [784, 201] width 700 height 274
click at [1122, 302] on button "Zoom avant" at bounding box center [1120, 299] width 18 height 18
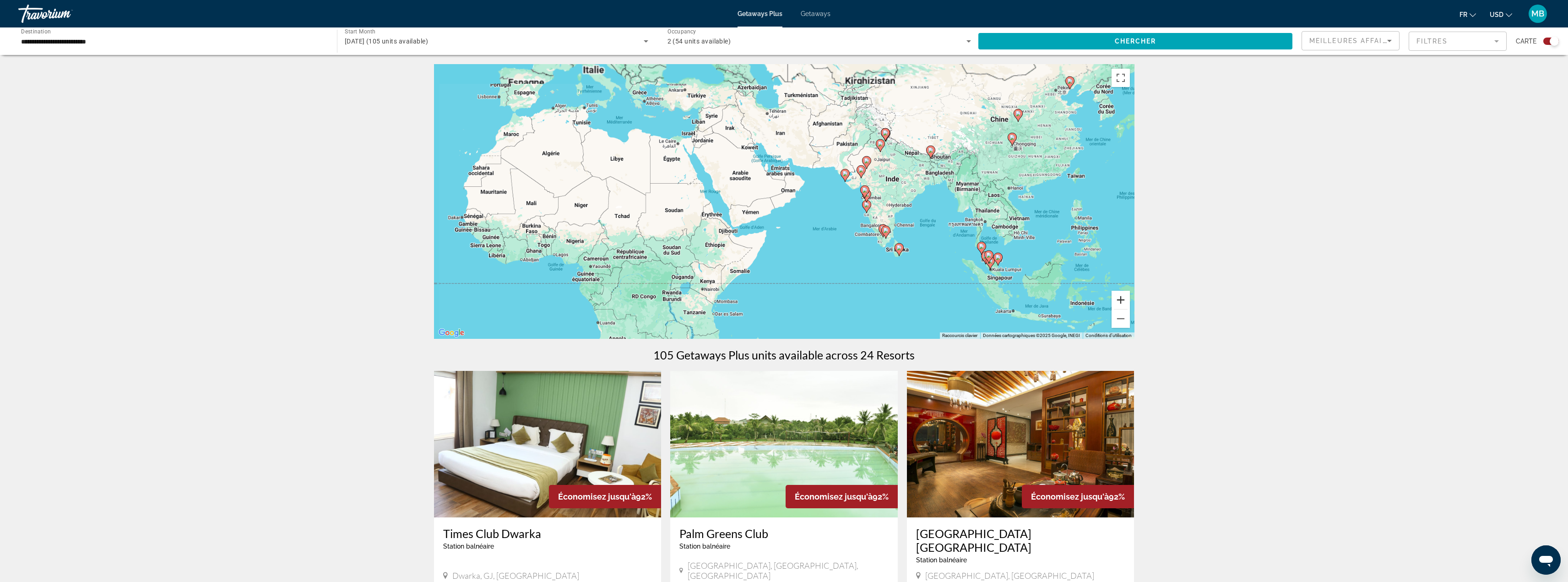
click at [1122, 302] on button "Zoom avant" at bounding box center [1120, 299] width 18 height 18
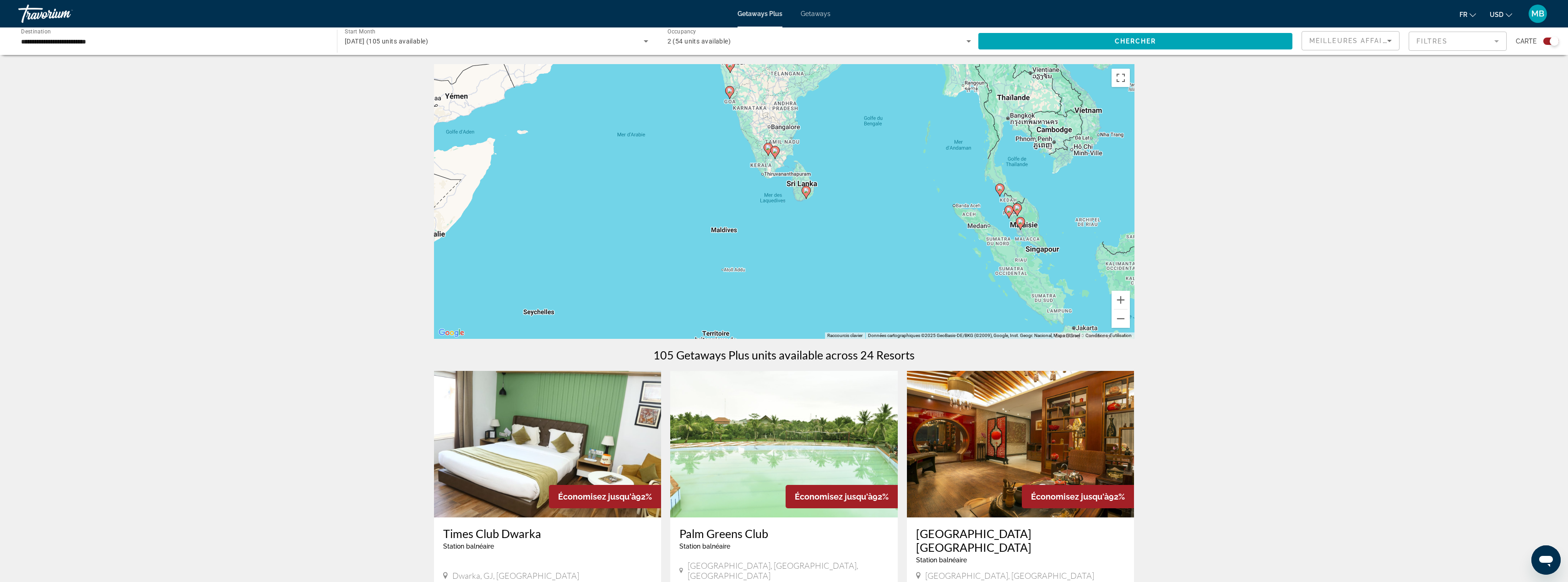
drag, startPoint x: 865, startPoint y: 235, endPoint x: 680, endPoint y: 136, distance: 209.8
click at [673, 111] on div "Pour activer le glissement avec le clavier, appuyez sur Alt+Entrée. Une fois ce…" at bounding box center [784, 201] width 700 height 274
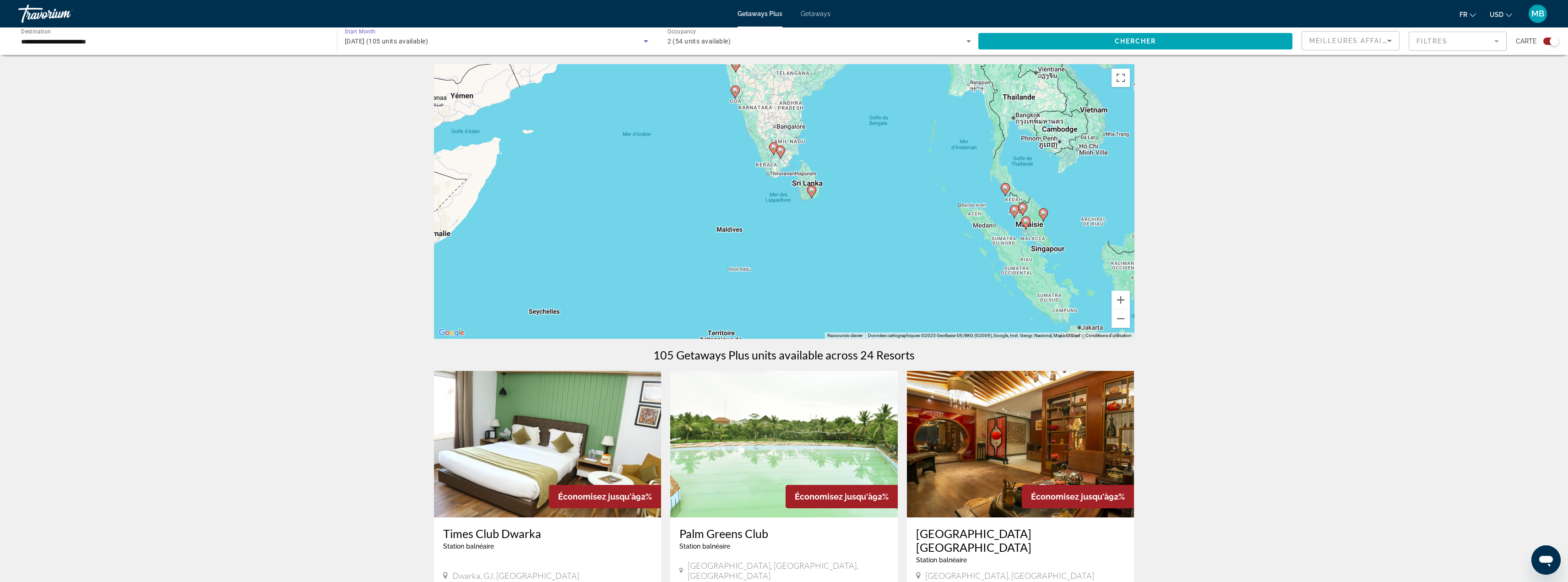
click at [423, 44] on span "février 2026 (105 units available)" at bounding box center [387, 41] width 84 height 7
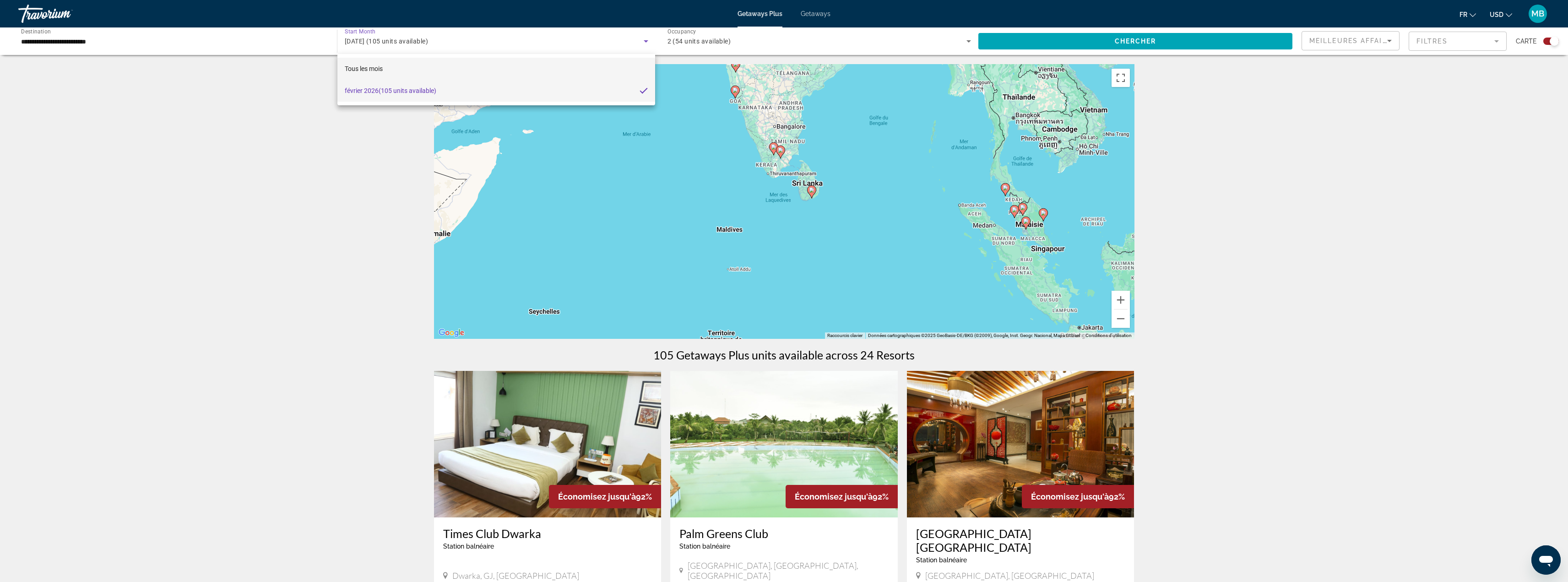
click at [424, 77] on mat-option "Tous les mois" at bounding box center [497, 69] width 318 height 22
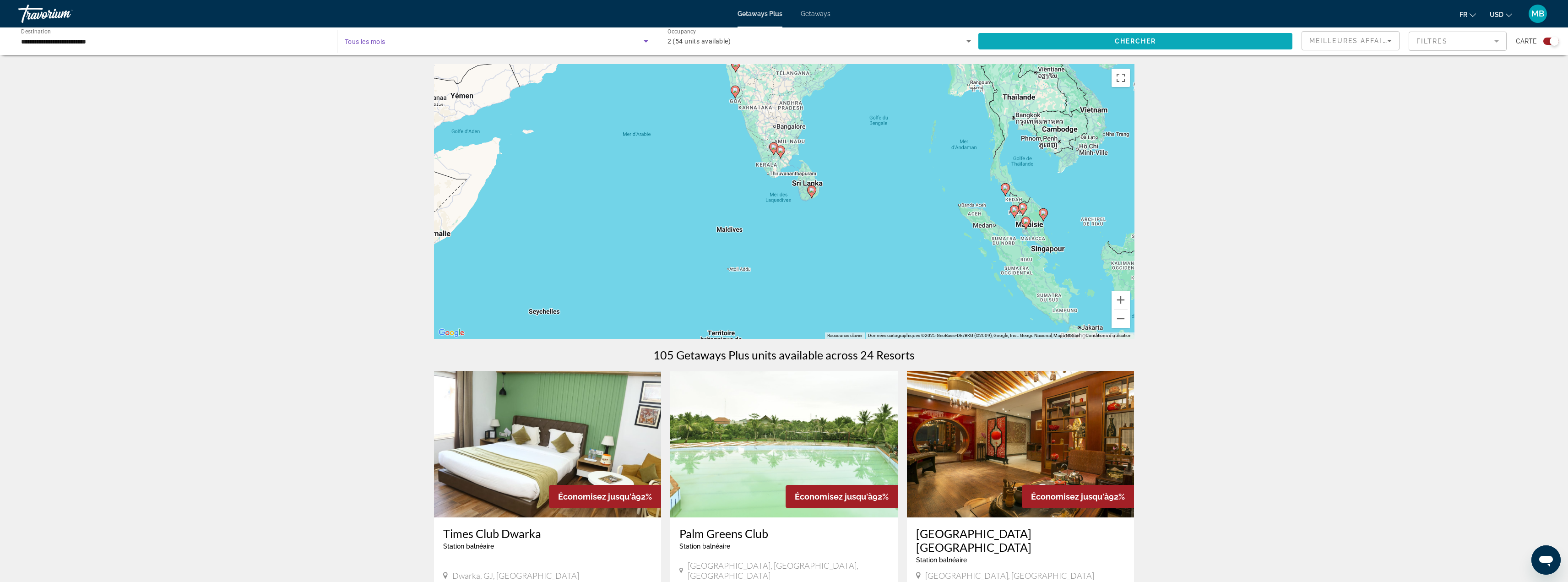
click at [1189, 42] on span "Search widget" at bounding box center [1135, 41] width 314 height 22
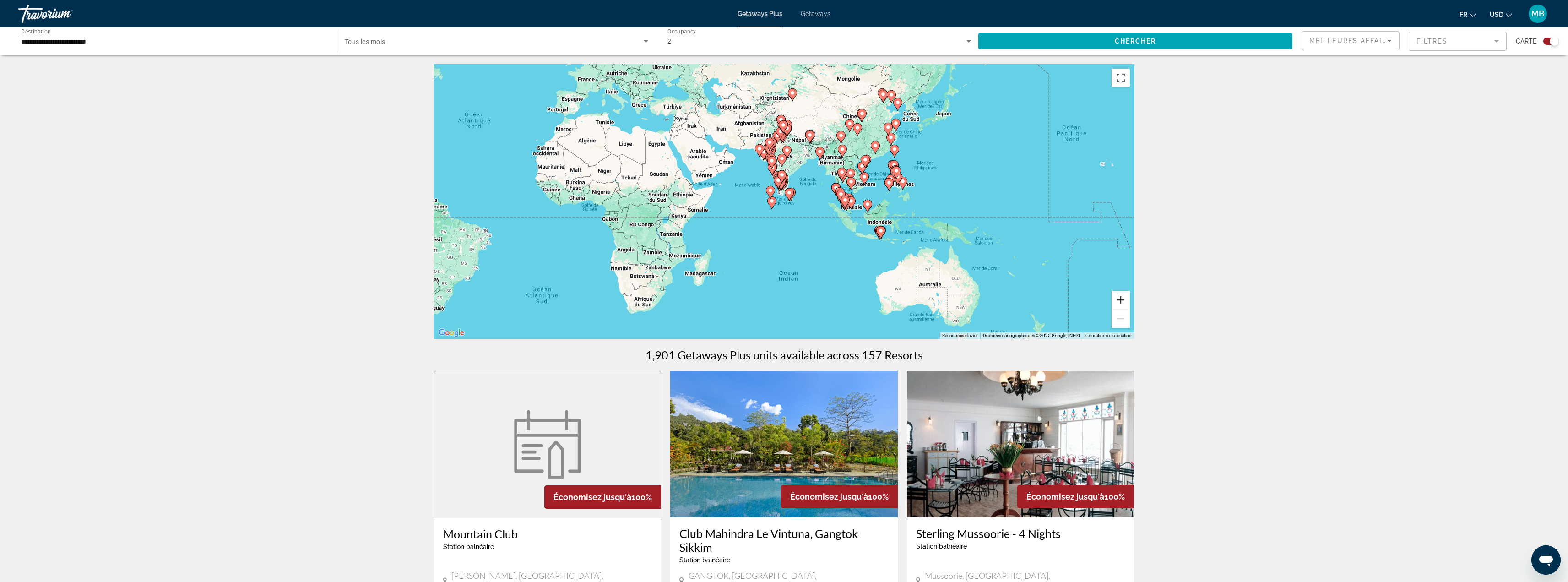
click at [1120, 304] on button "Zoom avant" at bounding box center [1120, 299] width 18 height 18
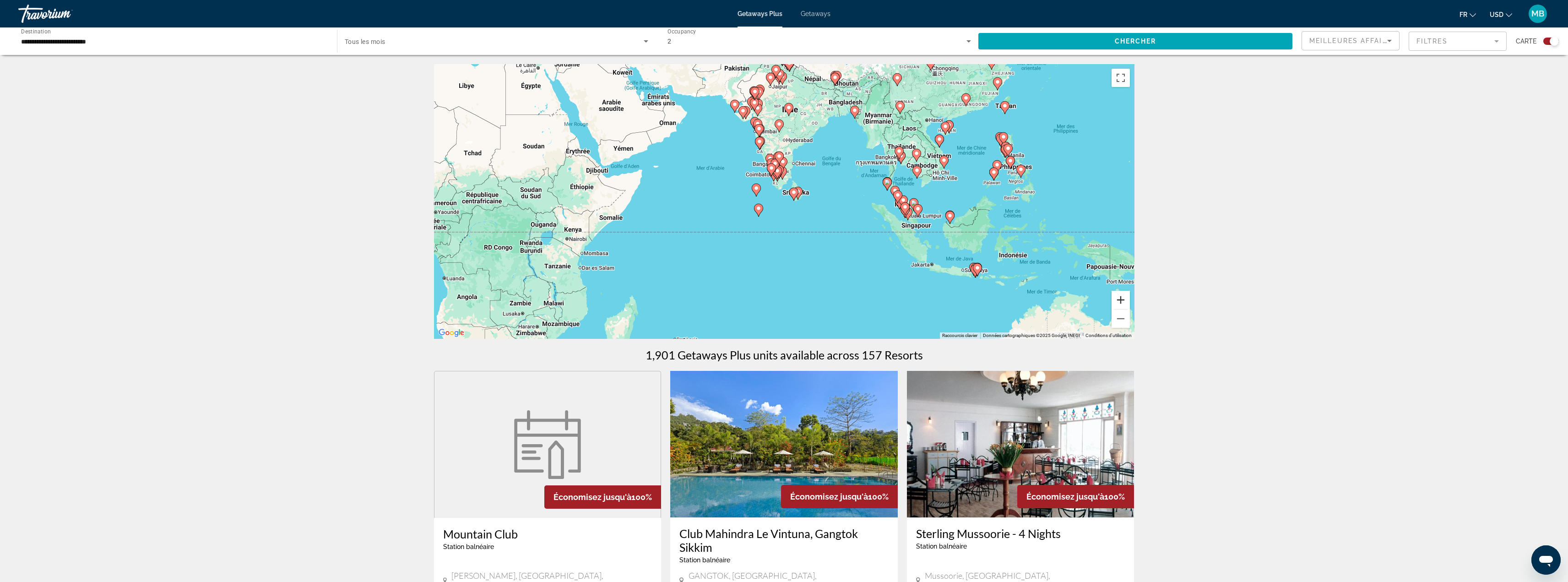
click at [1120, 304] on button "Zoom avant" at bounding box center [1120, 299] width 18 height 18
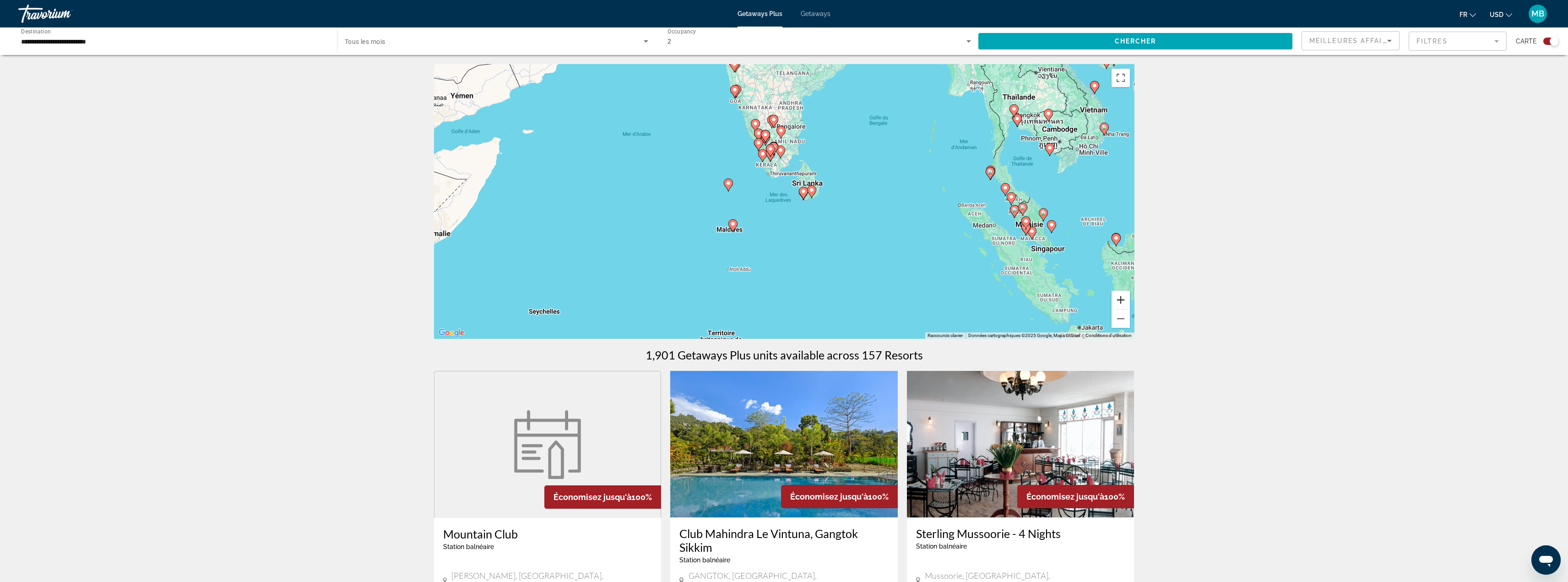
click at [1120, 304] on button "Zoom avant" at bounding box center [1120, 299] width 18 height 18
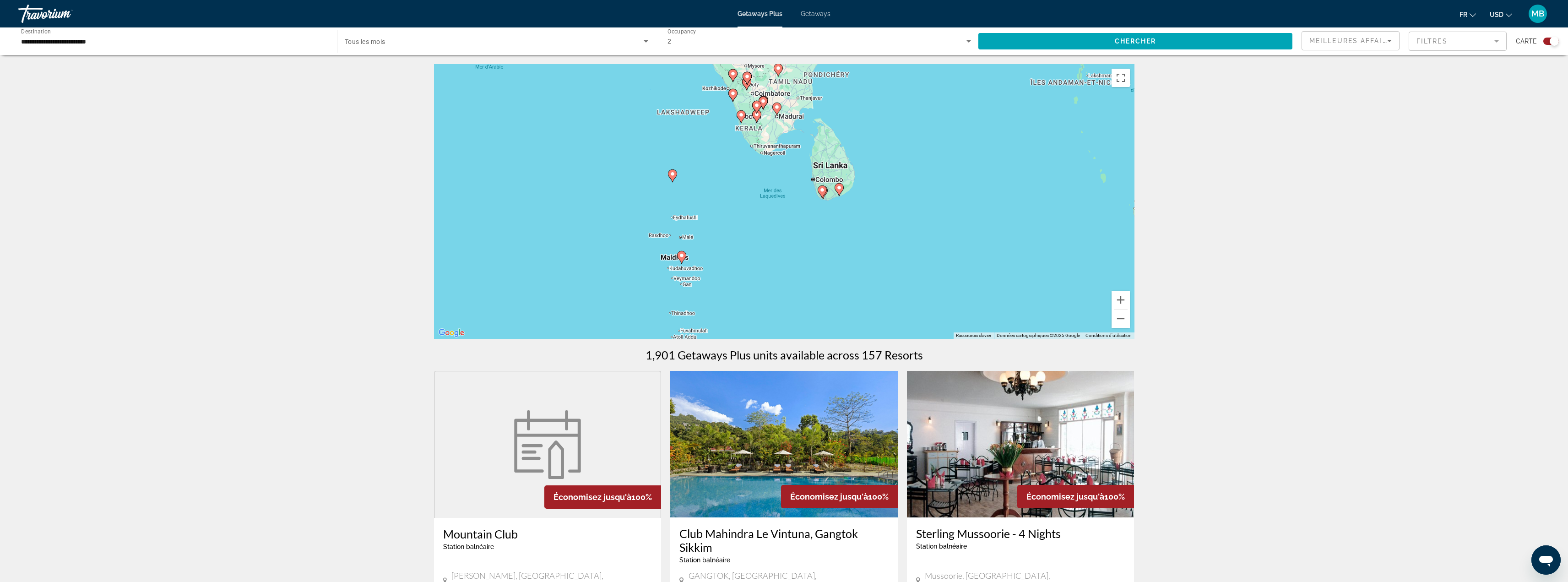
click at [681, 255] on image "Main content" at bounding box center [682, 255] width 5 height 5
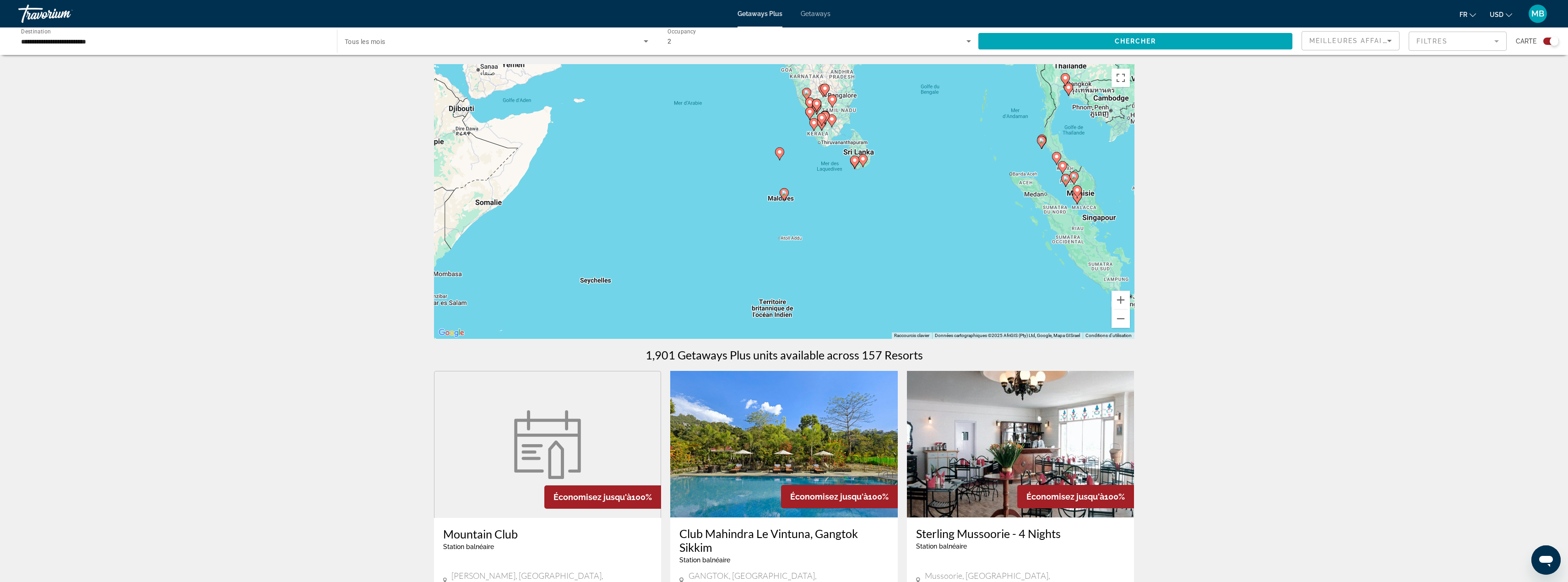
click at [785, 192] on image "Main content" at bounding box center [785, 193] width 5 height 5
type input "**********"
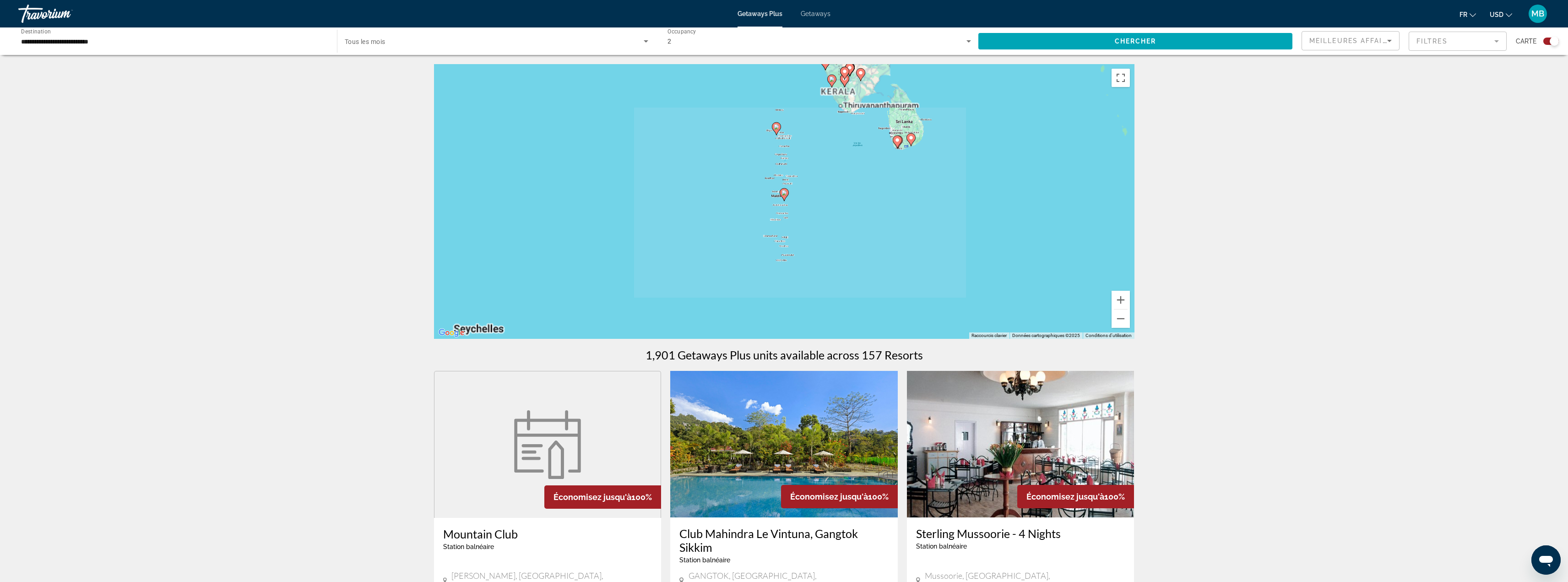
click at [785, 192] on image "Main content" at bounding box center [785, 193] width 5 height 5
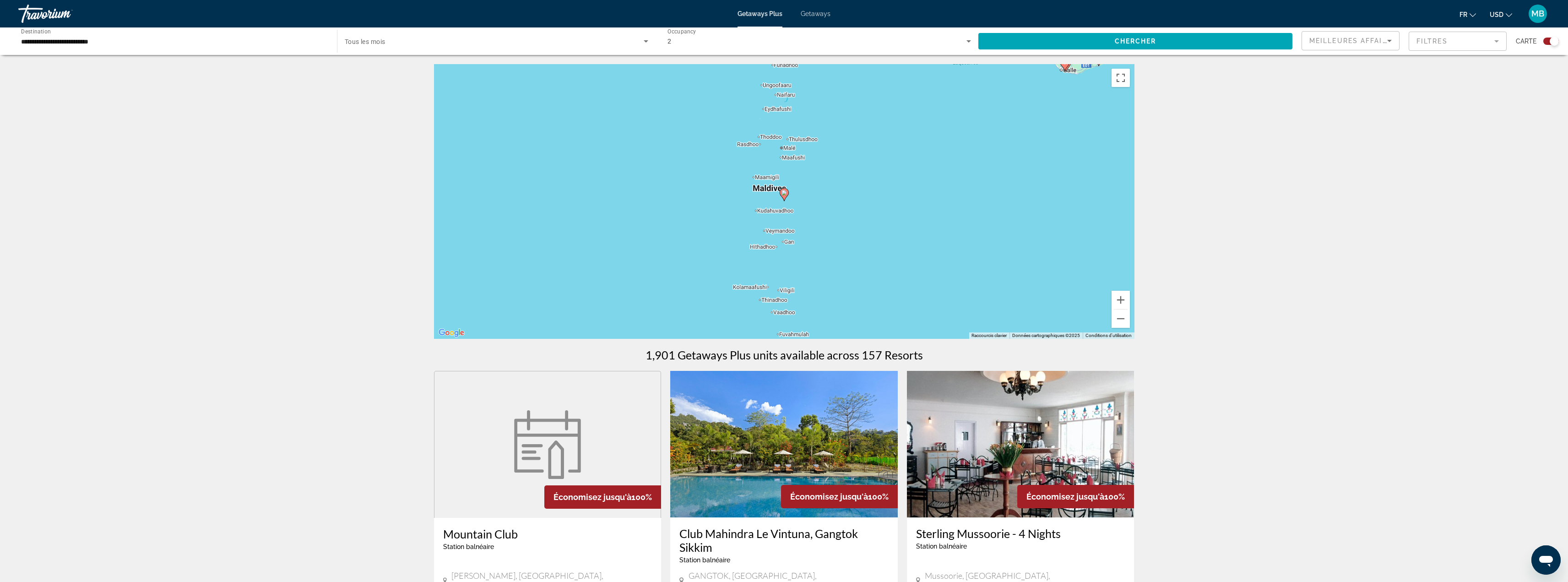
click at [785, 192] on image "Main content" at bounding box center [785, 193] width 5 height 5
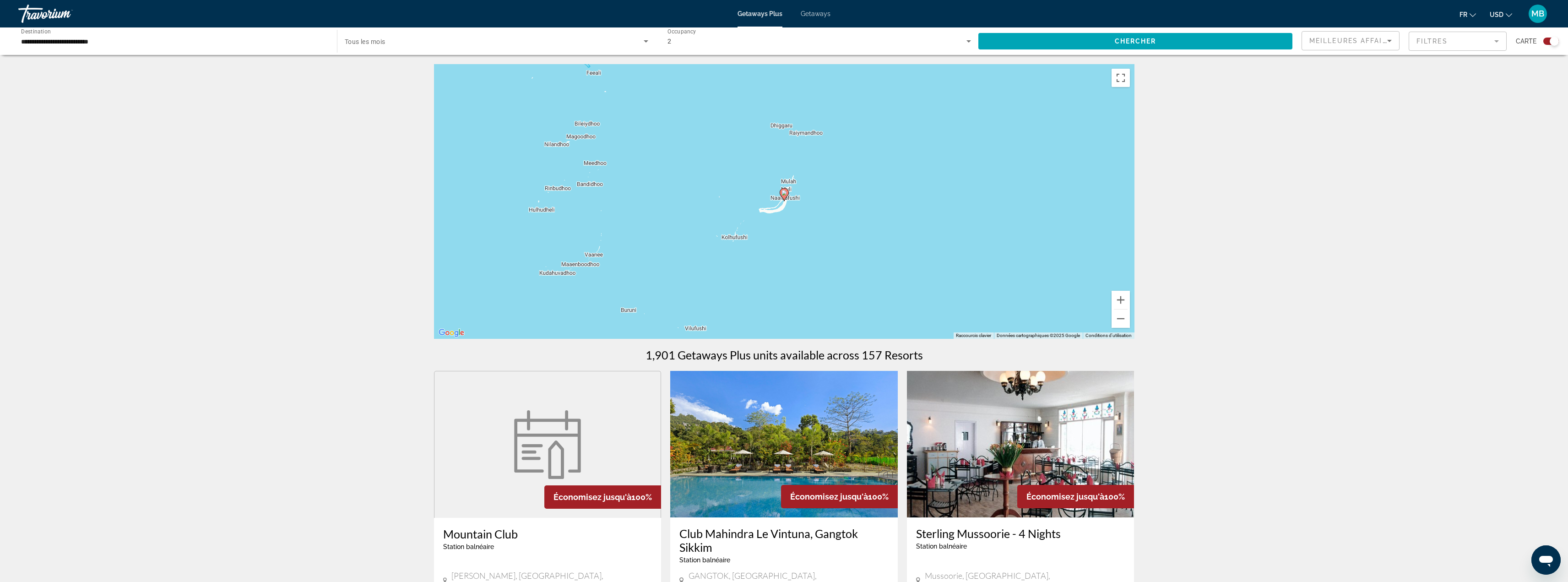
click at [785, 192] on image "Main content" at bounding box center [785, 193] width 5 height 5
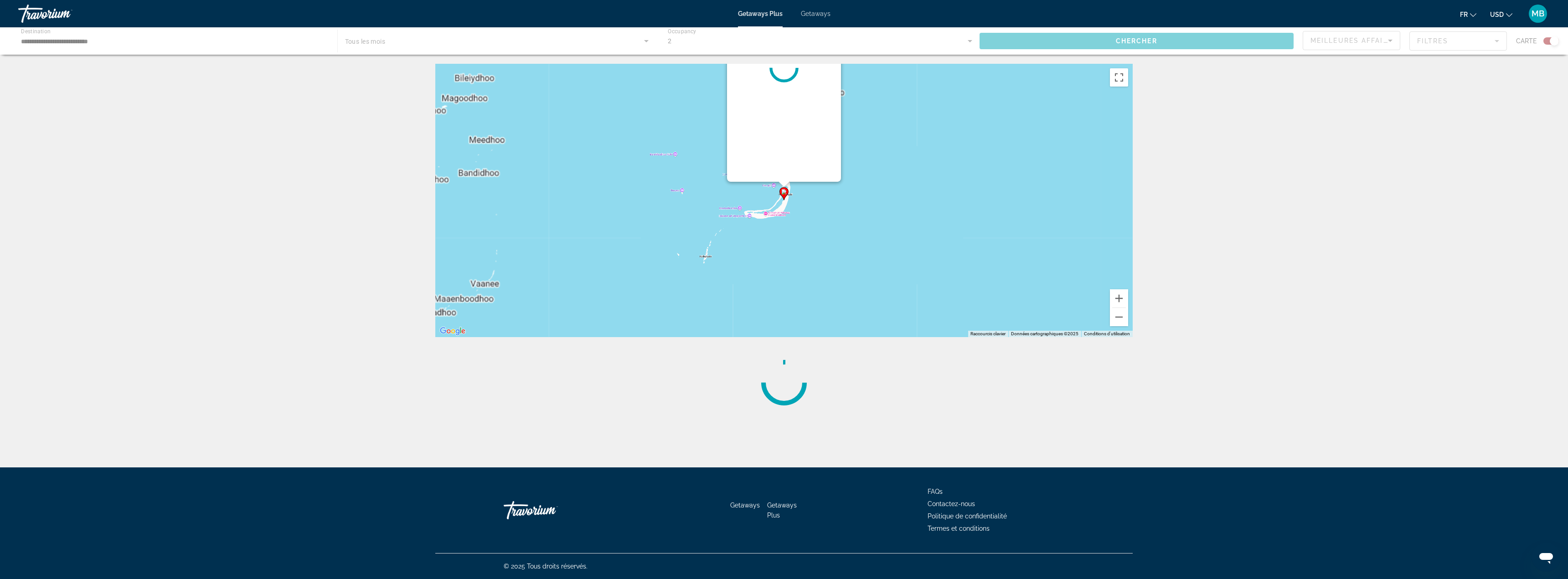
click at [784, 201] on div "Pour activer le glissement avec le clavier, appuyez sur Alt+Entrée. Une fois ce…" at bounding box center [1132, 201] width 697 height 0
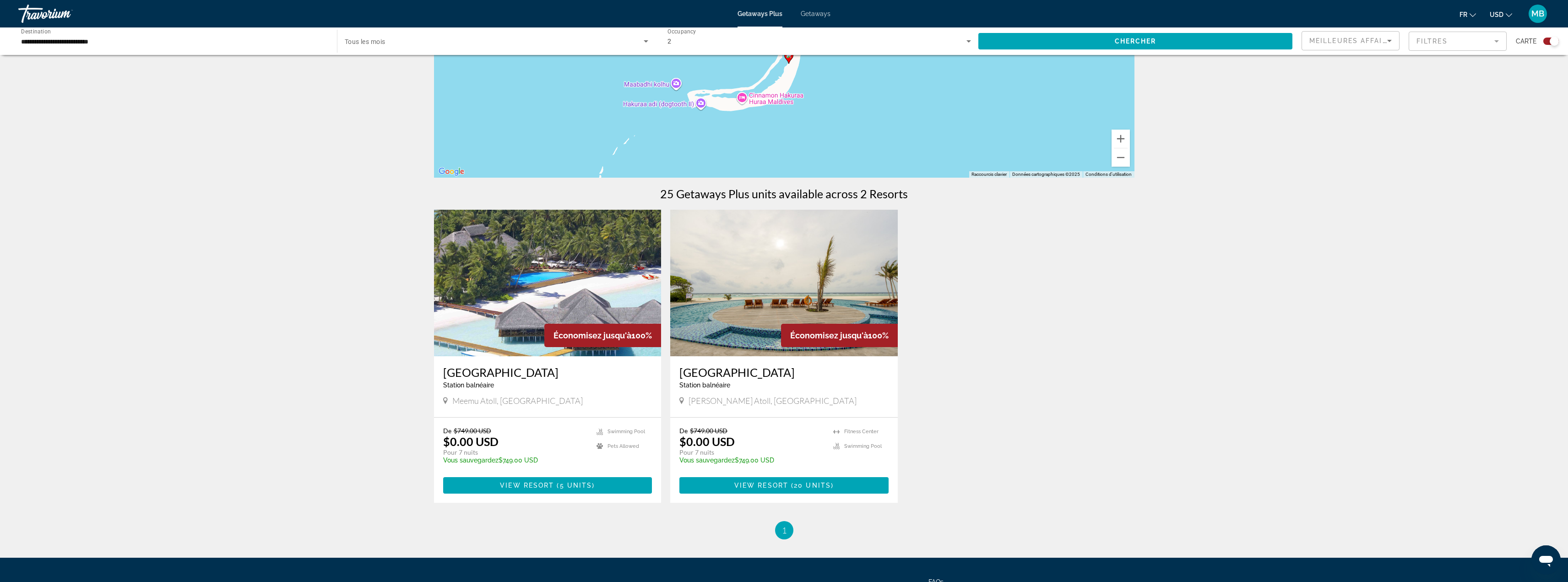
scroll to position [183, 0]
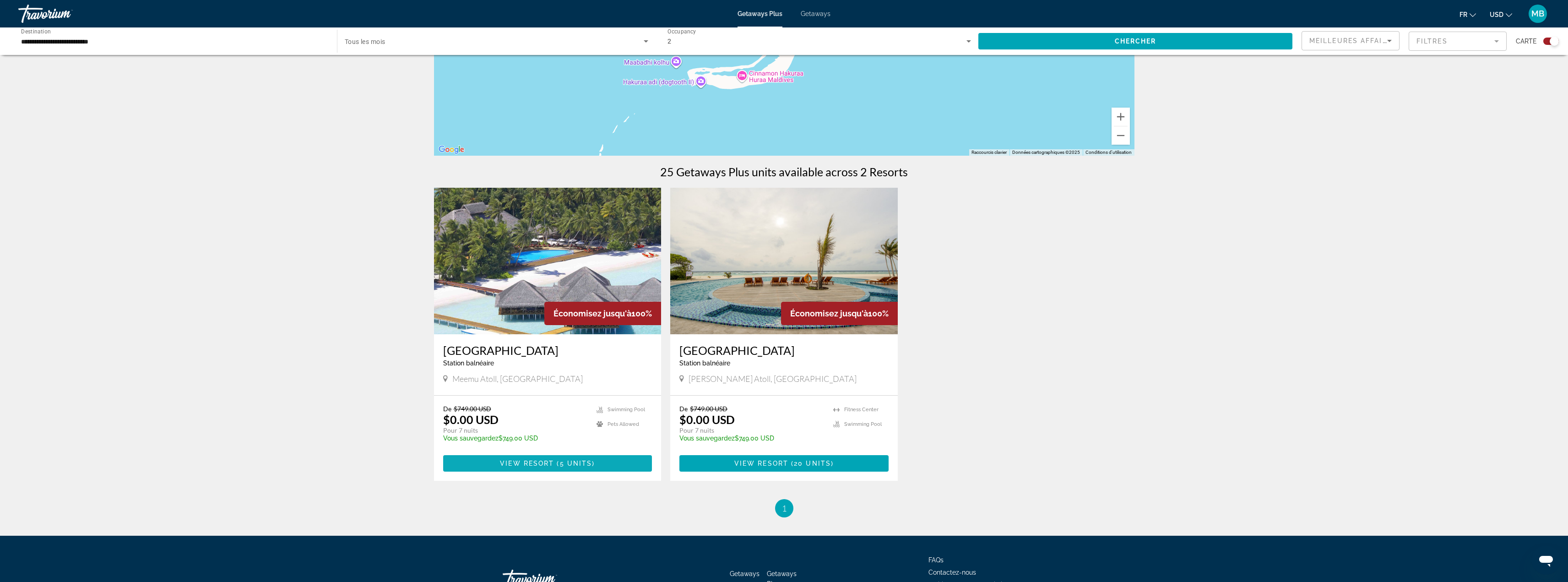
click at [575, 467] on span "Main content" at bounding box center [548, 463] width 209 height 22
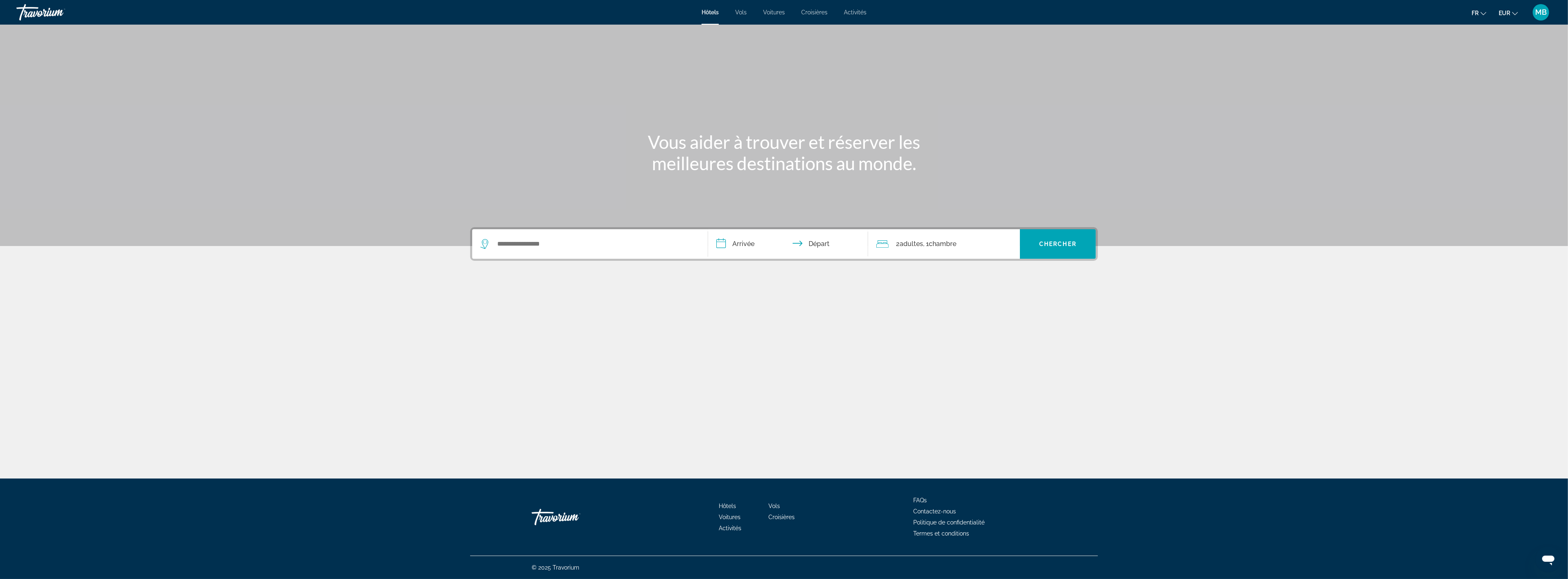
click at [740, 240] on input "**********" at bounding box center [789, 245] width 163 height 32
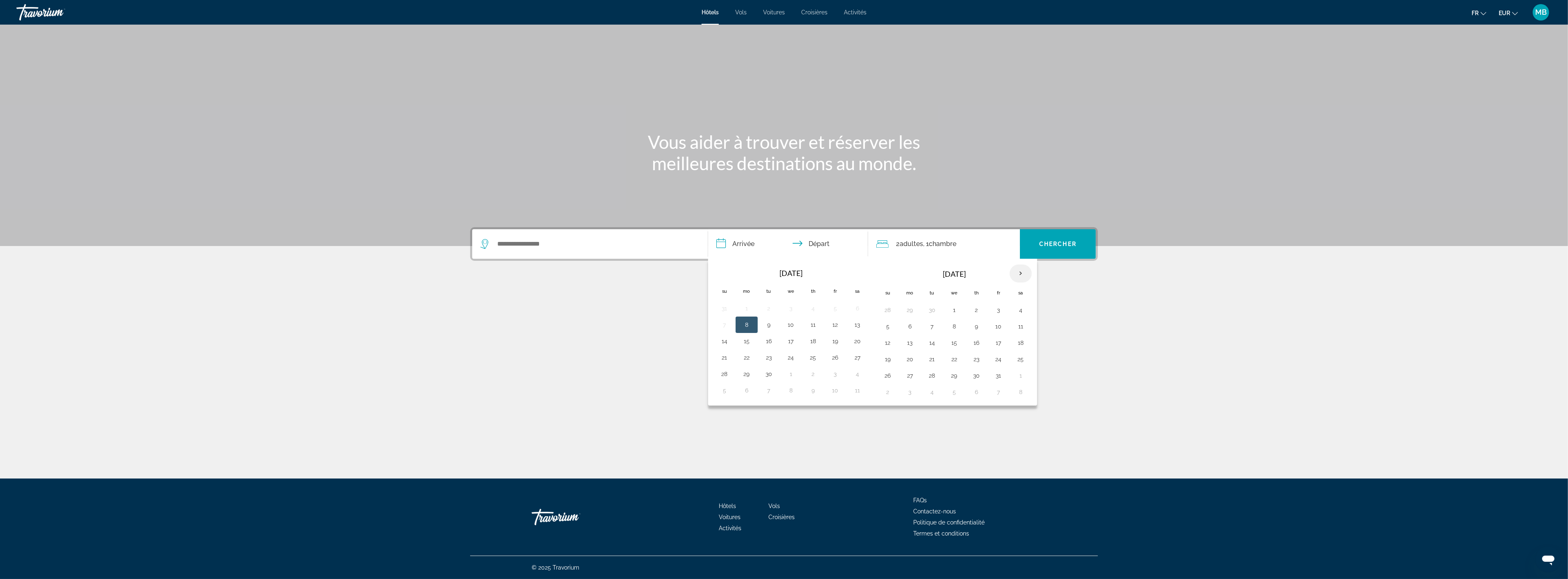
click at [1023, 274] on th "Next month" at bounding box center [1021, 274] width 22 height 18
click at [1021, 272] on th "Next month" at bounding box center [1021, 274] width 22 height 18
click at [1018, 272] on th "Next month" at bounding box center [1021, 274] width 22 height 18
click at [1015, 271] on th "Next month" at bounding box center [1021, 274] width 22 height 18
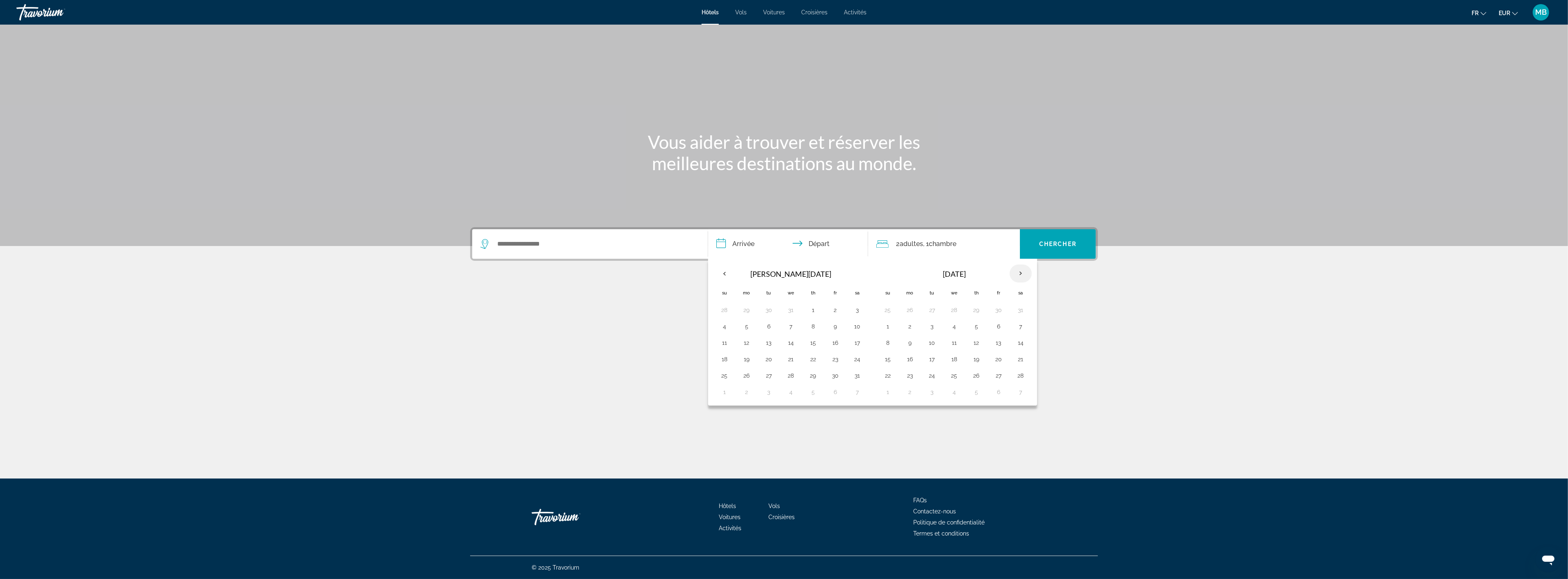
click at [1015, 271] on th "Next month" at bounding box center [1021, 274] width 22 height 18
click at [1014, 269] on th "Next month" at bounding box center [1021, 274] width 22 height 18
click at [724, 376] on button "24" at bounding box center [724, 375] width 13 height 12
click at [727, 395] on button "31" at bounding box center [724, 392] width 13 height 12
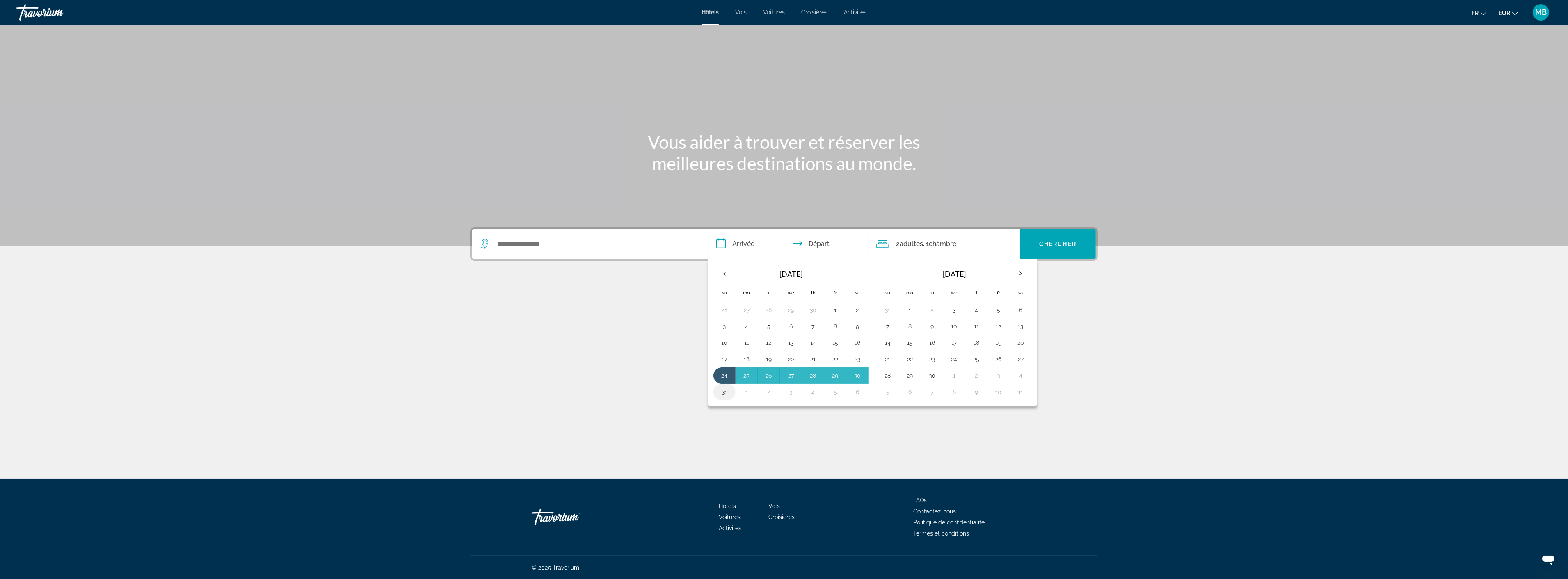
type input "**********"
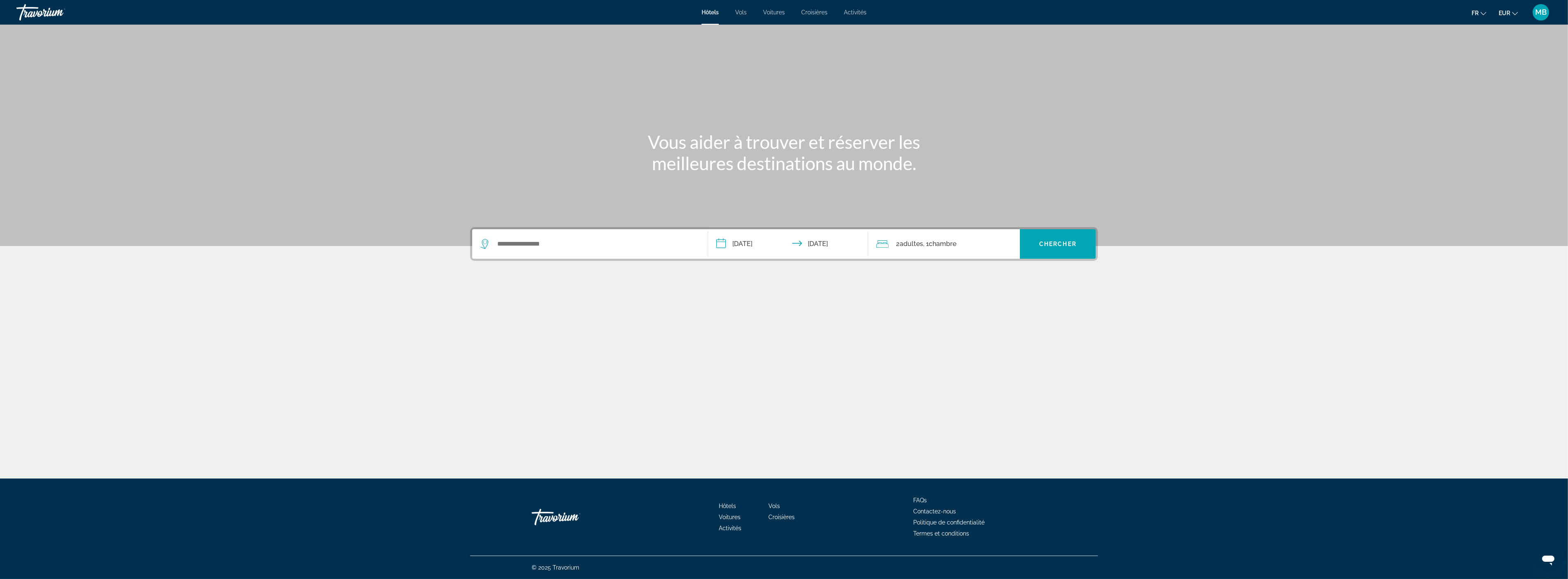
click at [655, 235] on div "Search widget" at bounding box center [590, 244] width 219 height 30
click at [572, 252] on div "Search widget" at bounding box center [590, 244] width 219 height 30
click at [1056, 251] on span "Search widget" at bounding box center [1058, 244] width 76 height 19
click at [550, 252] on div "Search widget" at bounding box center [590, 244] width 219 height 30
click at [520, 246] on input "Search widget" at bounding box center [596, 244] width 199 height 12
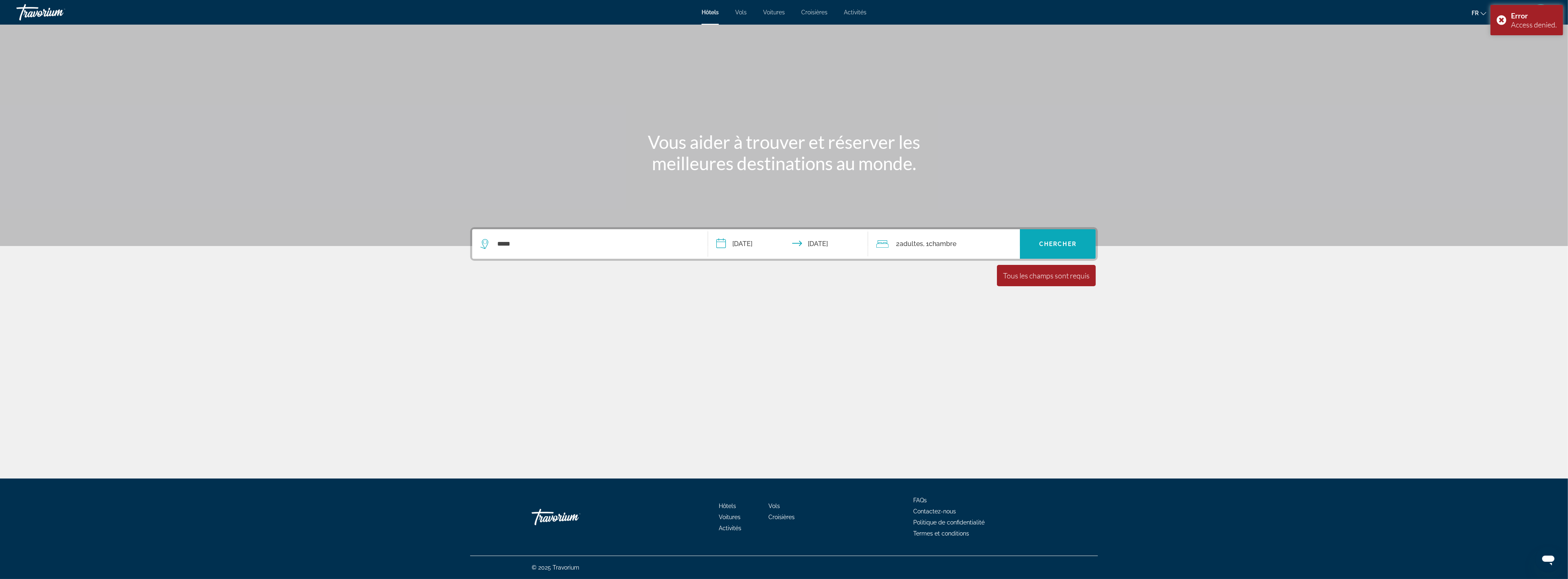
click at [1050, 239] on button "Chercher" at bounding box center [1058, 244] width 76 height 30
click at [529, 240] on input "*****" at bounding box center [596, 244] width 199 height 12
drag, startPoint x: 528, startPoint y: 240, endPoint x: 506, endPoint y: 240, distance: 22.0
click at [488, 232] on div "*****" at bounding box center [590, 244] width 219 height 30
drag, startPoint x: 531, startPoint y: 246, endPoint x: 433, endPoint y: 242, distance: 98.1
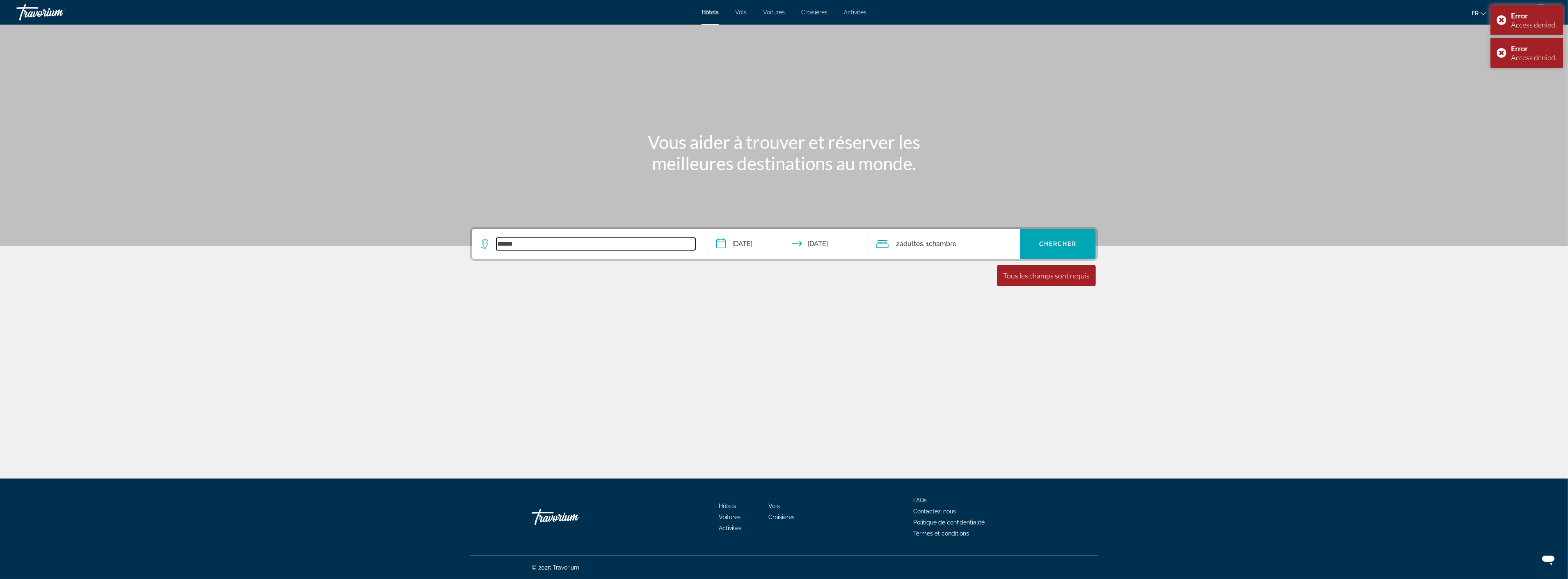
click at [436, 242] on section "**********" at bounding box center [784, 171] width 1568 height 342
type input "*****"
click at [1060, 247] on button "Chercher" at bounding box center [1058, 244] width 76 height 30
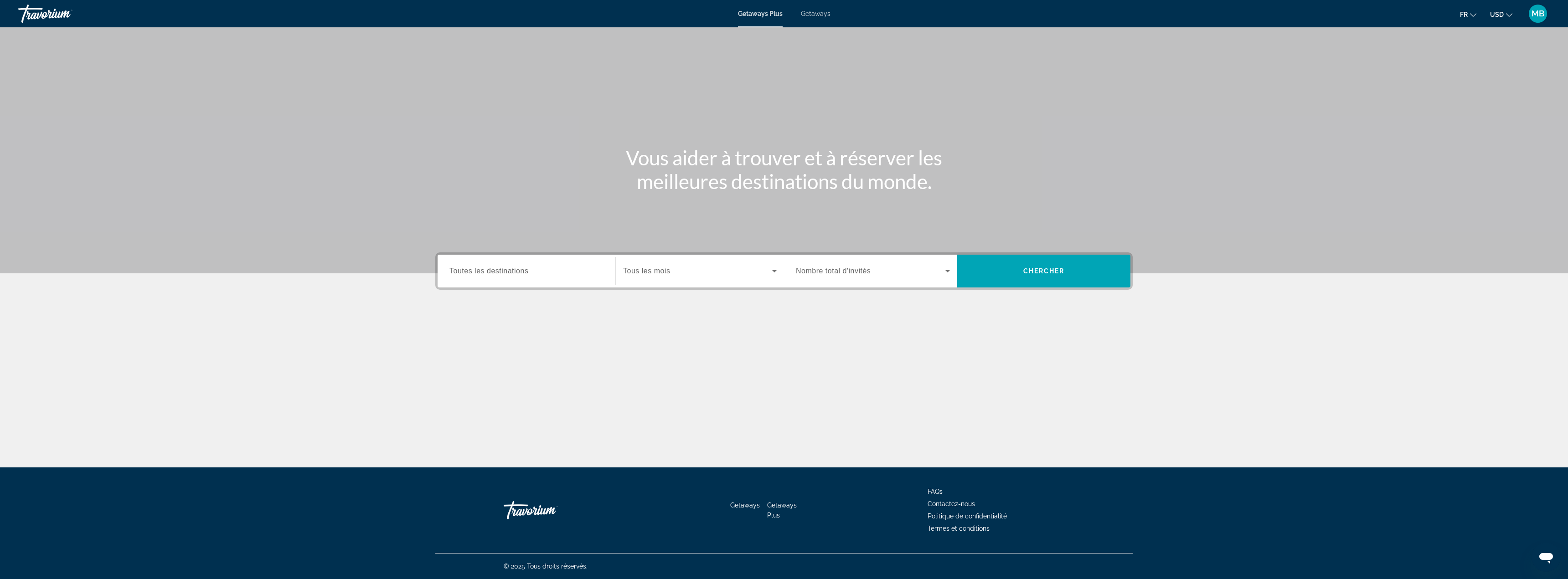
click at [475, 265] on div "Search widget" at bounding box center [527, 271] width 154 height 26
click at [925, 264] on div "Search widget" at bounding box center [873, 271] width 154 height 26
click at [851, 318] on mat-option "2 Travelers" at bounding box center [872, 320] width 168 height 22
click at [1024, 277] on span "Search widget" at bounding box center [1043, 271] width 173 height 22
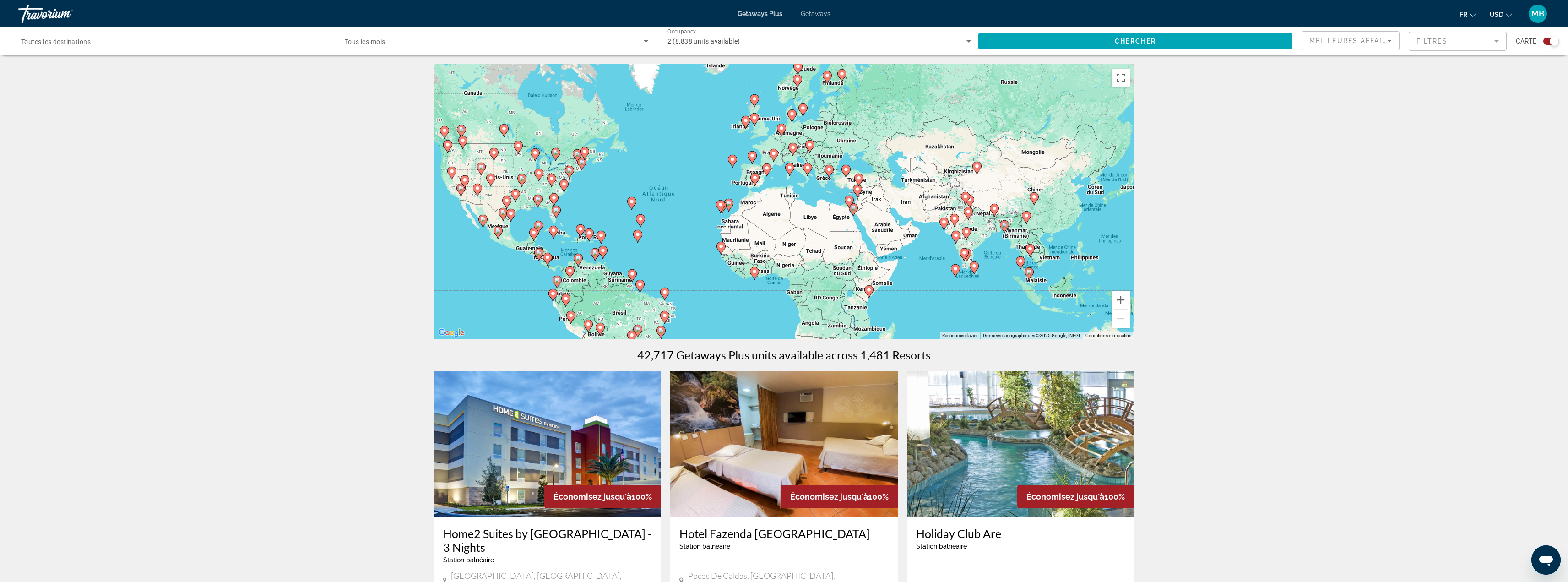
drag, startPoint x: 1052, startPoint y: 280, endPoint x: 887, endPoint y: 269, distance: 165.4
click at [955, 285] on div "Pour activer le glissement avec le clavier, appuyez sur Alt+Entrée. Une fois ce…" at bounding box center [784, 201] width 700 height 274
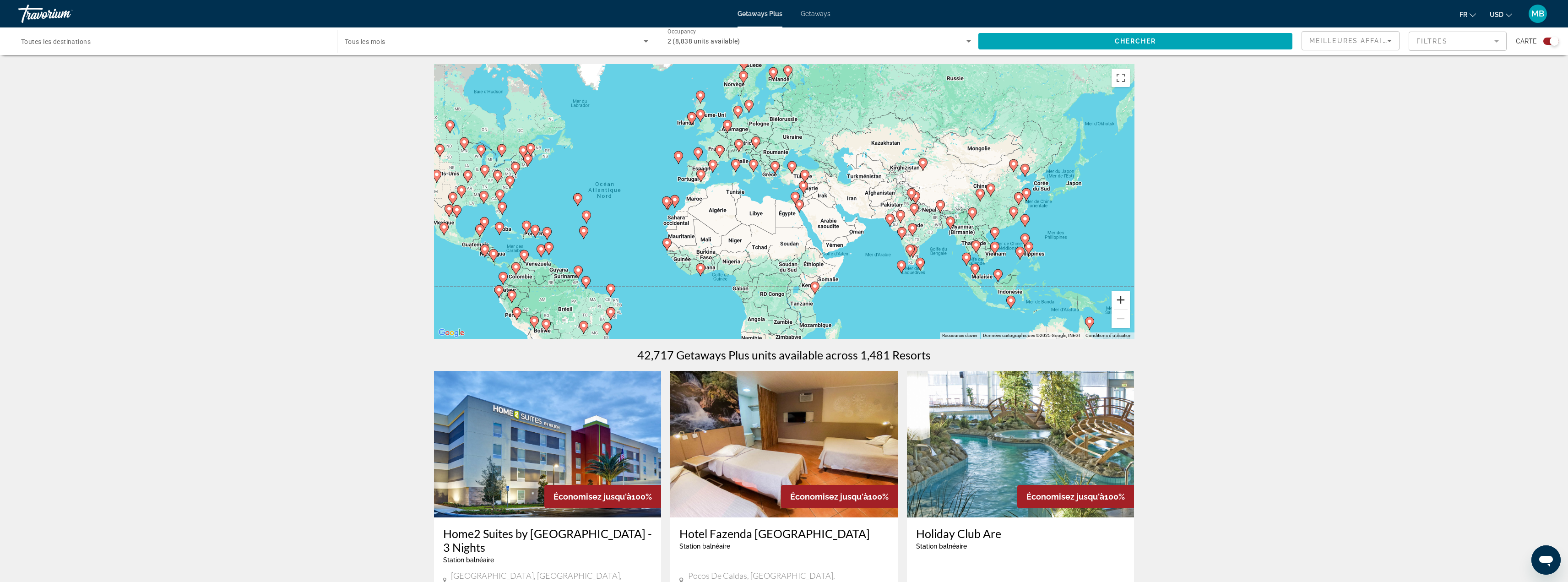
click at [1122, 297] on button "Zoom avant" at bounding box center [1120, 299] width 18 height 18
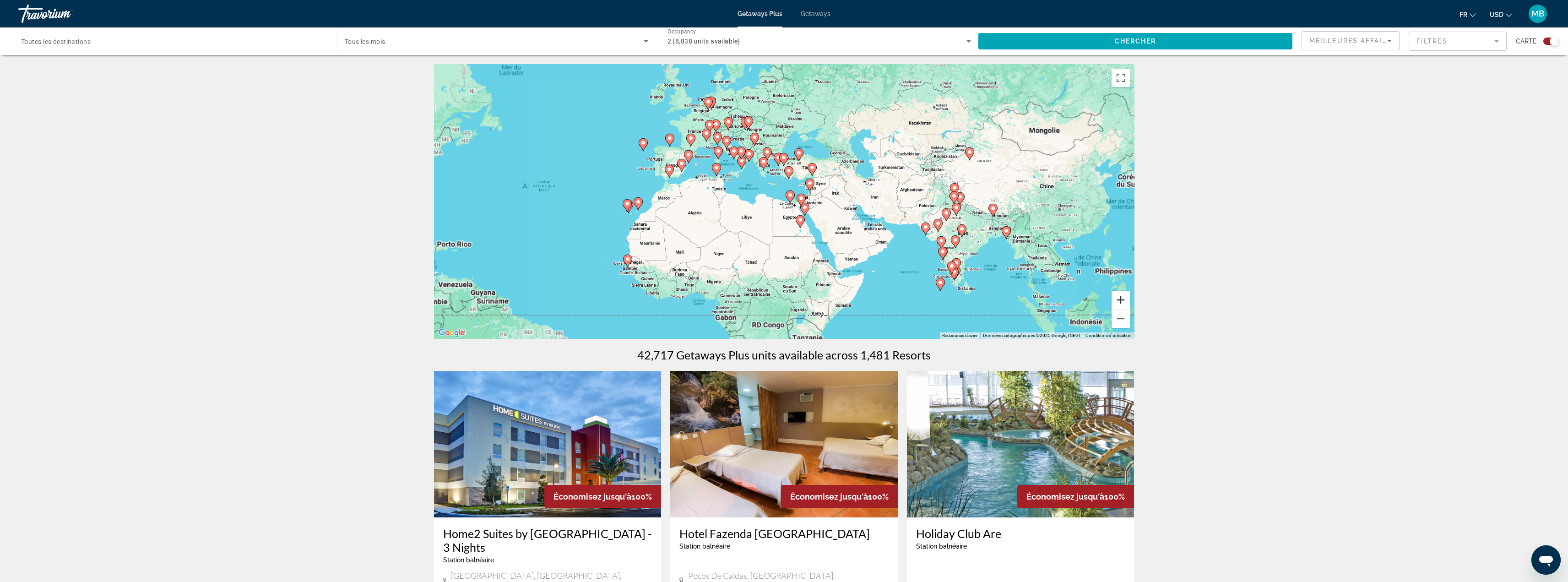
click at [1122, 297] on button "Zoom avant" at bounding box center [1120, 299] width 18 height 18
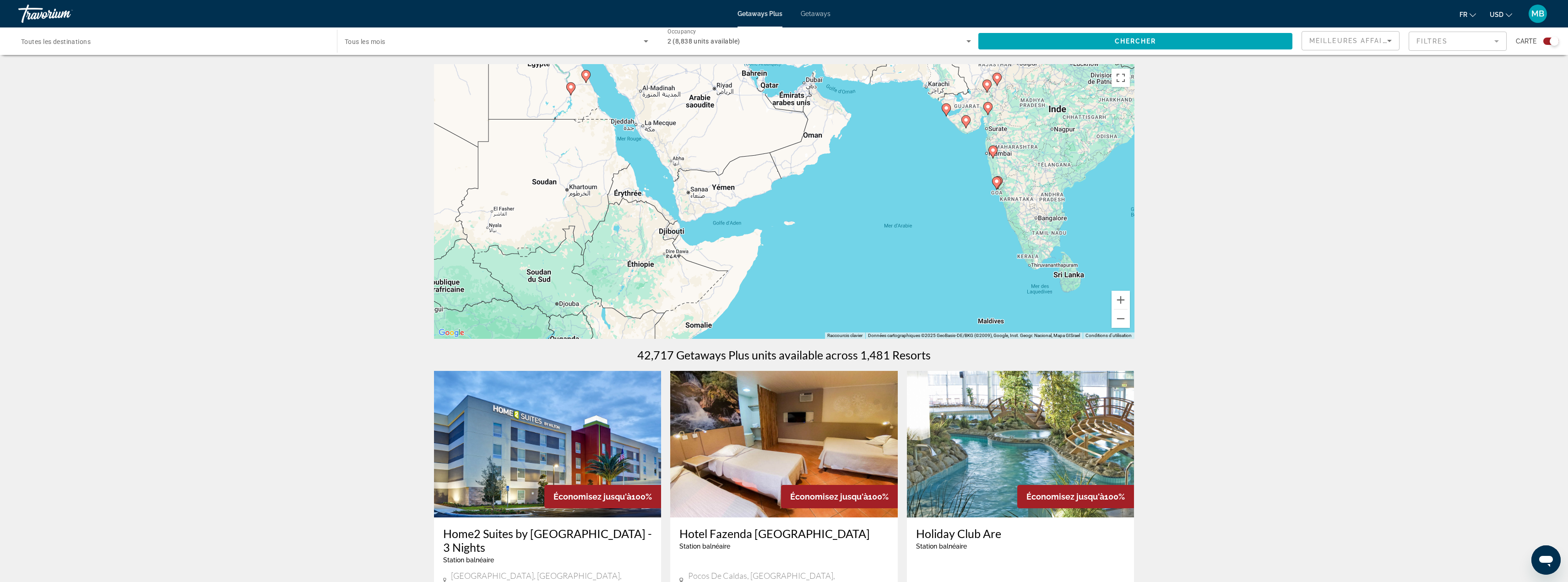
drag, startPoint x: 970, startPoint y: 273, endPoint x: 711, endPoint y: 88, distance: 318.3
click at [711, 88] on div "Pour activer le glissement avec le clavier, appuyez sur Alt+Entrée. Une fois ce…" at bounding box center [784, 201] width 700 height 274
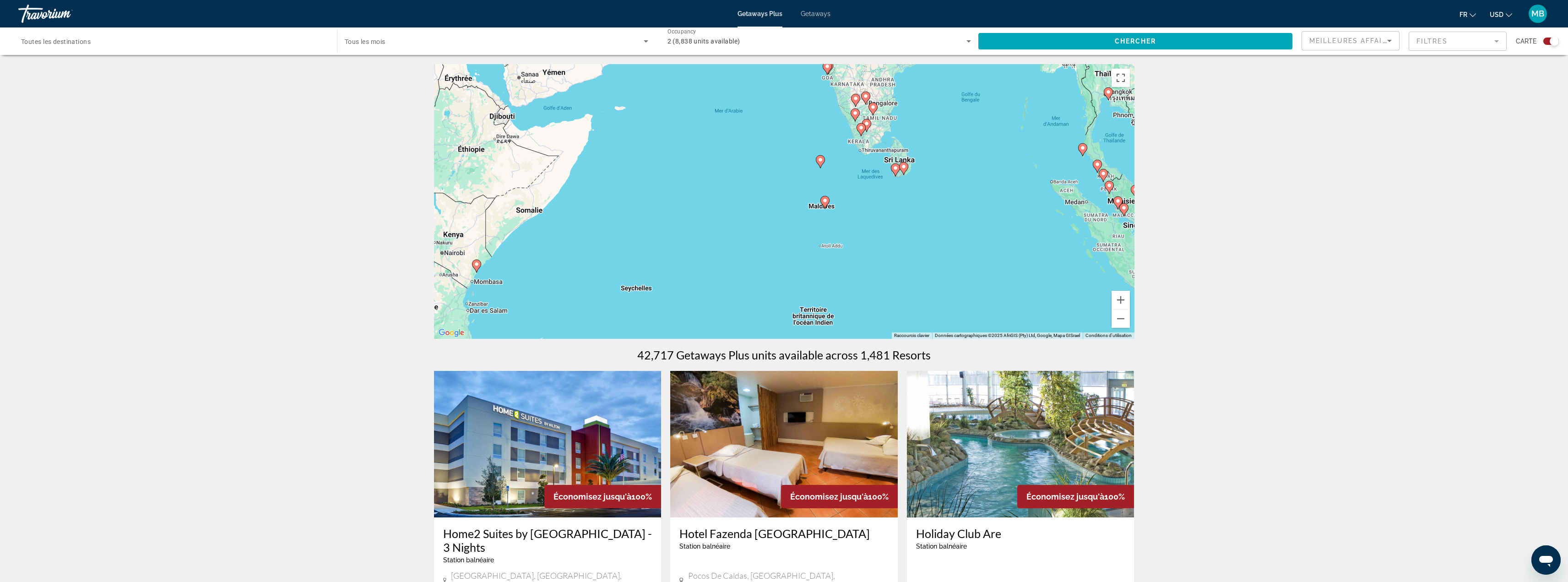
drag, startPoint x: 874, startPoint y: 234, endPoint x: 856, endPoint y: 242, distance: 19.7
click at [856, 242] on div "Pour activer le glissement avec le clavier, appuyez sur Alt+Entrée. Une fois ce…" at bounding box center [784, 201] width 700 height 274
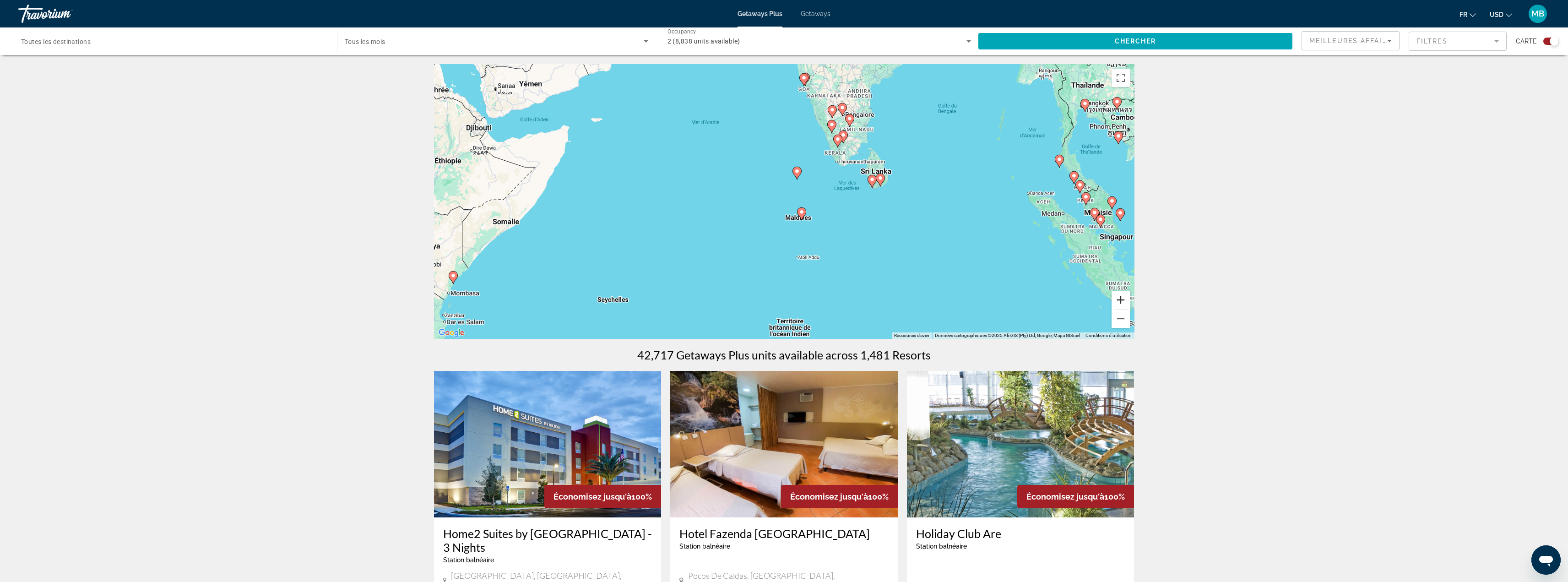
click at [1119, 306] on button "Zoom avant" at bounding box center [1120, 299] width 18 height 18
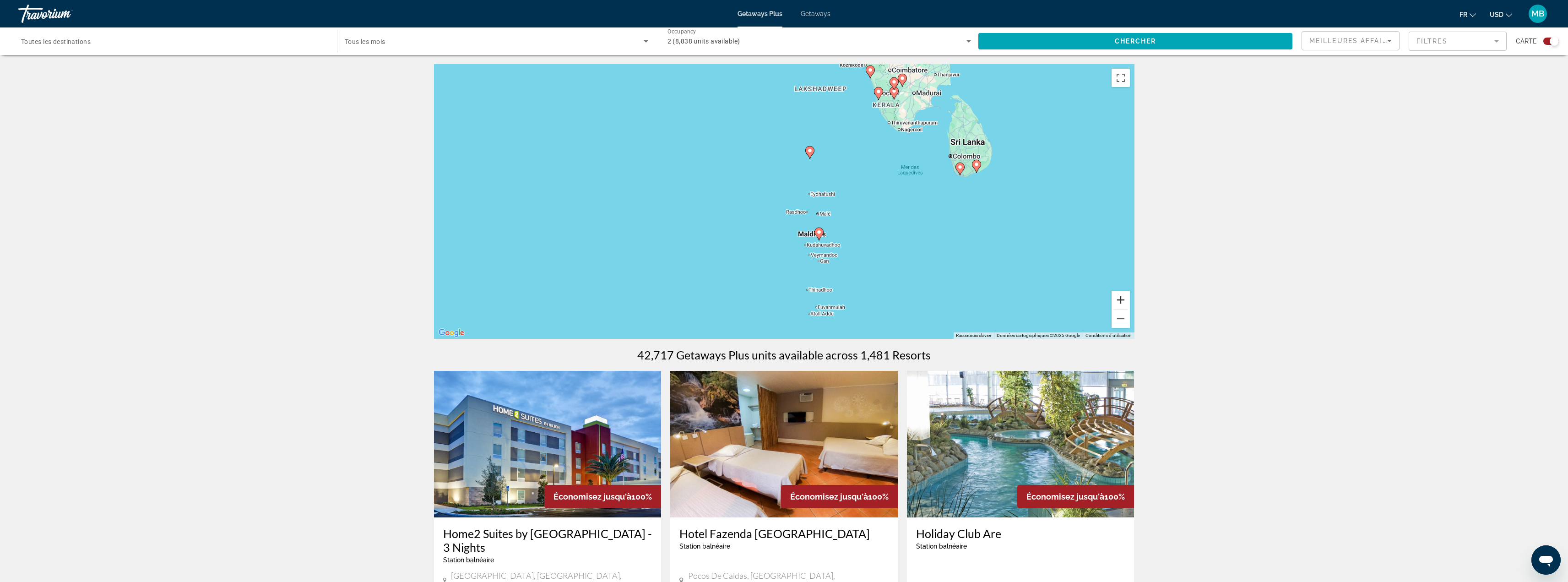
click at [1123, 299] on button "Zoom avant" at bounding box center [1120, 299] width 18 height 18
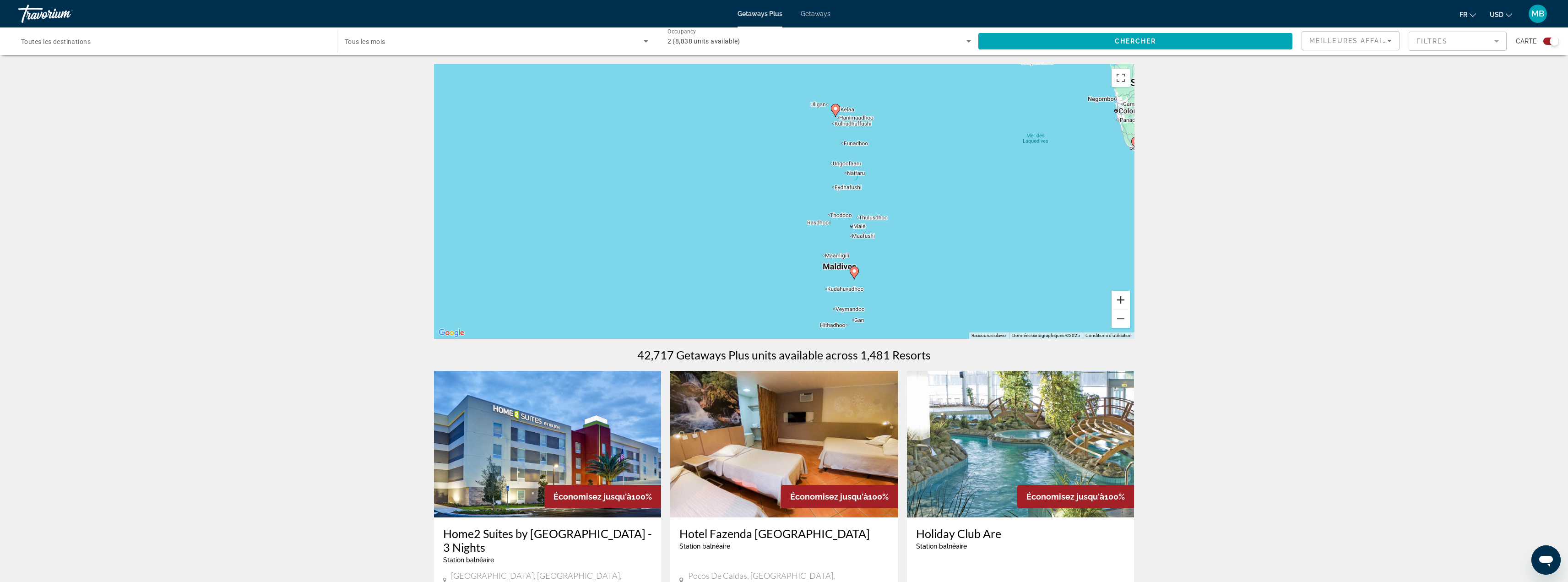
click at [1123, 299] on button "Zoom avant" at bounding box center [1120, 299] width 18 height 18
drag, startPoint x: 1029, startPoint y: 154, endPoint x: 986, endPoint y: 259, distance: 113.5
click at [990, 272] on div "Pour activer le glissement avec le clavier, appuyez sur Alt+Entrée. Une fois ce…" at bounding box center [784, 201] width 700 height 274
click at [1119, 299] on button "Zoom avant" at bounding box center [1120, 299] width 18 height 18
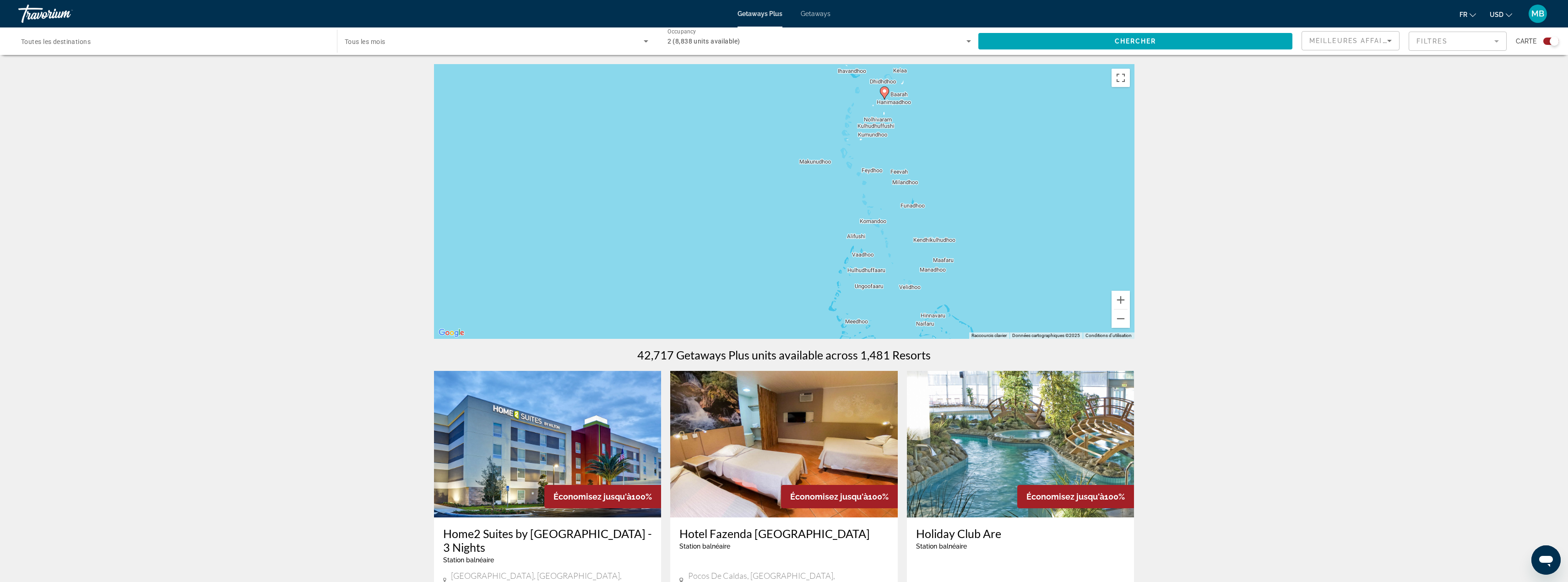
drag, startPoint x: 1028, startPoint y: 214, endPoint x: 1011, endPoint y: 247, distance: 37.1
click at [1012, 248] on div "Pour activer le glissement avec le clavier, appuyez sur Alt+Entrée. Une fois ce…" at bounding box center [784, 201] width 700 height 274
click at [860, 156] on gmp-advanced-marker "Main content" at bounding box center [859, 151] width 9 height 14
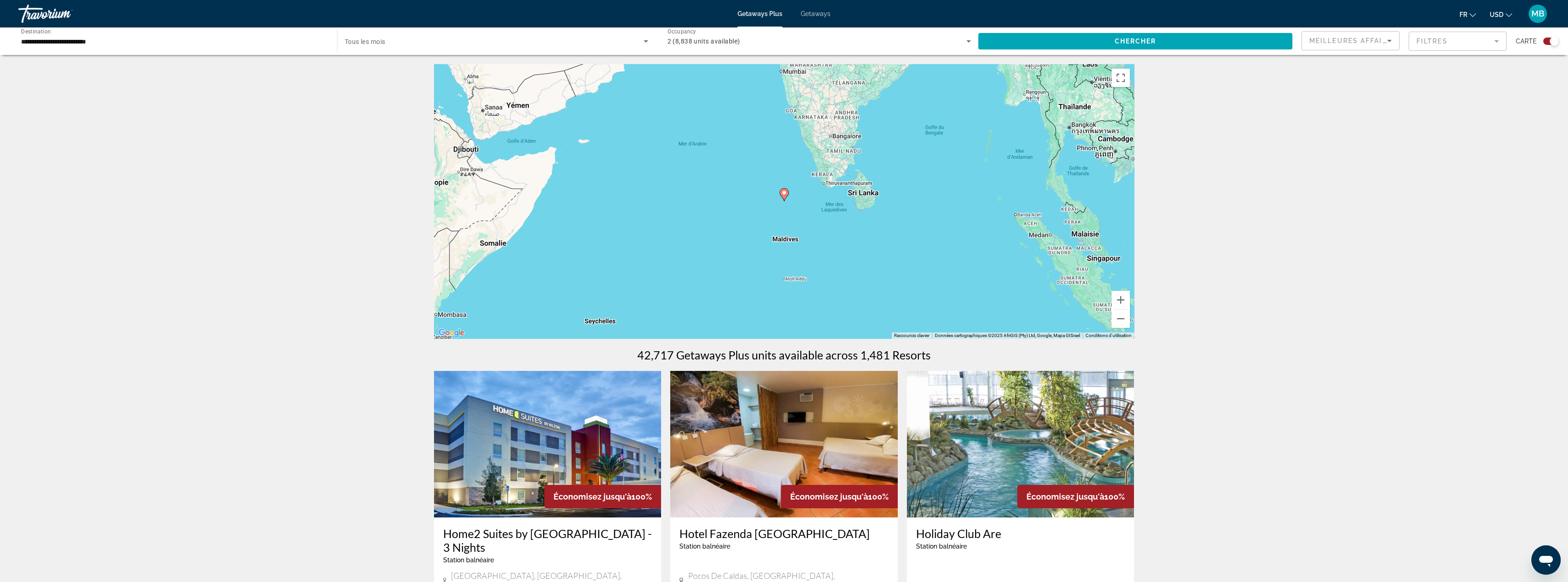
click at [785, 196] on icon "Main content" at bounding box center [784, 195] width 8 height 12
type input "**********"
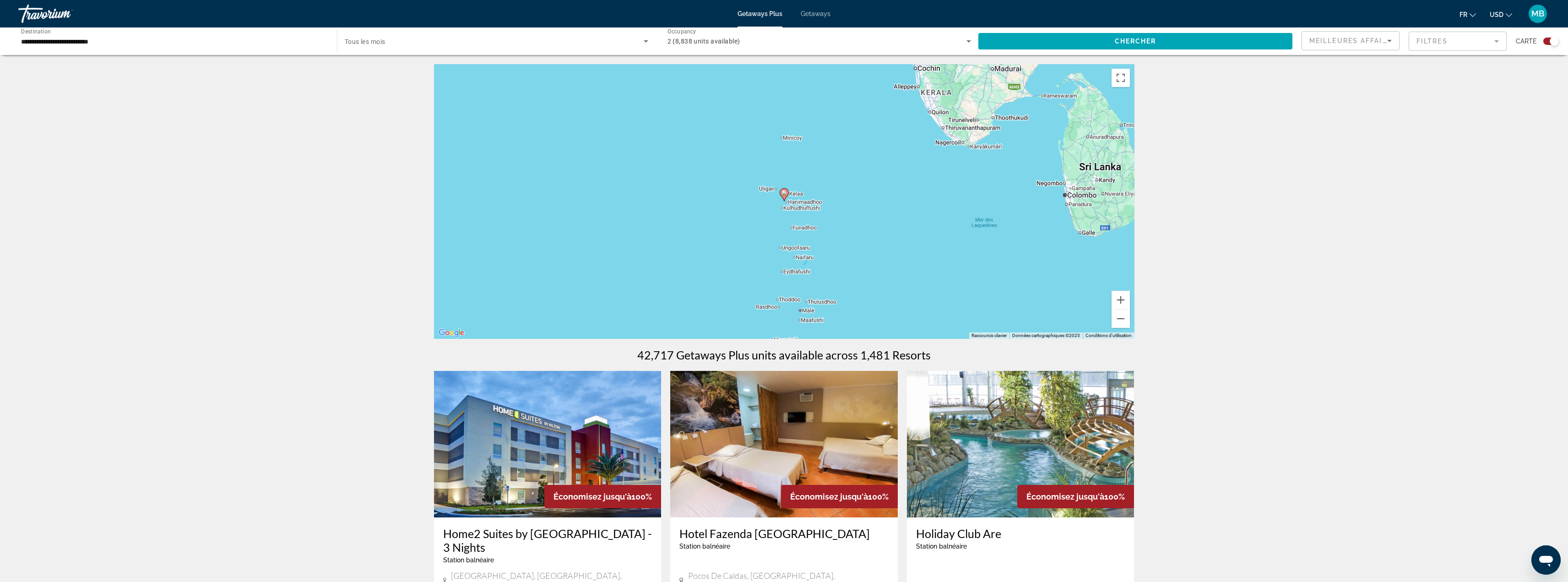
click at [785, 196] on icon "Main content" at bounding box center [784, 195] width 8 height 12
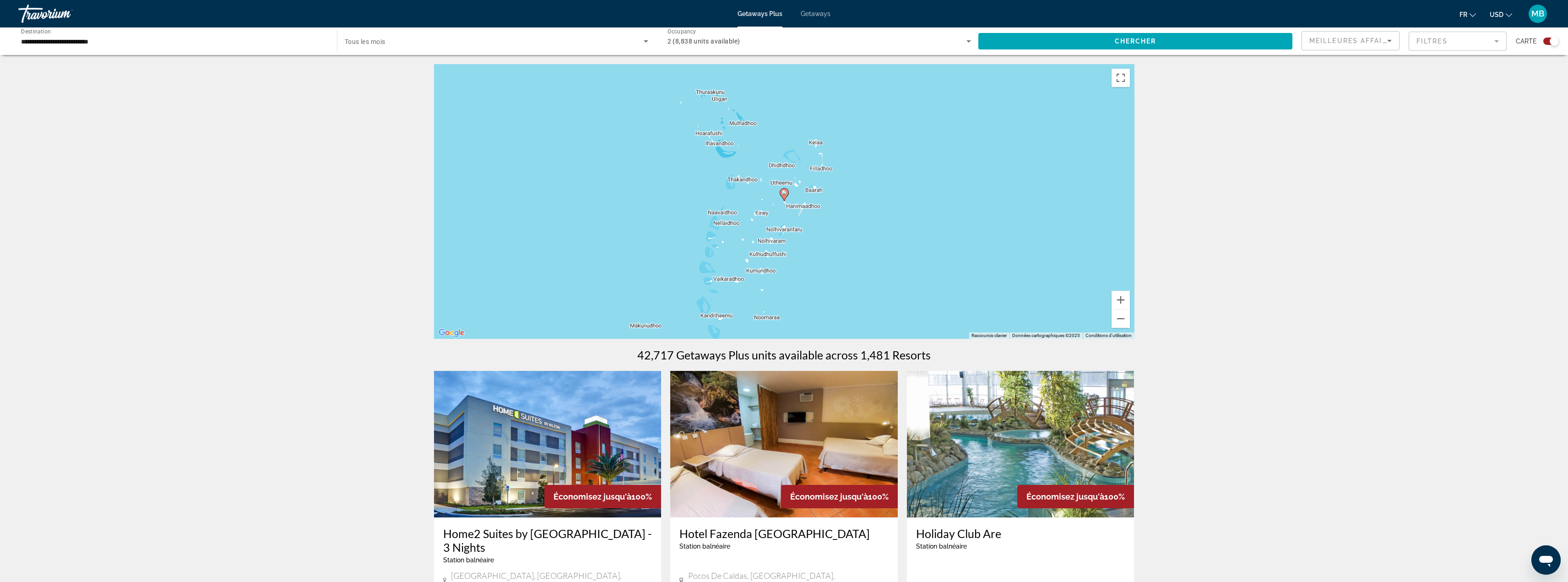
click at [785, 196] on icon "Main content" at bounding box center [784, 195] width 8 height 12
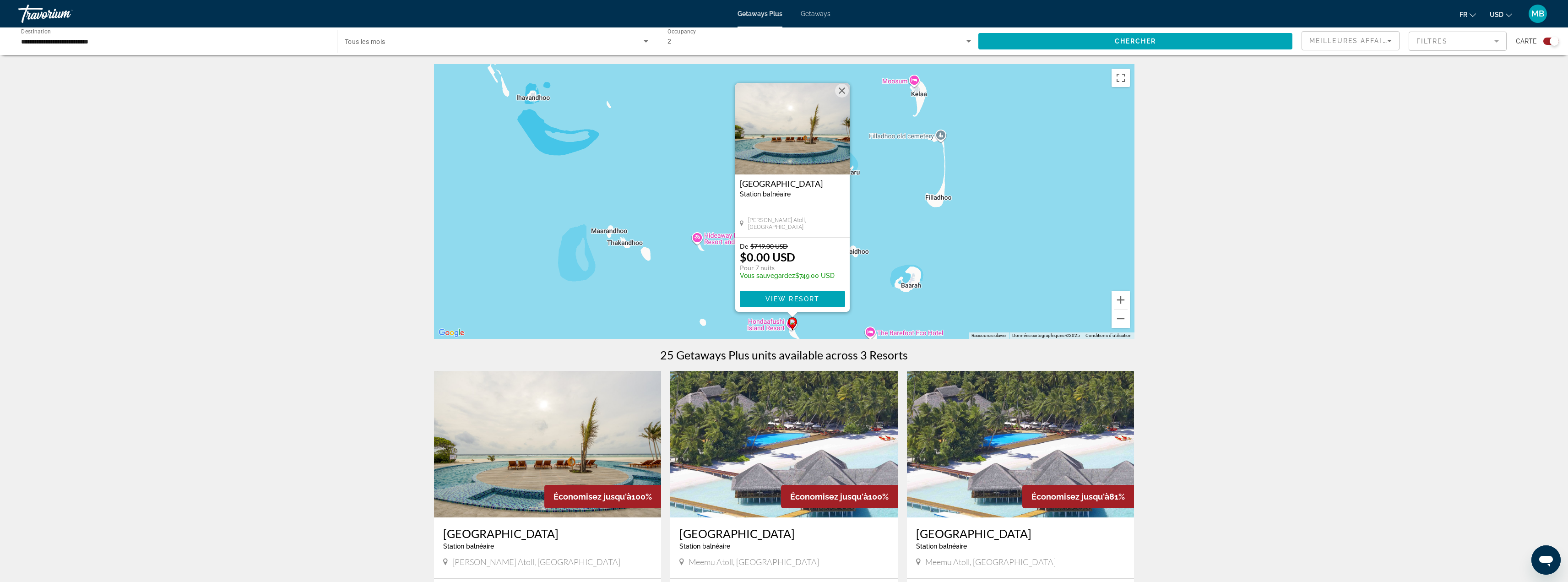
drag, startPoint x: 980, startPoint y: 295, endPoint x: 988, endPoint y: 299, distance: 8.9
click at [988, 299] on div "Pour activer le glissement avec le clavier, appuyez sur Alt+Entrée. Une fois ce…" at bounding box center [784, 201] width 700 height 274
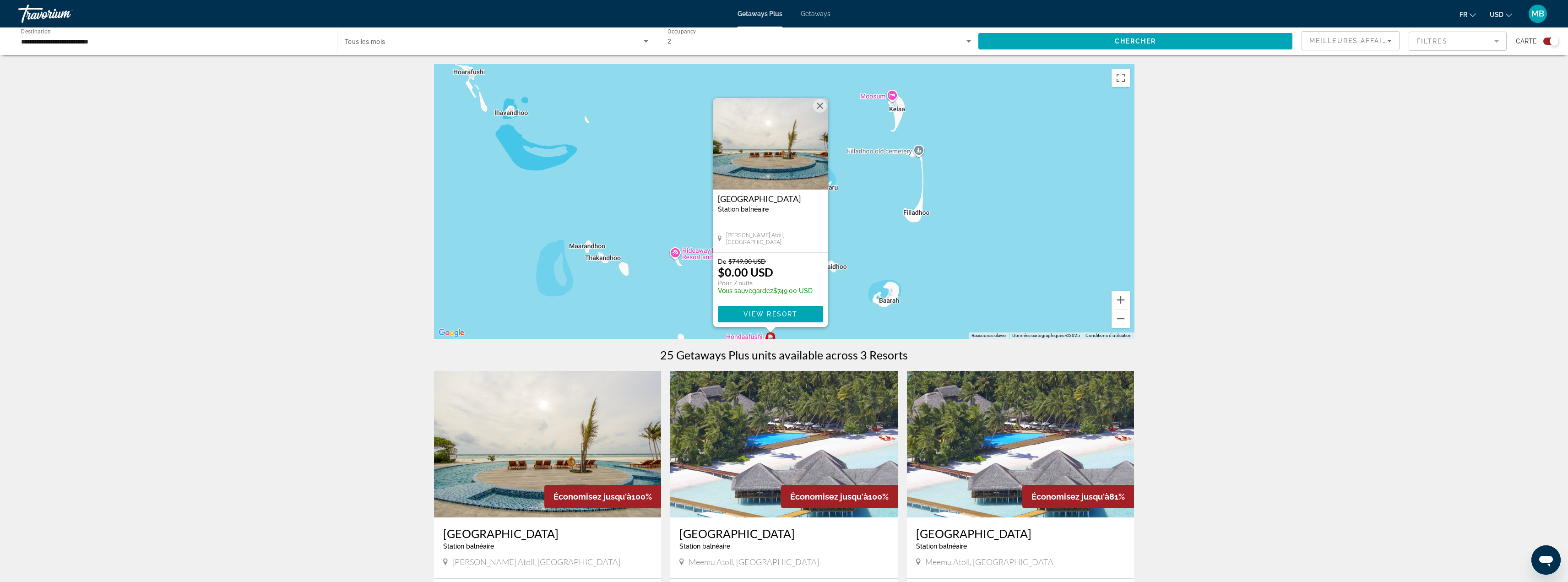
drag, startPoint x: 956, startPoint y: 245, endPoint x: 933, endPoint y: 261, distance: 28.0
click at [933, 261] on div "Pour activer le glissement avec le clavier, appuyez sur Alt+Entrée. Une fois ce…" at bounding box center [784, 201] width 700 height 274
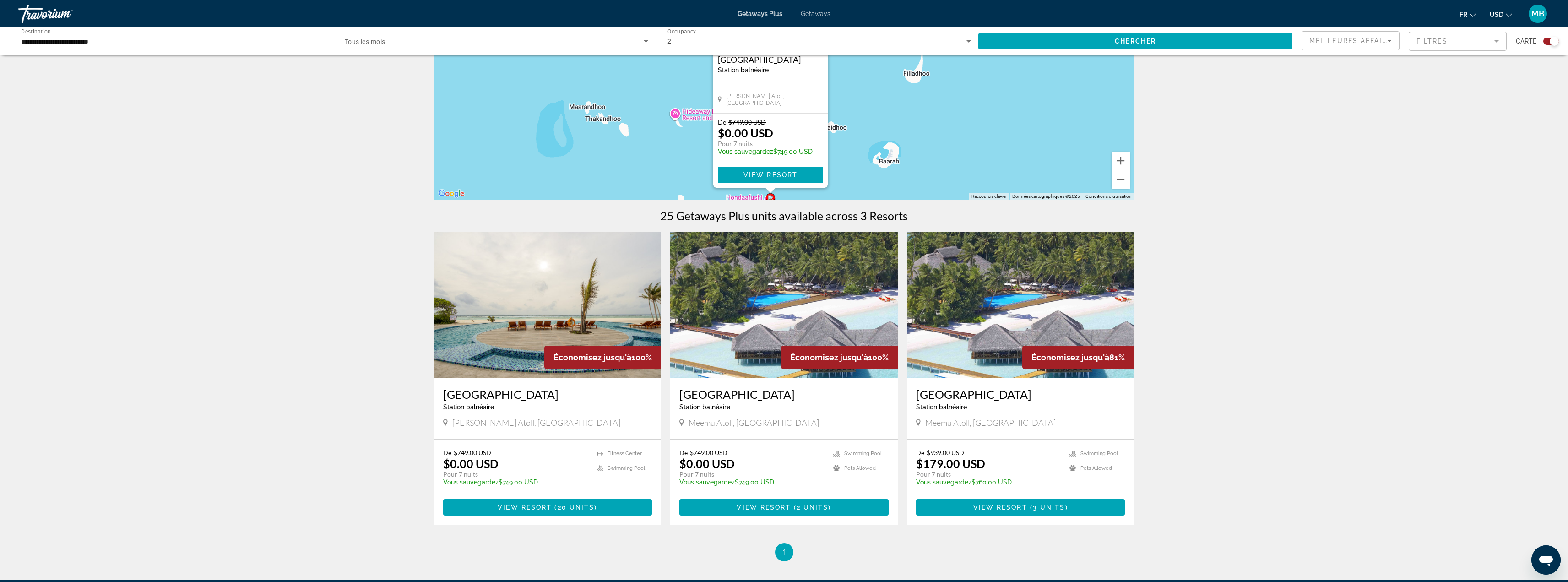
scroll to position [137, 0]
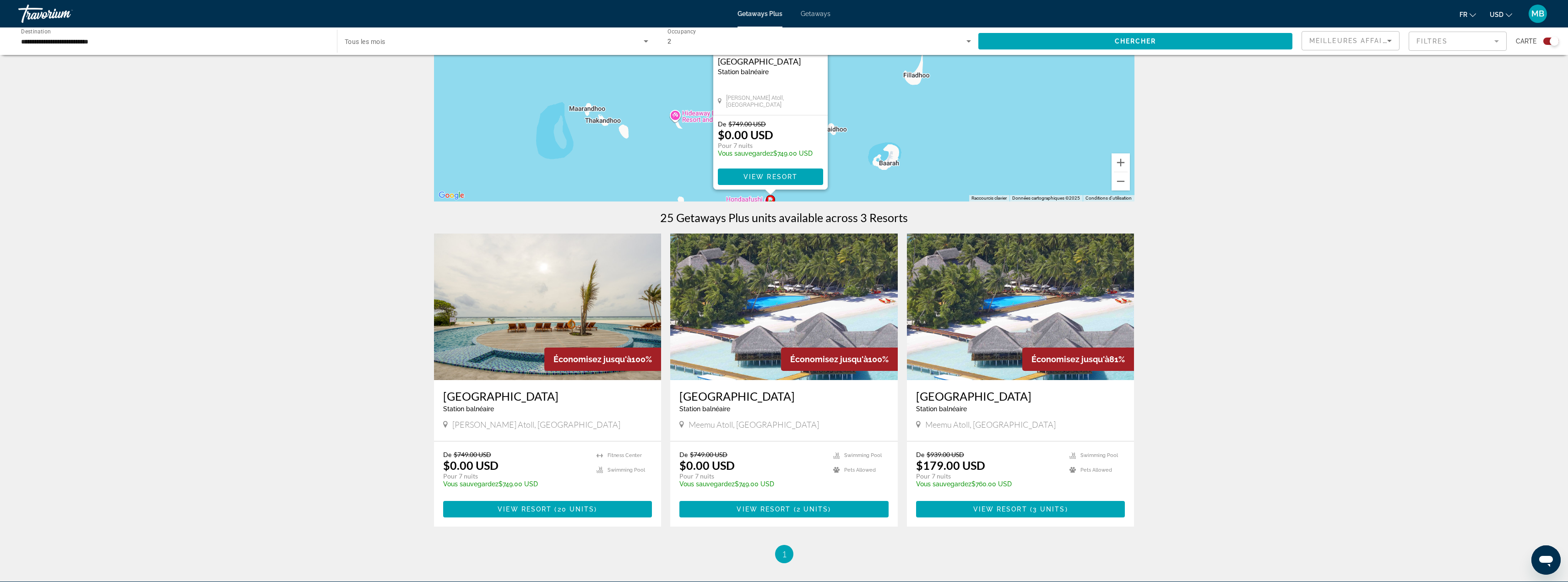
click at [1014, 512] on span "View Resort" at bounding box center [1001, 509] width 54 height 7
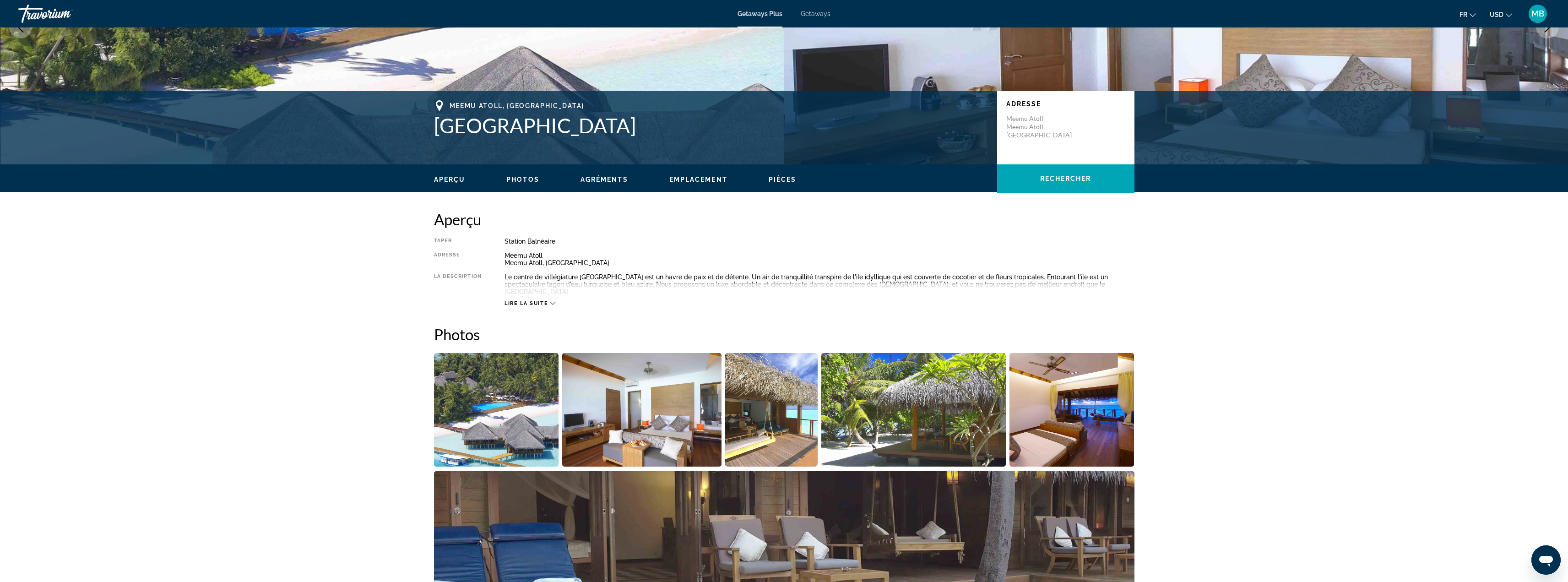
scroll to position [137, 0]
click at [549, 302] on div "Lire la suite" at bounding box center [530, 304] width 51 height 6
click at [510, 400] on img "Open full-screen image slider" at bounding box center [497, 410] width 125 height 113
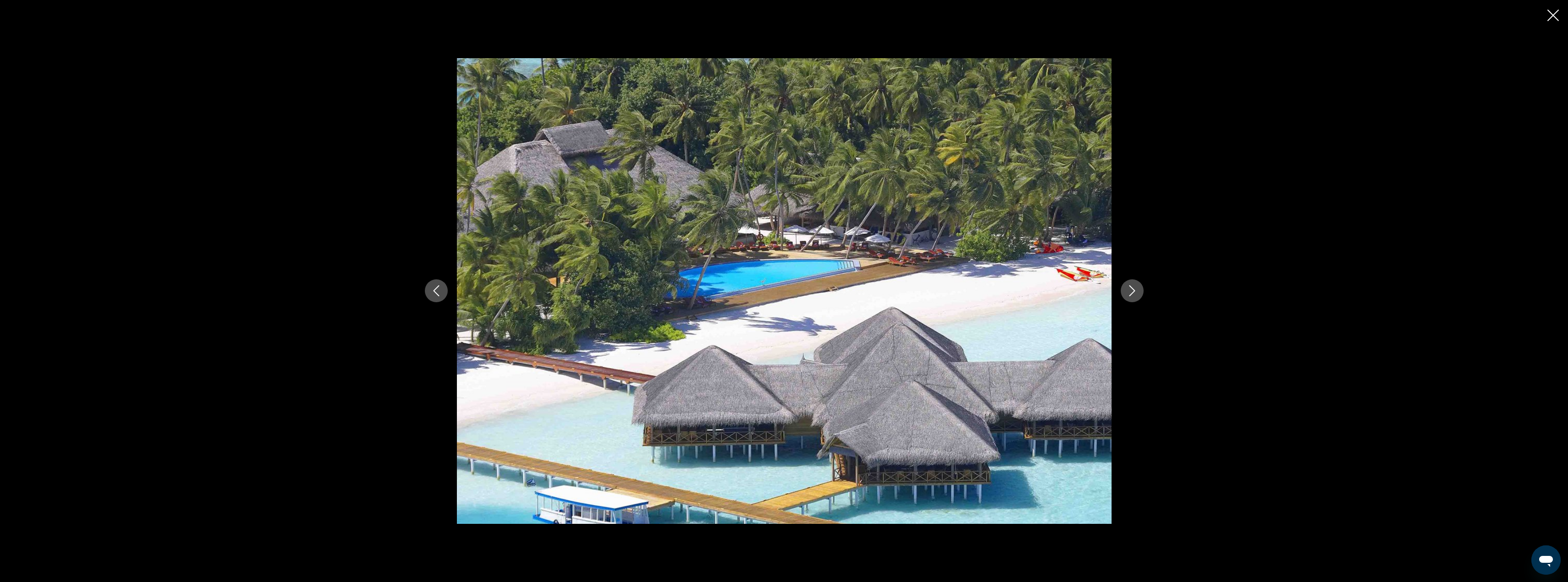
click at [1134, 290] on icon "Next image" at bounding box center [1132, 291] width 6 height 11
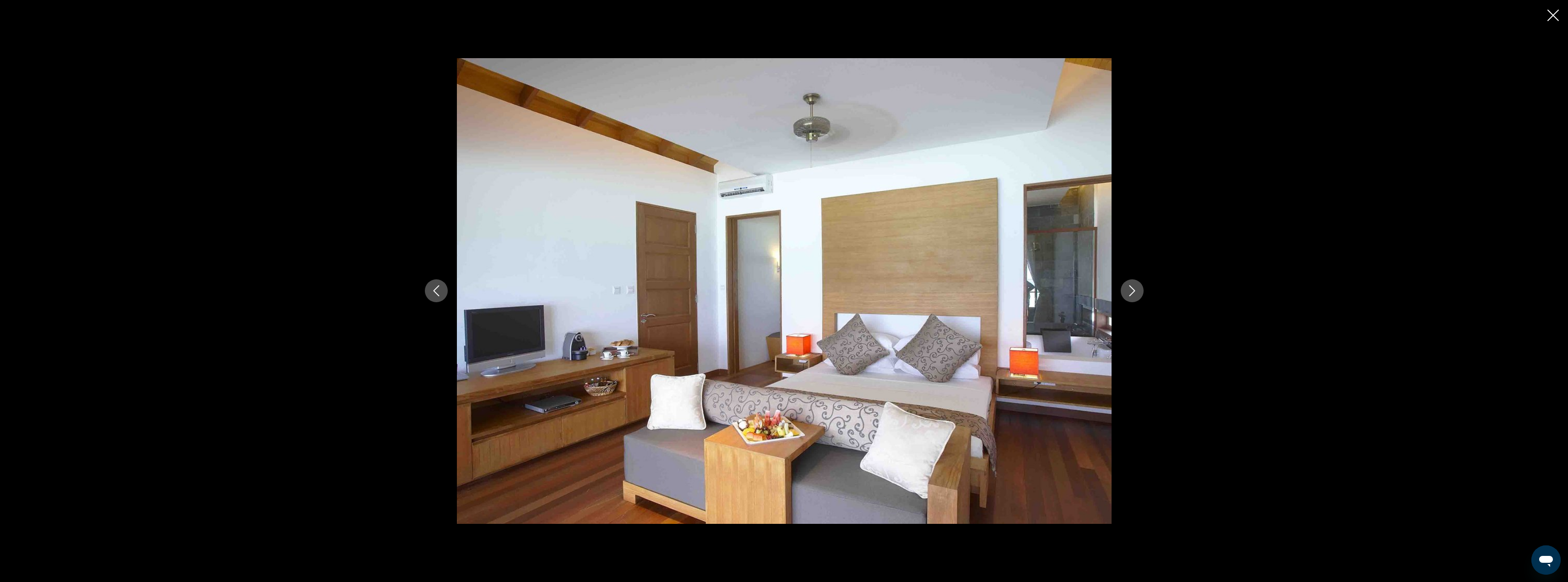
click at [1134, 290] on icon "Next image" at bounding box center [1132, 291] width 6 height 11
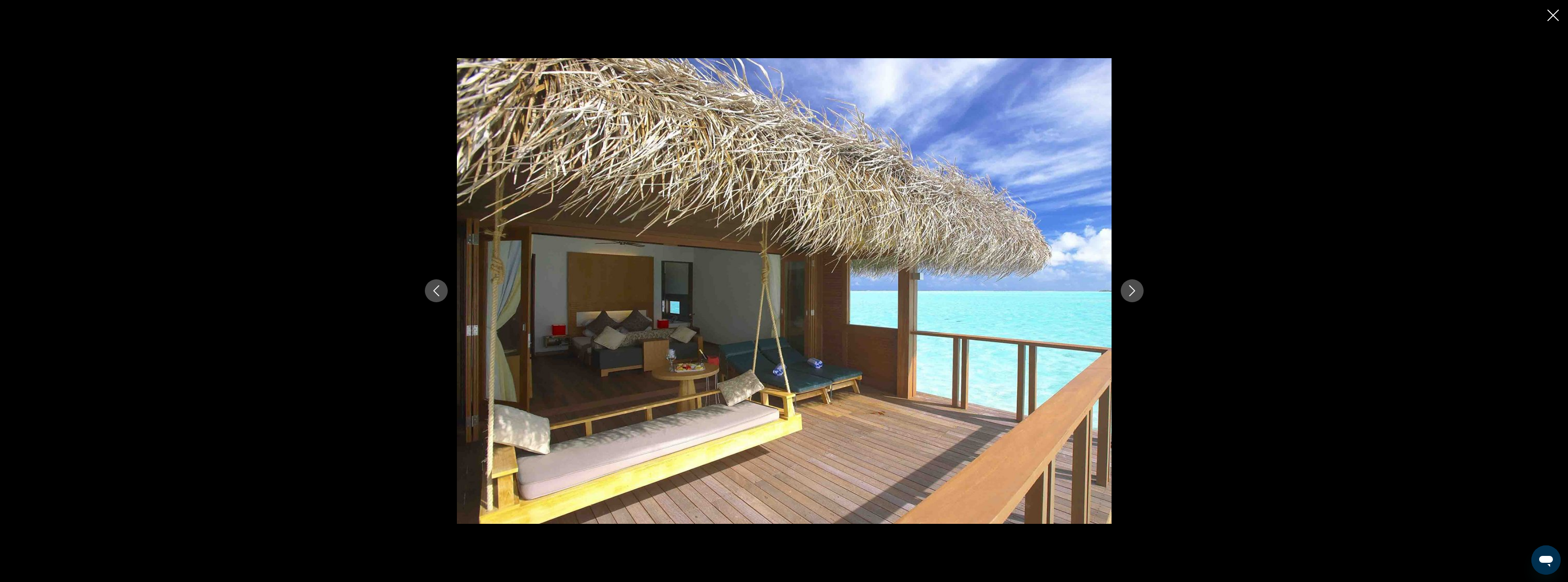
click at [1134, 290] on icon "Next image" at bounding box center [1132, 291] width 6 height 11
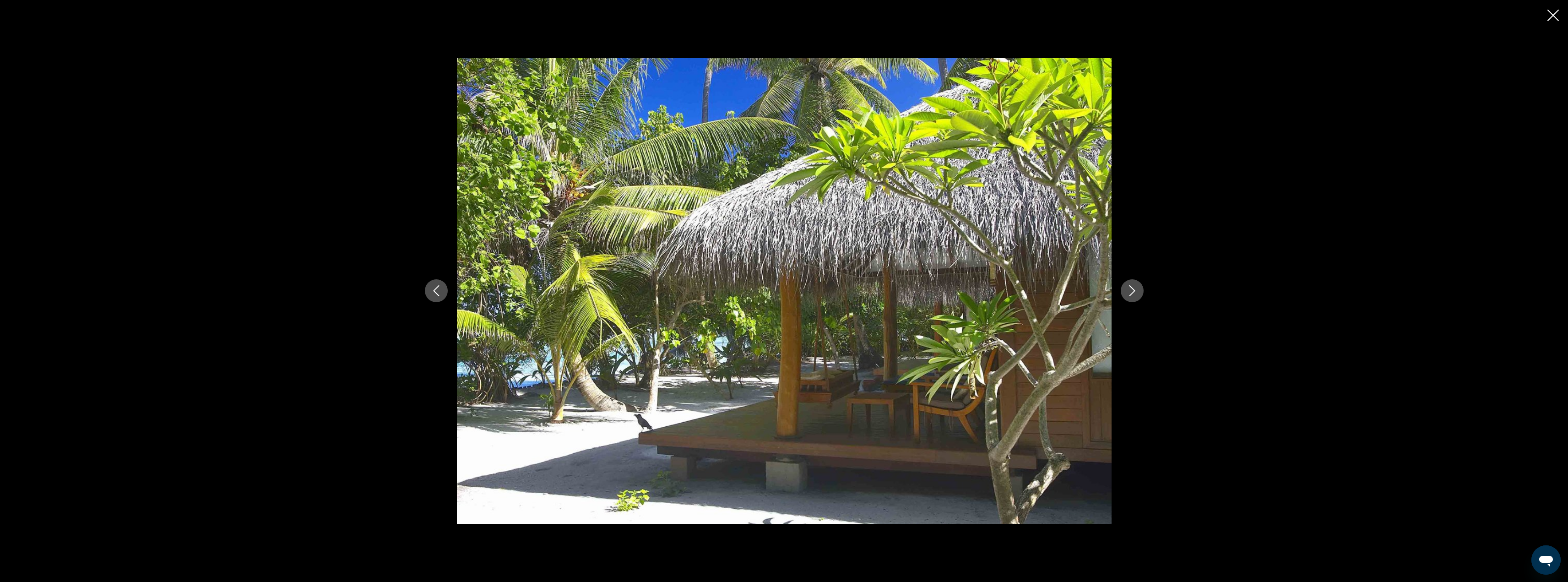
click at [1134, 290] on icon "Next image" at bounding box center [1132, 291] width 6 height 11
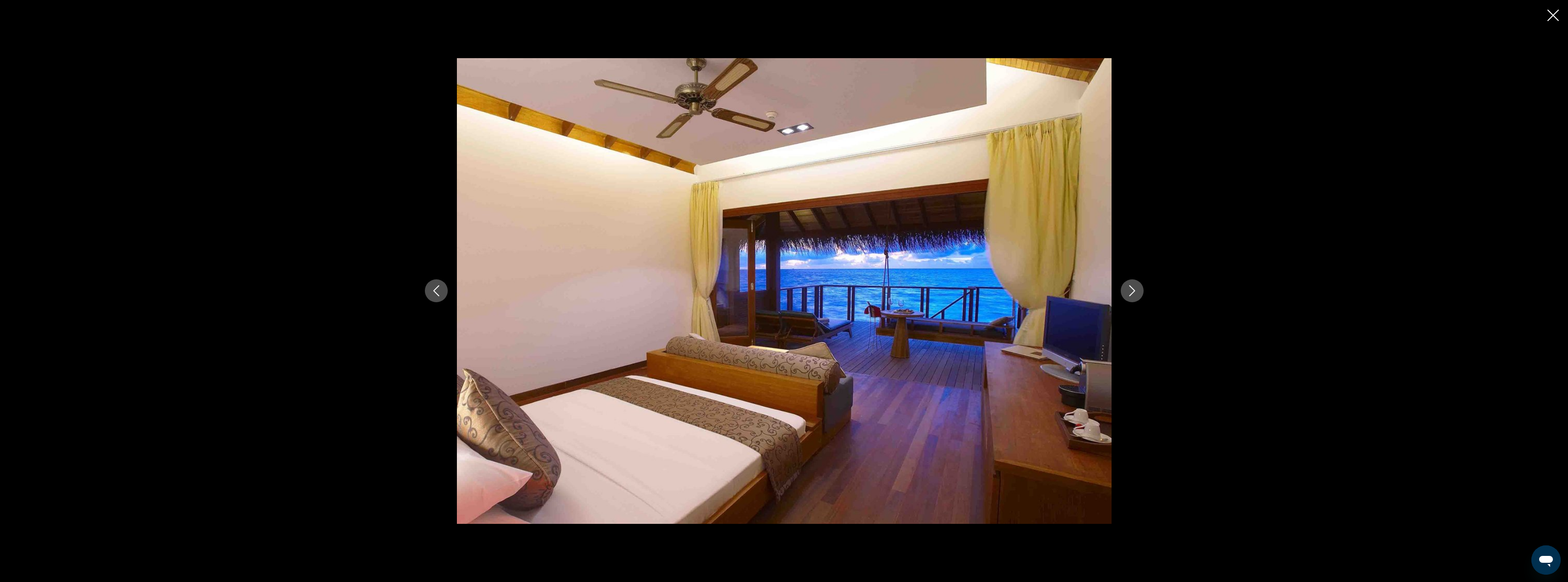
click at [1134, 290] on icon "Next image" at bounding box center [1132, 291] width 6 height 11
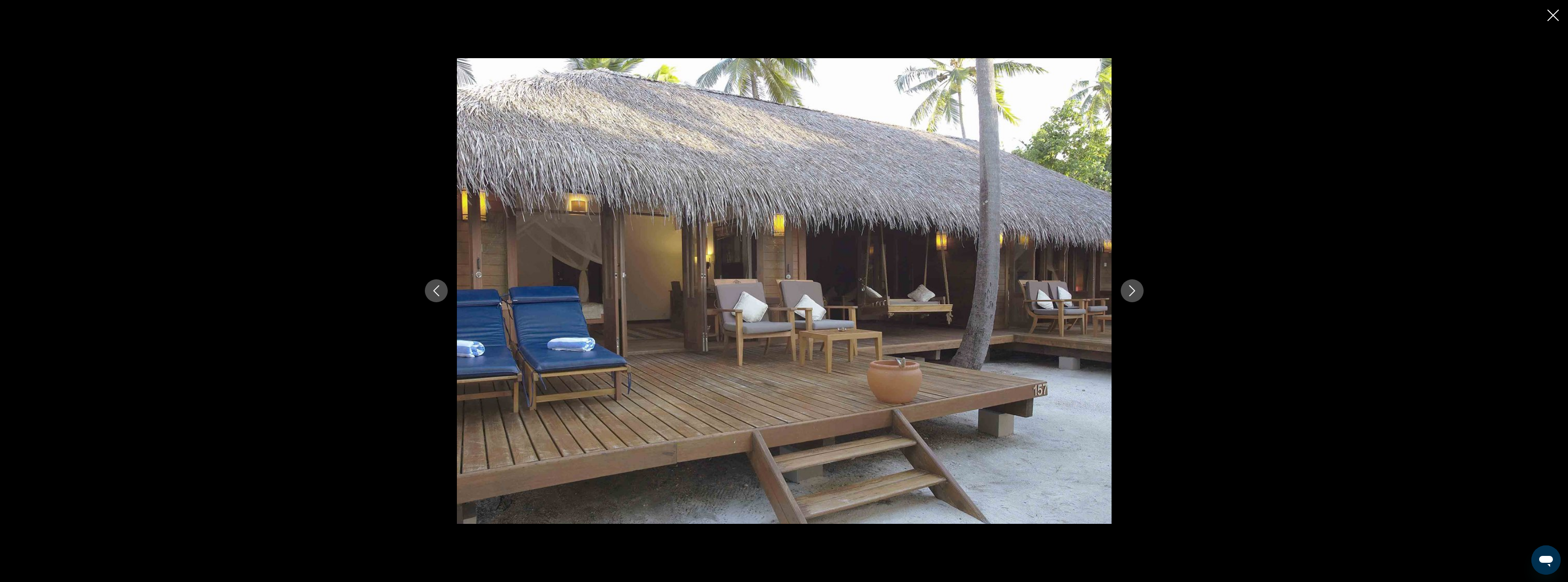
click at [1134, 290] on icon "Next image" at bounding box center [1132, 291] width 6 height 11
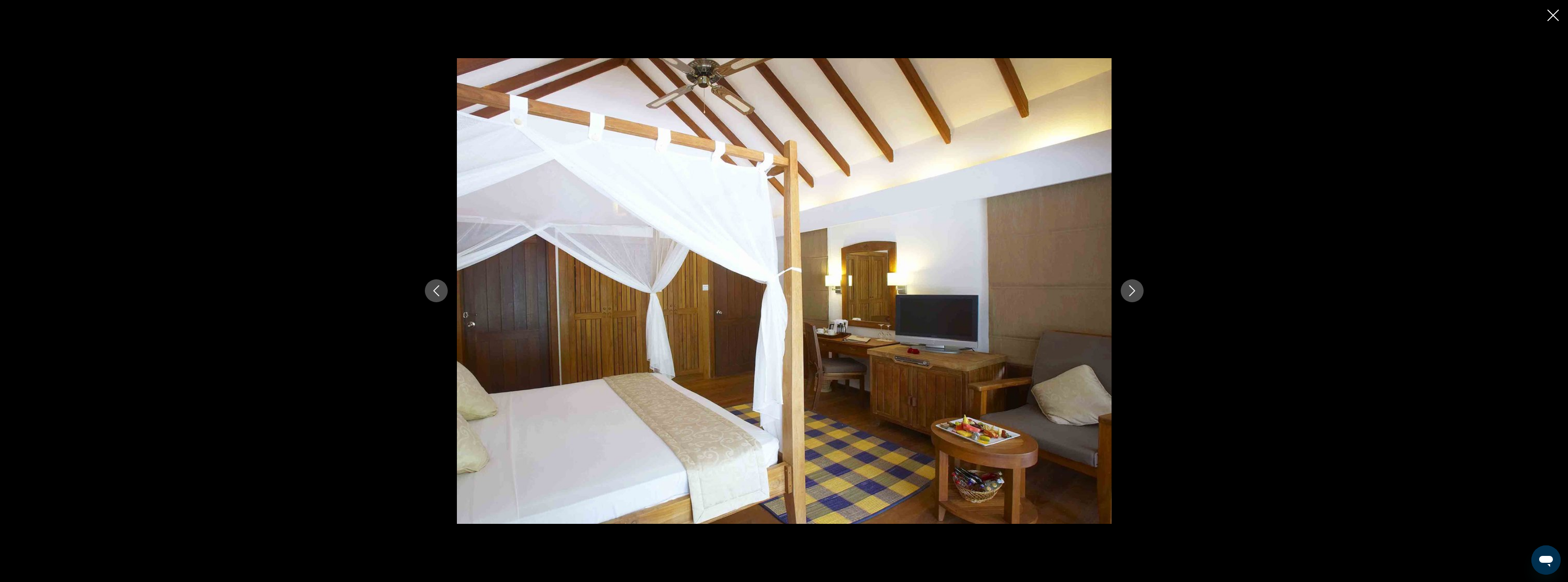
click at [1134, 290] on icon "Next image" at bounding box center [1132, 291] width 6 height 11
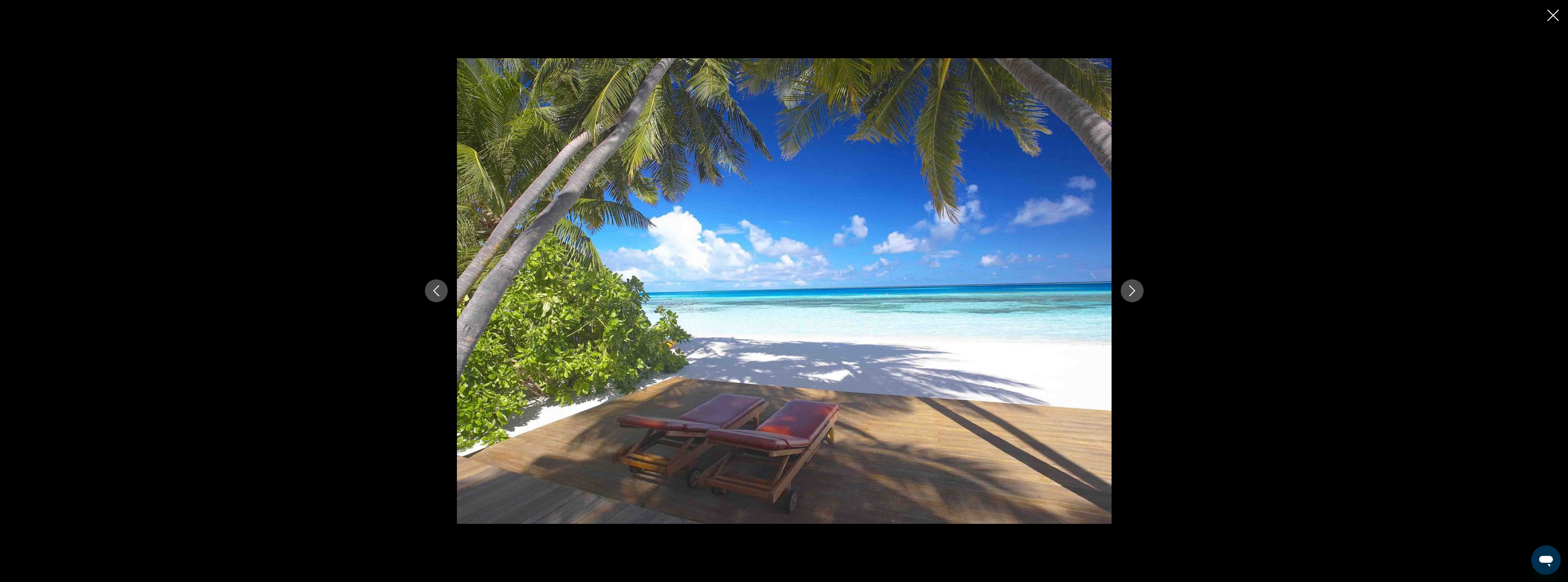
click at [1134, 290] on icon "Next image" at bounding box center [1132, 291] width 6 height 11
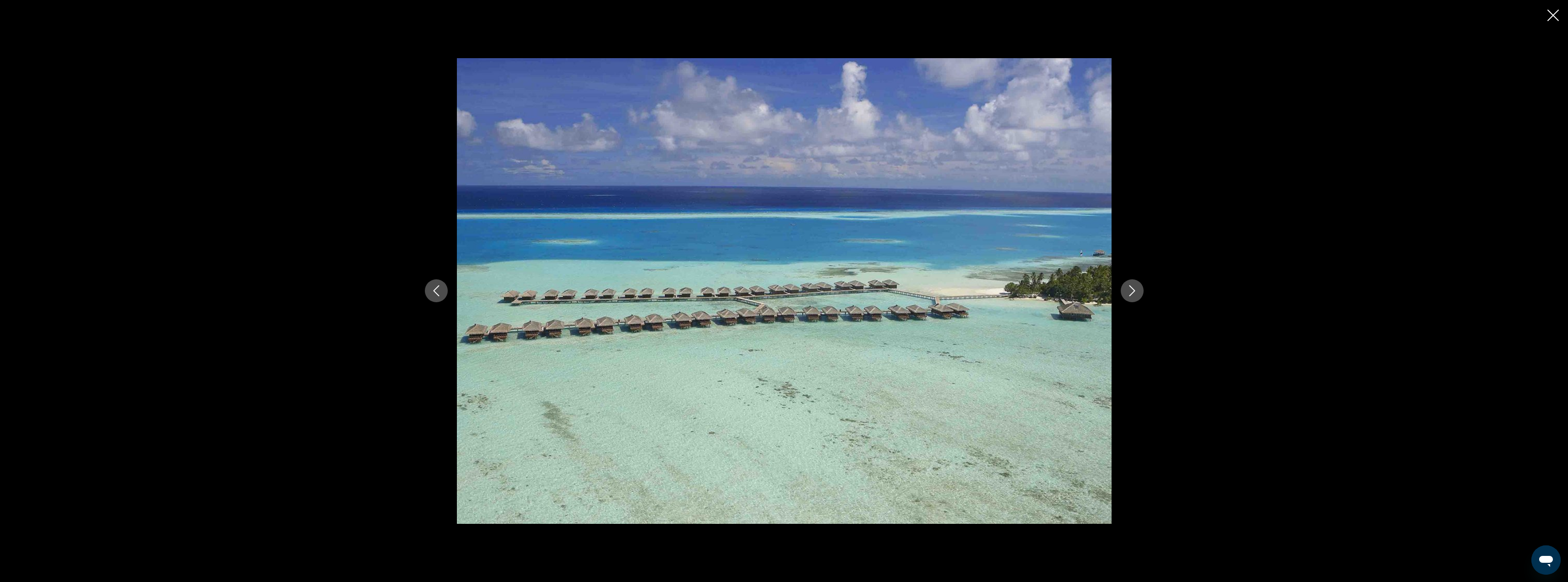
click at [1134, 290] on icon "Next image" at bounding box center [1132, 291] width 6 height 11
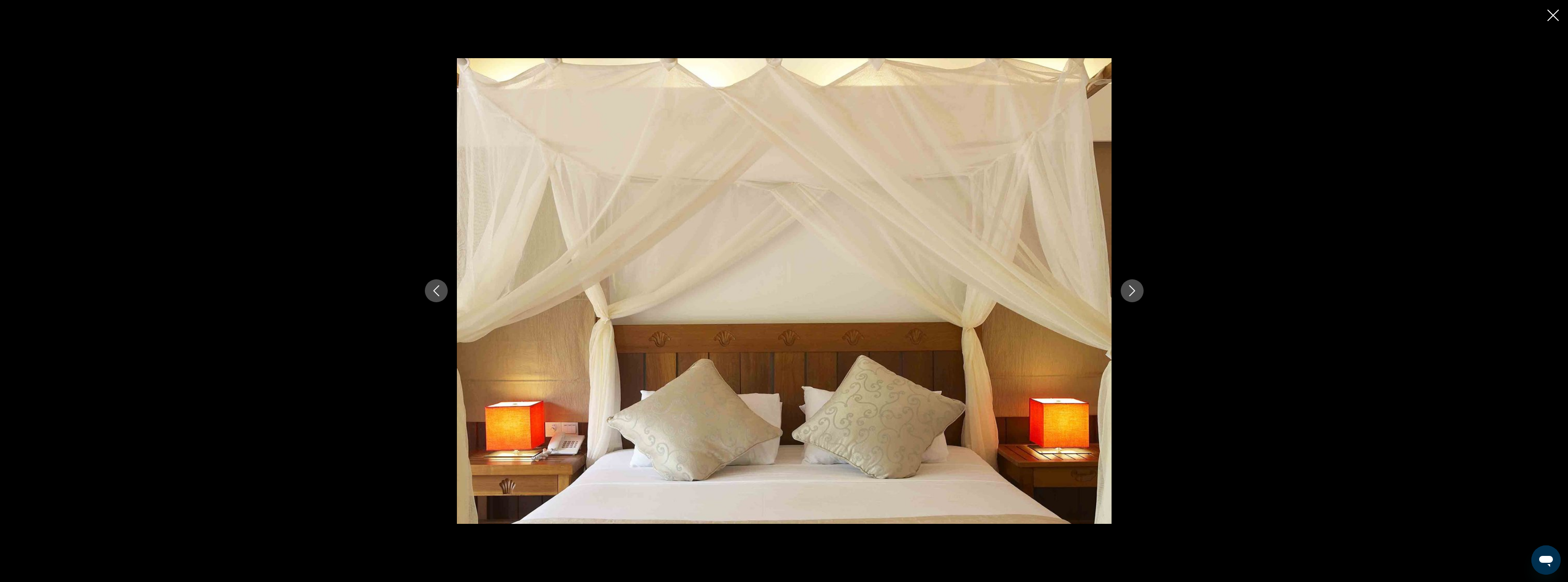
click at [1134, 290] on icon "Next image" at bounding box center [1132, 291] width 6 height 11
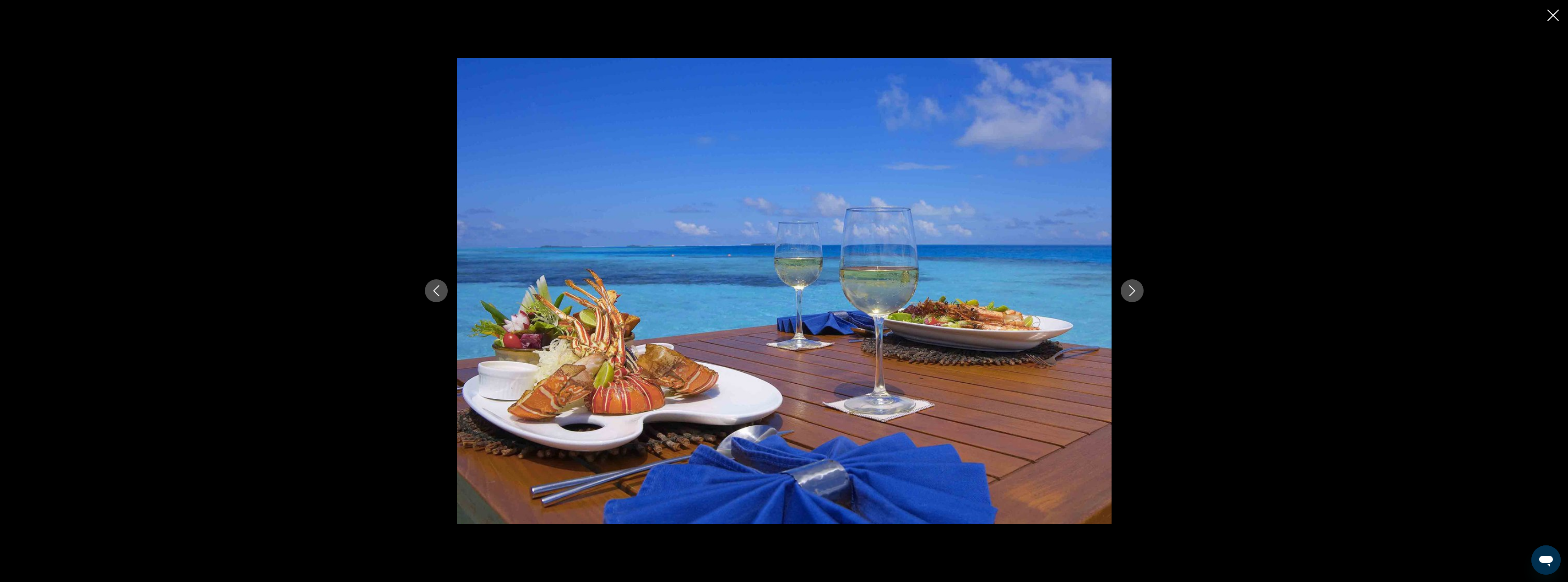
click at [1134, 290] on icon "Next image" at bounding box center [1132, 291] width 6 height 11
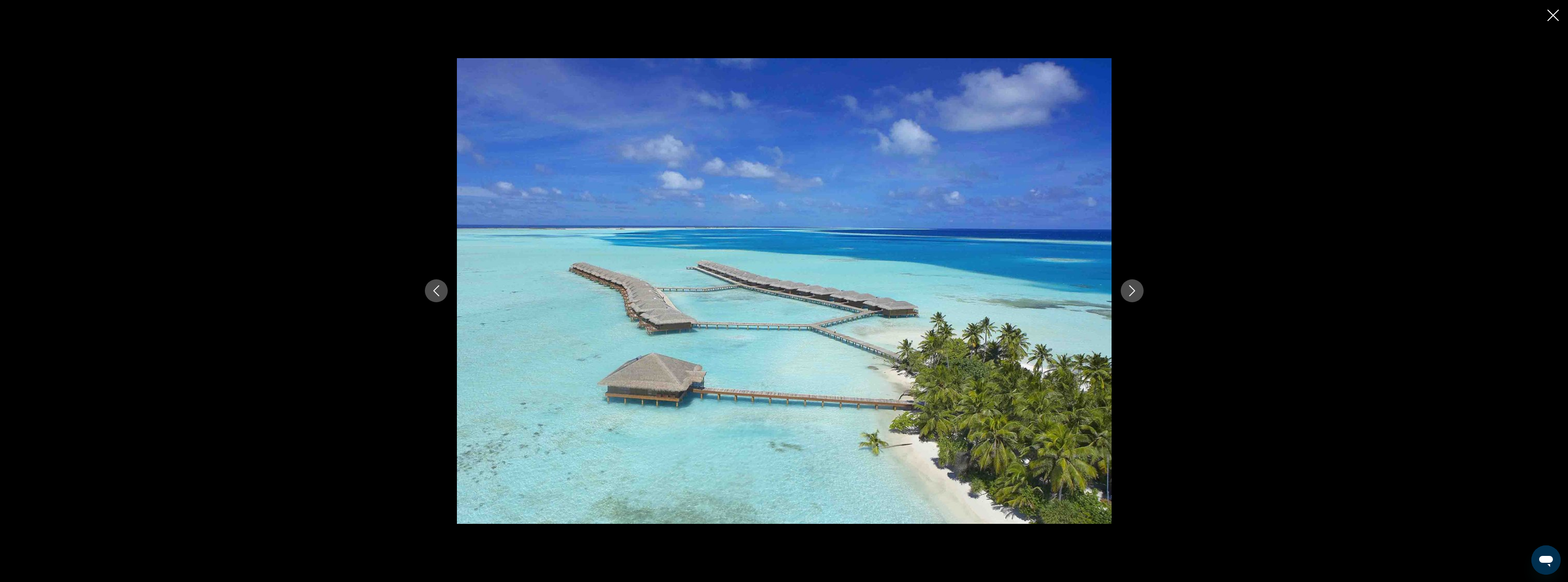
click at [1134, 290] on icon "Next image" at bounding box center [1132, 291] width 6 height 11
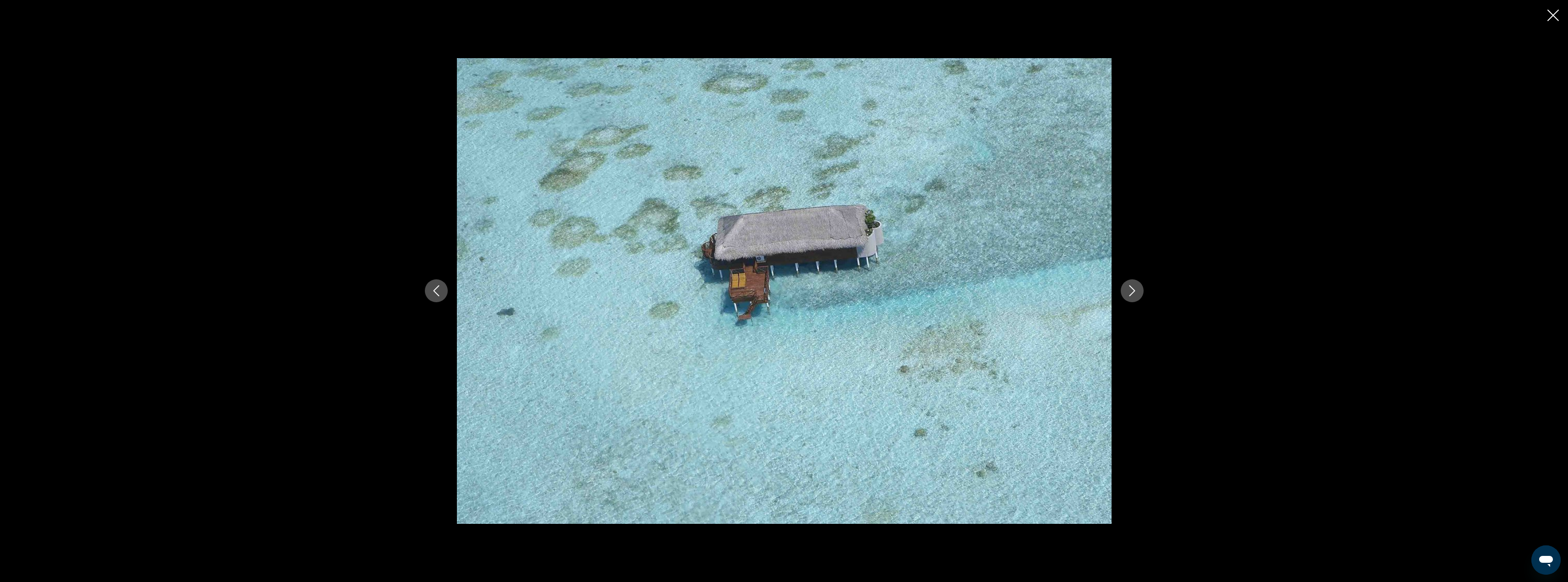
click at [1134, 290] on icon "Next image" at bounding box center [1132, 291] width 6 height 11
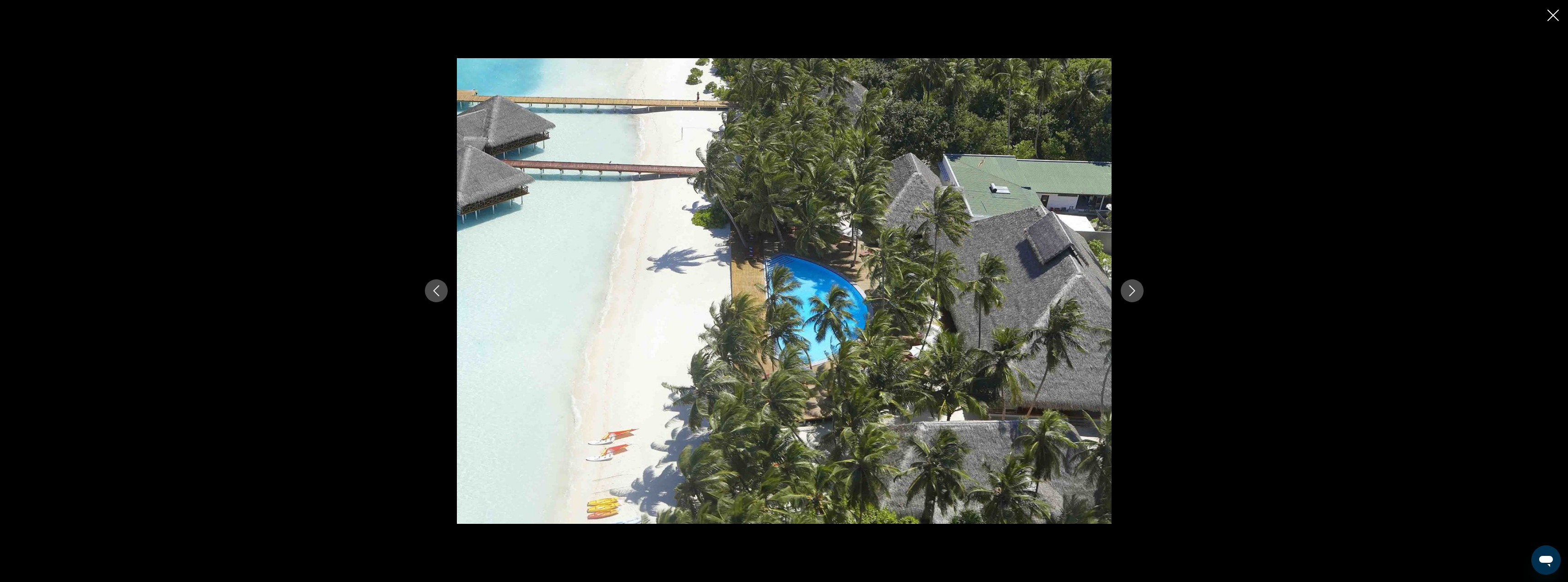
click at [1134, 290] on icon "Next image" at bounding box center [1132, 291] width 6 height 11
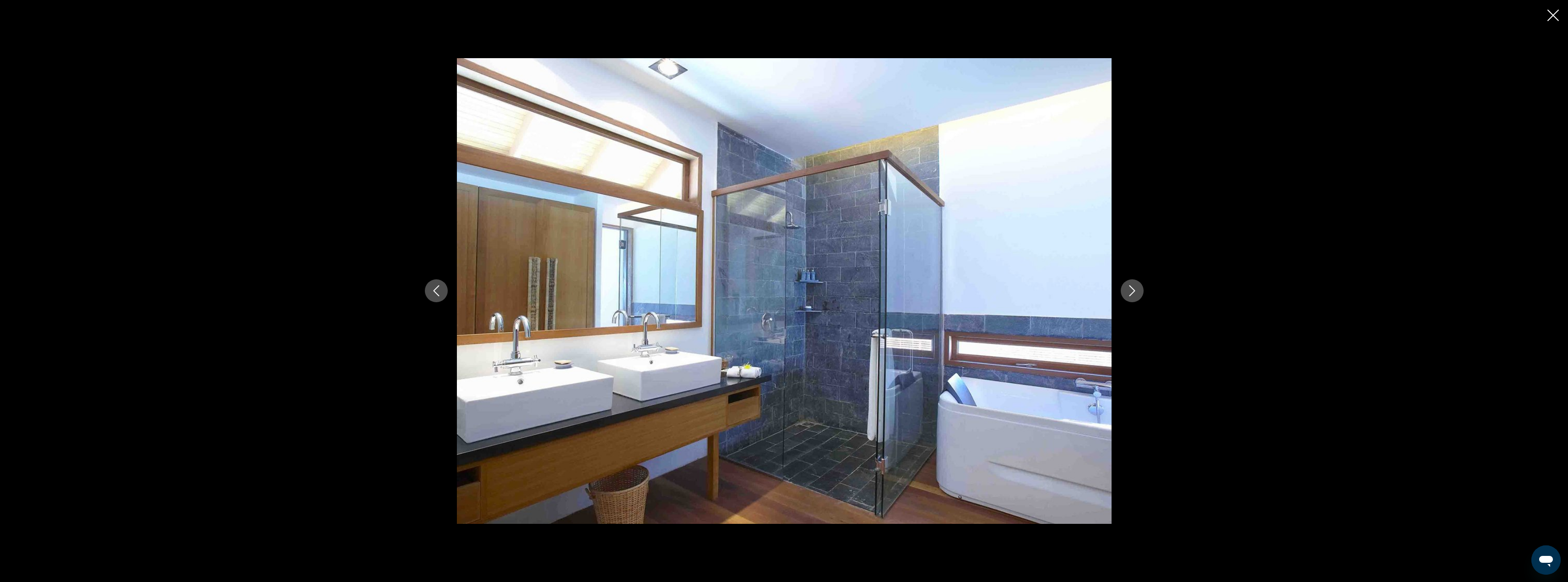
click at [1134, 290] on icon "Next image" at bounding box center [1132, 291] width 6 height 11
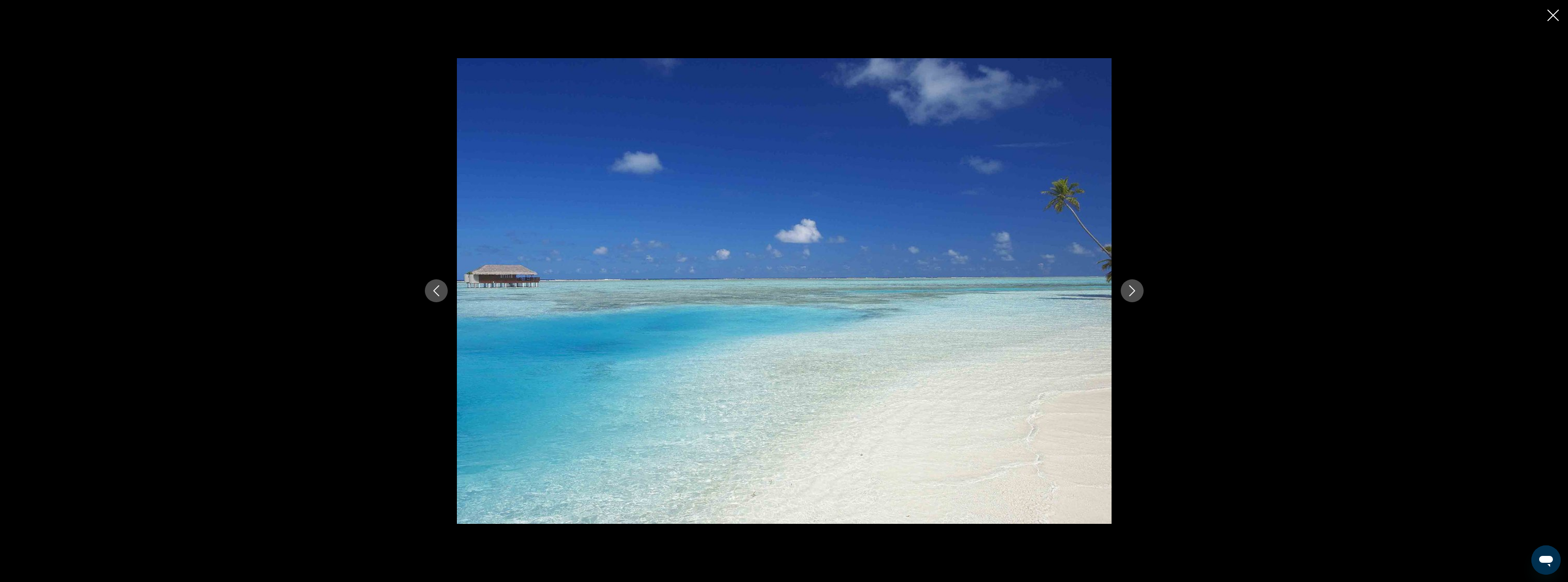
click at [1134, 290] on icon "Next image" at bounding box center [1132, 291] width 6 height 11
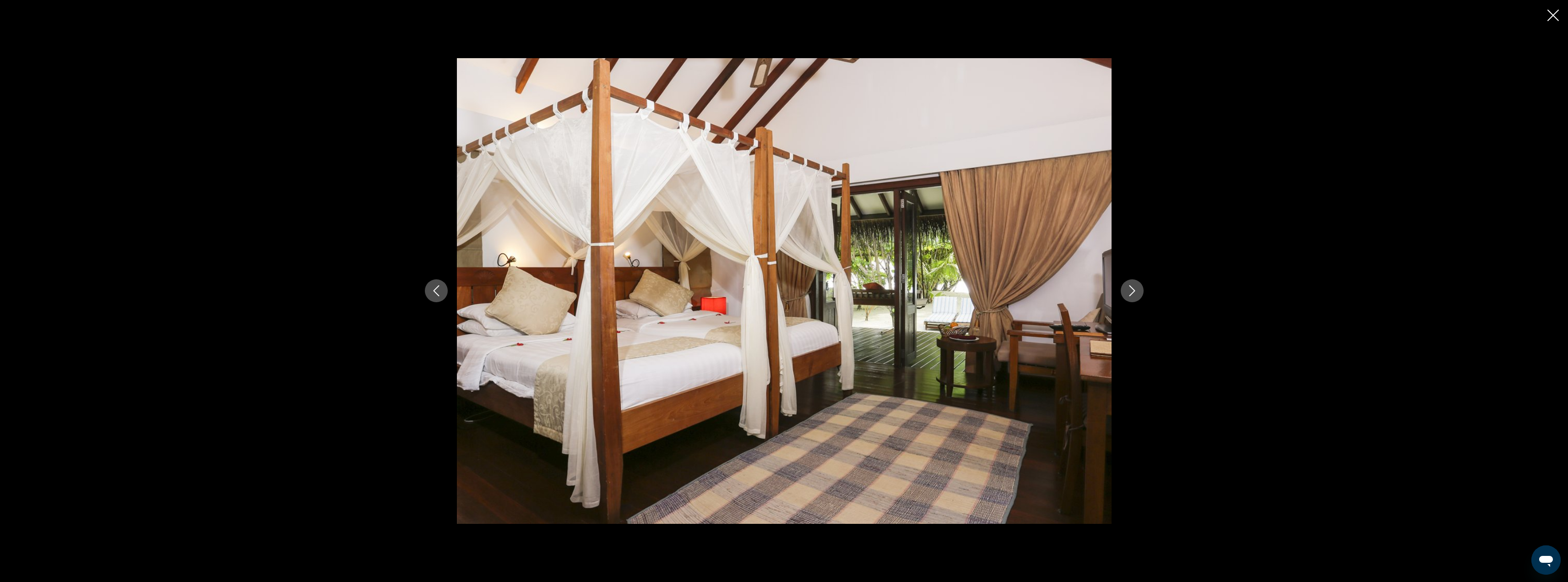
click at [1134, 290] on icon "Next image" at bounding box center [1132, 291] width 6 height 11
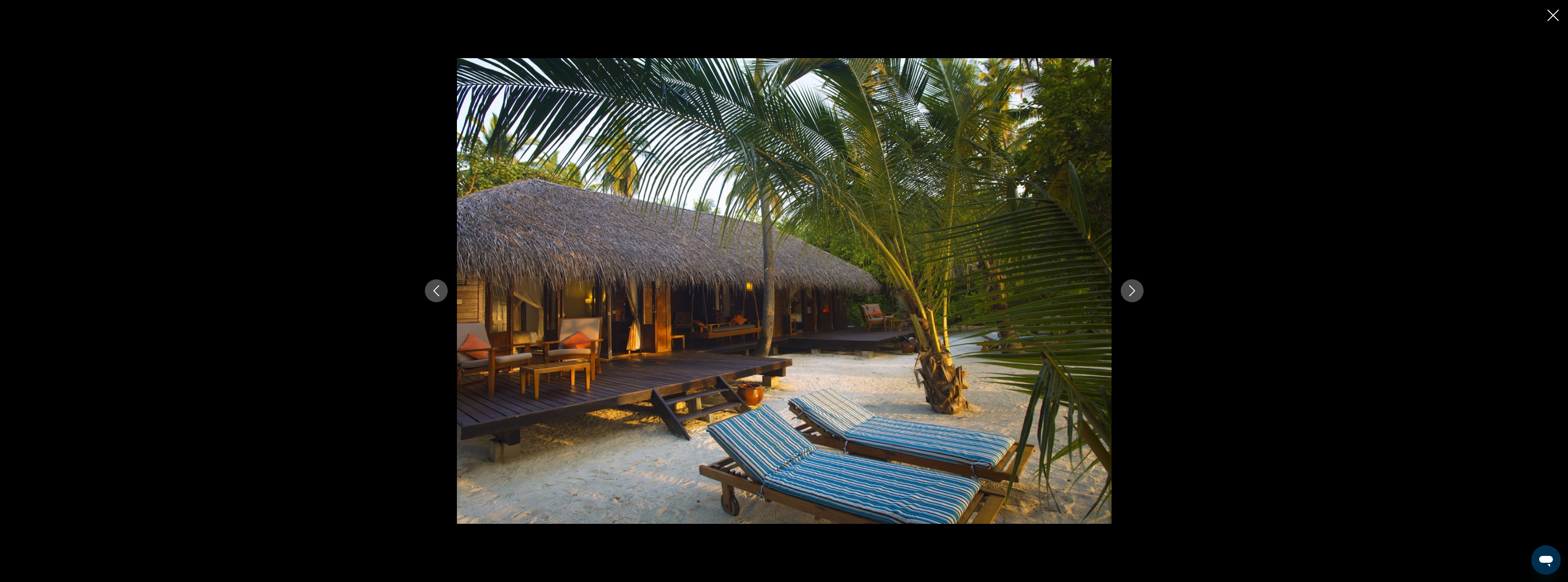
click at [1134, 290] on icon "Next image" at bounding box center [1132, 291] width 6 height 11
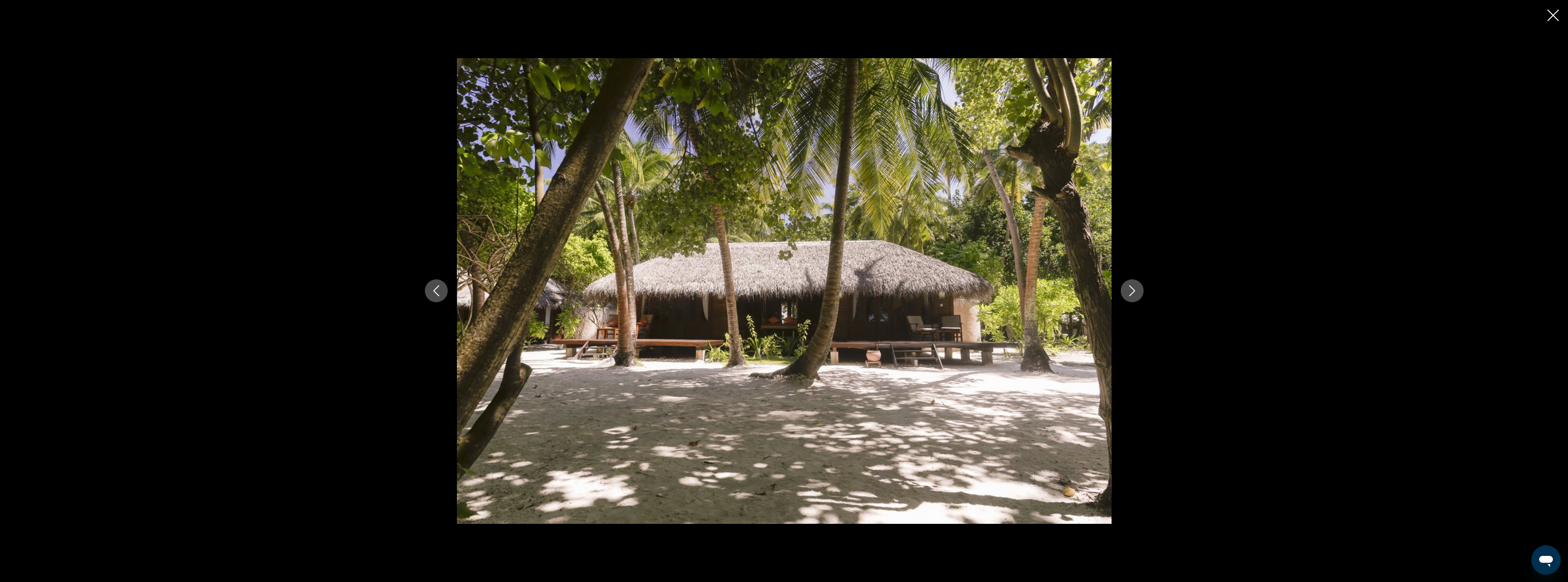
click at [1134, 290] on icon "Next image" at bounding box center [1132, 291] width 6 height 11
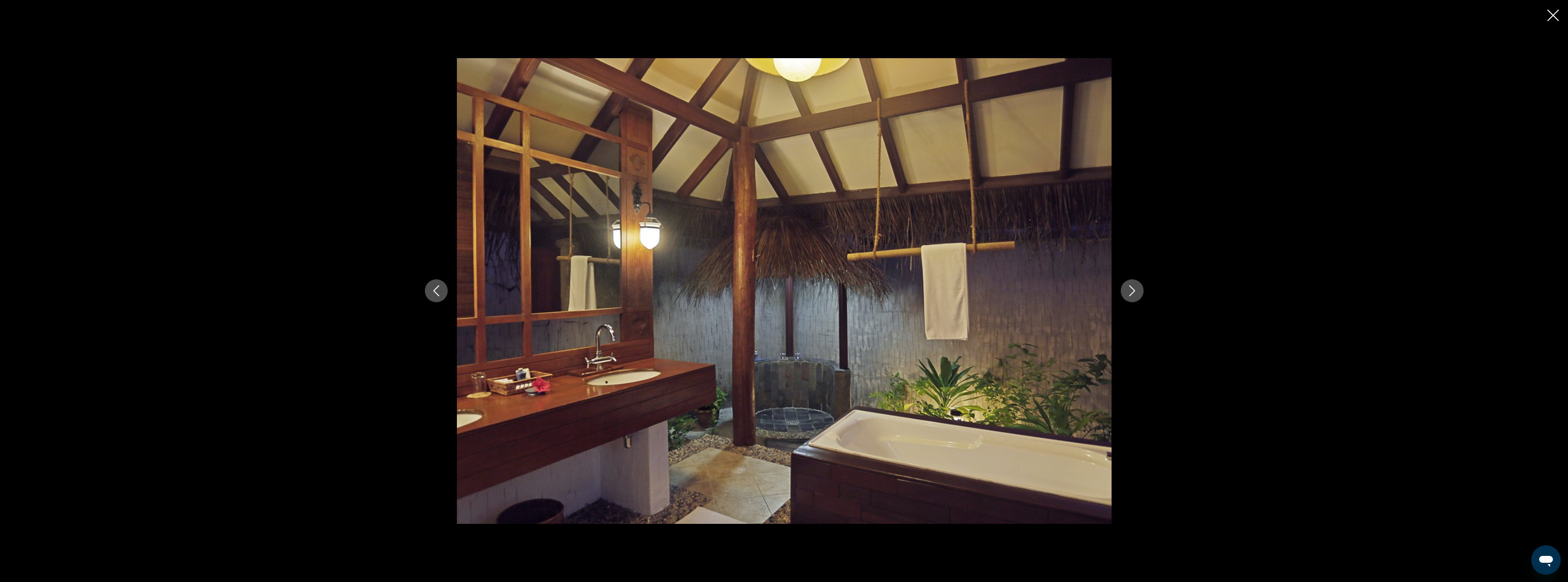
click at [1134, 291] on icon "Next image" at bounding box center [1132, 291] width 6 height 11
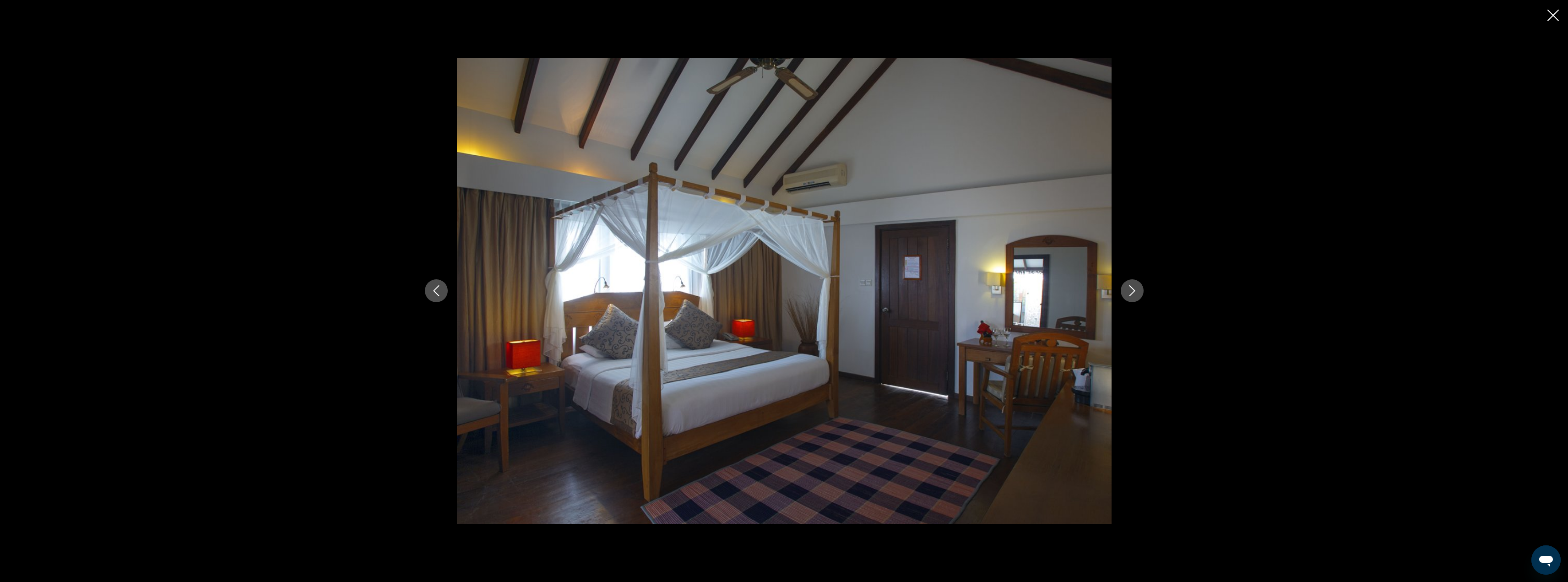
click at [1135, 291] on icon "Next image" at bounding box center [1132, 291] width 6 height 11
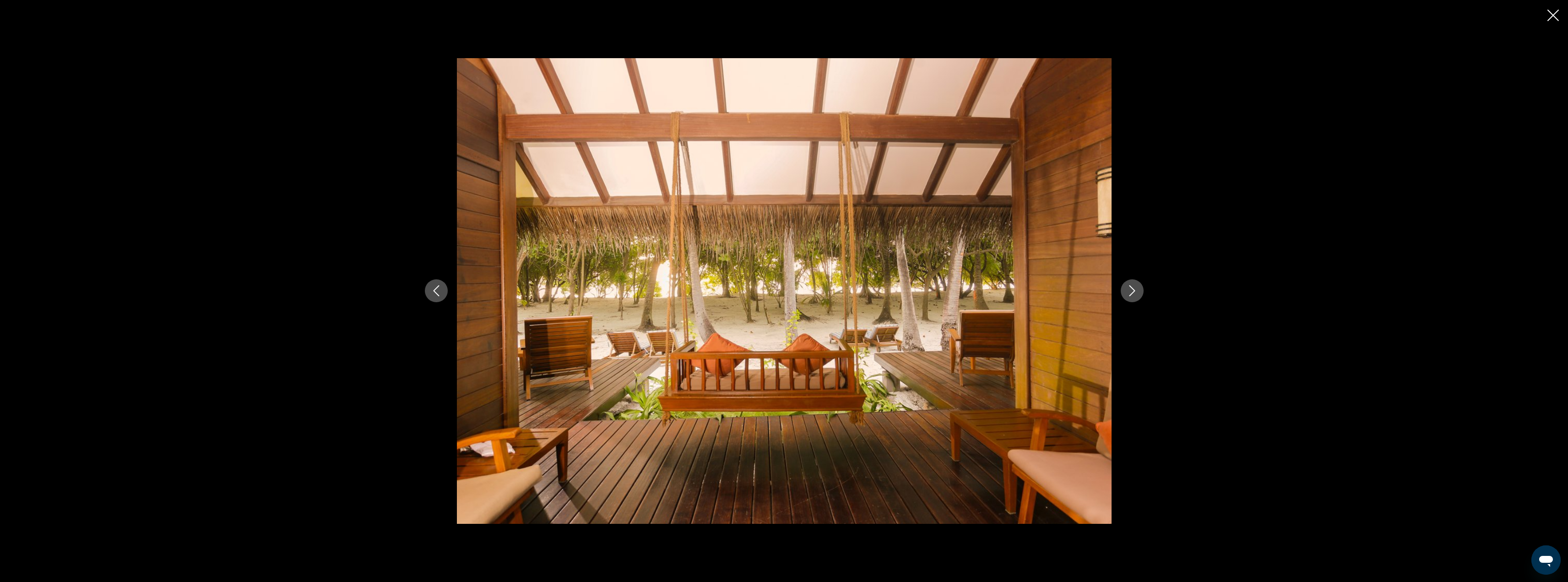
click at [1135, 291] on icon "Next image" at bounding box center [1132, 291] width 6 height 11
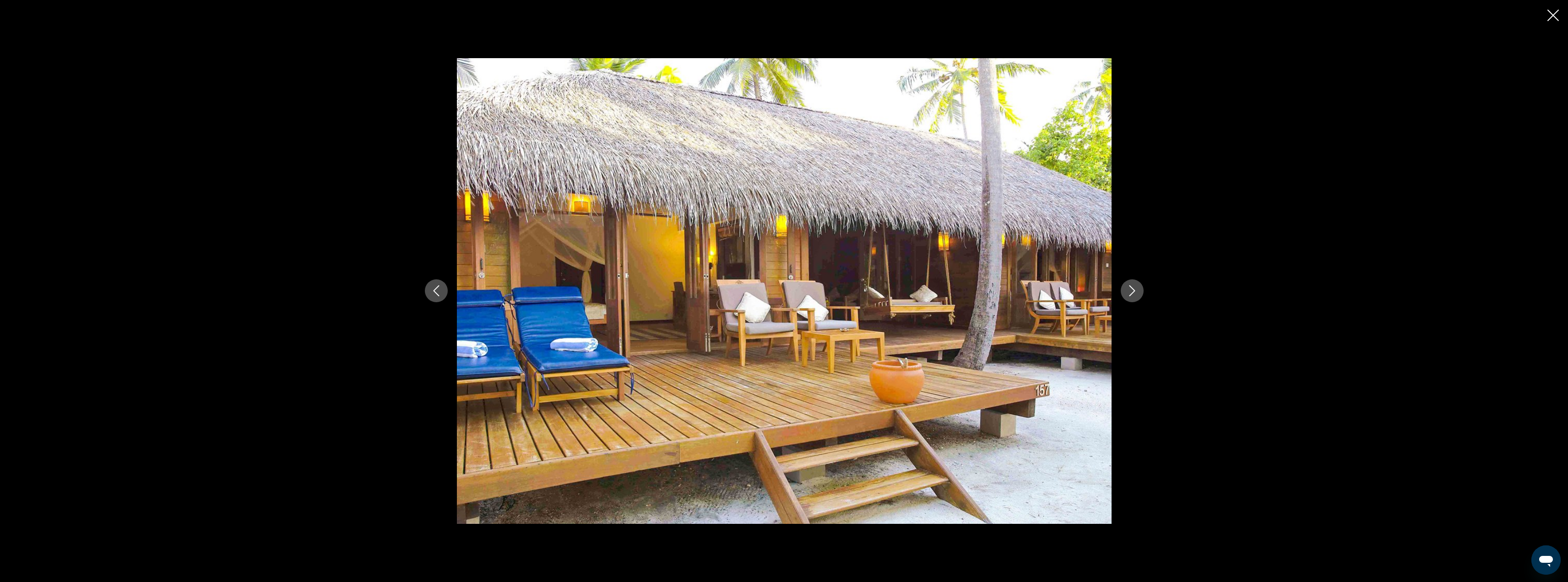
click at [1135, 291] on icon "Next image" at bounding box center [1132, 291] width 6 height 11
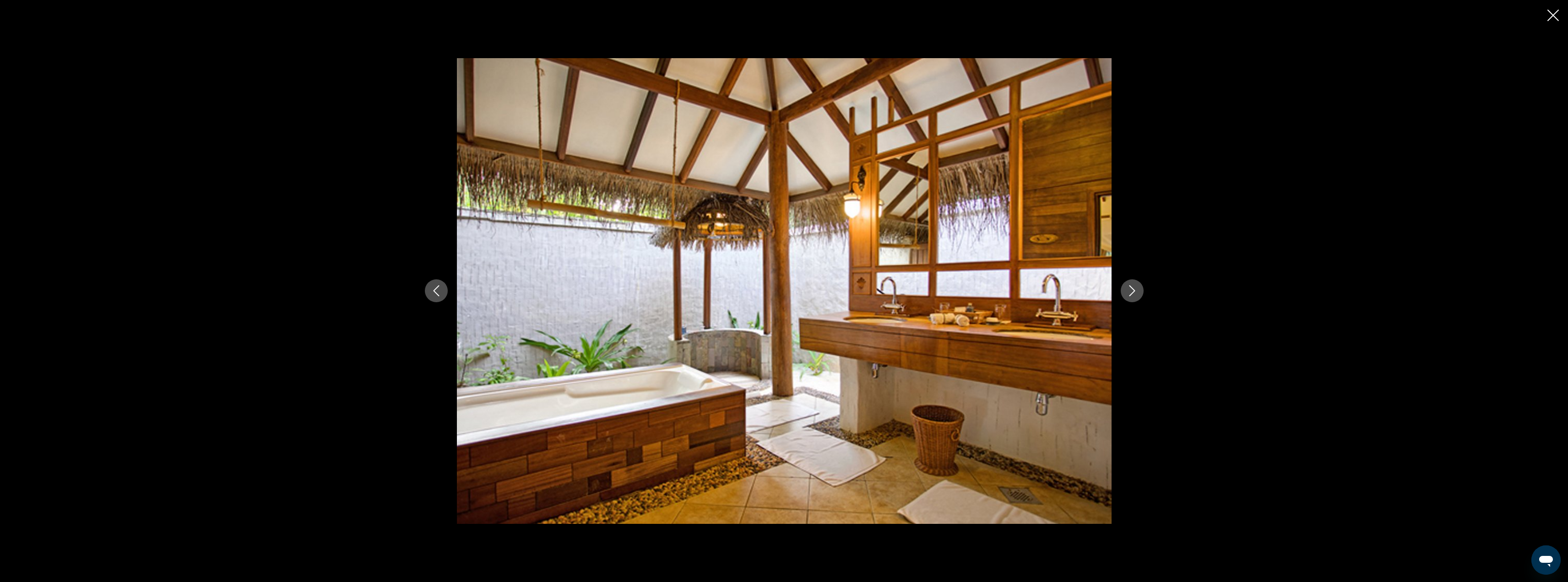
click at [1135, 291] on icon "Next image" at bounding box center [1132, 291] width 6 height 11
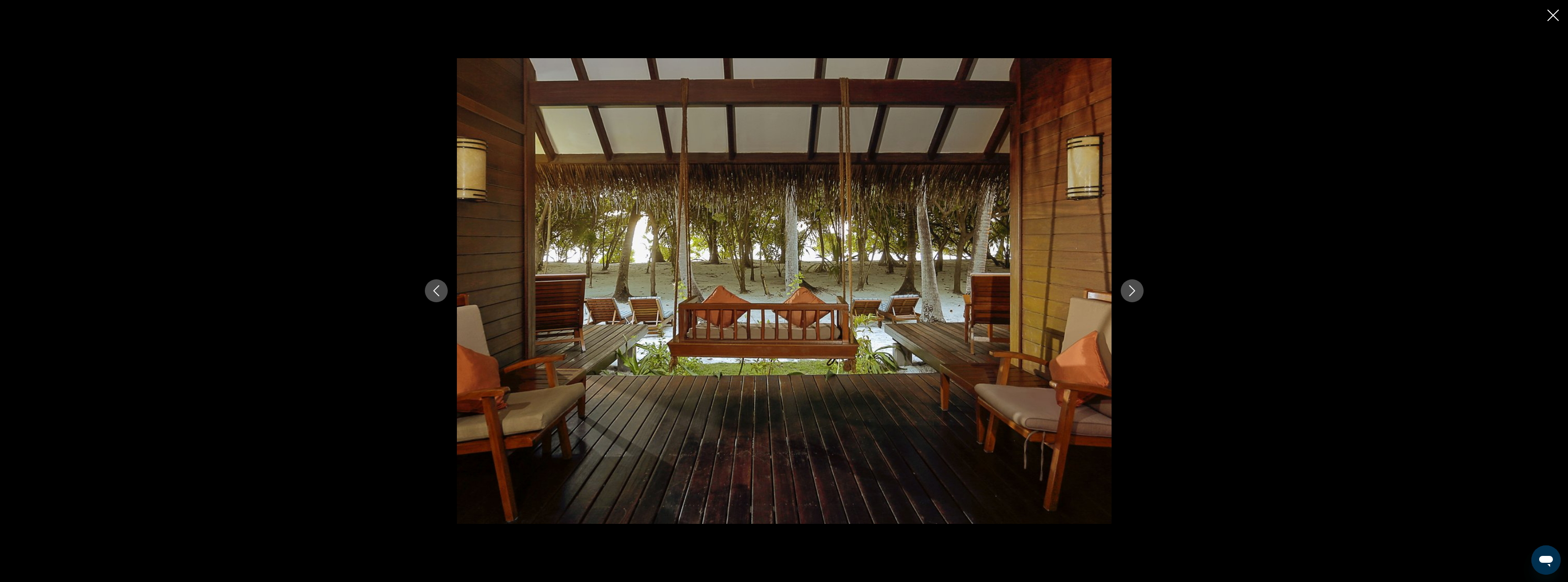
click at [1135, 291] on icon "Next image" at bounding box center [1132, 291] width 6 height 11
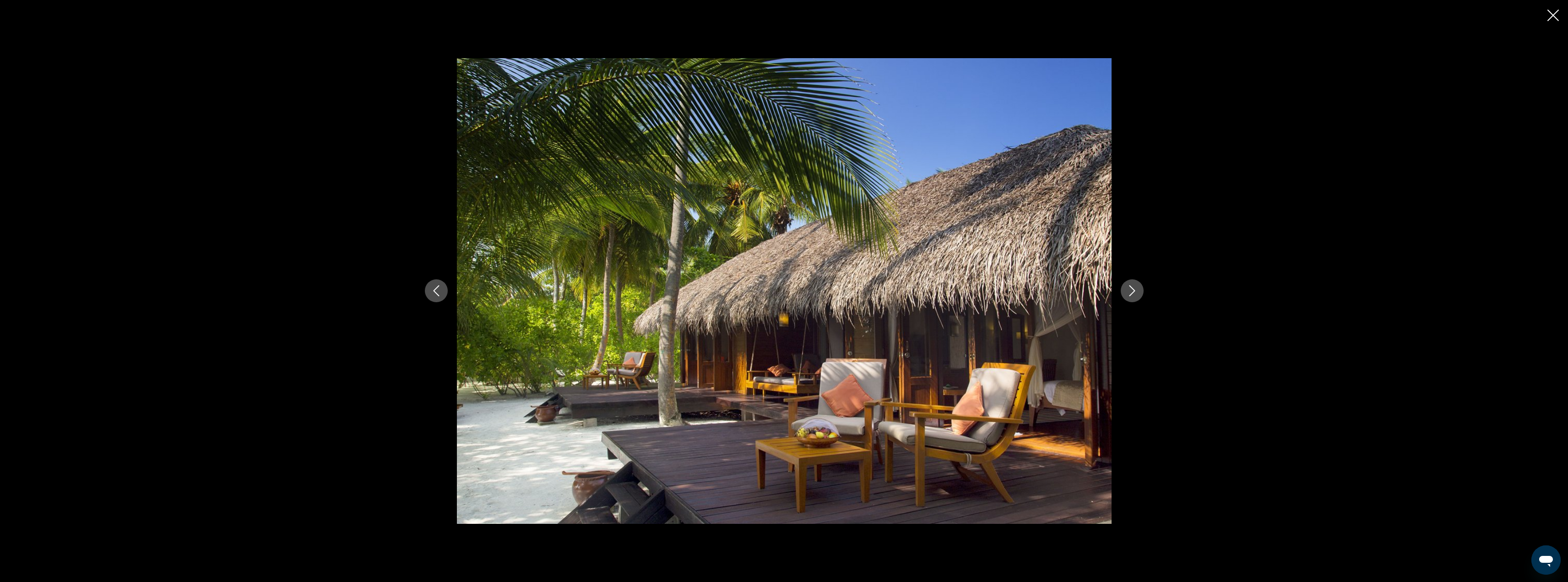
click at [1135, 291] on icon "Next image" at bounding box center [1132, 291] width 6 height 11
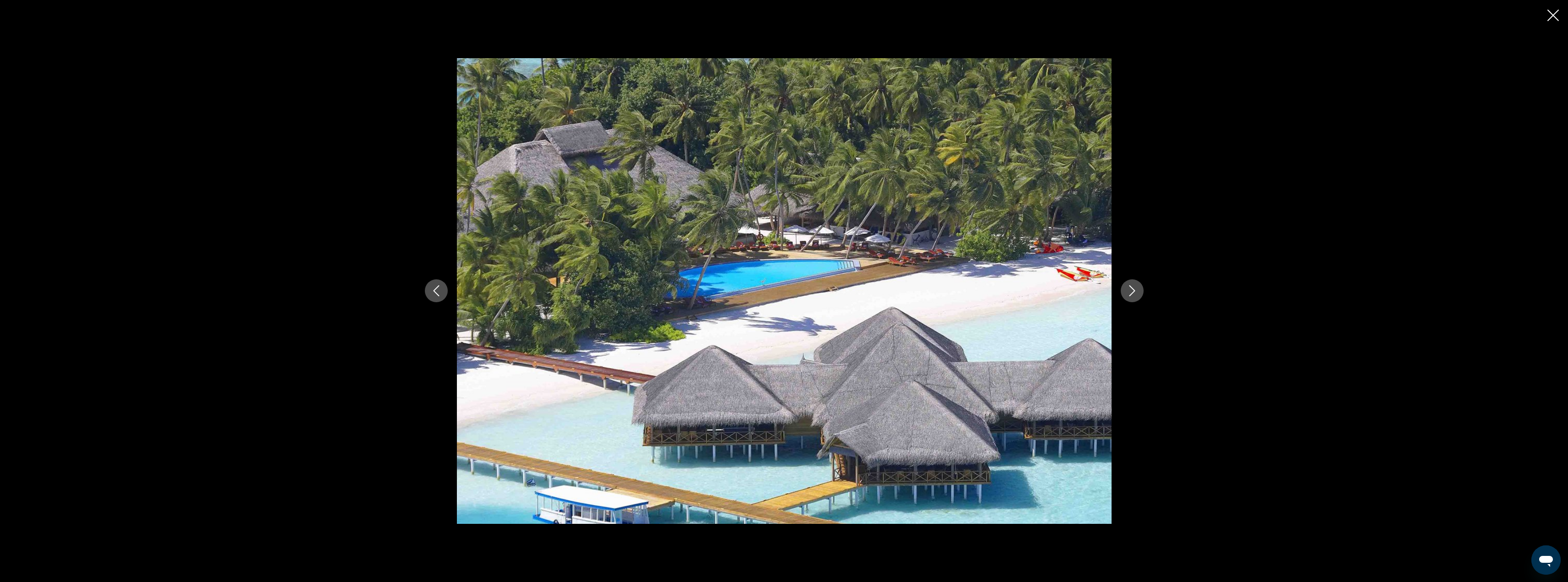
click at [1135, 291] on icon "Next image" at bounding box center [1132, 291] width 6 height 11
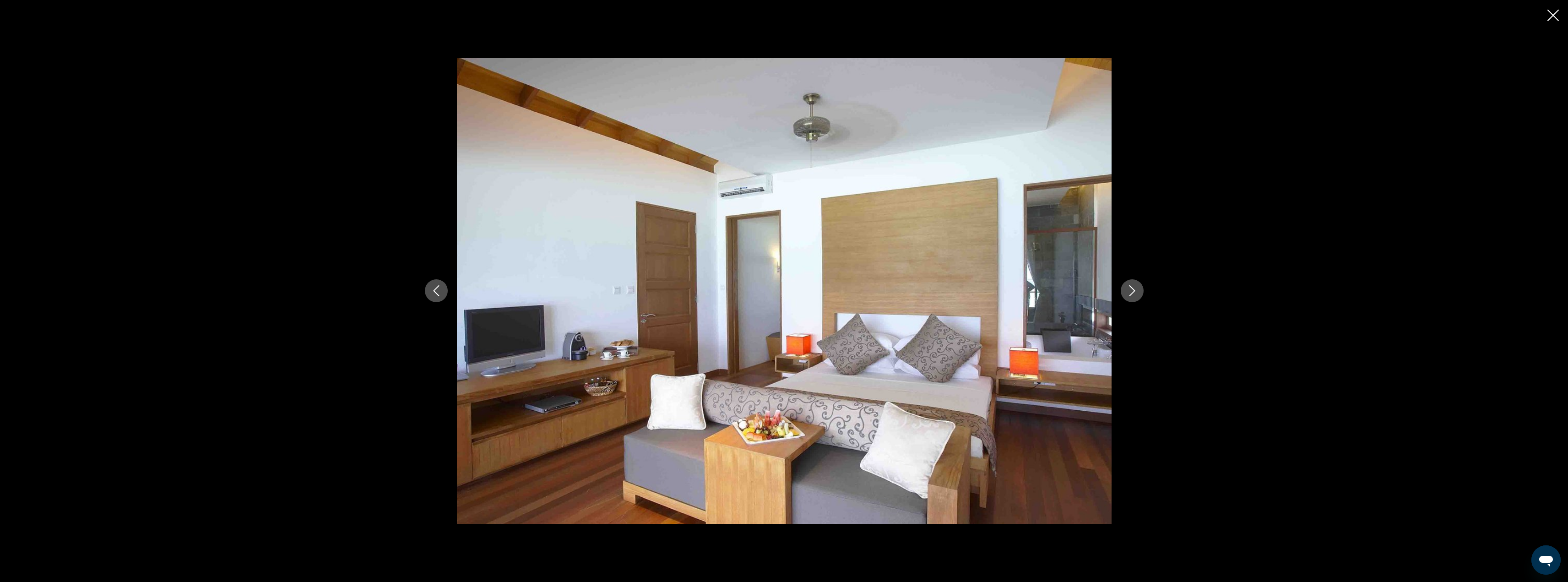
click at [1135, 291] on icon "Next image" at bounding box center [1132, 291] width 6 height 11
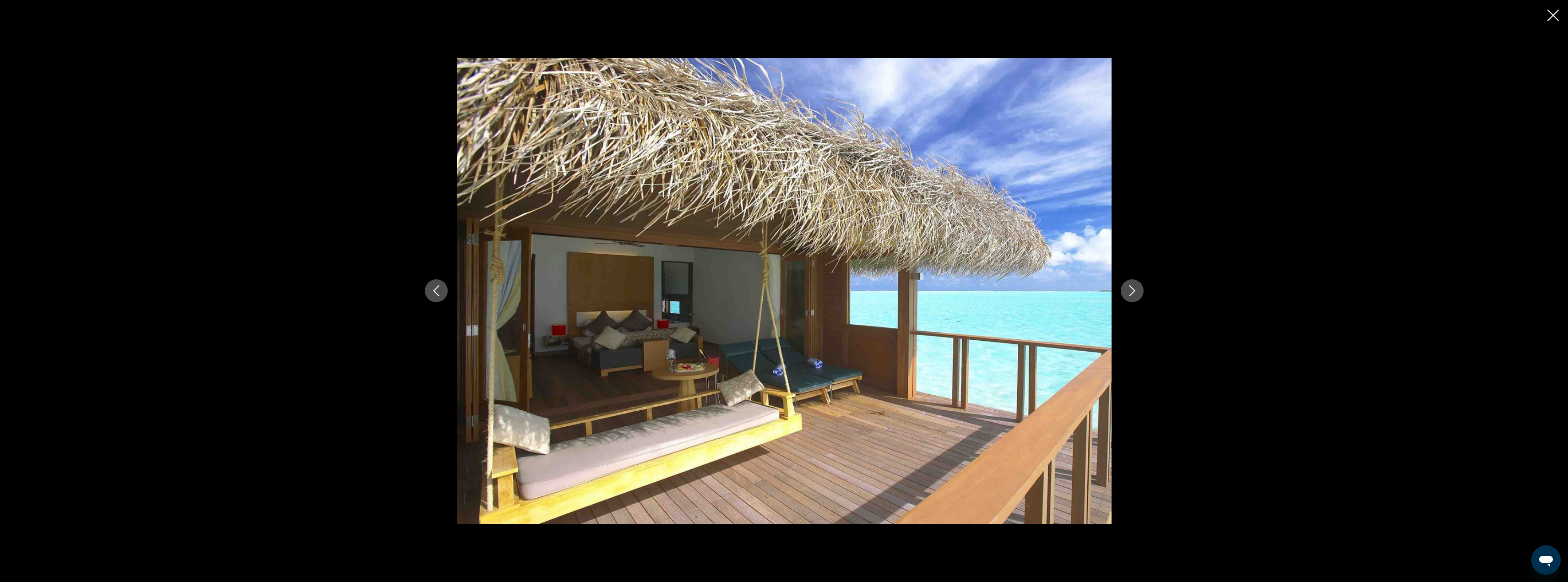
click at [1558, 16] on icon "Close slideshow" at bounding box center [1553, 15] width 12 height 12
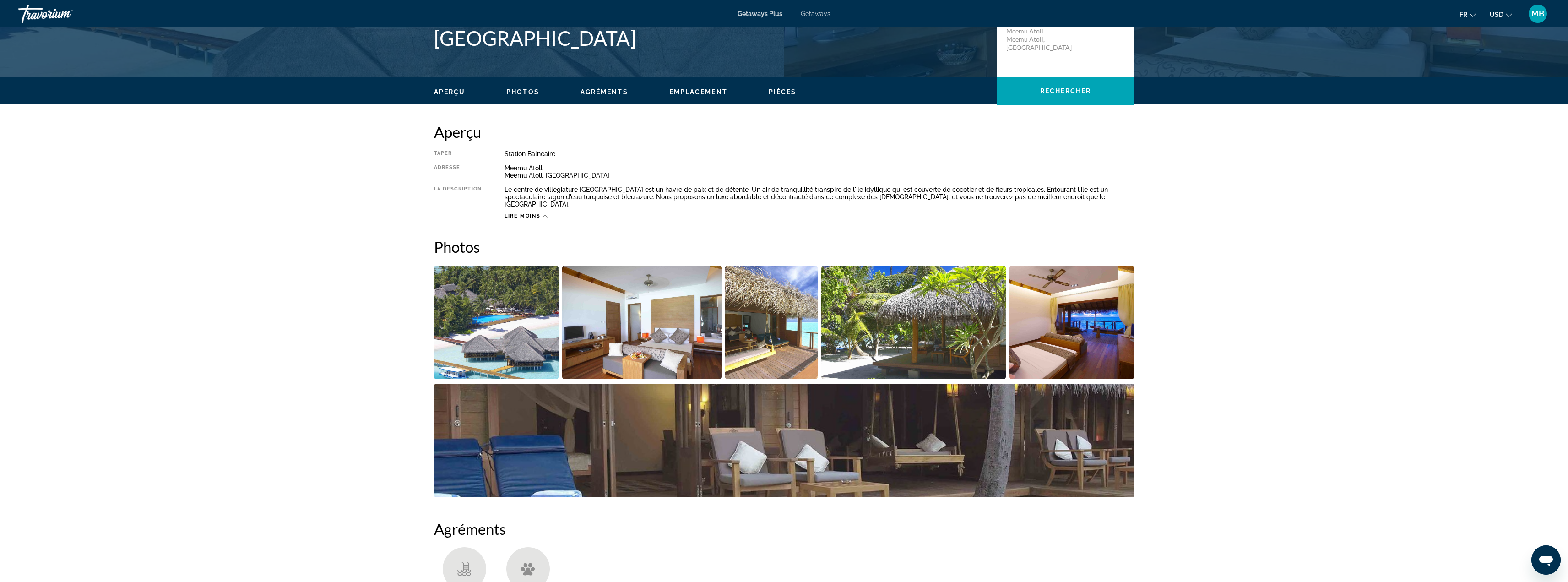
scroll to position [229, 0]
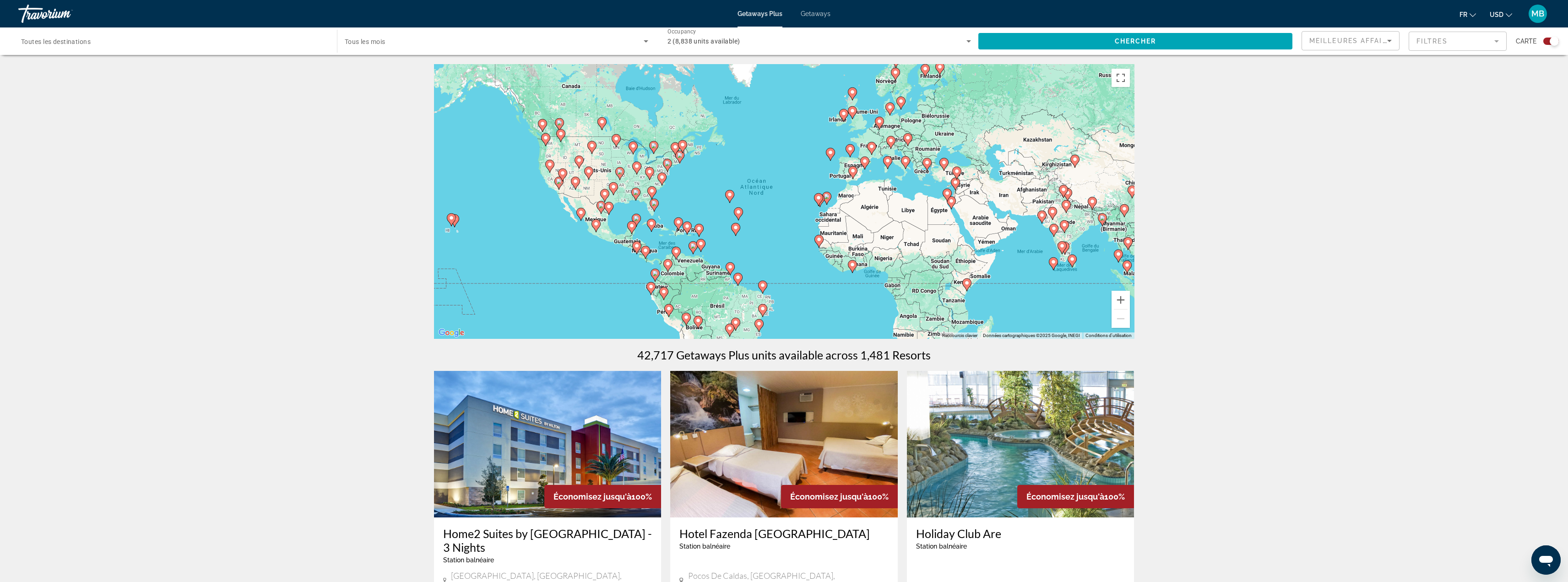
click at [1050, 263] on icon "Main content" at bounding box center [1053, 263] width 8 height 12
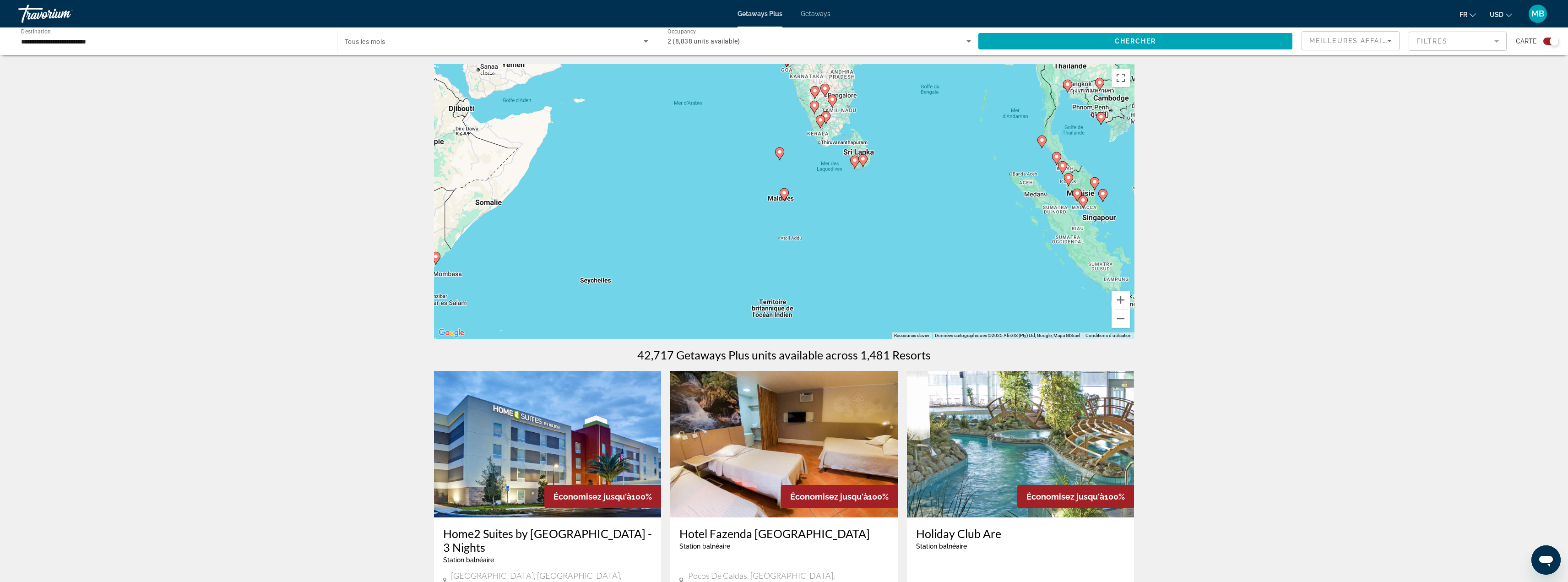
click at [785, 194] on image "Main content" at bounding box center [785, 193] width 5 height 5
type input "**********"
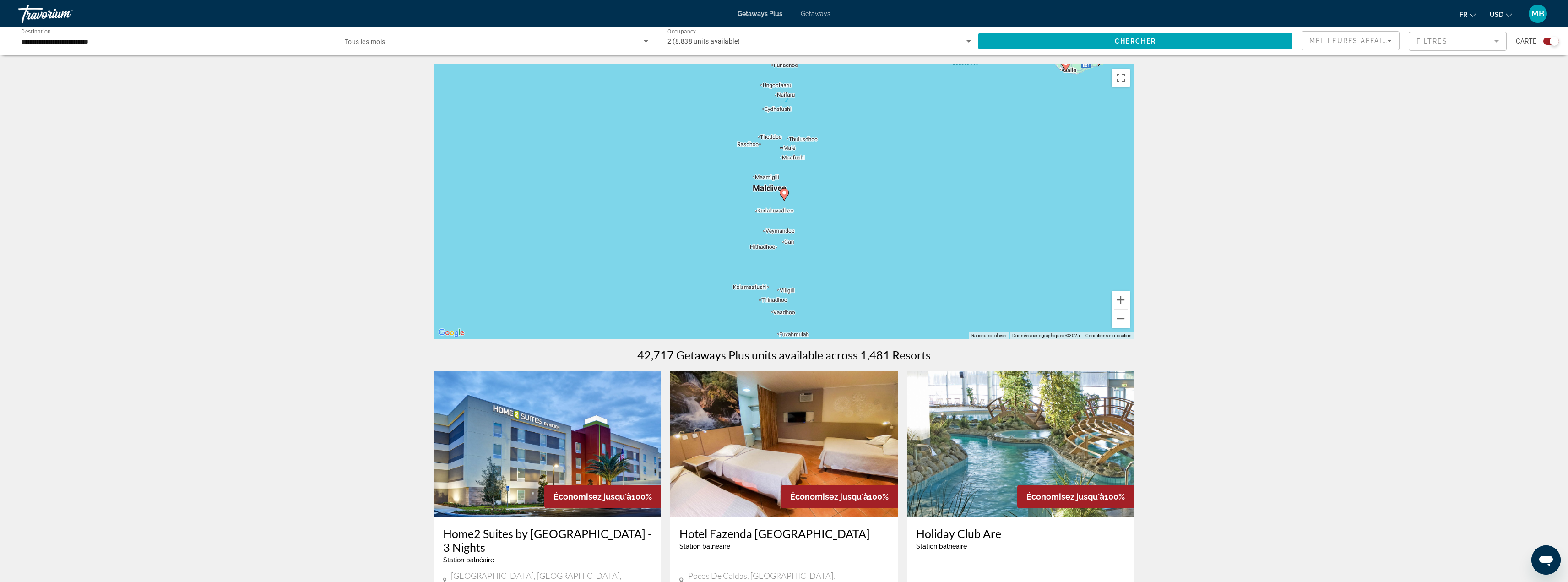
click at [785, 194] on image "Main content" at bounding box center [785, 193] width 5 height 5
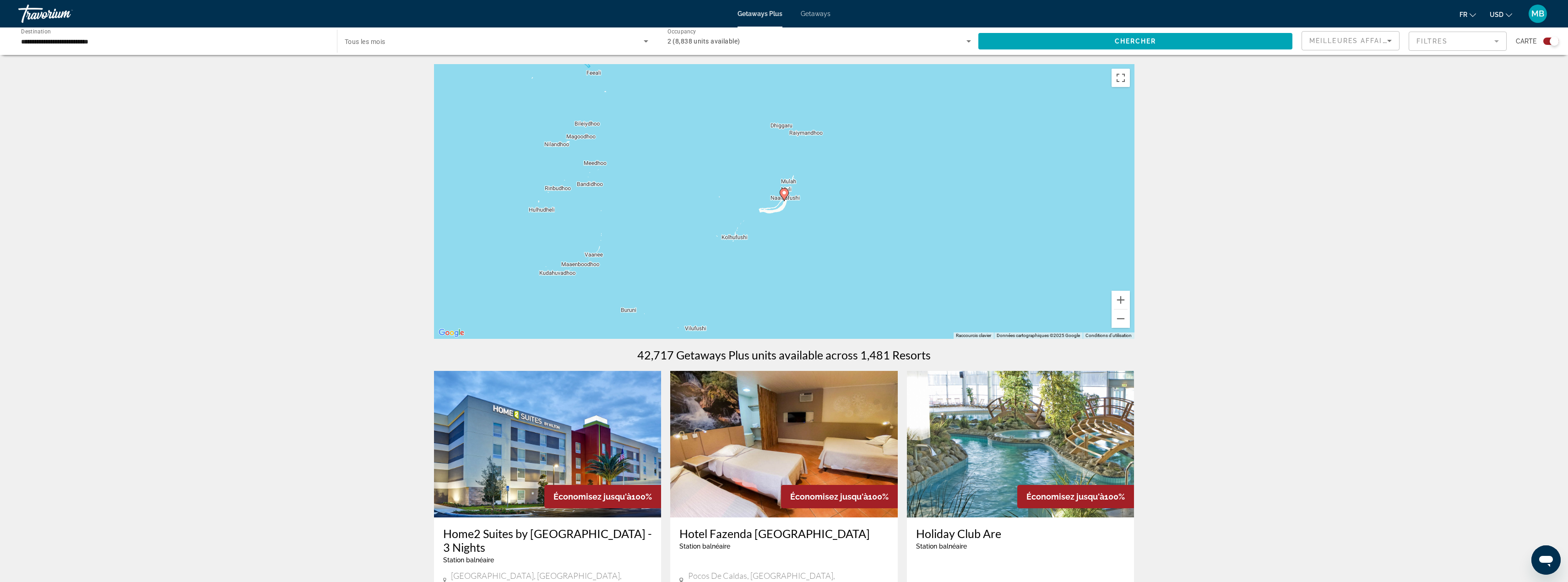
click at [785, 194] on image "Main content" at bounding box center [785, 193] width 5 height 5
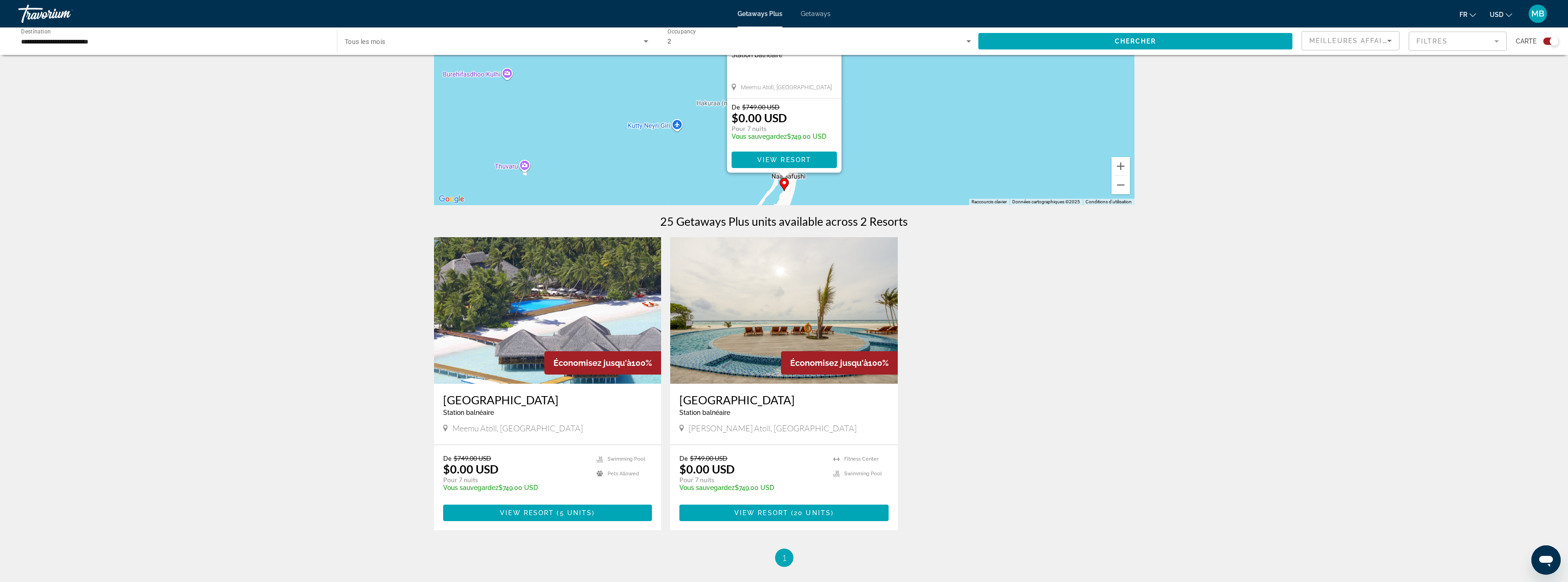
scroll to position [137, 0]
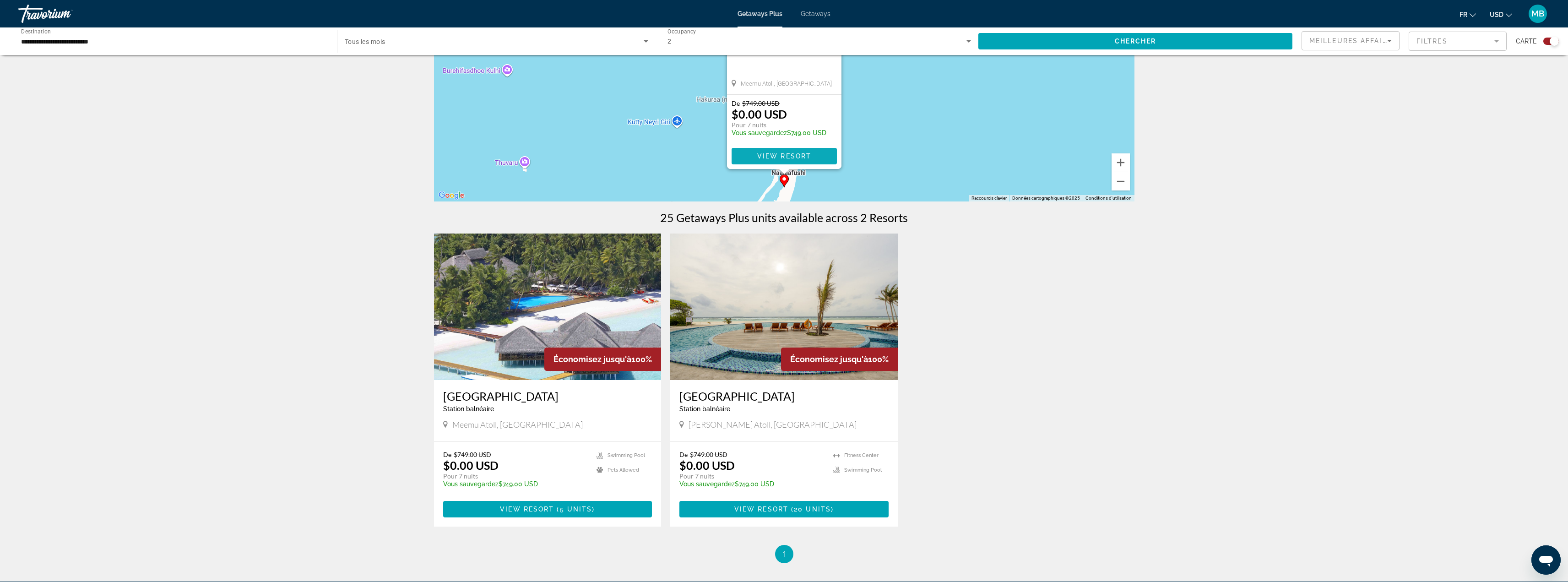
click at [776, 153] on span "View Resort" at bounding box center [784, 156] width 54 height 7
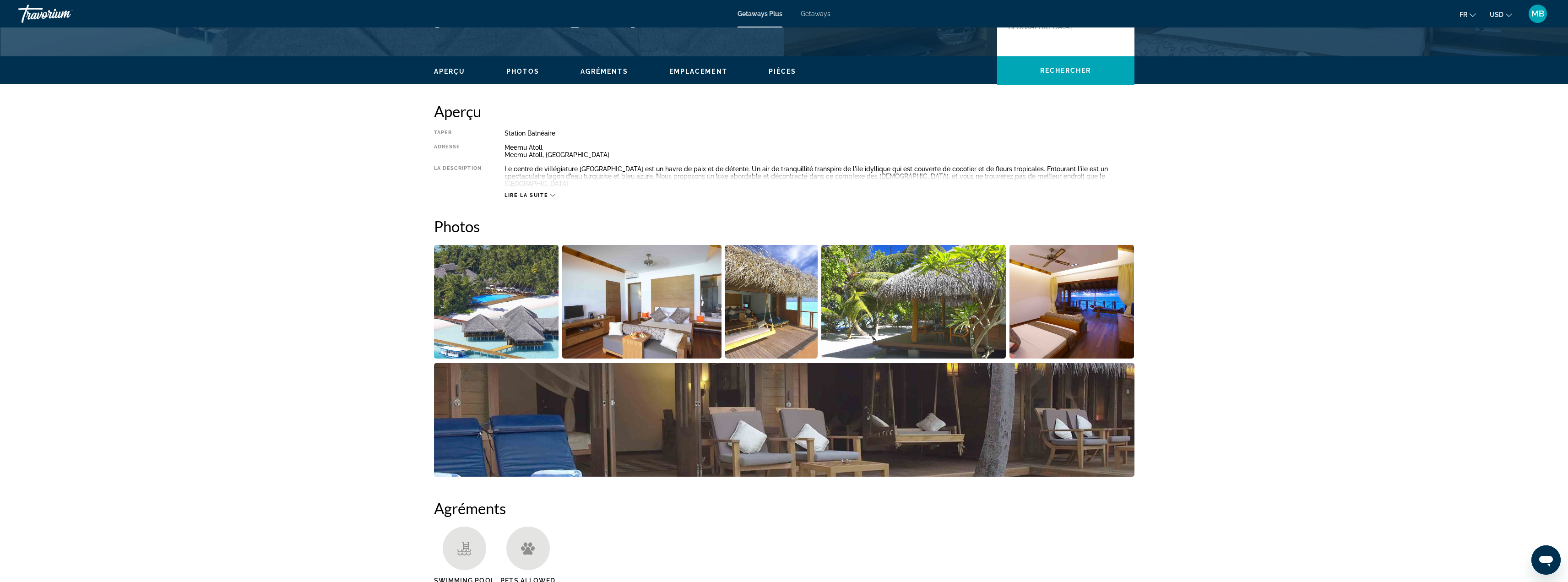
scroll to position [274, 0]
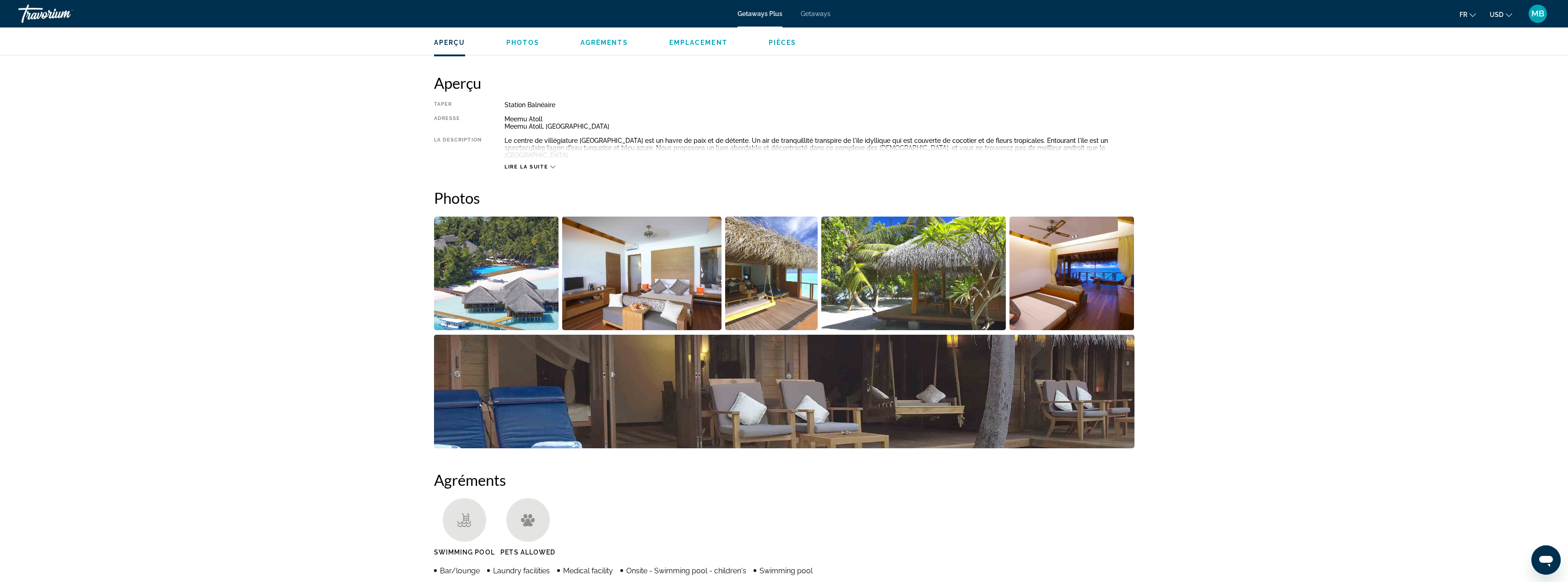
click at [539, 169] on span "Lire la suite" at bounding box center [527, 166] width 43 height 6
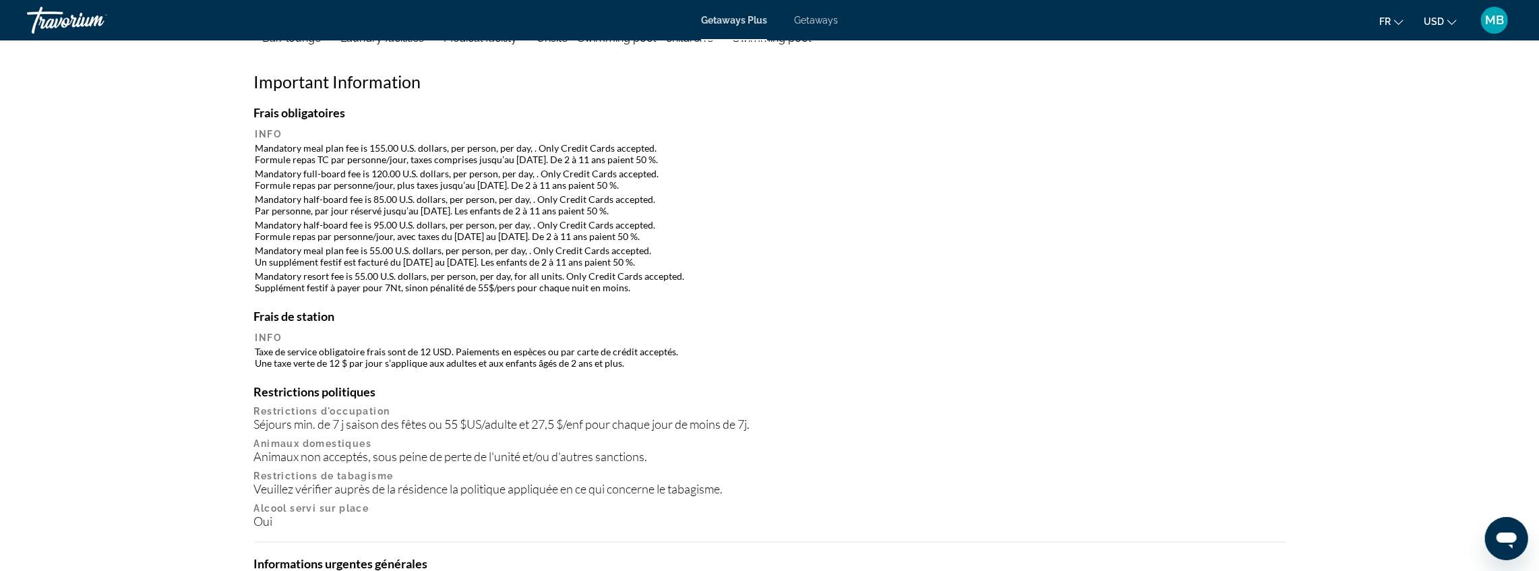
scroll to position [1235, 0]
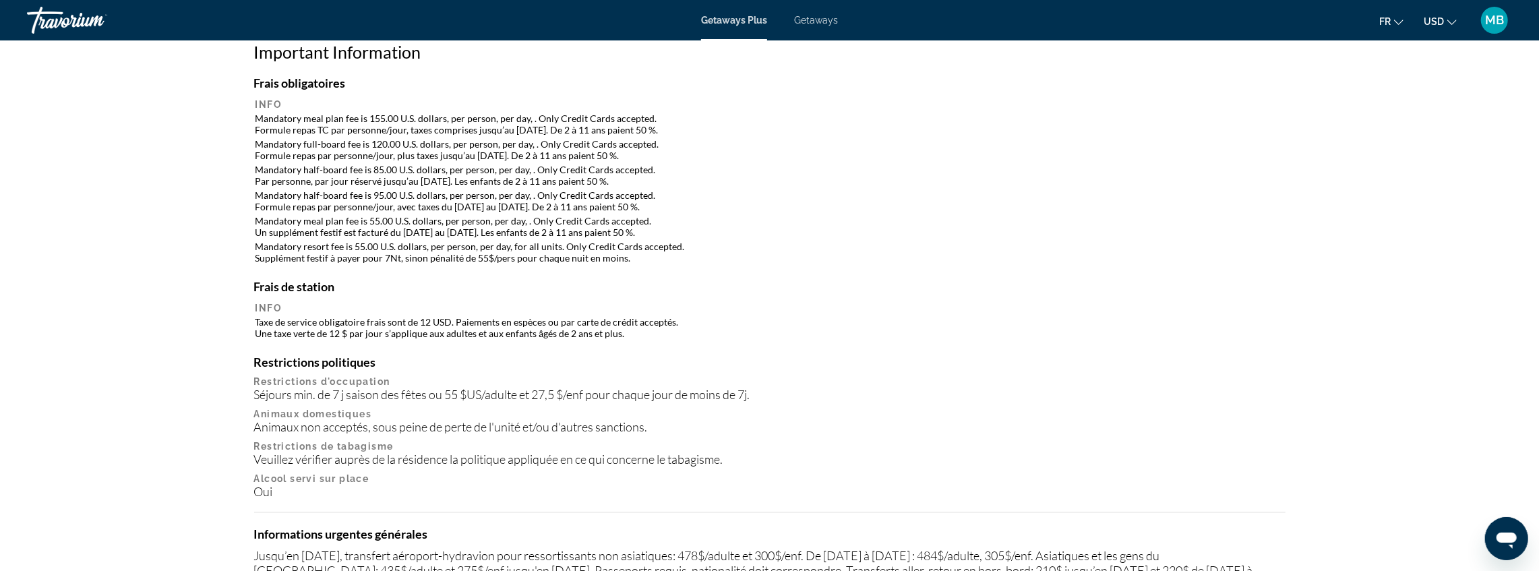
drag, startPoint x: 888, startPoint y: 139, endPoint x: 883, endPoint y: 144, distance: 7.2
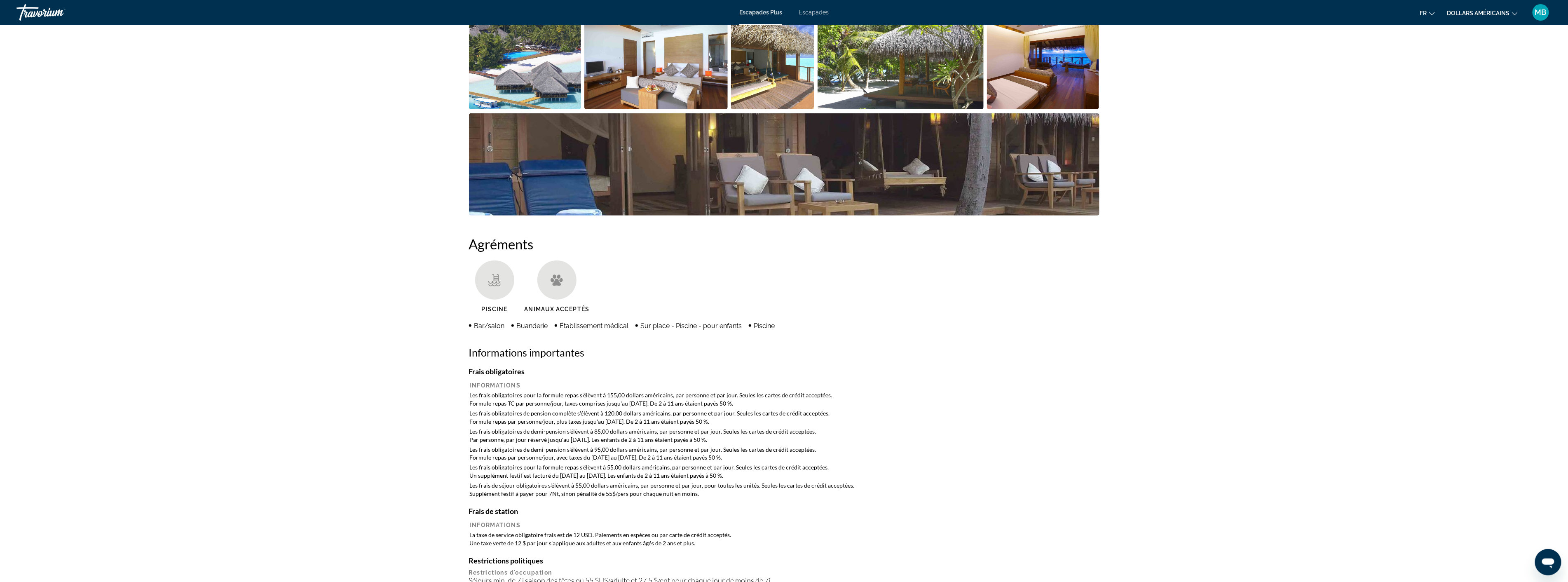
scroll to position [391, 0]
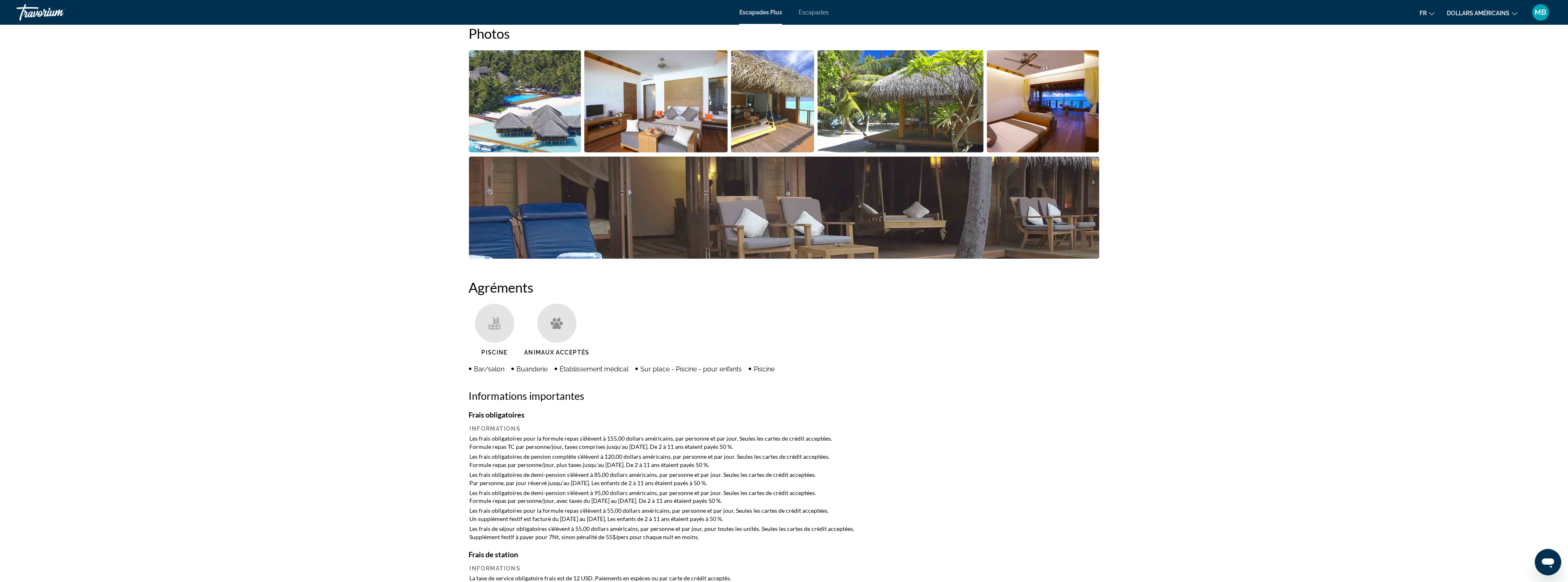
drag, startPoint x: 362, startPoint y: 119, endPoint x: 353, endPoint y: 116, distance: 9.5
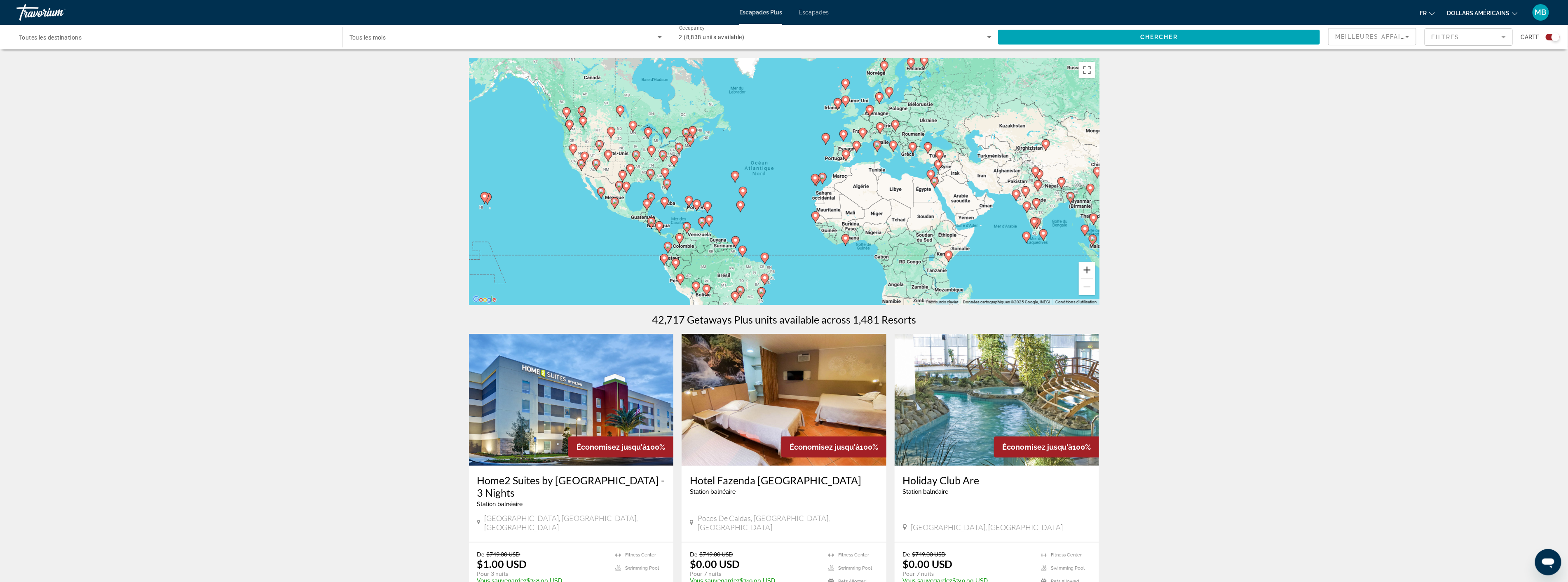
click at [1089, 268] on button "Zoom avant" at bounding box center [1087, 270] width 17 height 17
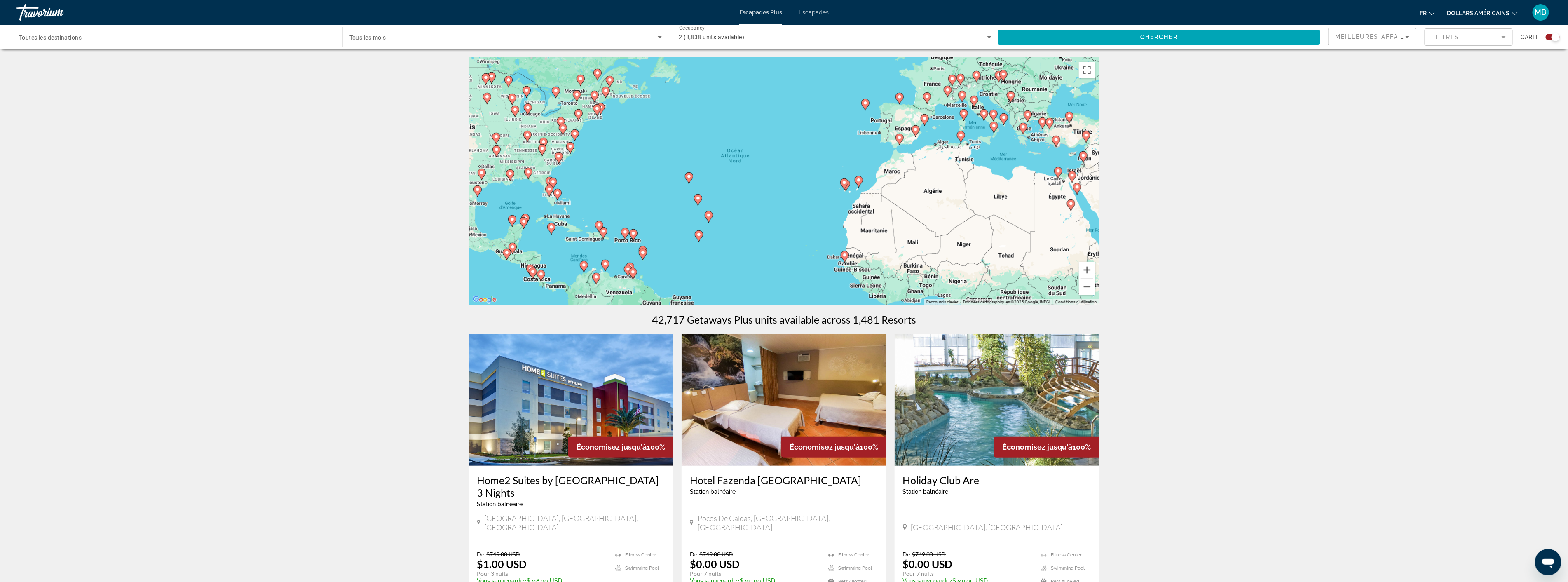
click at [1091, 268] on button "Zoom avant" at bounding box center [1087, 270] width 17 height 17
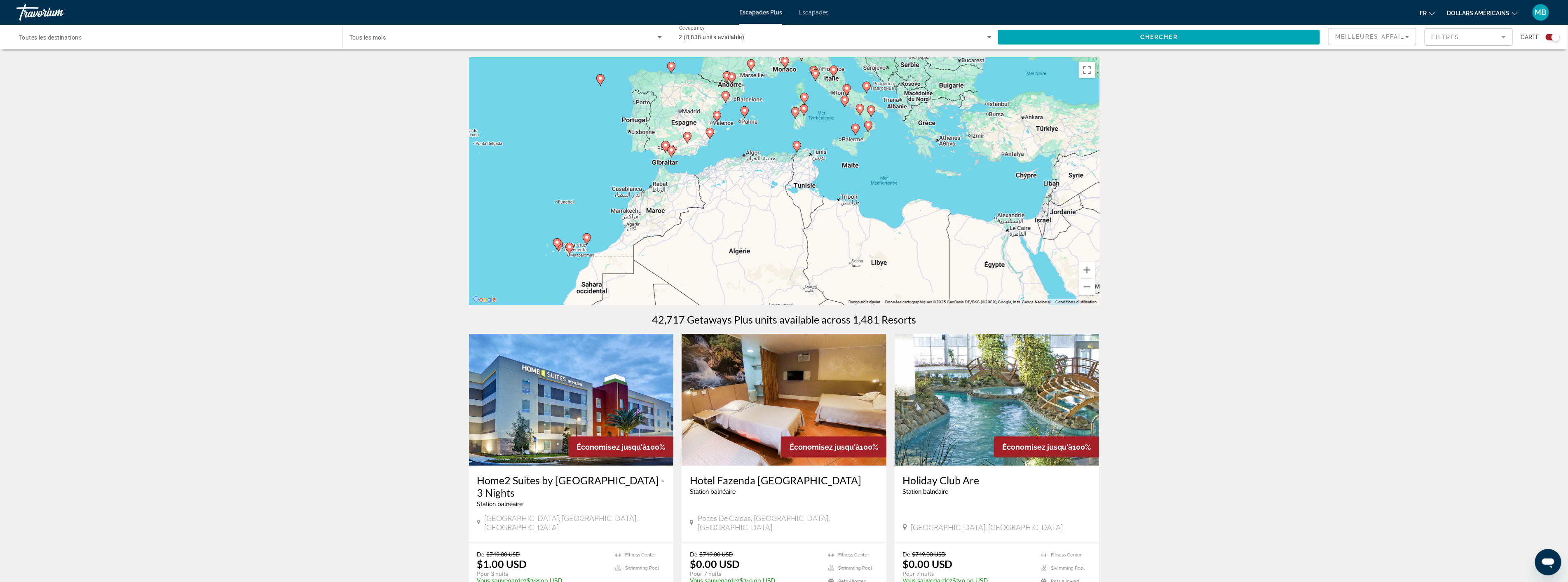
drag, startPoint x: 1036, startPoint y: 164, endPoint x: 660, endPoint y: 217, distance: 379.7
click at [660, 217] on div "Pour activer le glissement avec le clavier, appuyez sur Alt+Entrée. Une fois ce…" at bounding box center [784, 181] width 630 height 247
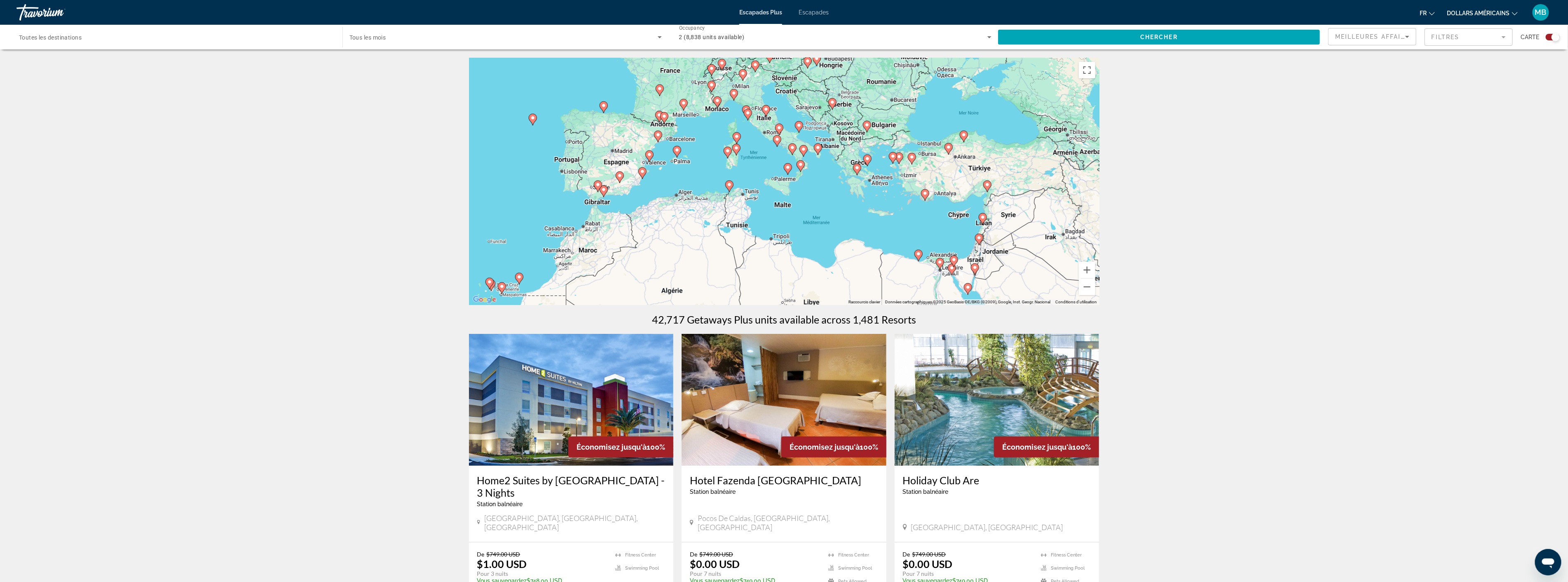
drag, startPoint x: 844, startPoint y: 175, endPoint x: 822, endPoint y: 210, distance: 41.3
click at [822, 210] on div "Pour activer le glissement avec le clavier, appuyez sur Alt+Entrée. Une fois ce…" at bounding box center [784, 181] width 630 height 247
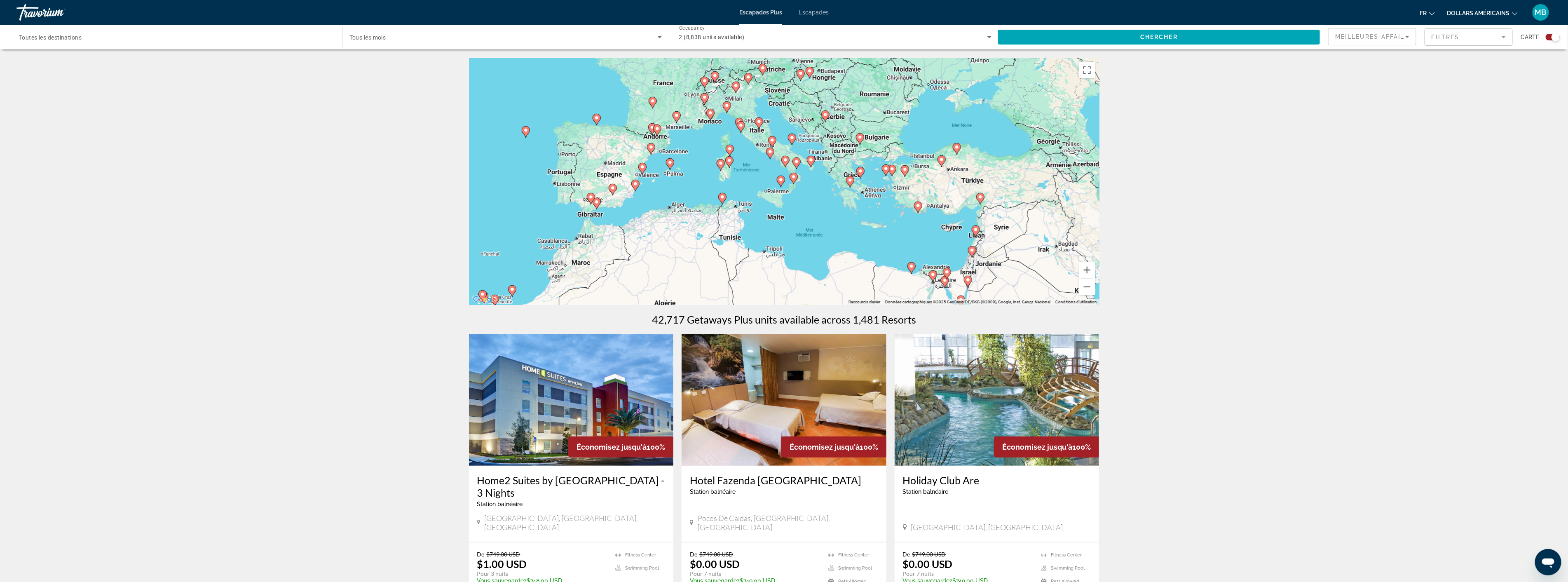
drag, startPoint x: 814, startPoint y: 215, endPoint x: 798, endPoint y: 248, distance: 36.7
click at [793, 246] on div "Pour activer le glissement avec le clavier, appuyez sur Alt+Entrée. Une fois ce…" at bounding box center [784, 181] width 630 height 247
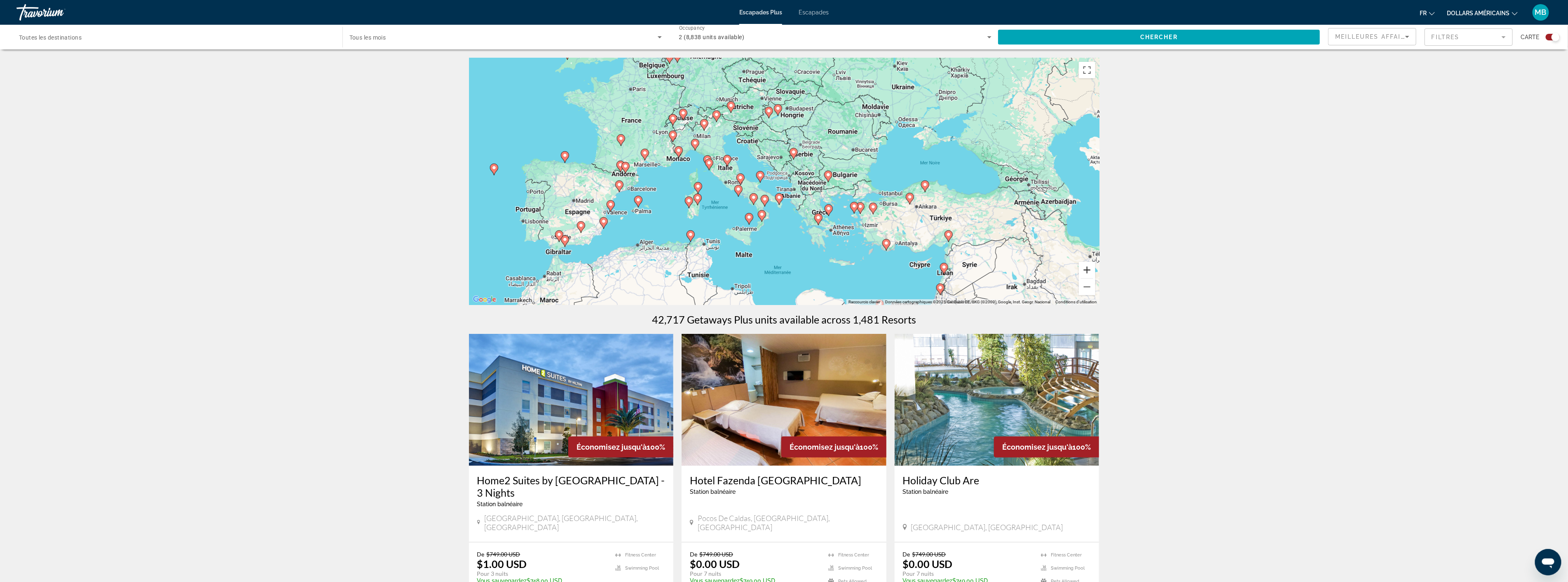
click at [1093, 270] on button "Zoom avant" at bounding box center [1087, 270] width 17 height 17
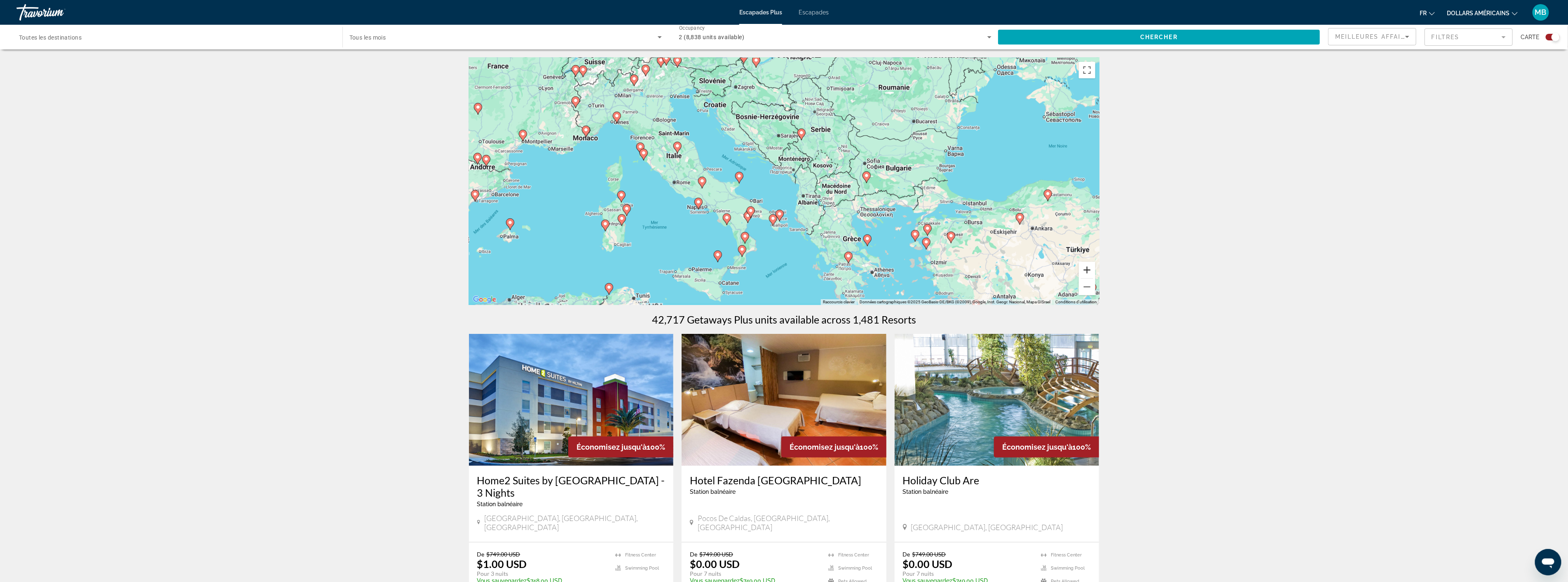
click at [1093, 270] on button "Zoom avant" at bounding box center [1087, 270] width 17 height 17
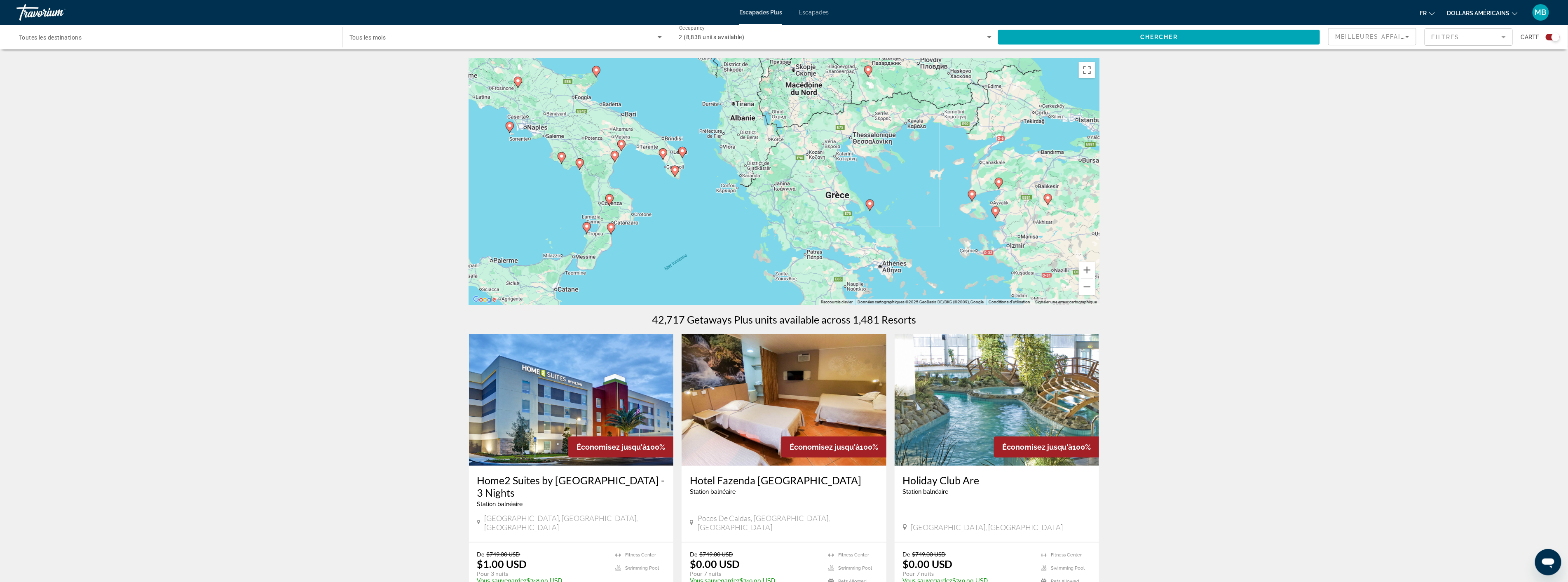
drag, startPoint x: 863, startPoint y: 275, endPoint x: 768, endPoint y: 161, distance: 148.4
click at [768, 161] on div "Pour activer le glissement avec le clavier, appuyez sur Alt+Entrée. Une fois ce…" at bounding box center [784, 181] width 630 height 247
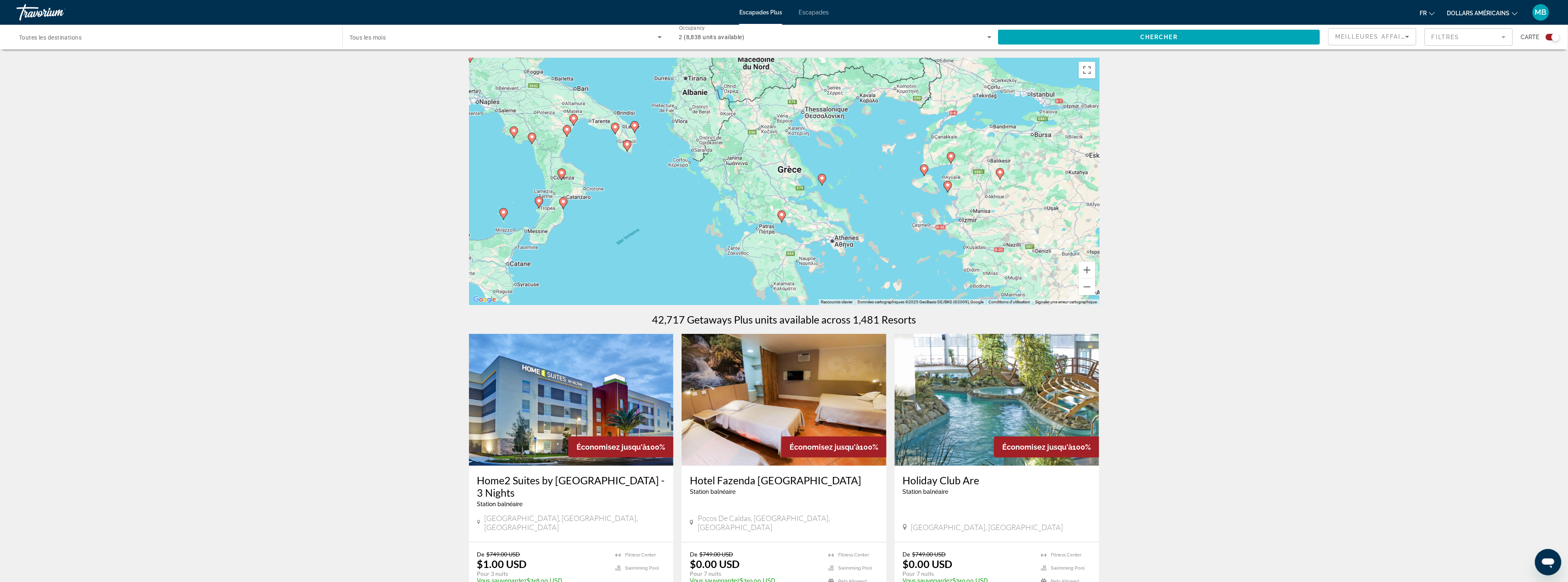
drag, startPoint x: 910, startPoint y: 198, endPoint x: 873, endPoint y: 203, distance: 37.3
click at [873, 203] on div "Pour activer le glissement avec le clavier, appuyez sur Alt+Entrée. Une fois ce…" at bounding box center [784, 181] width 630 height 247
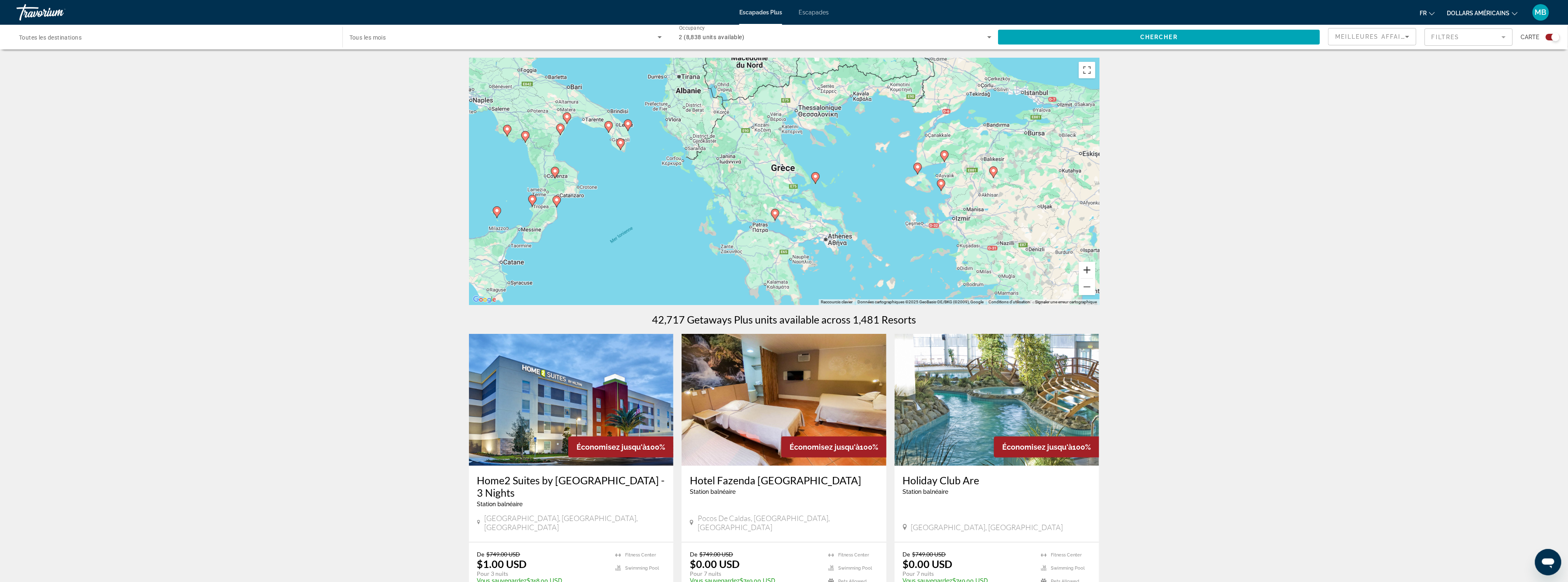
click at [1089, 270] on button "Zoom avant" at bounding box center [1087, 270] width 17 height 17
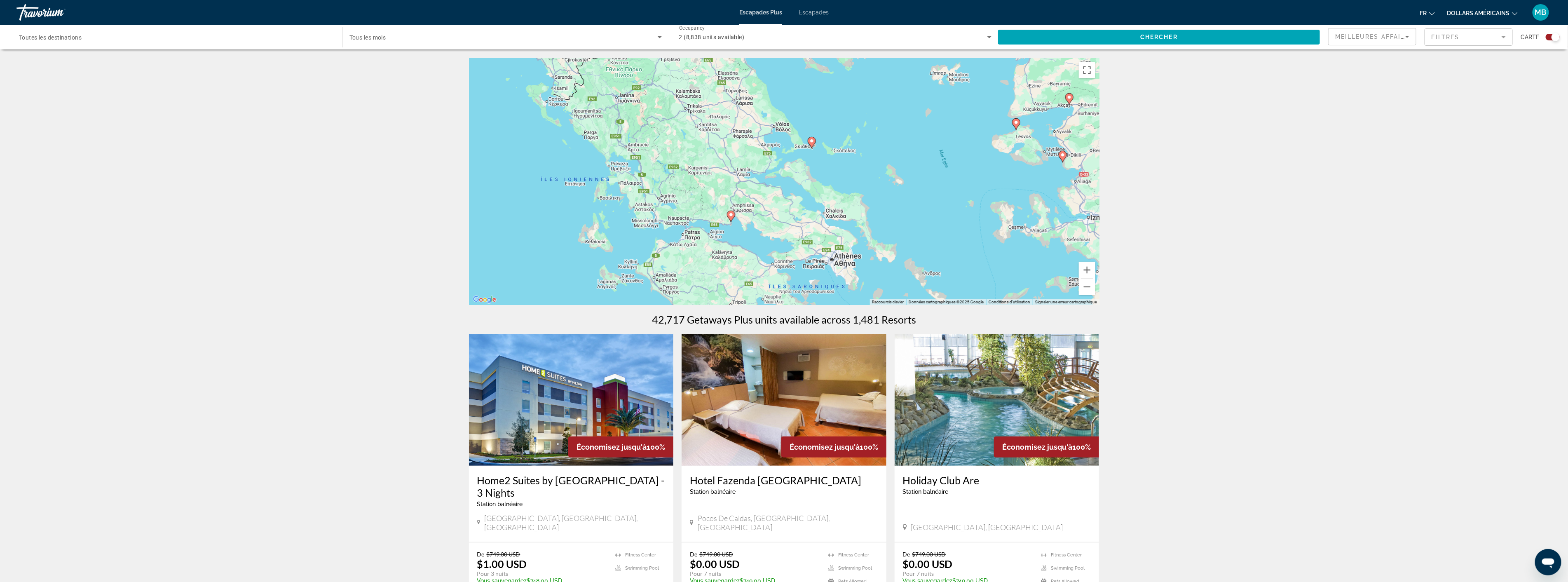
drag, startPoint x: 884, startPoint y: 233, endPoint x: 863, endPoint y: 207, distance: 33.4
click at [865, 207] on div "Pour activer le glissement avec le clavier, appuyez sur Alt+Entrée. Une fois ce…" at bounding box center [784, 181] width 630 height 247
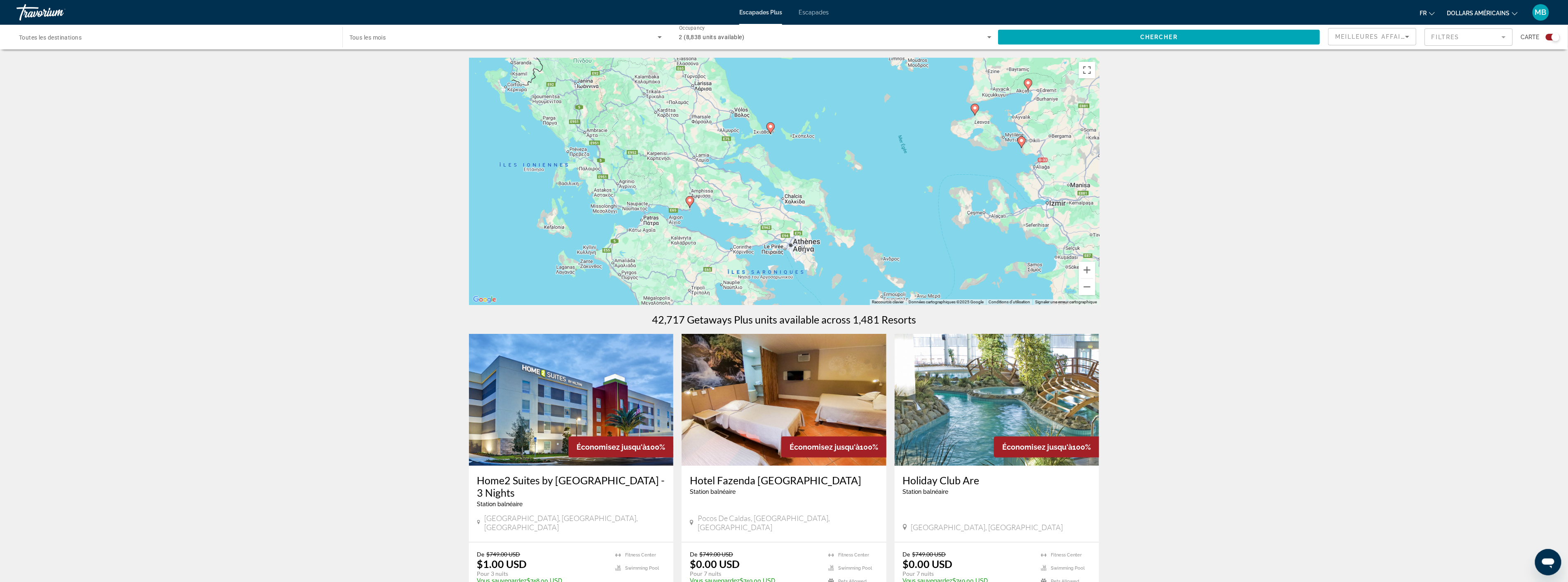
drag, startPoint x: 856, startPoint y: 251, endPoint x: 820, endPoint y: 245, distance: 36.5
click at [820, 245] on div "Pour activer le glissement avec le clavier, appuyez sur Alt+Entrée. Une fois ce…" at bounding box center [784, 181] width 630 height 247
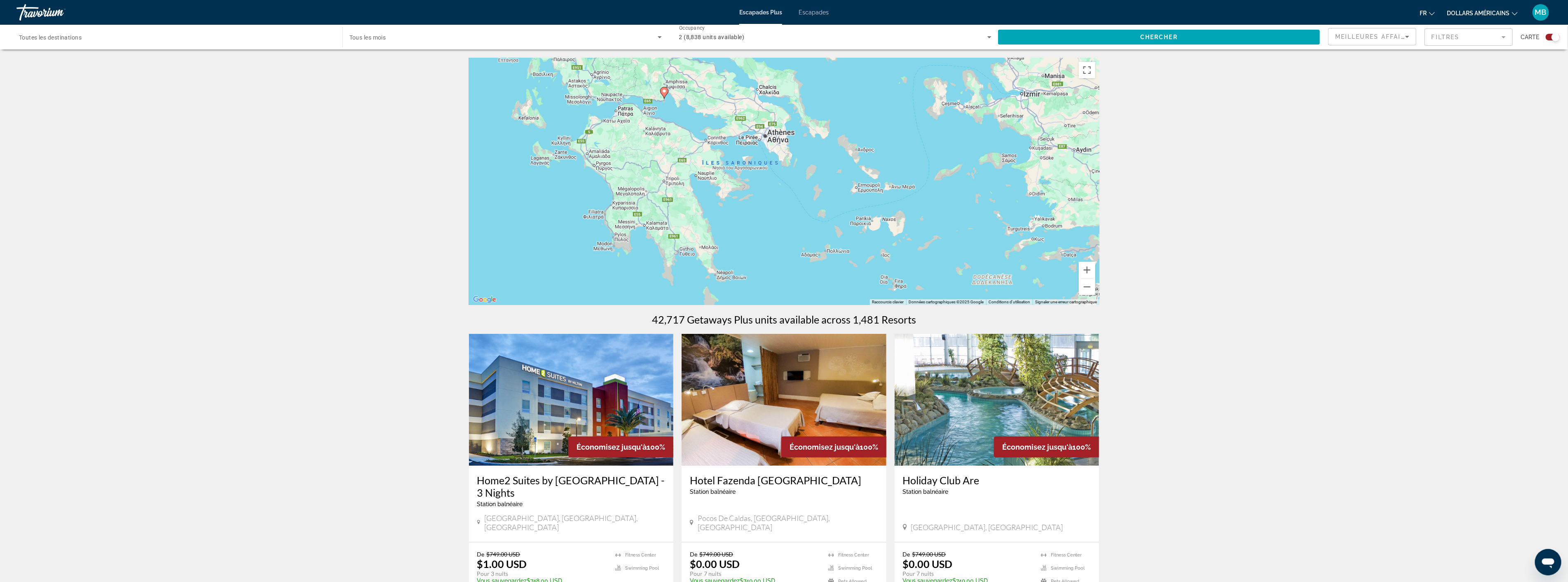
drag, startPoint x: 847, startPoint y: 208, endPoint x: 822, endPoint y: 105, distance: 106.0
click at [822, 104] on div "Pour activer le glissement avec le clavier, appuyez sur Alt+Entrée. Une fois ce…" at bounding box center [784, 181] width 630 height 247
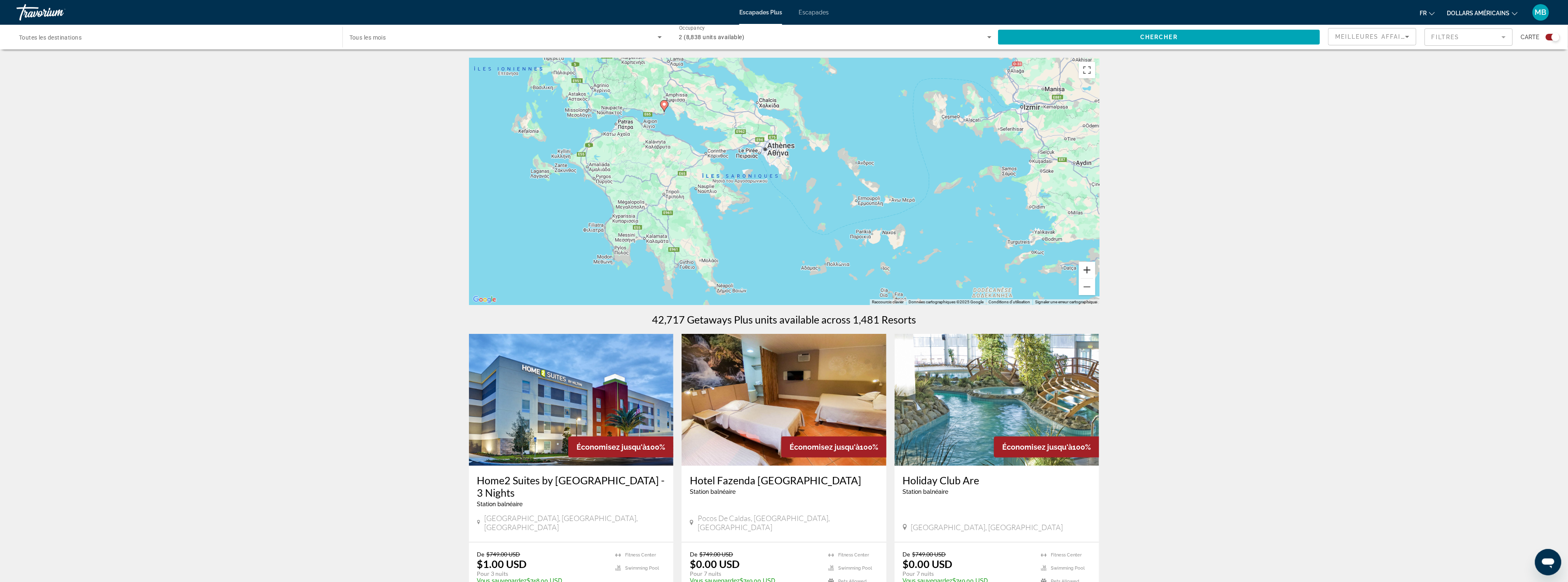
click at [1085, 269] on button "Zoom avant" at bounding box center [1087, 270] width 17 height 17
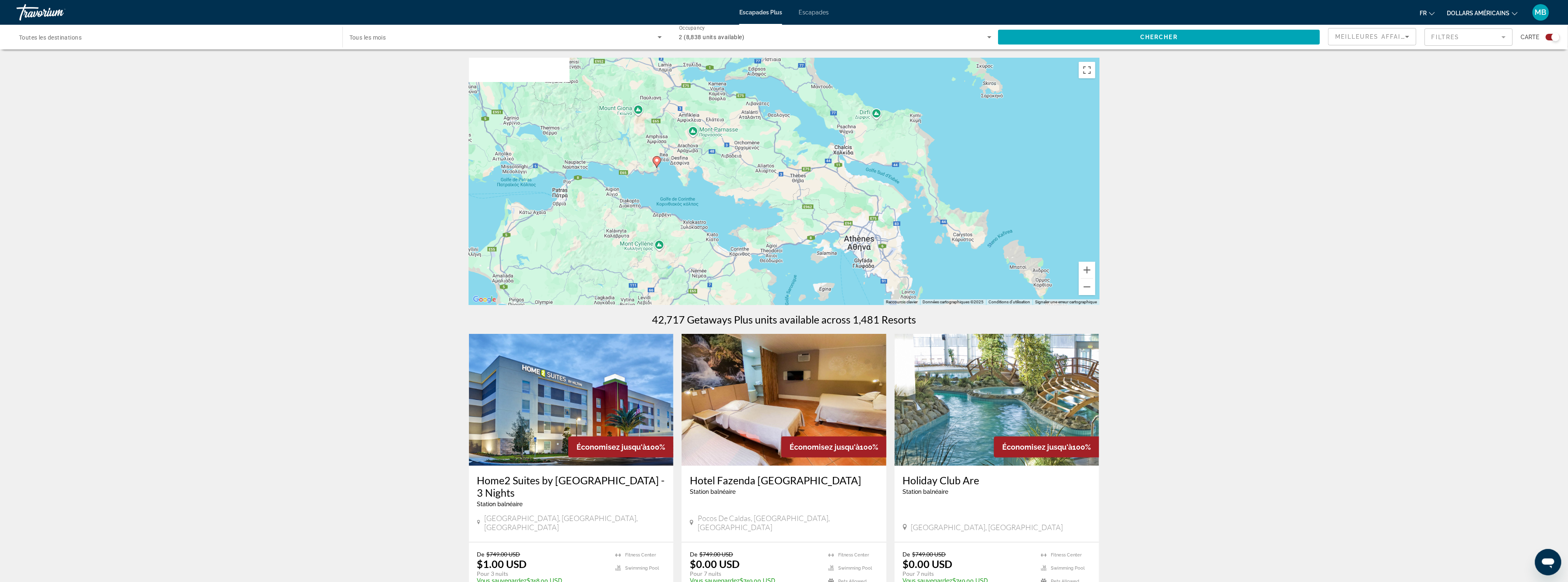
drag, startPoint x: 677, startPoint y: 174, endPoint x: 789, endPoint y: 290, distance: 161.2
click at [789, 290] on div "Pour activer le glissement avec le clavier, appuyez sur Alt+Entrée. Une fois ce…" at bounding box center [784, 181] width 630 height 247
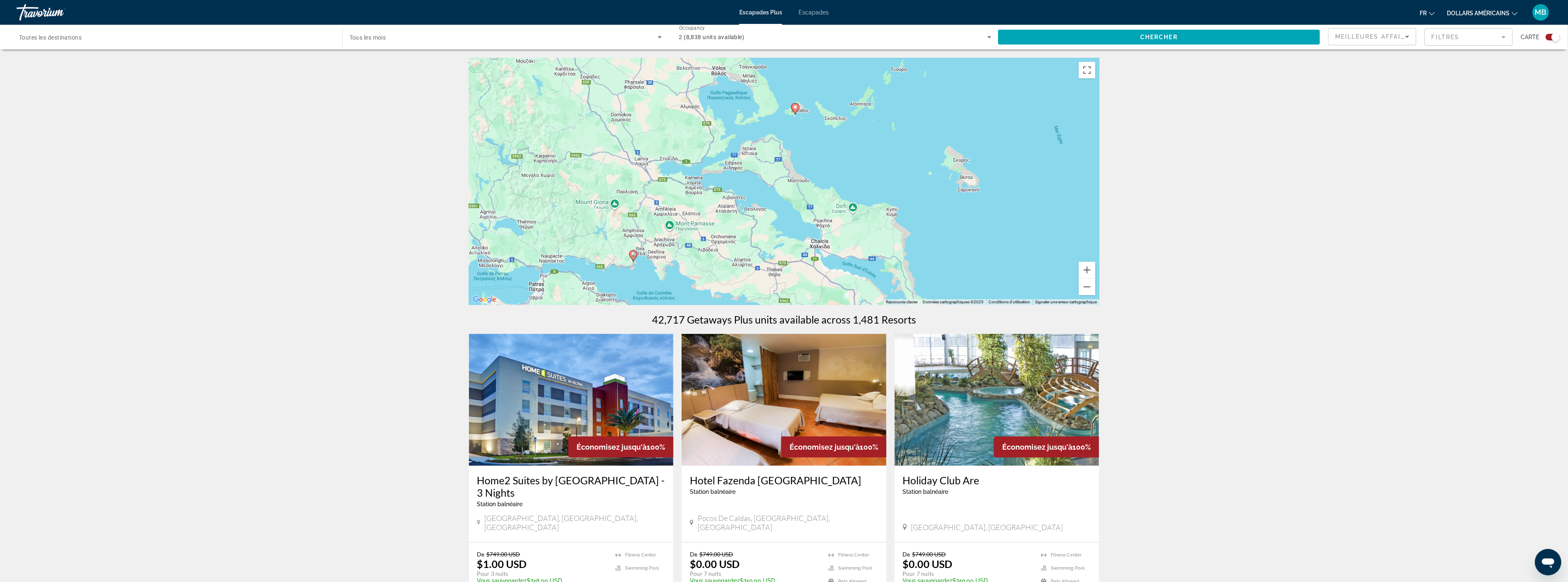
drag, startPoint x: 753, startPoint y: 191, endPoint x: 726, endPoint y: 282, distance: 94.9
click at [726, 282] on div "Pour activer le glissement avec le clavier, appuyez sur Alt+Entrée. Une fois ce…" at bounding box center [784, 181] width 630 height 247
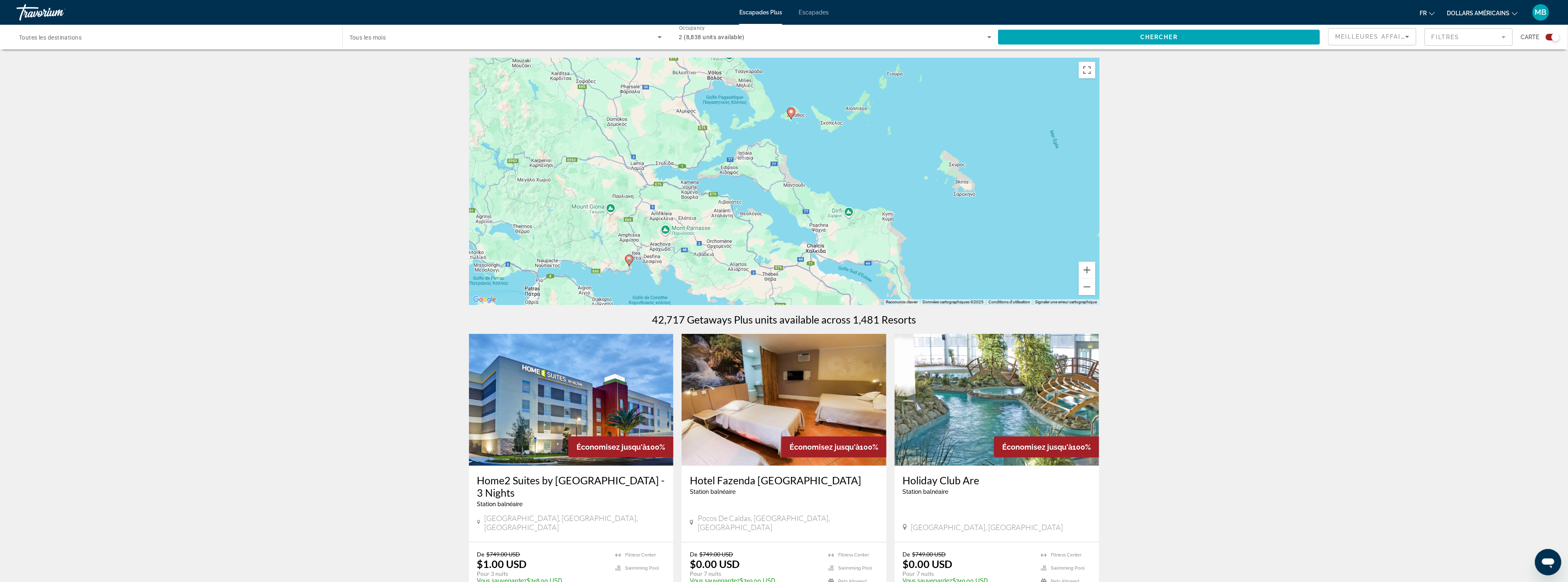
click at [792, 114] on icon "Contenu principal" at bounding box center [790, 114] width 7 height 11
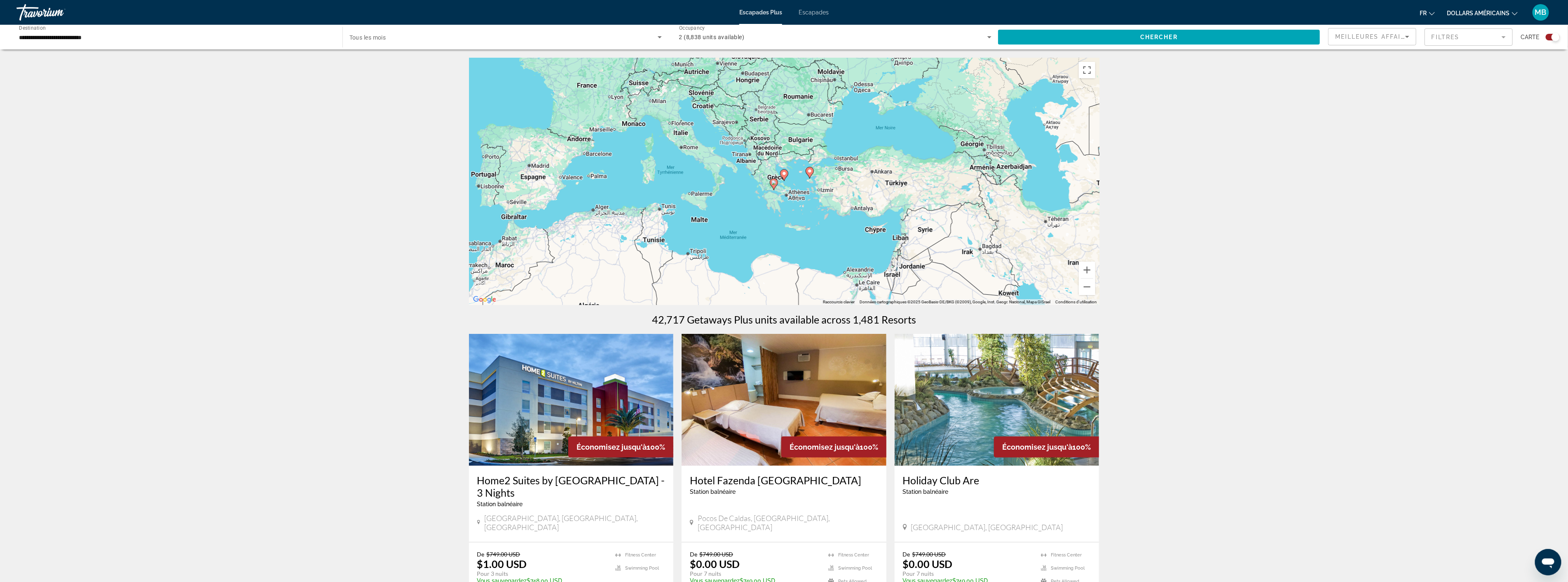
click at [783, 171] on image "Contenu principal" at bounding box center [784, 174] width 5 height 5
type input "**********"
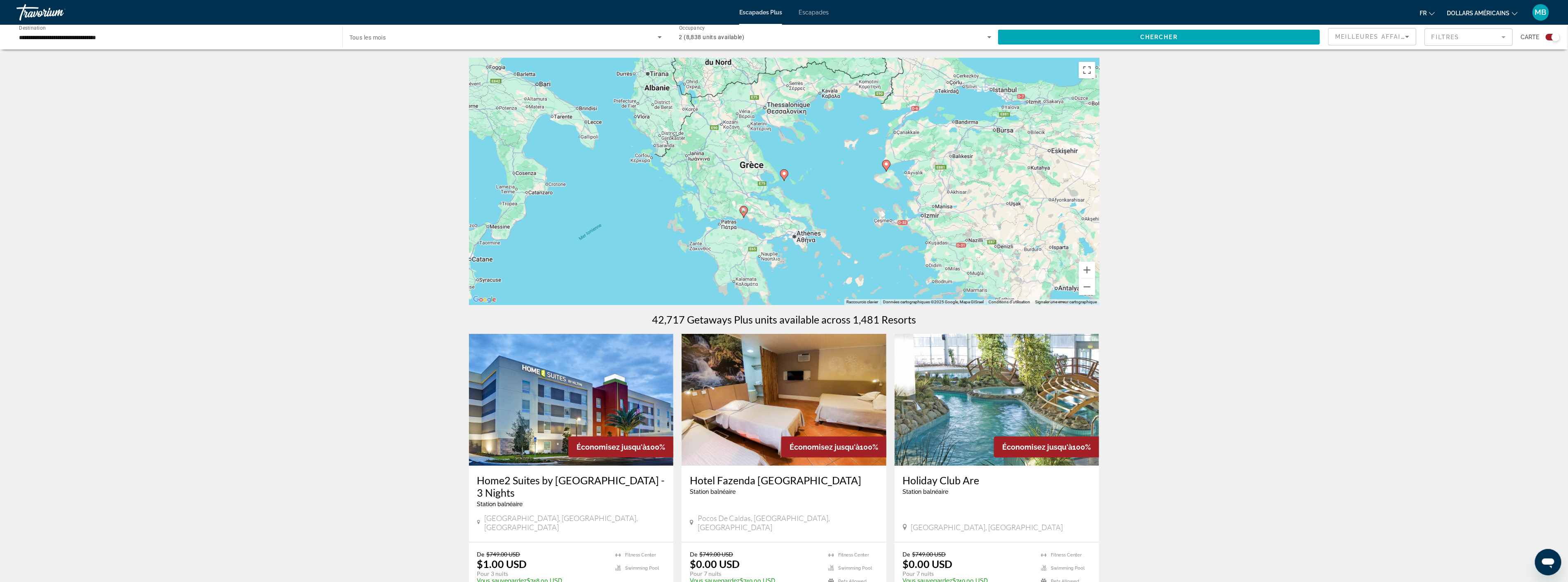
click at [786, 177] on icon "Contenu principal" at bounding box center [784, 175] width 7 height 11
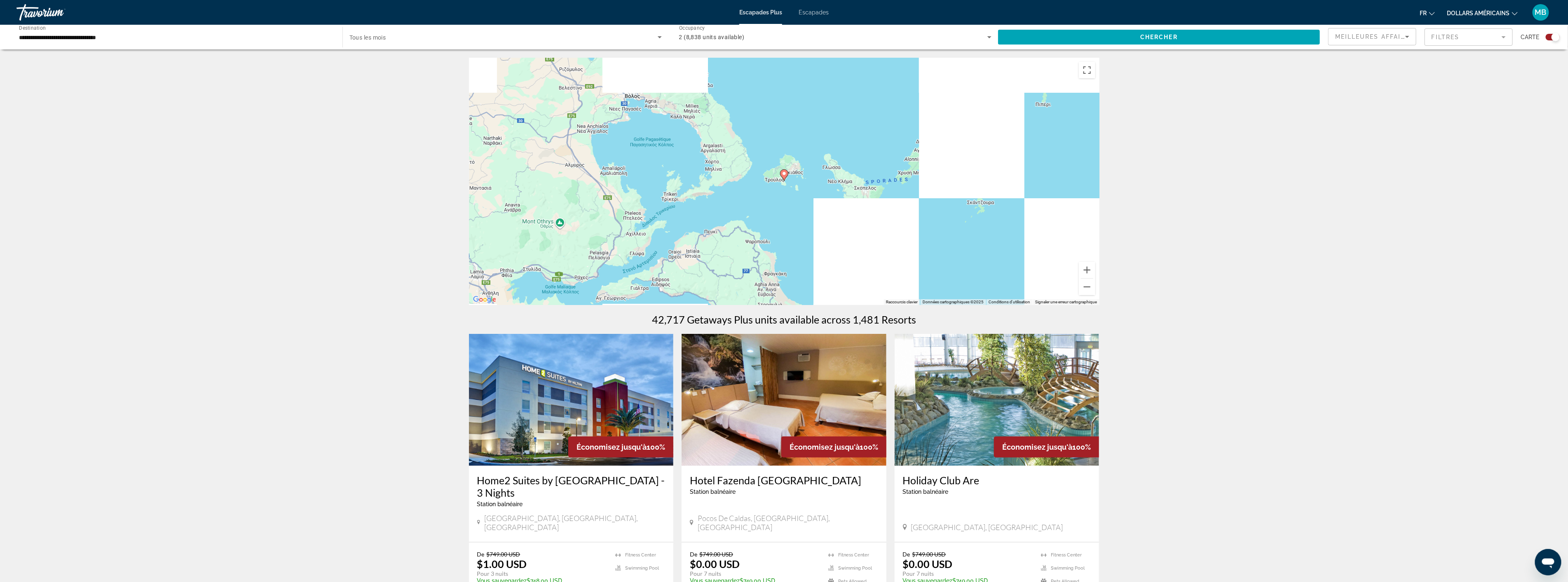
click at [786, 175] on image "Contenu principal" at bounding box center [784, 174] width 5 height 5
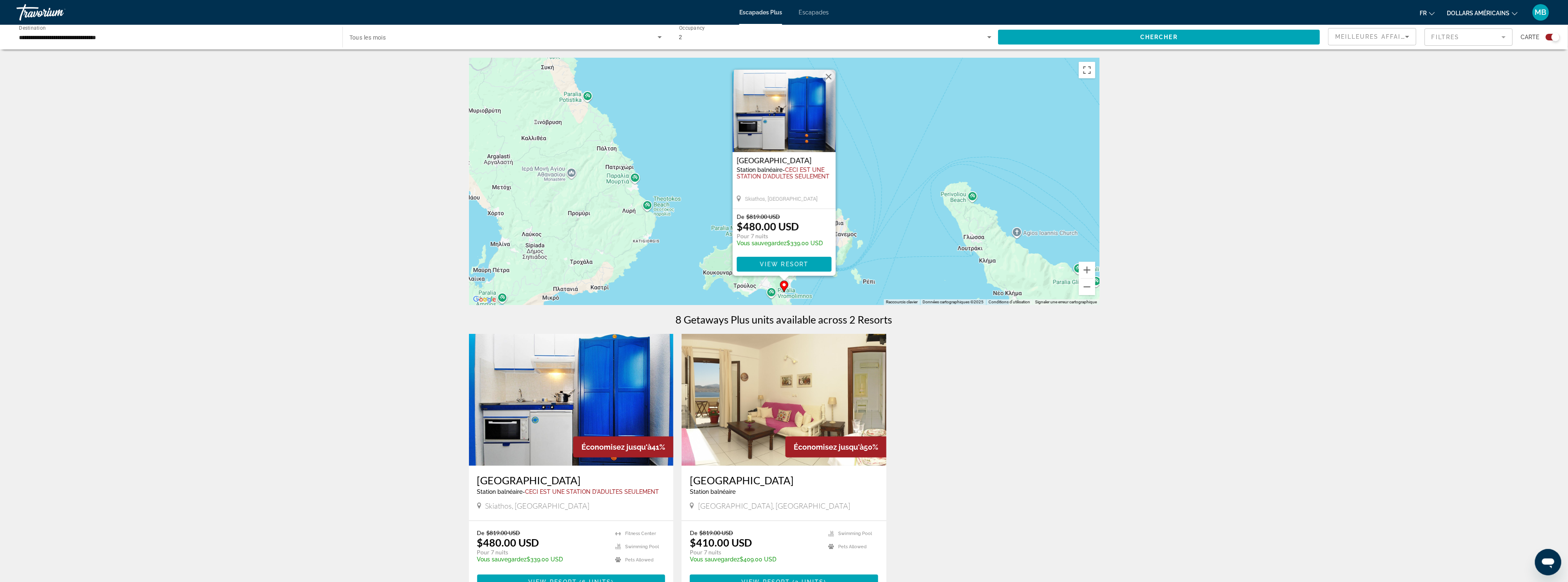
click at [830, 75] on button "Fermer" at bounding box center [828, 76] width 12 height 12
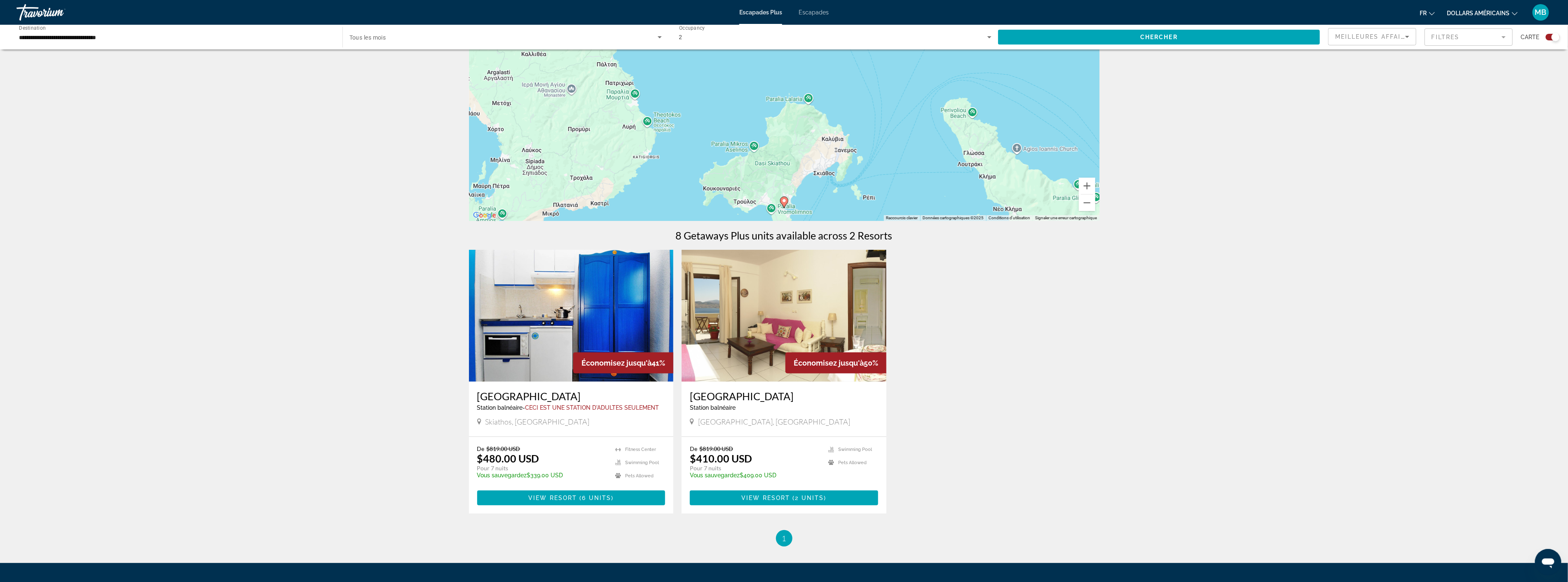
scroll to position [92, 0]
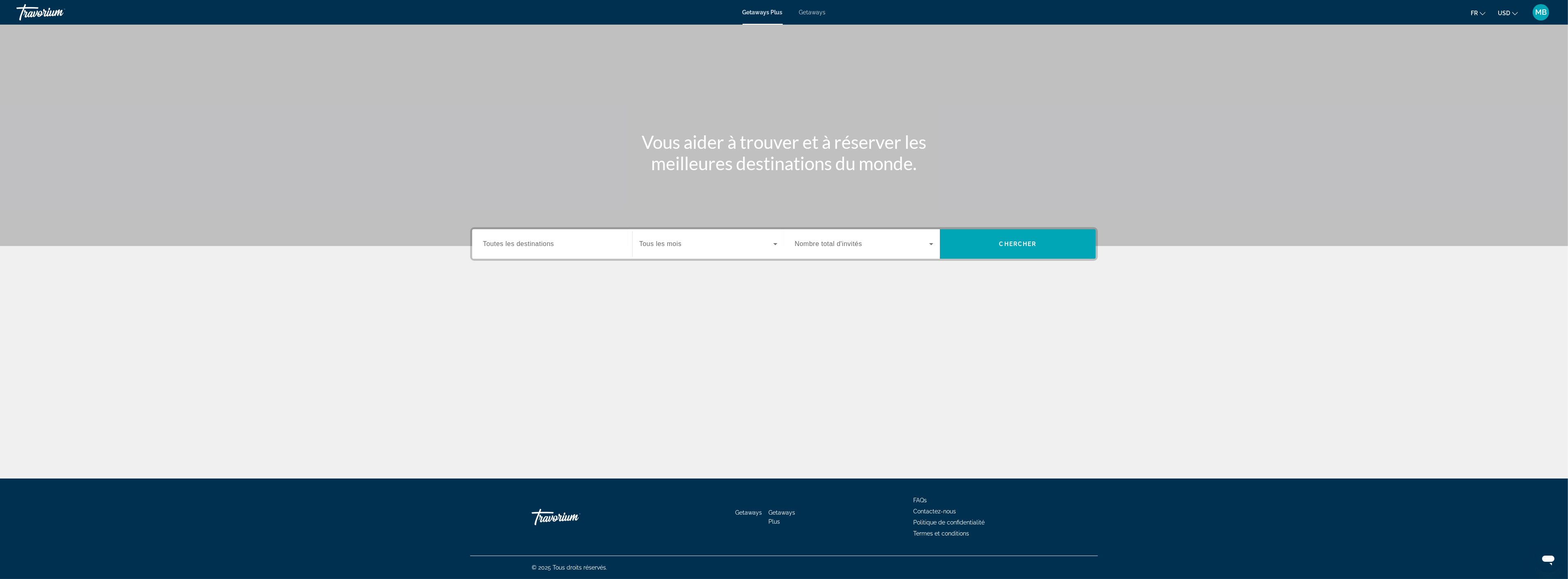
click at [768, 244] on span "Search widget" at bounding box center [706, 244] width 134 height 10
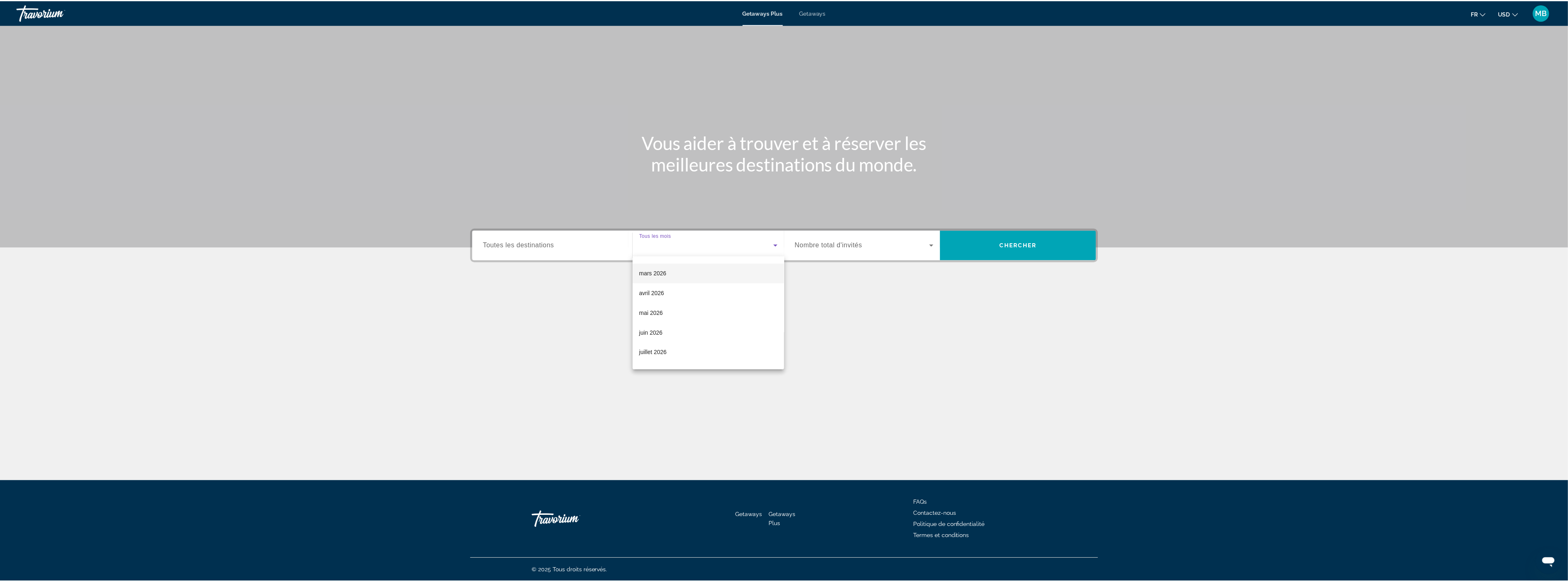
scroll to position [137, 0]
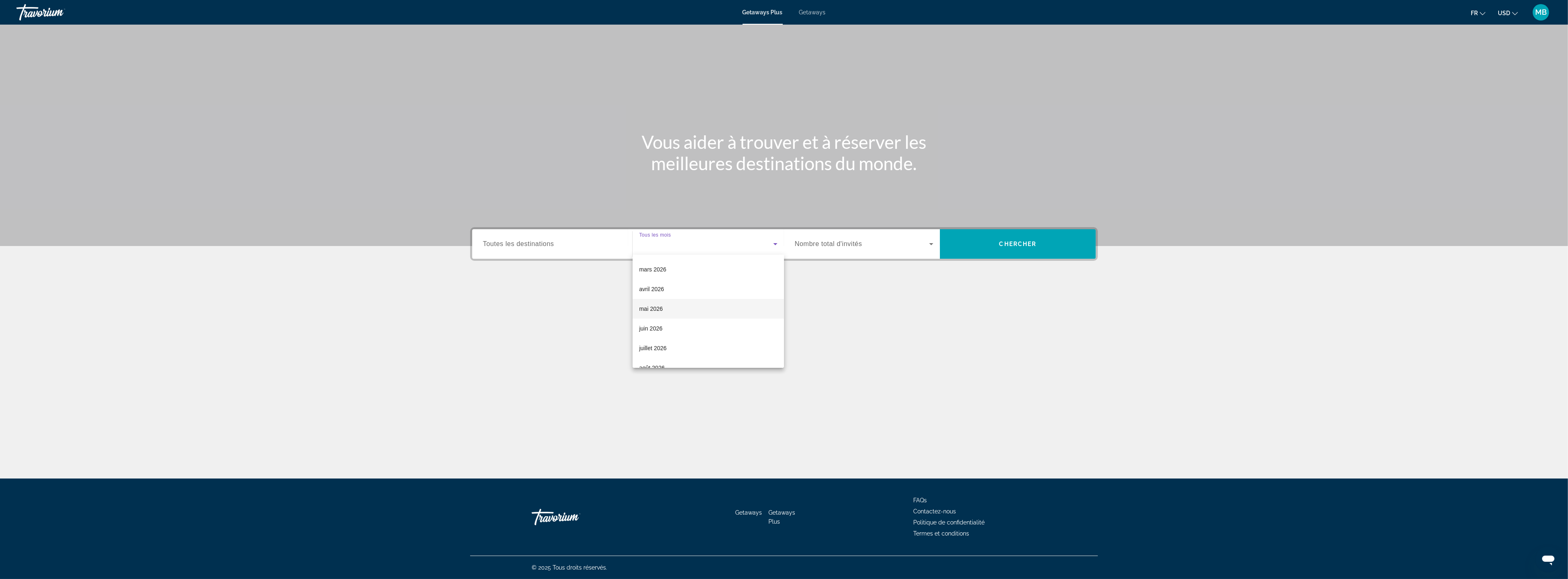
click at [658, 303] on span "mai 2026" at bounding box center [651, 308] width 24 height 10
click at [897, 245] on span "Search widget" at bounding box center [862, 244] width 135 height 10
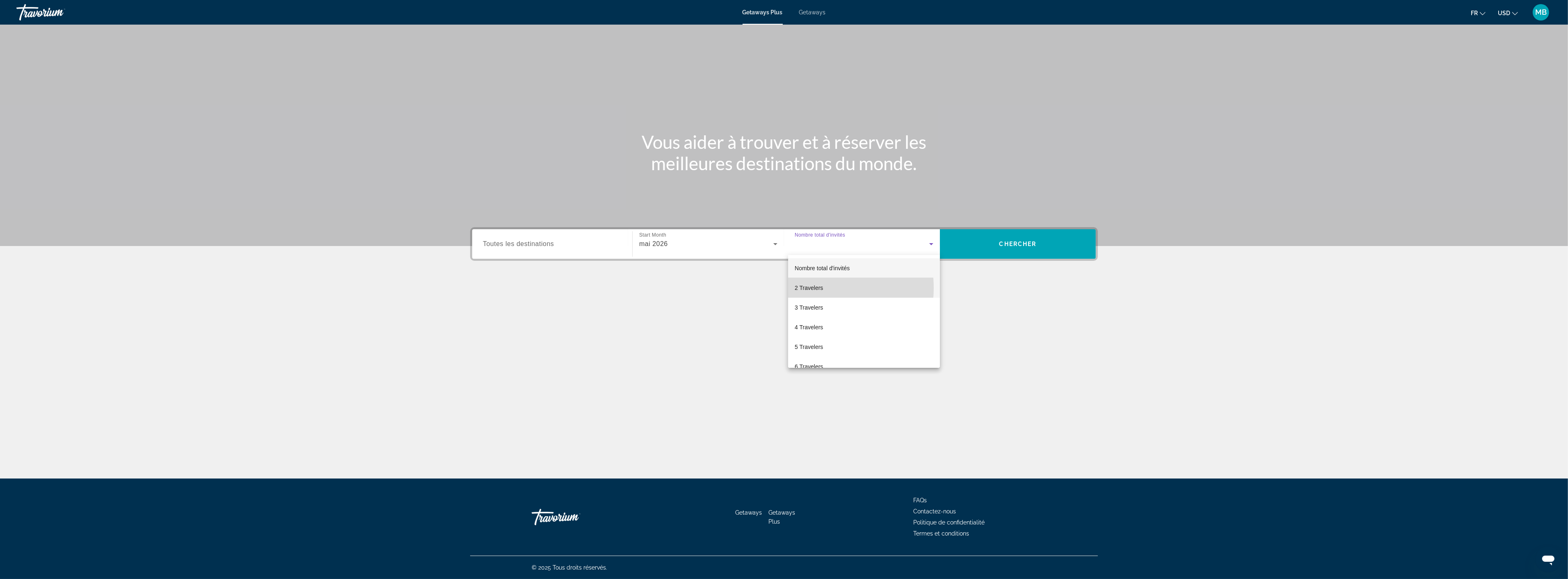
click at [821, 288] on span "2 Travelers" at bounding box center [809, 288] width 29 height 10
click at [1010, 248] on span "Search widget" at bounding box center [1018, 244] width 156 height 19
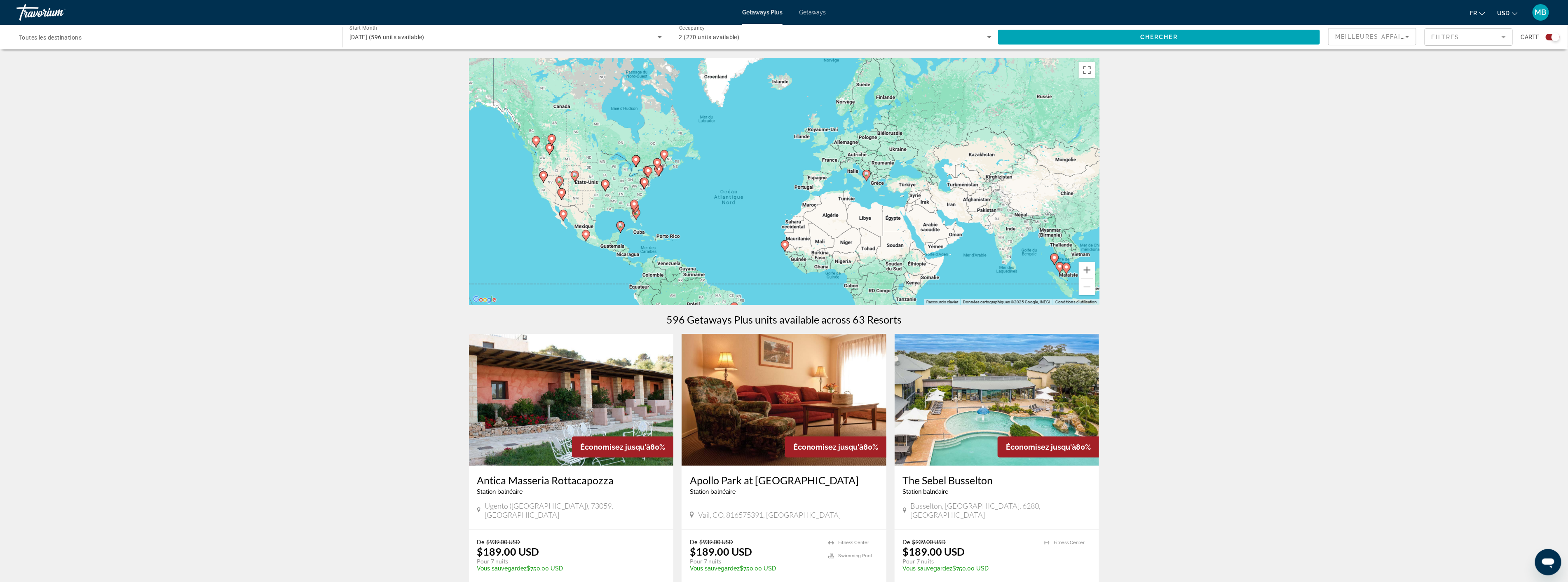
drag, startPoint x: 905, startPoint y: 194, endPoint x: 845, endPoint y: 233, distance: 71.6
click at [877, 236] on div "Pour activer le glissement avec le clavier, appuyez sur Alt+Entrée. Une fois ce…" at bounding box center [784, 181] width 630 height 247
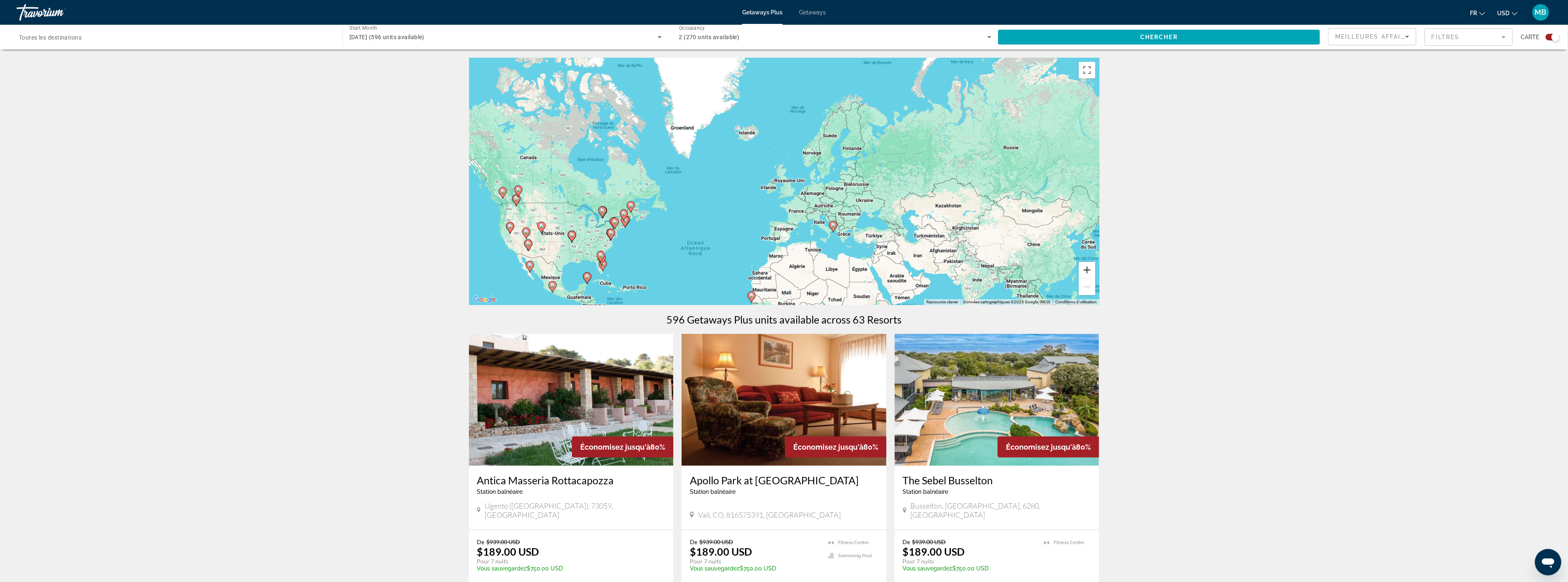
click at [1088, 268] on button "Zoom avant" at bounding box center [1087, 270] width 17 height 17
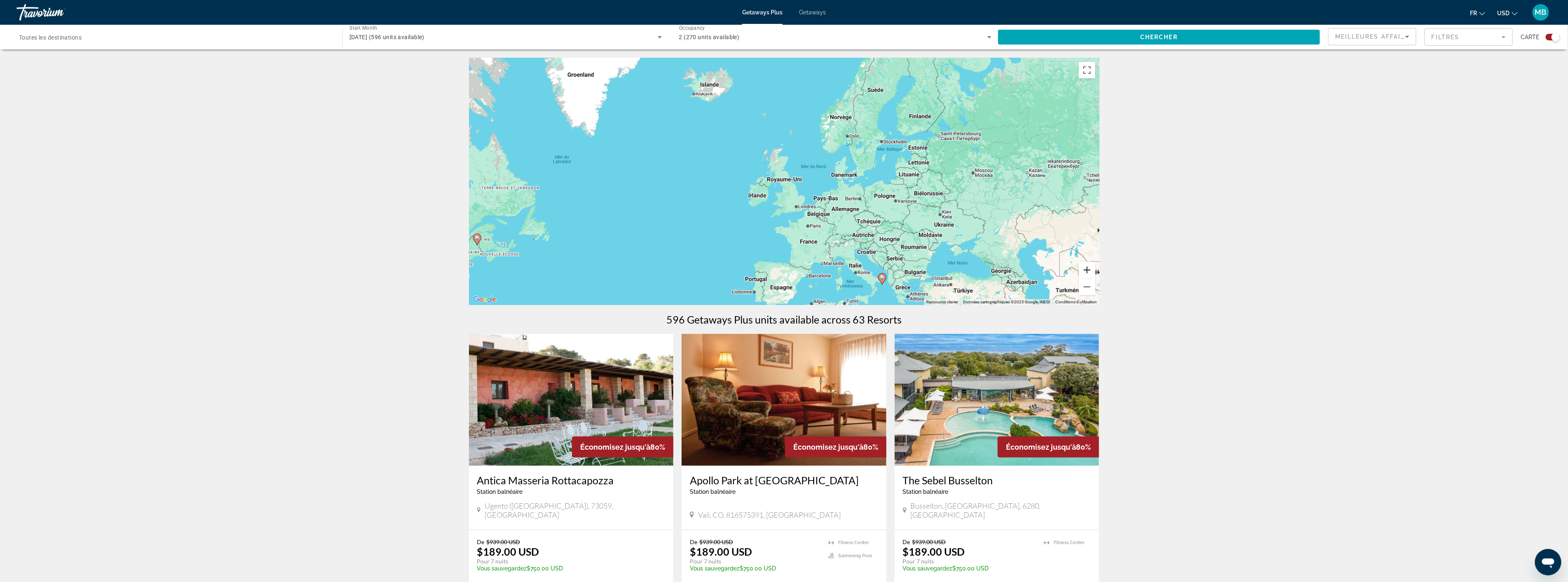
click at [1088, 268] on button "Zoom avant" at bounding box center [1087, 270] width 17 height 17
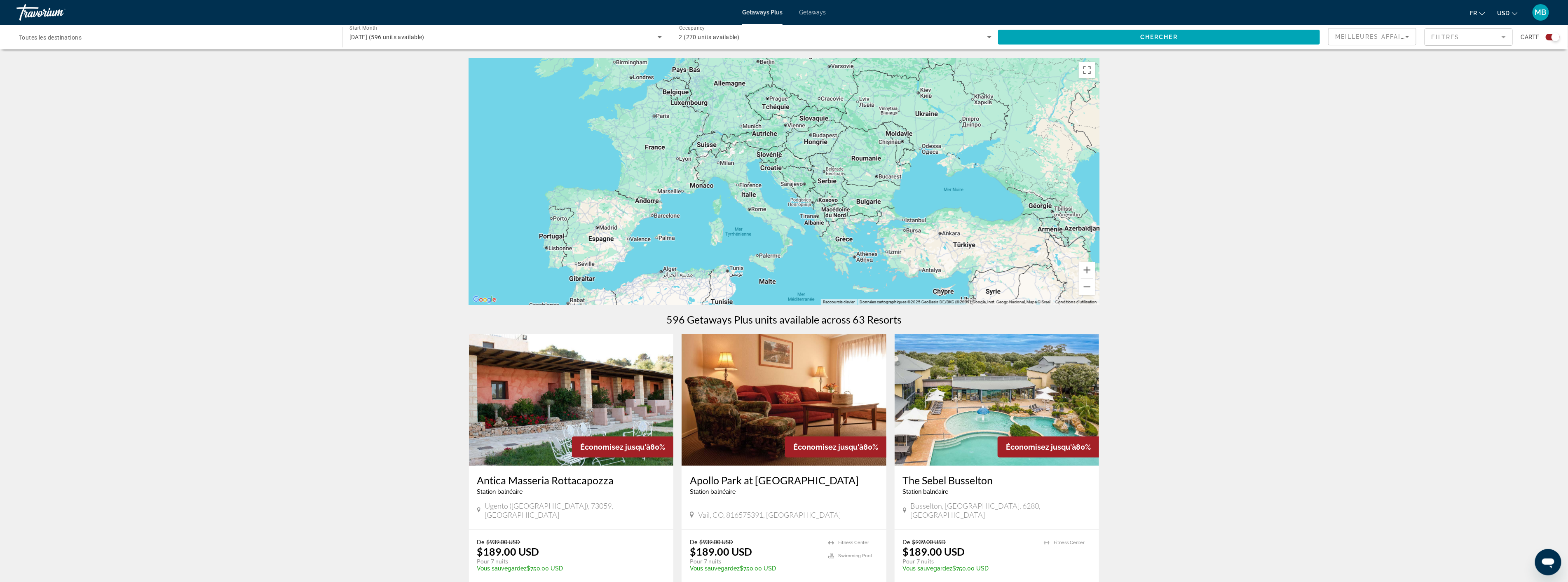
drag, startPoint x: 970, startPoint y: 237, endPoint x: 803, endPoint y: 89, distance: 223.1
click at [800, 87] on div "Main content" at bounding box center [784, 181] width 630 height 247
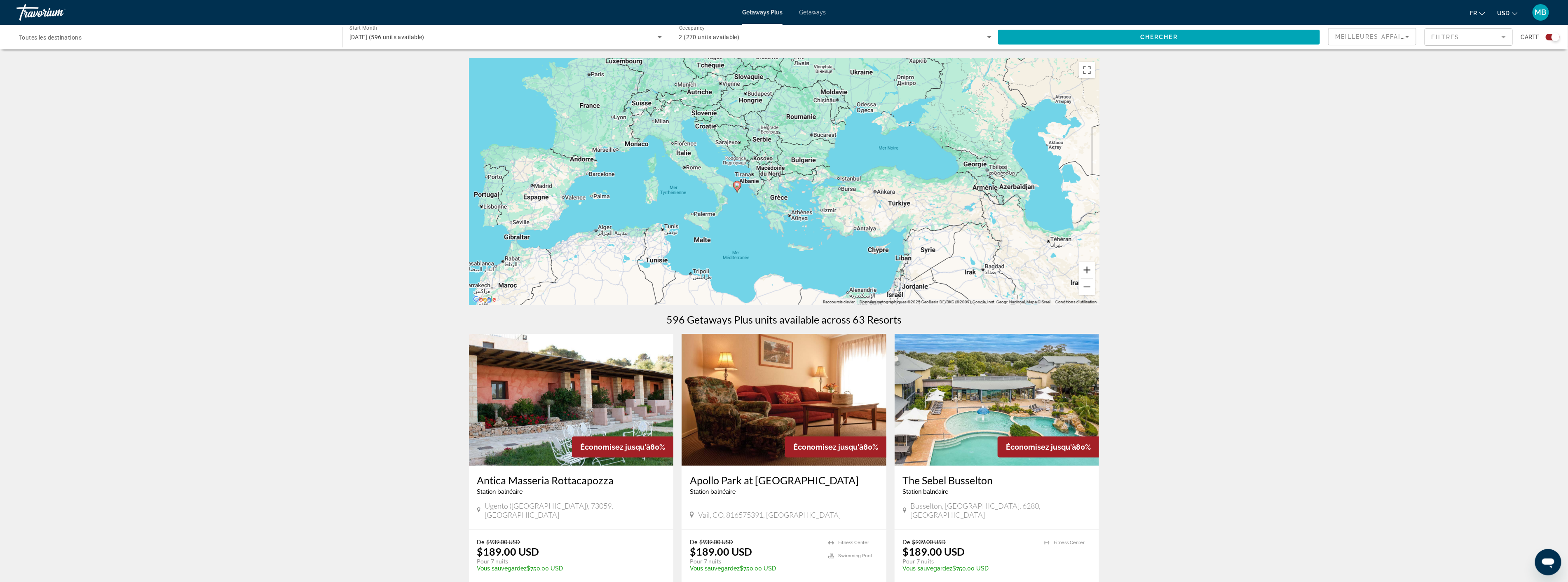
click at [1089, 270] on button "Zoom avant" at bounding box center [1087, 270] width 17 height 17
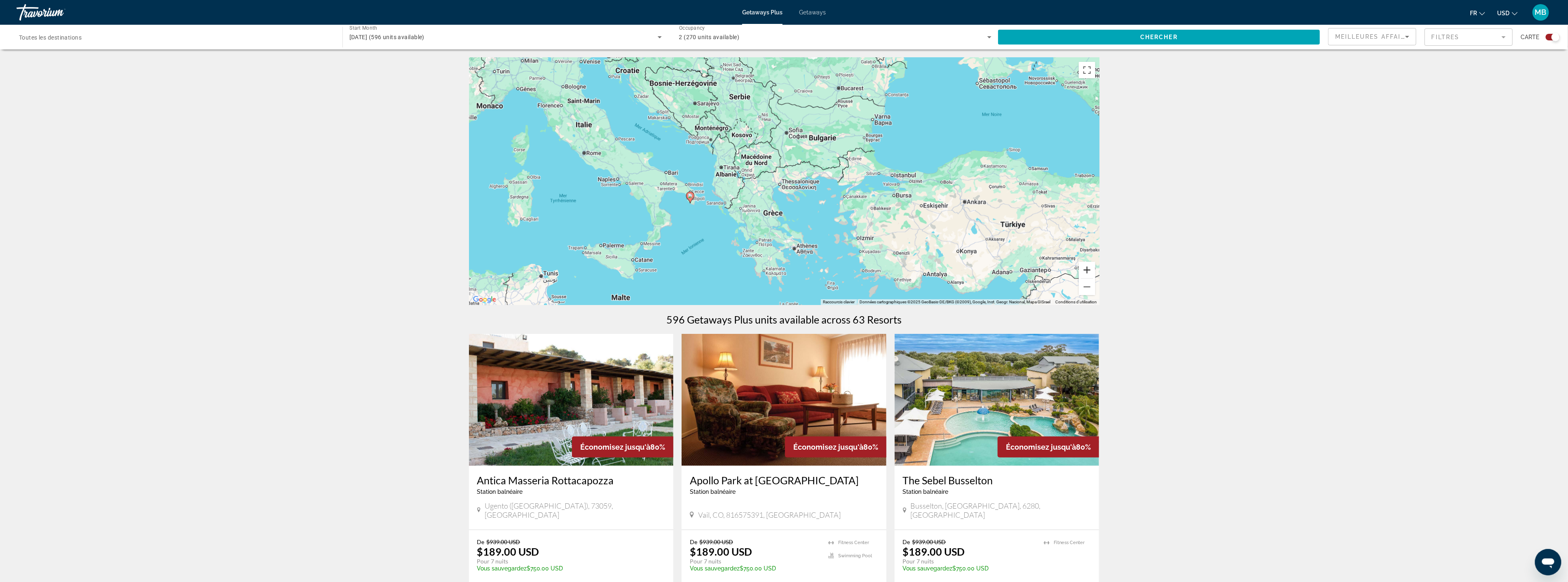
click at [1088, 270] on button "Zoom avant" at bounding box center [1087, 270] width 17 height 17
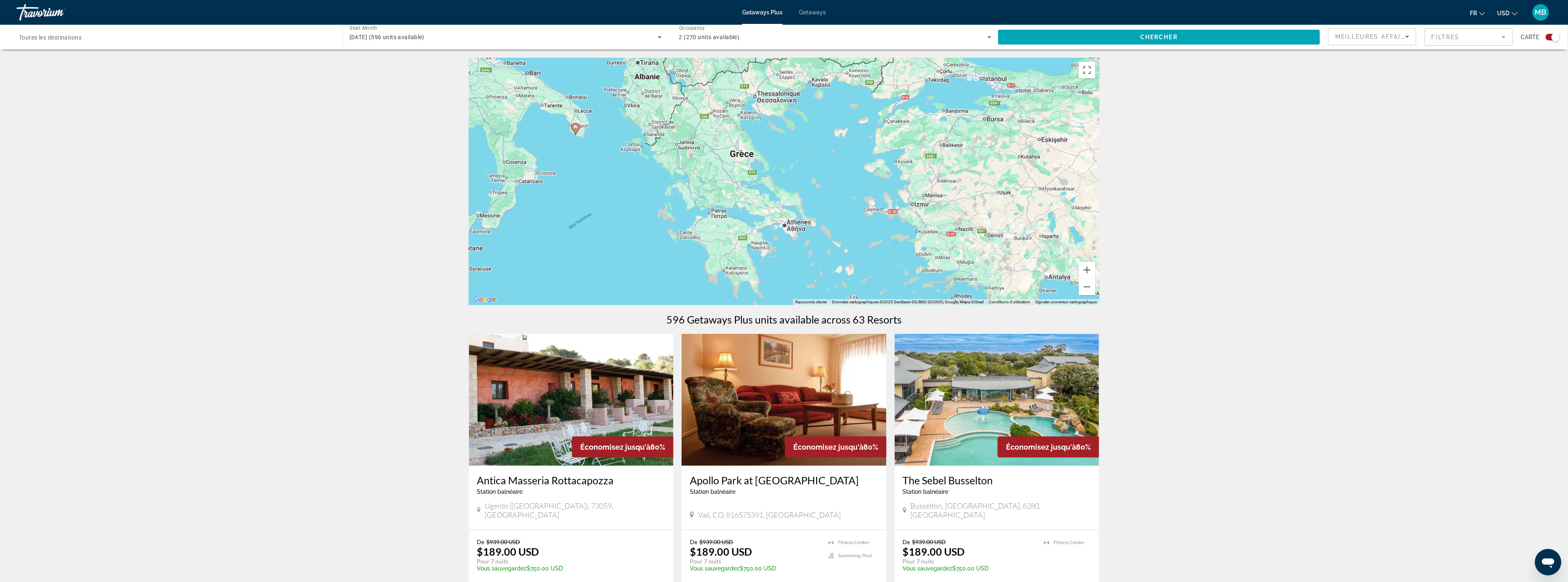
drag, startPoint x: 858, startPoint y: 212, endPoint x: 847, endPoint y: 132, distance: 80.8
click at [847, 132] on div "Pour activer le glissement avec le clavier, appuyez sur Alt+Entrée. Une fois ce…" at bounding box center [784, 181] width 630 height 247
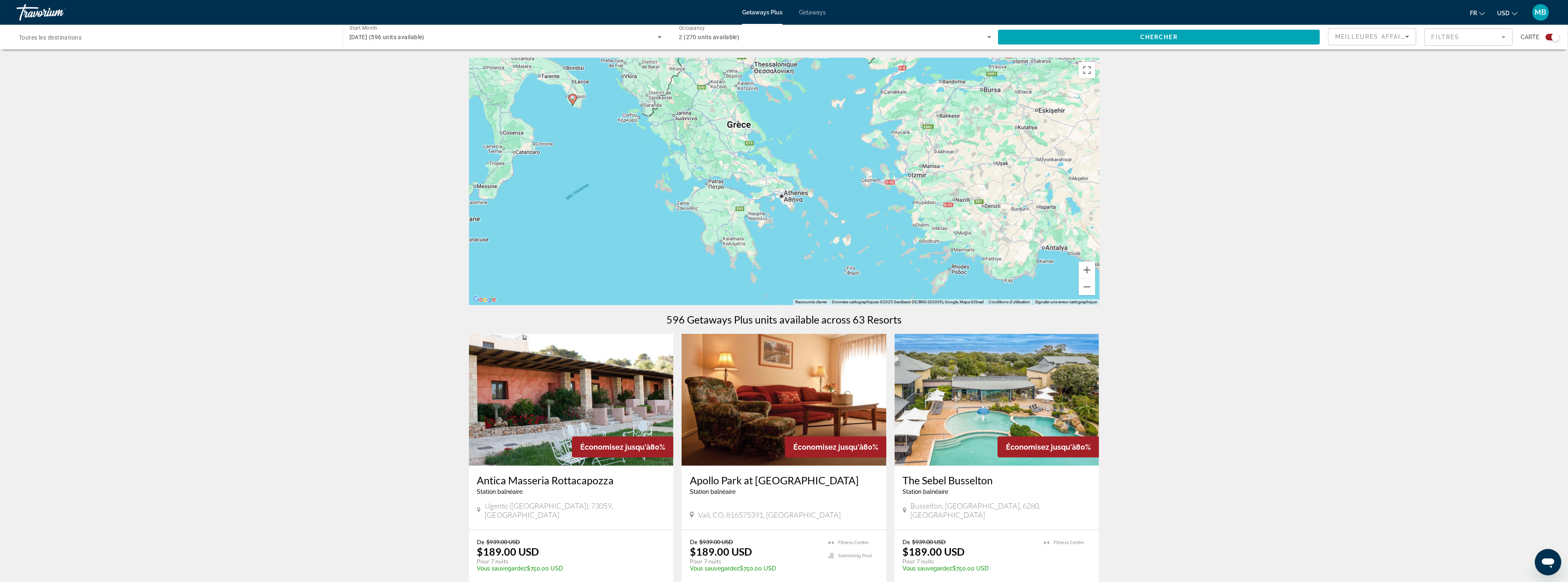
drag, startPoint x: 839, startPoint y: 212, endPoint x: 835, endPoint y: 167, distance: 45.2
click at [835, 167] on div "Pour activer le glissement avec le clavier, appuyez sur Alt+Entrée. Une fois ce…" at bounding box center [784, 181] width 630 height 247
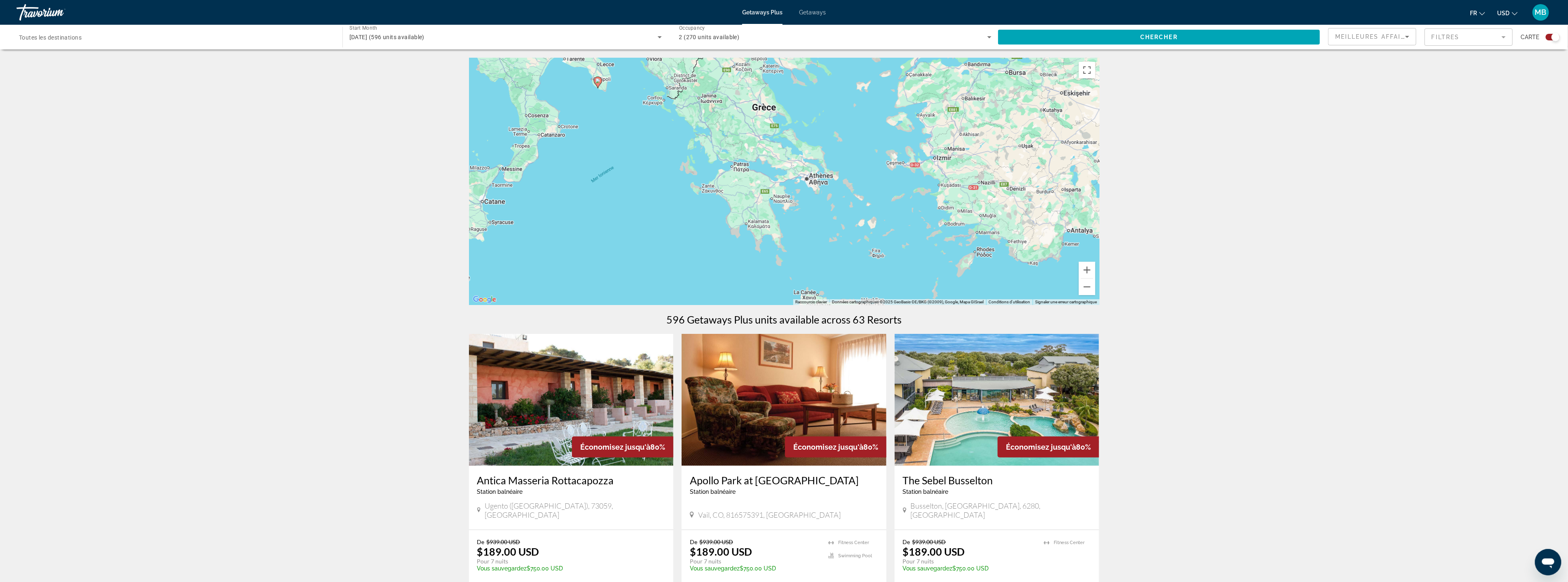
drag, startPoint x: 825, startPoint y: 186, endPoint x: 850, endPoint y: 171, distance: 29.2
click at [851, 169] on div "Pour activer le glissement avec le clavier, appuyez sur Alt+Entrée. Une fois ce…" at bounding box center [784, 181] width 630 height 247
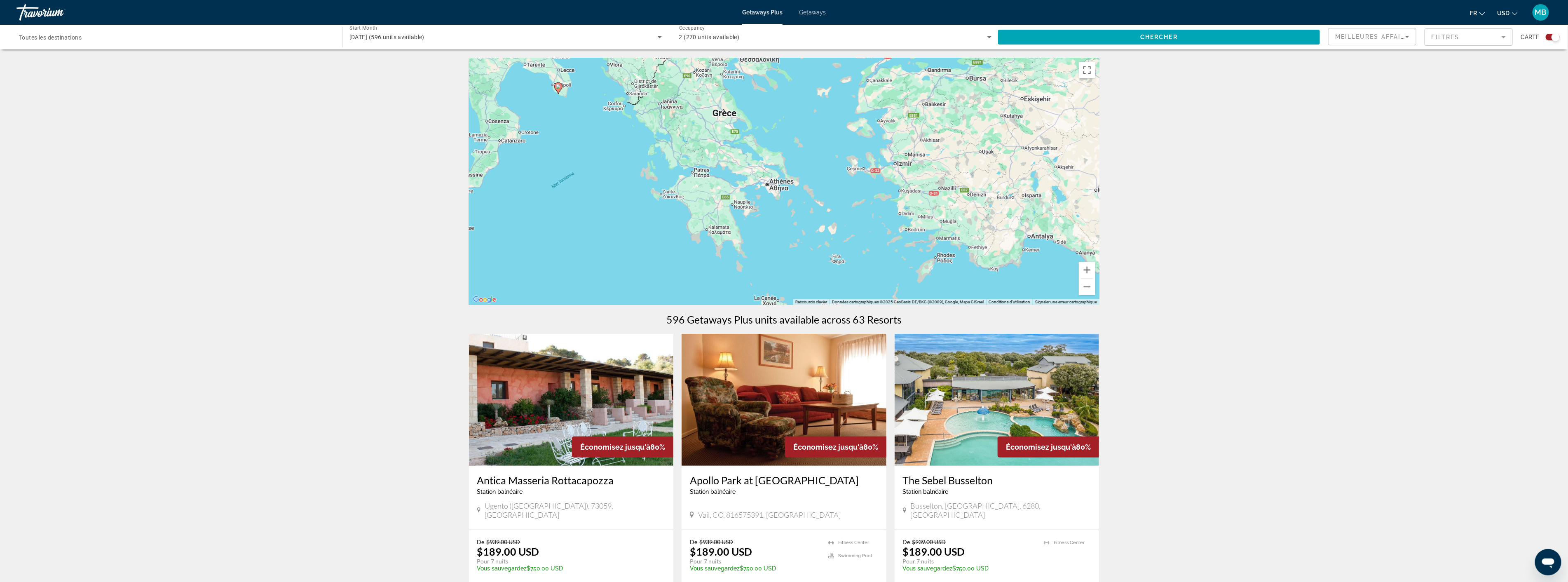
drag, startPoint x: 753, startPoint y: 236, endPoint x: 714, endPoint y: 242, distance: 39.5
click at [714, 242] on div "Pour activer le glissement avec le clavier, appuyez sur Alt+Entrée. Une fois ce…" at bounding box center [784, 181] width 630 height 247
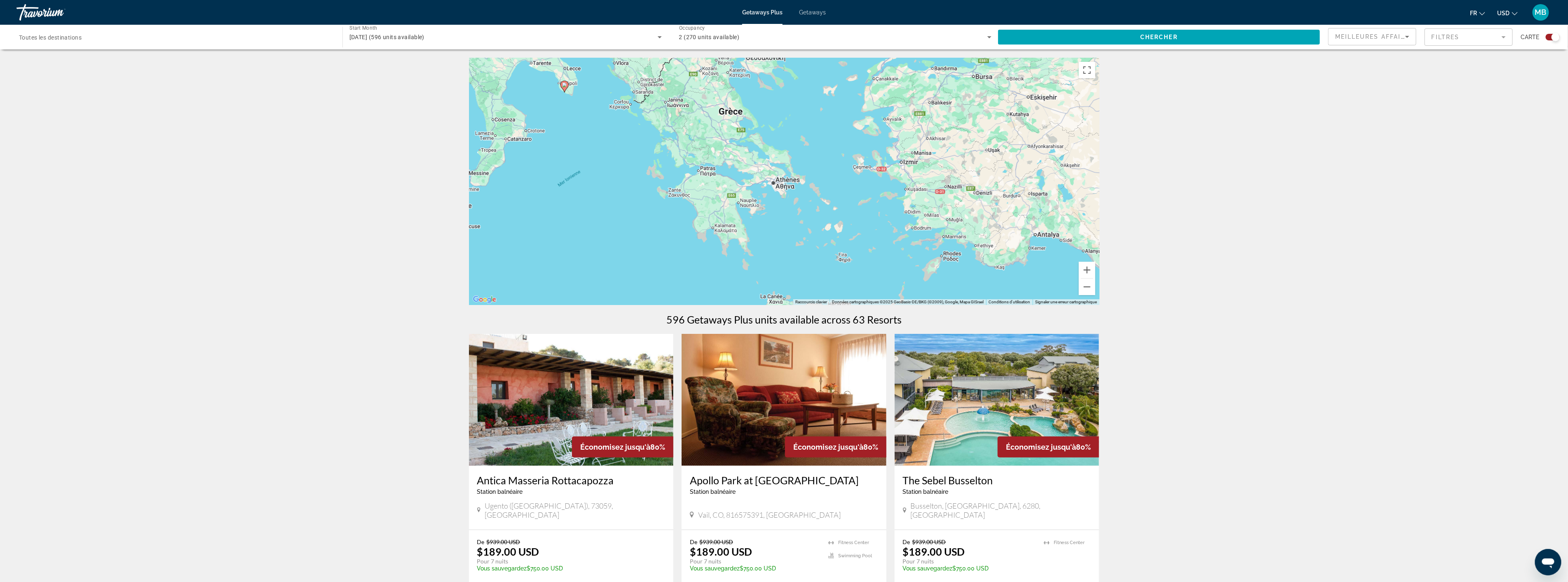
drag, startPoint x: 763, startPoint y: 210, endPoint x: 769, endPoint y: 208, distance: 6.3
click at [769, 208] on div "Pour activer le glissement avec le clavier, appuyez sur Alt+Entrée. Une fois ce…" at bounding box center [784, 181] width 630 height 247
click at [1092, 289] on button "Zoom arrière" at bounding box center [1087, 287] width 17 height 17
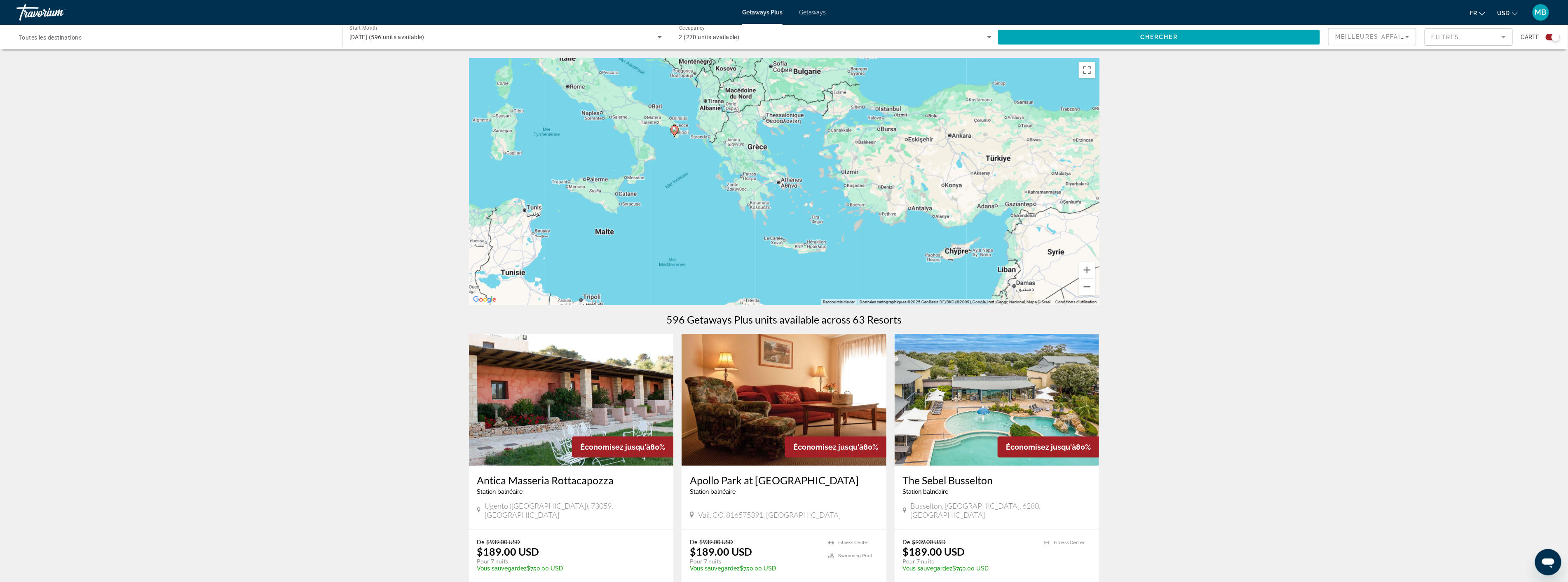
click at [1092, 289] on button "Zoom arrière" at bounding box center [1087, 287] width 17 height 17
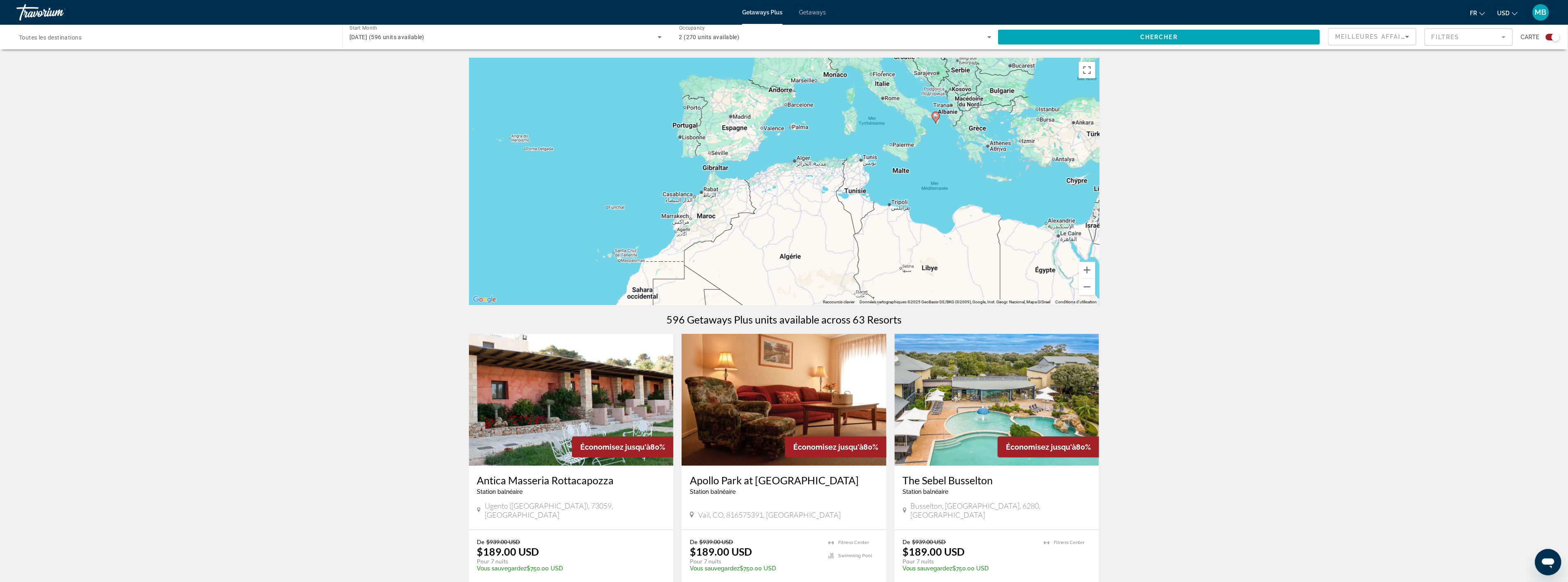
drag, startPoint x: 711, startPoint y: 220, endPoint x: 899, endPoint y: 186, distance: 191.0
click at [918, 184] on div "Pour activer le glissement avec le clavier, appuyez sur Alt+Entrée. Une fois ce…" at bounding box center [784, 181] width 630 height 247
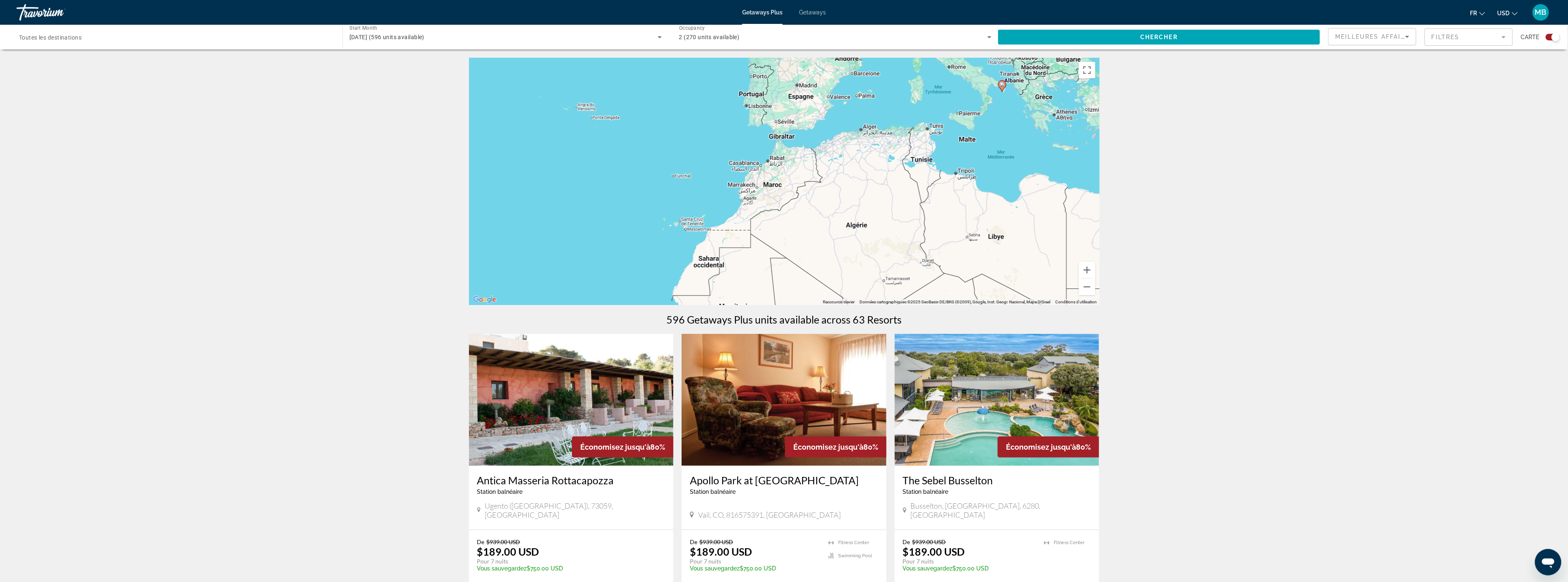
drag, startPoint x: 761, startPoint y: 207, endPoint x: 802, endPoint y: 186, distance: 46.1
click at [802, 186] on div "Pour activer le glissement avec le clavier, appuyez sur Alt+Entrée. Une fois ce…" at bounding box center [784, 181] width 630 height 247
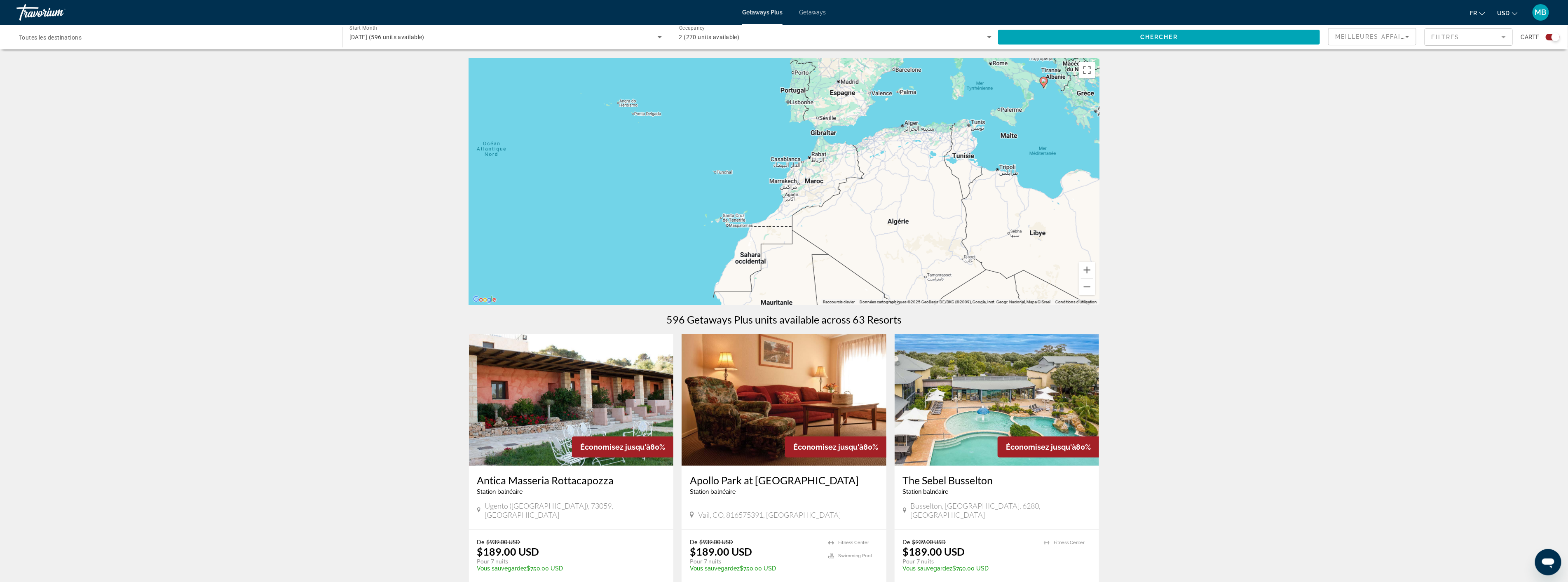
drag, startPoint x: 784, startPoint y: 196, endPoint x: 779, endPoint y: 262, distance: 66.2
click at [779, 262] on div "Pour activer le glissement avec le clavier, appuyez sur Alt+Entrée. Une fois ce…" at bounding box center [784, 181] width 630 height 247
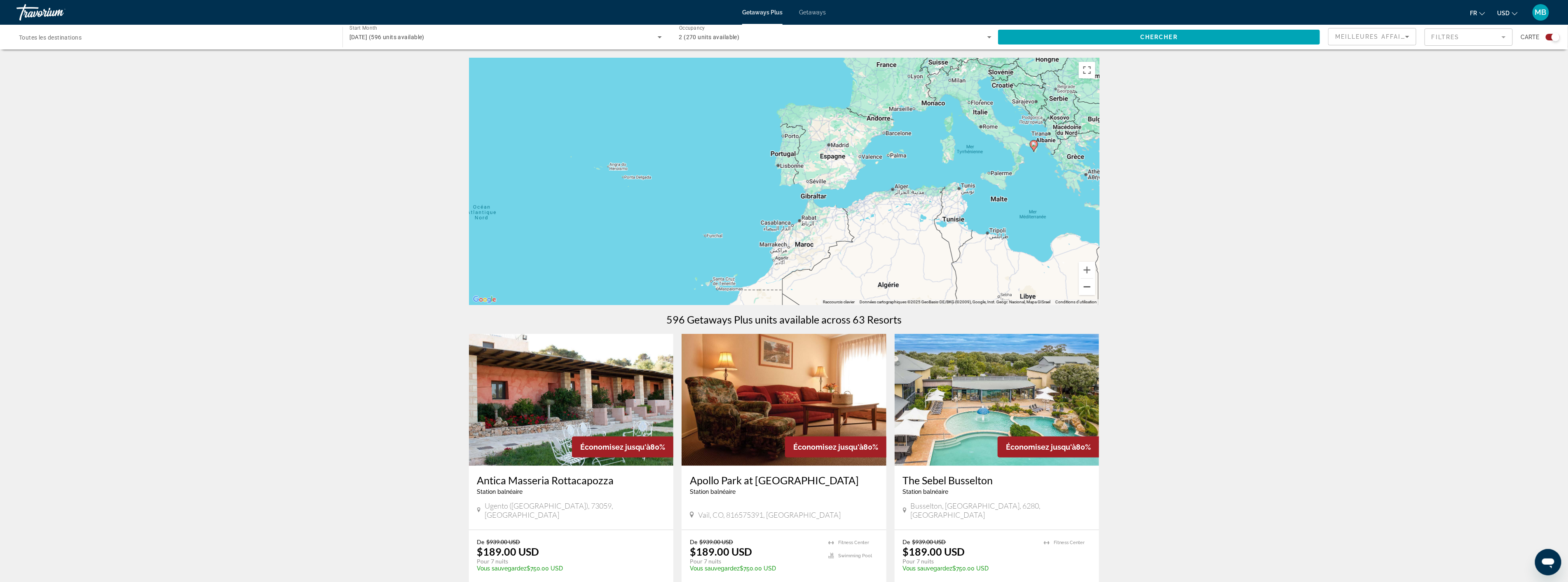
click at [1083, 290] on button "Zoom arrière" at bounding box center [1087, 287] width 17 height 17
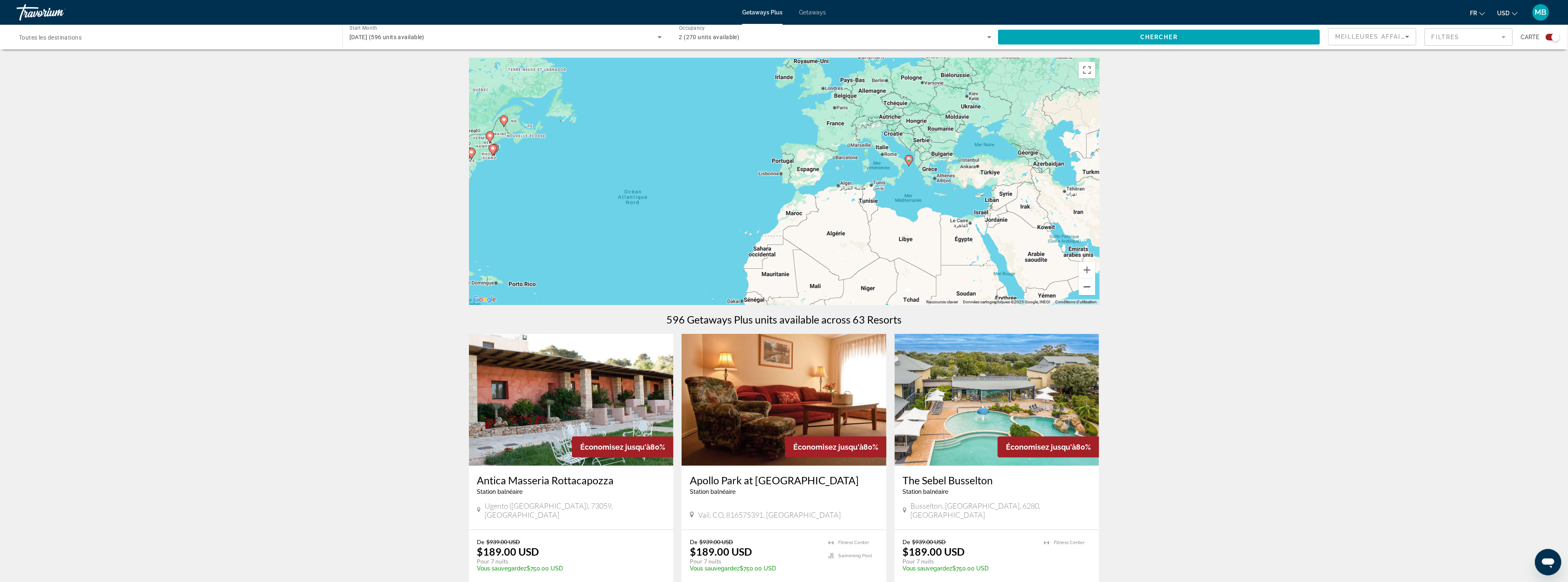
click at [1083, 290] on button "Zoom arrière" at bounding box center [1087, 287] width 17 height 17
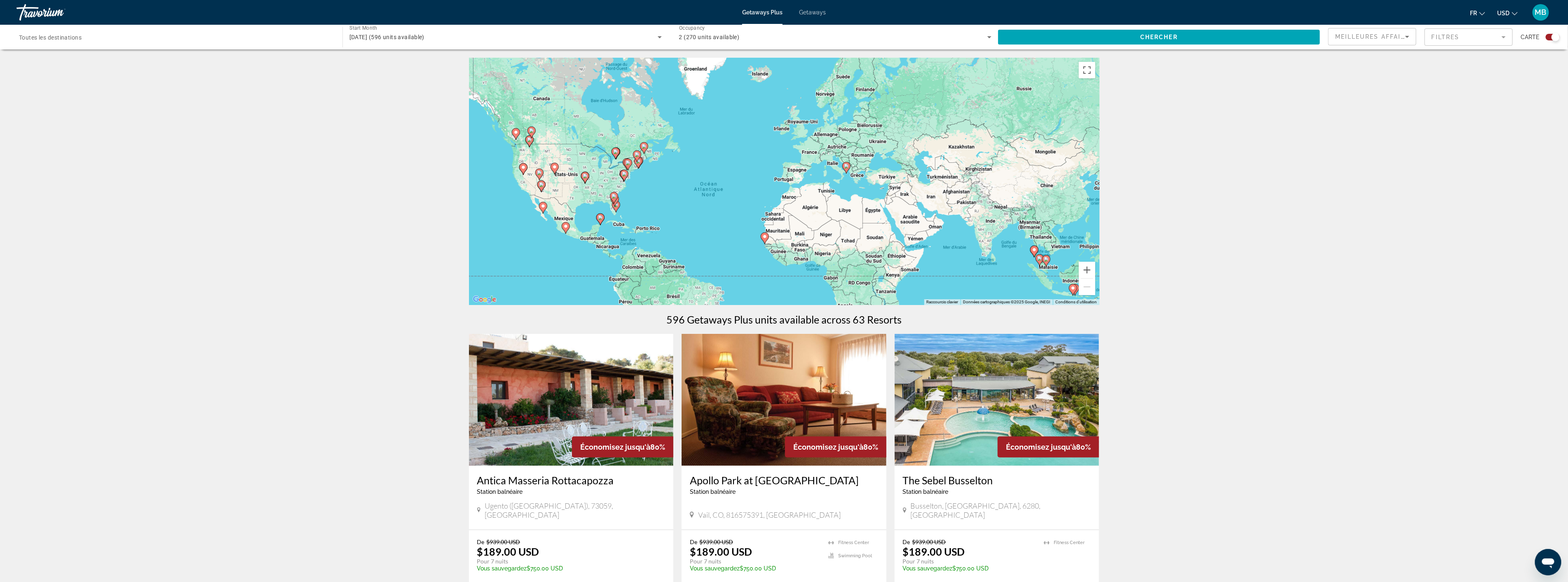
click at [763, 240] on icon "Main content" at bounding box center [764, 238] width 7 height 11
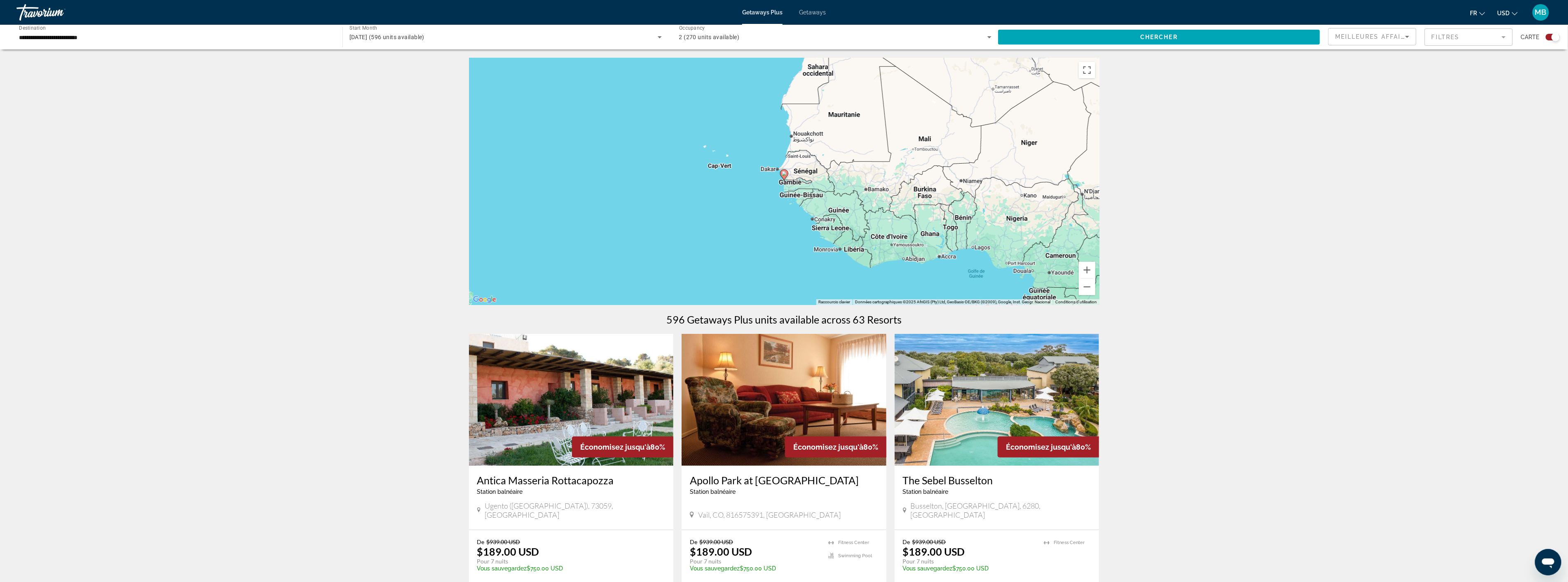
click at [785, 175] on image "Main content" at bounding box center [784, 174] width 5 height 5
type input "**********"
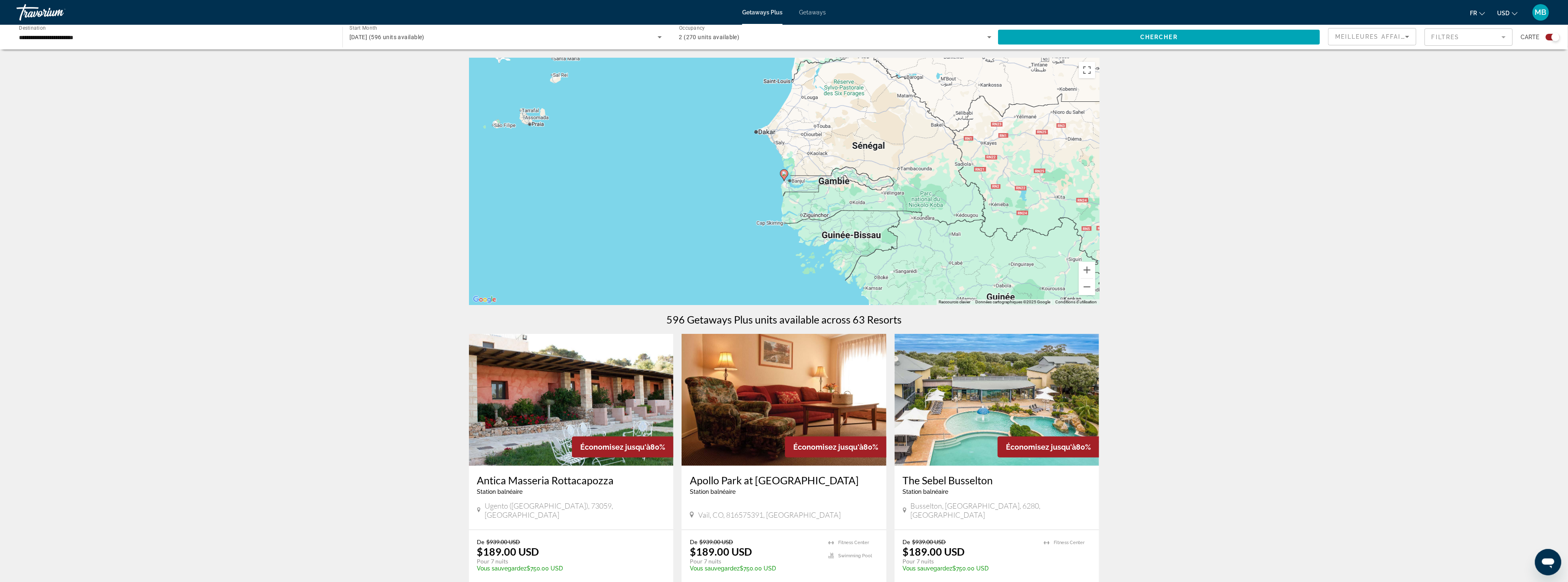
click at [784, 175] on image "Main content" at bounding box center [784, 174] width 5 height 5
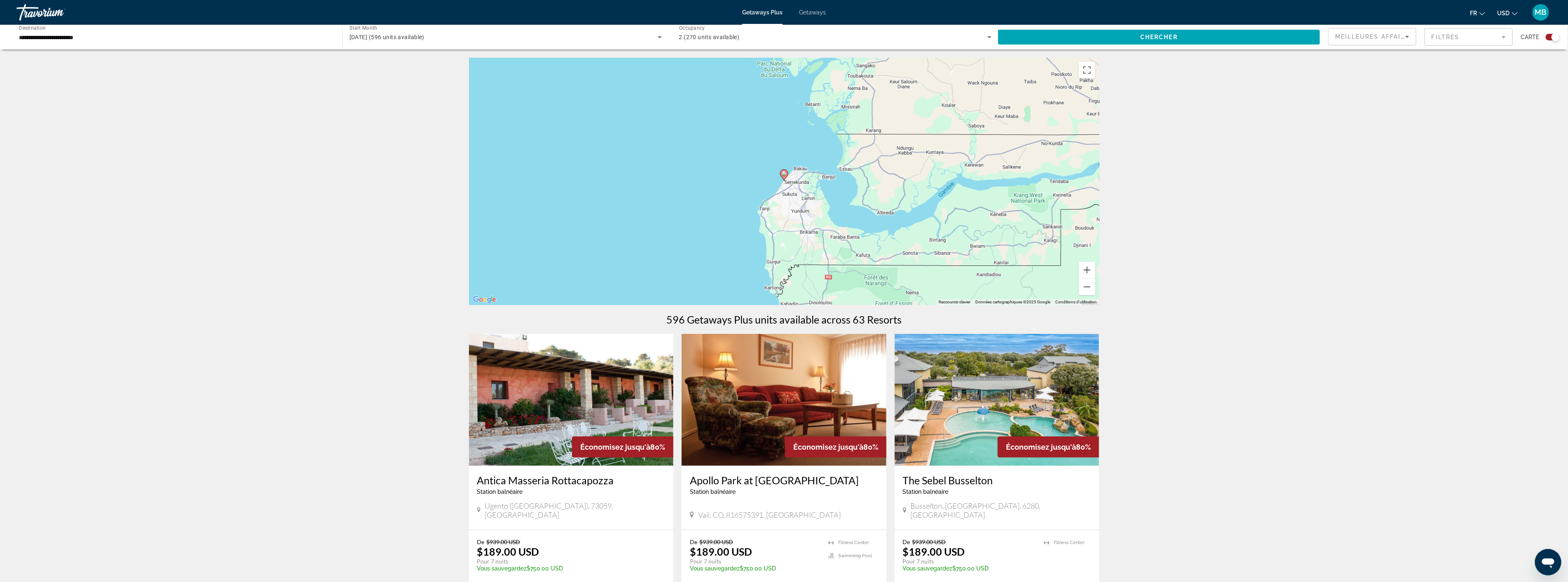
click at [786, 176] on icon "Main content" at bounding box center [784, 175] width 7 height 11
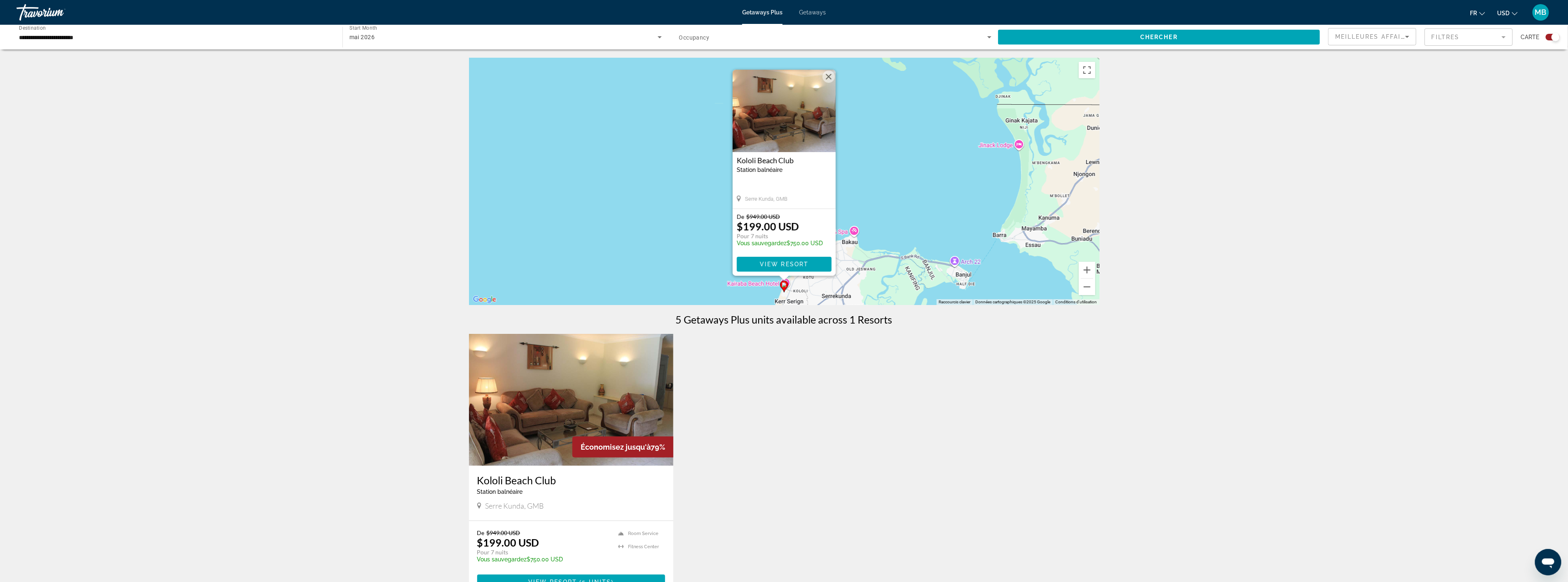
click at [793, 133] on img "Main content" at bounding box center [784, 111] width 103 height 83
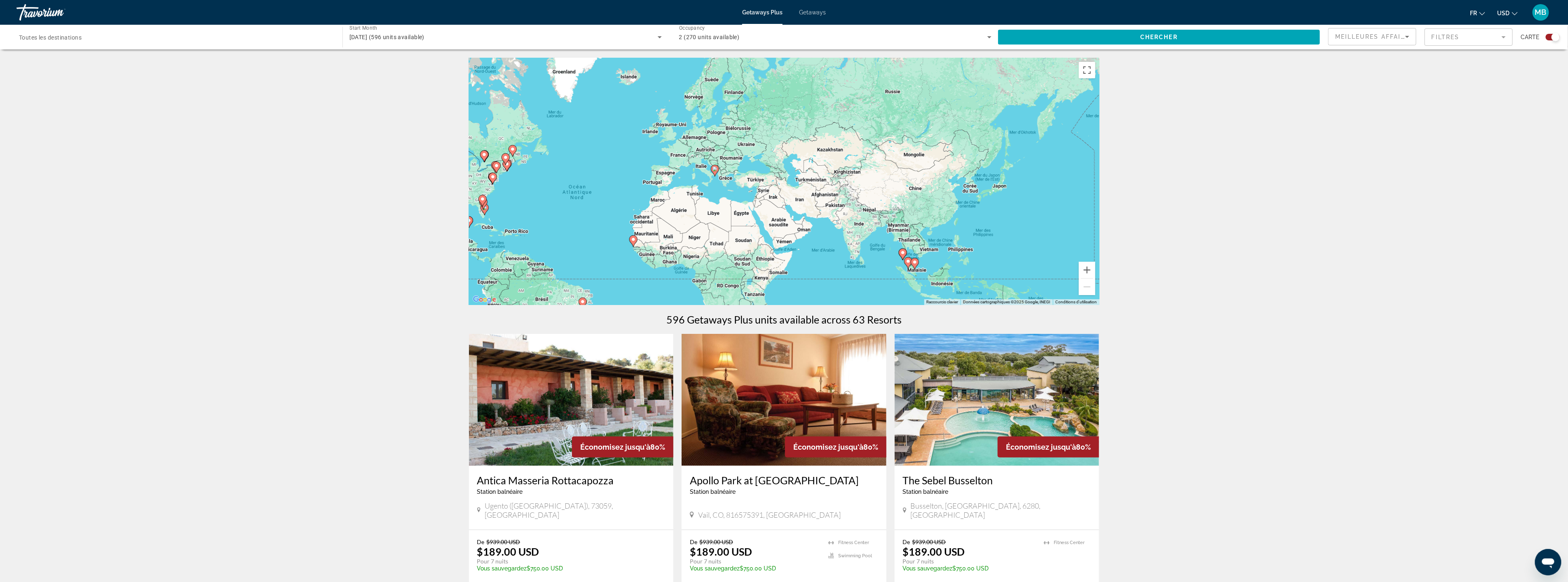
drag, startPoint x: 908, startPoint y: 180, endPoint x: 729, endPoint y: 204, distance: 180.6
click at [729, 204] on div "Pour activer le glissement avec le clavier, appuyez sur Alt+Entrée. Une fois ce…" at bounding box center [784, 181] width 630 height 247
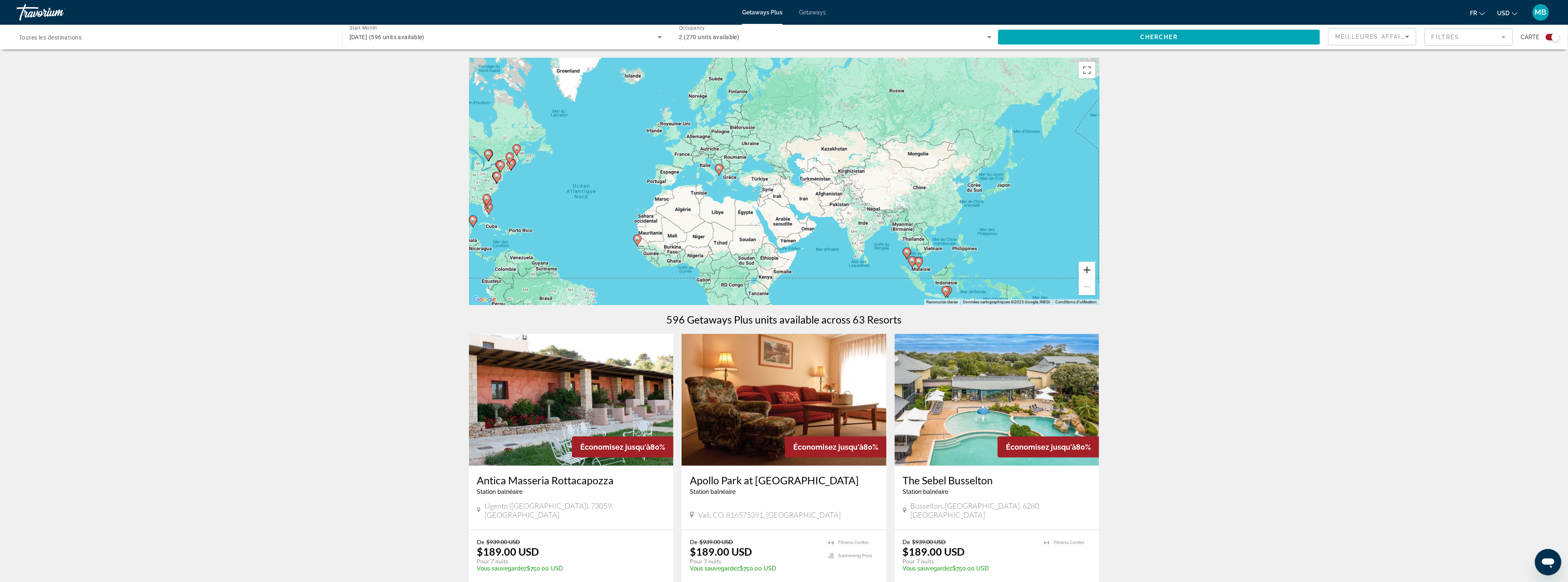
click at [1084, 271] on button "Zoom avant" at bounding box center [1087, 270] width 17 height 17
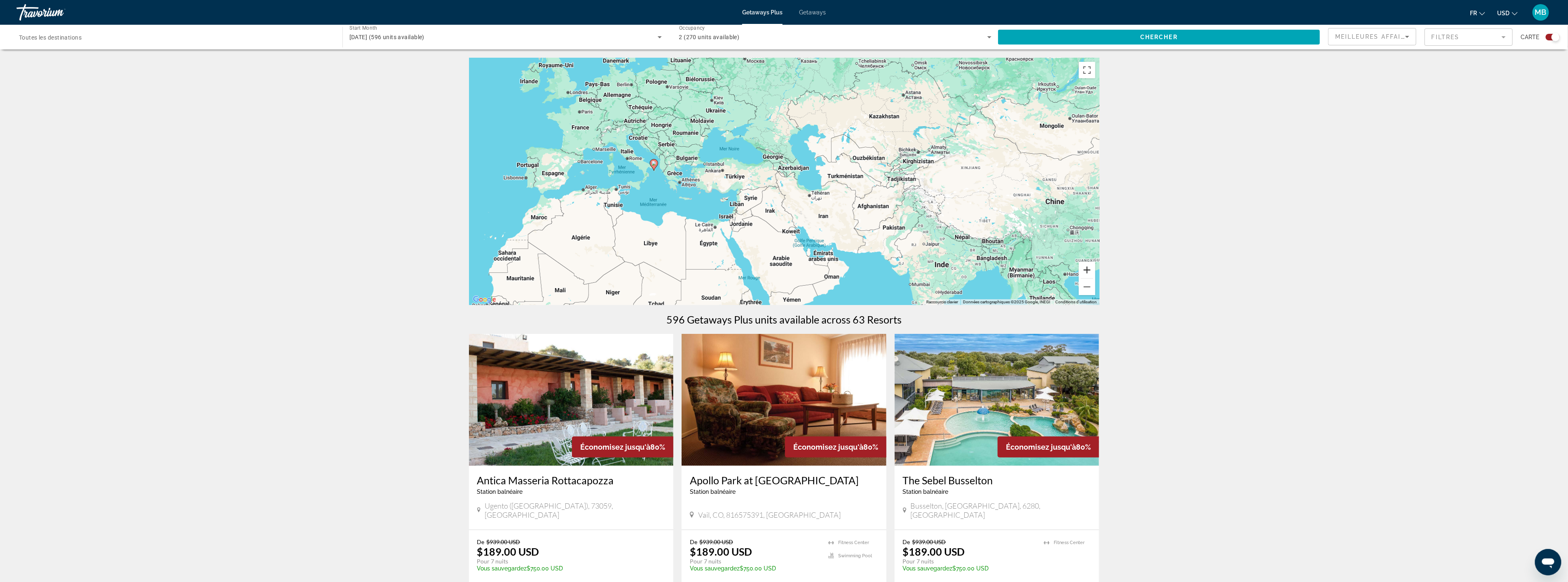
click at [1084, 270] on button "Zoom avant" at bounding box center [1087, 270] width 17 height 17
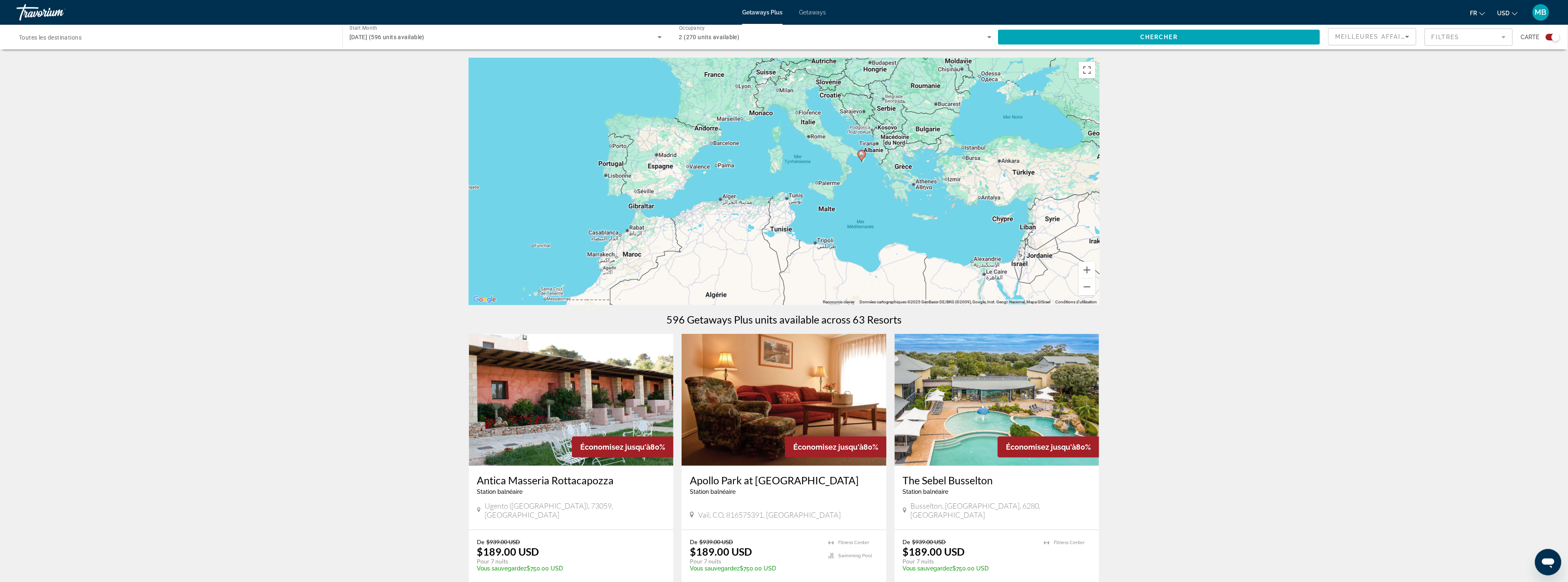
drag, startPoint x: 545, startPoint y: 213, endPoint x: 883, endPoint y: 214, distance: 338.0
click at [883, 214] on div "Pour activer le glissement avec le clavier, appuyez sur Alt+Entrée. Une fois ce…" at bounding box center [784, 181] width 630 height 247
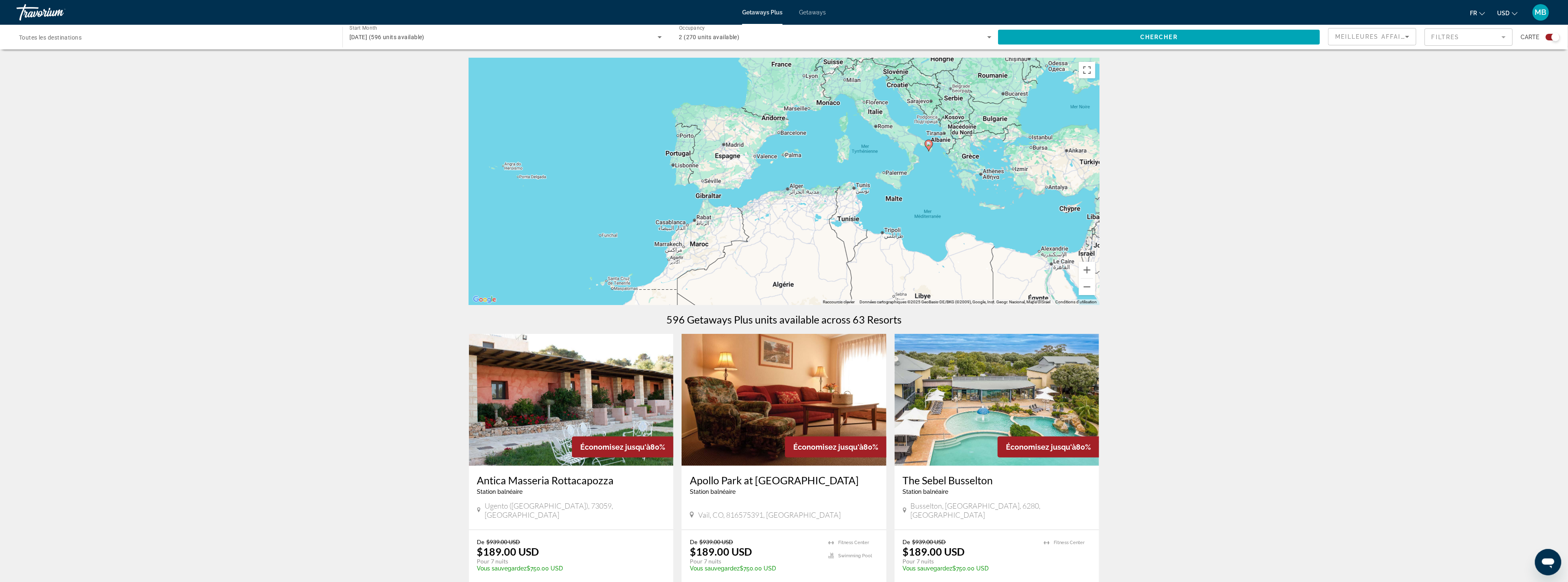
drag, startPoint x: 727, startPoint y: 223, endPoint x: 817, endPoint y: 210, distance: 90.9
click at [817, 210] on div "Pour activer le glissement avec le clavier, appuyez sur Alt+Entrée. Une fois ce…" at bounding box center [784, 181] width 630 height 247
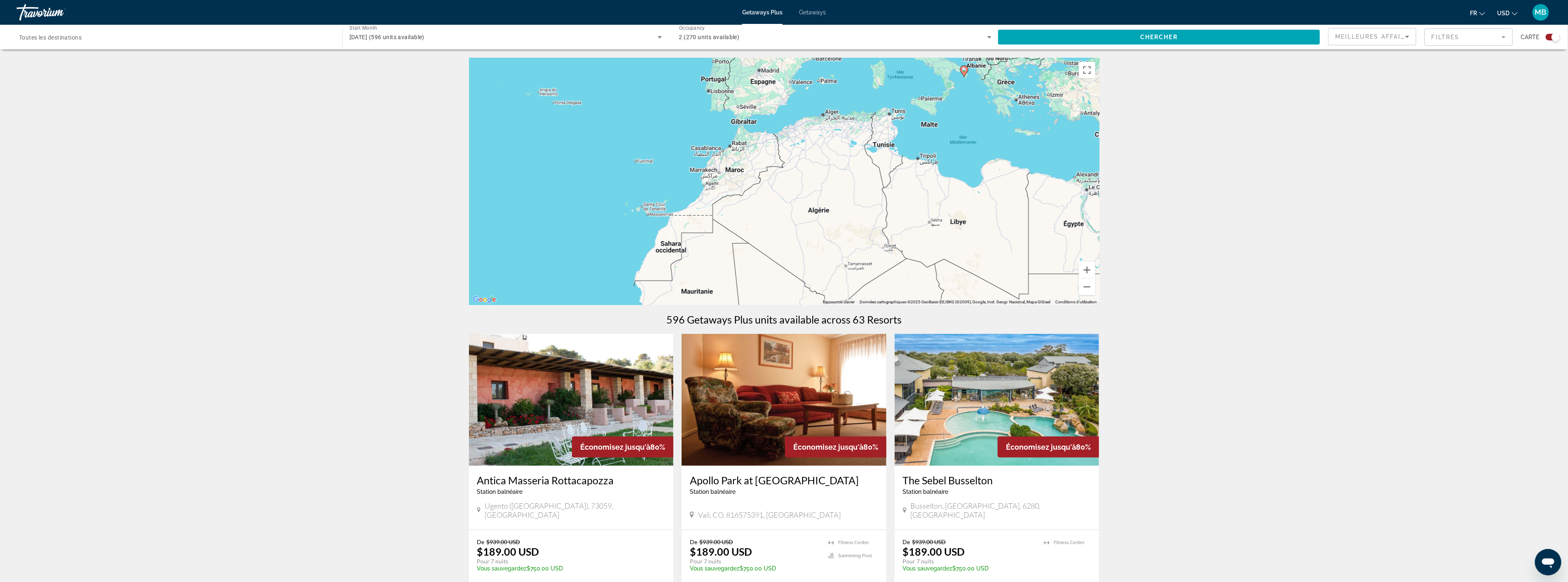
drag, startPoint x: 781, startPoint y: 234, endPoint x: 797, endPoint y: 166, distance: 69.9
click at [797, 166] on div "Pour activer le glissement avec le clavier, appuyez sur Alt+Entrée. Une fois ce…" at bounding box center [784, 181] width 630 height 247
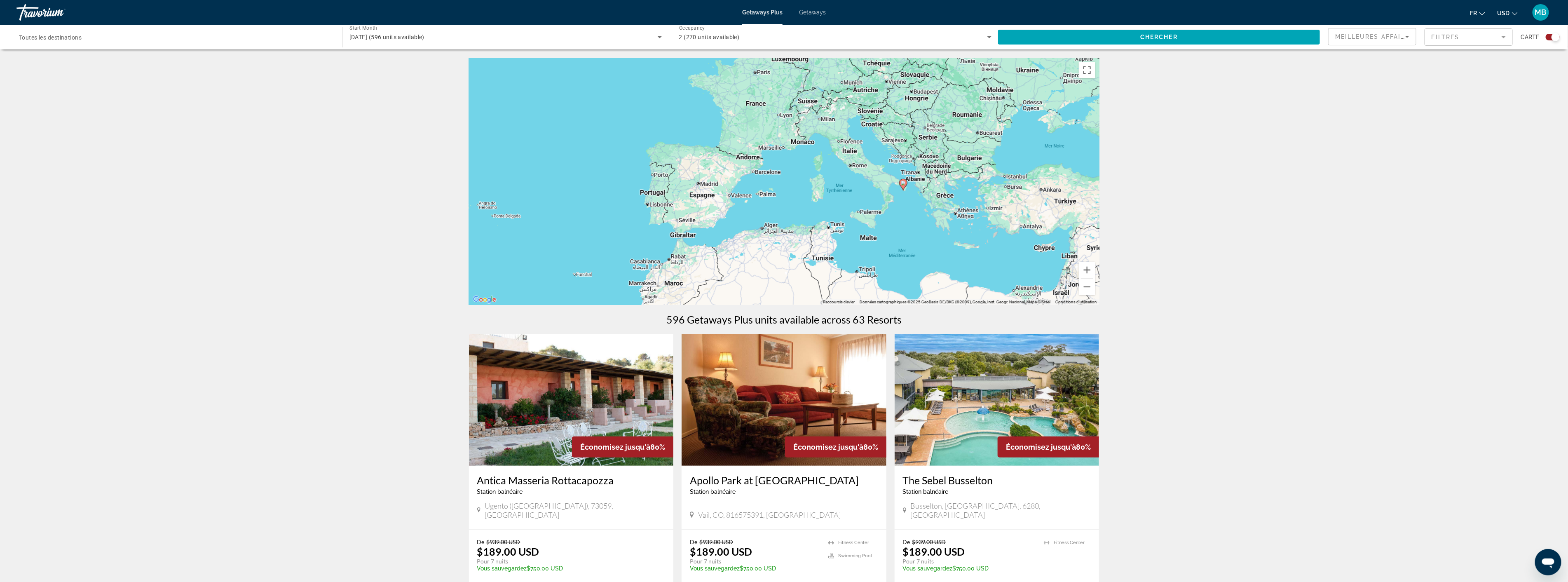
drag, startPoint x: 995, startPoint y: 137, endPoint x: 912, endPoint y: 251, distance: 141.0
click at [913, 251] on div "Pour activer le glissement avec le clavier, appuyez sur Alt+Entrée. Une fois ce…" at bounding box center [784, 181] width 630 height 247
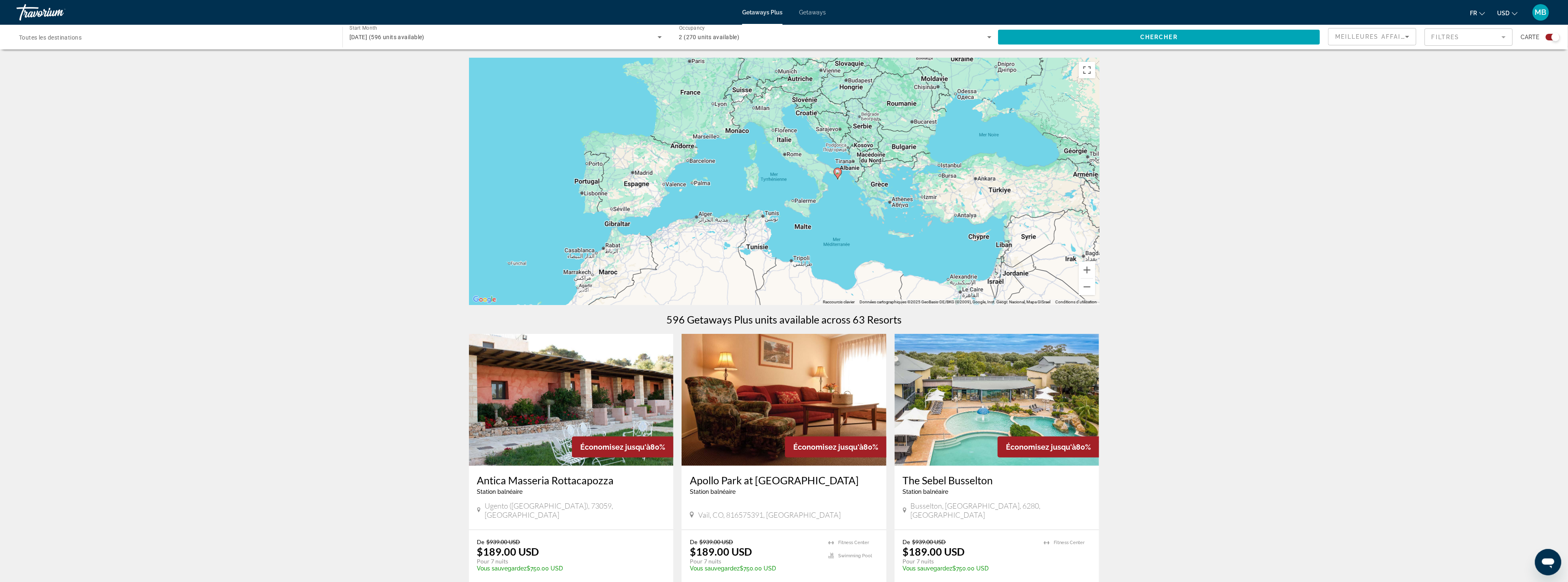
drag, startPoint x: 915, startPoint y: 233, endPoint x: 905, endPoint y: 229, distance: 10.8
click at [905, 229] on div "Pour activer le glissement avec le clavier, appuyez sur Alt+Entrée. Une fois ce…" at bounding box center [784, 181] width 630 height 247
click at [836, 172] on image "Main content" at bounding box center [837, 172] width 5 height 5
click at [837, 172] on image "Main content" at bounding box center [837, 172] width 5 height 5
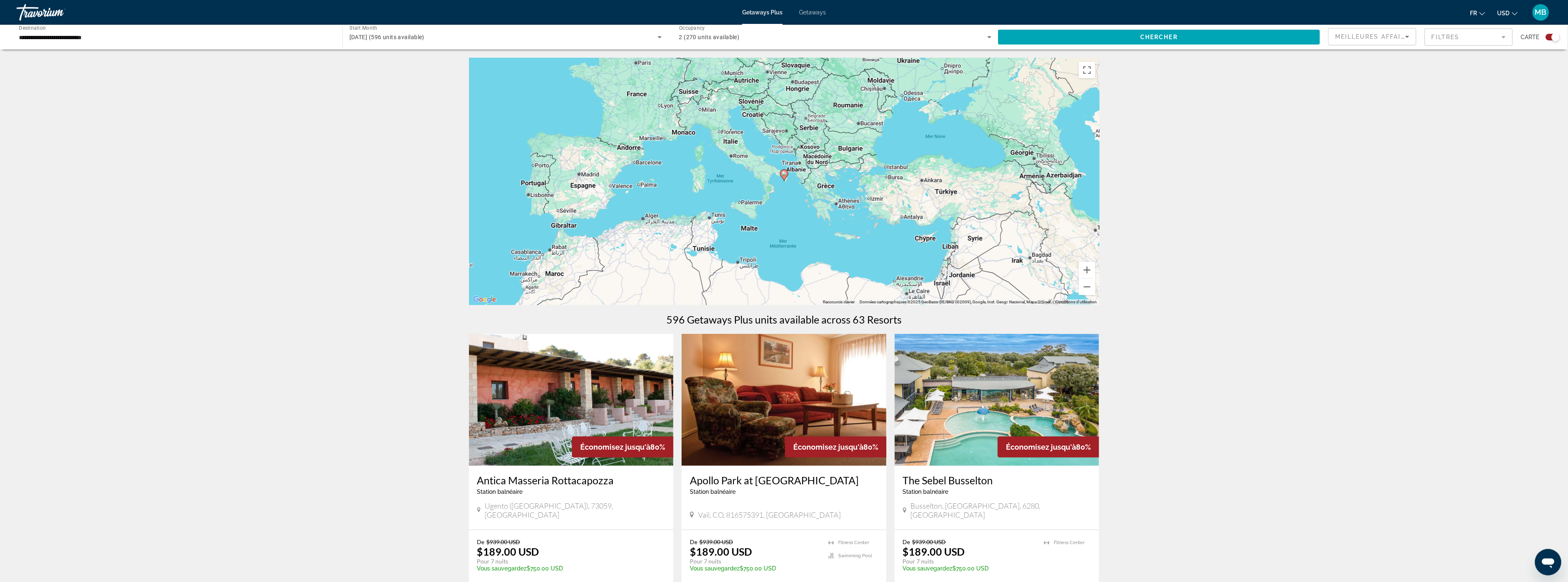
click at [787, 175] on icon "Main content" at bounding box center [784, 175] width 7 height 11
type input "**********"
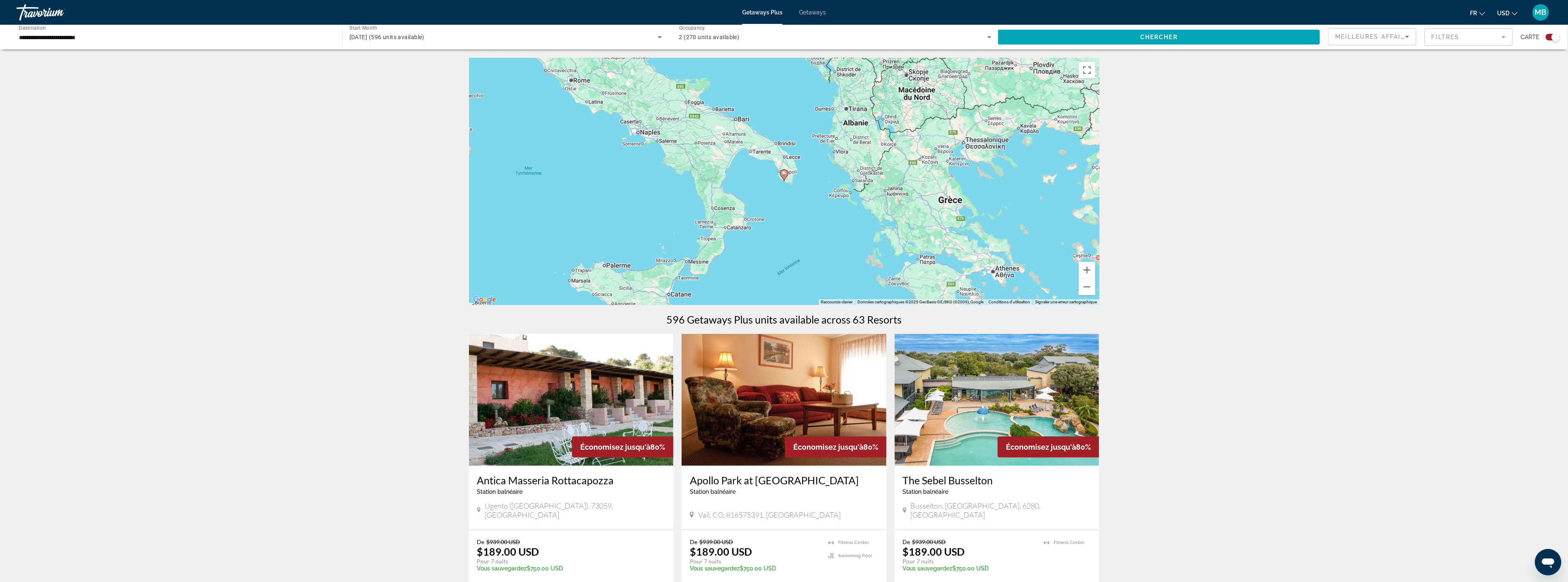
click at [784, 174] on image "Main content" at bounding box center [784, 174] width 5 height 5
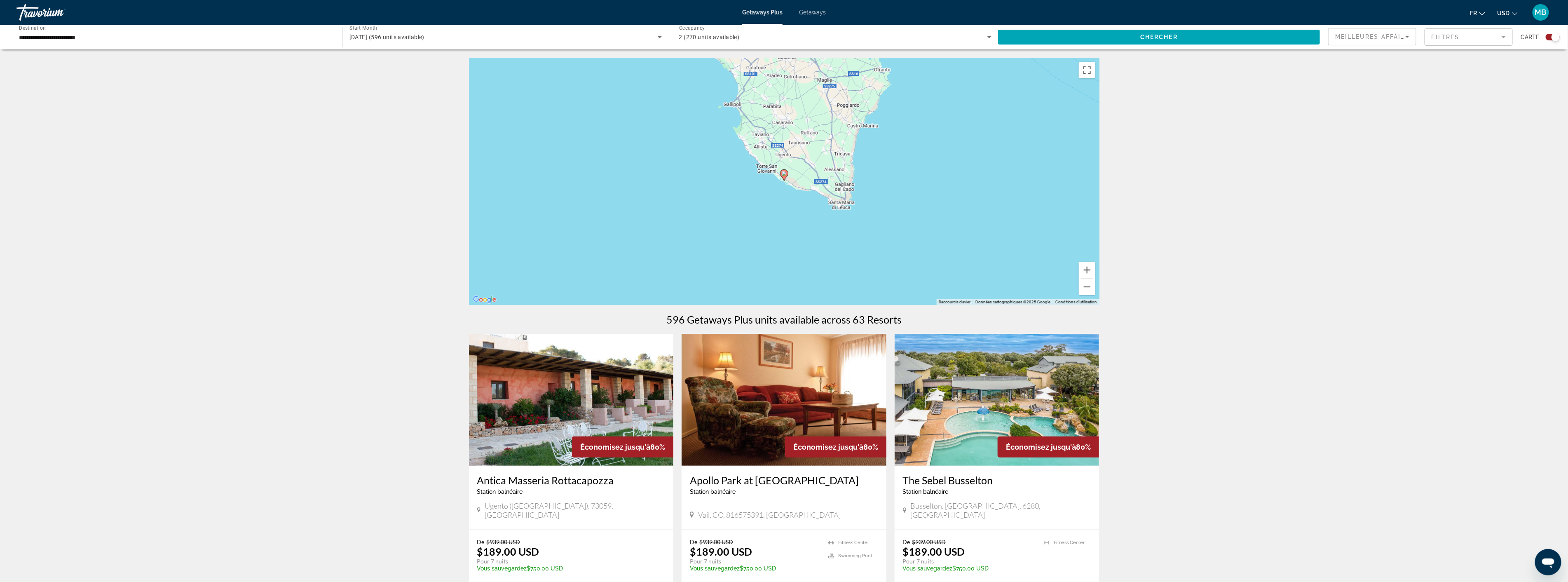
click at [784, 174] on image "Main content" at bounding box center [784, 174] width 5 height 5
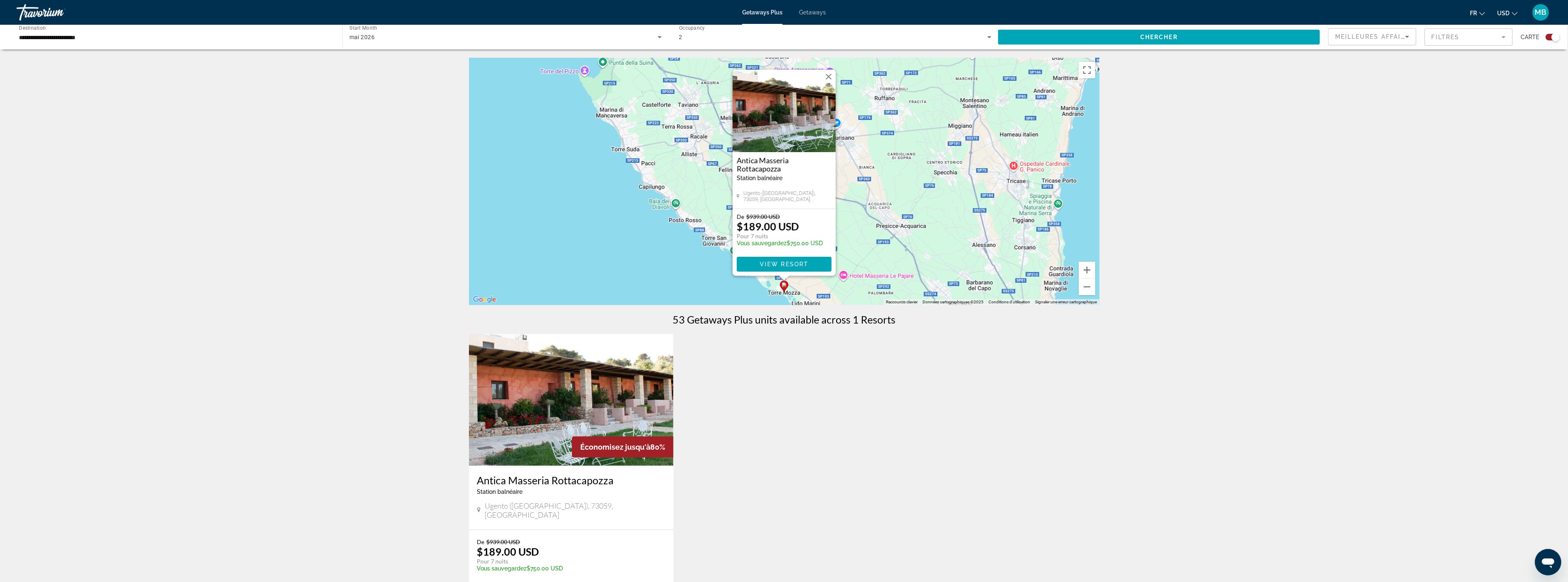
drag, startPoint x: 780, startPoint y: 429, endPoint x: 775, endPoint y: 347, distance: 82.2
click at [776, 347] on div "Économisez jusqu'à 80% Antica Masseria [GEOGRAPHIC_DATA] balnéaire - Ceci est u…" at bounding box center [784, 478] width 639 height 289
click at [801, 266] on span "View Resort" at bounding box center [784, 264] width 49 height 7
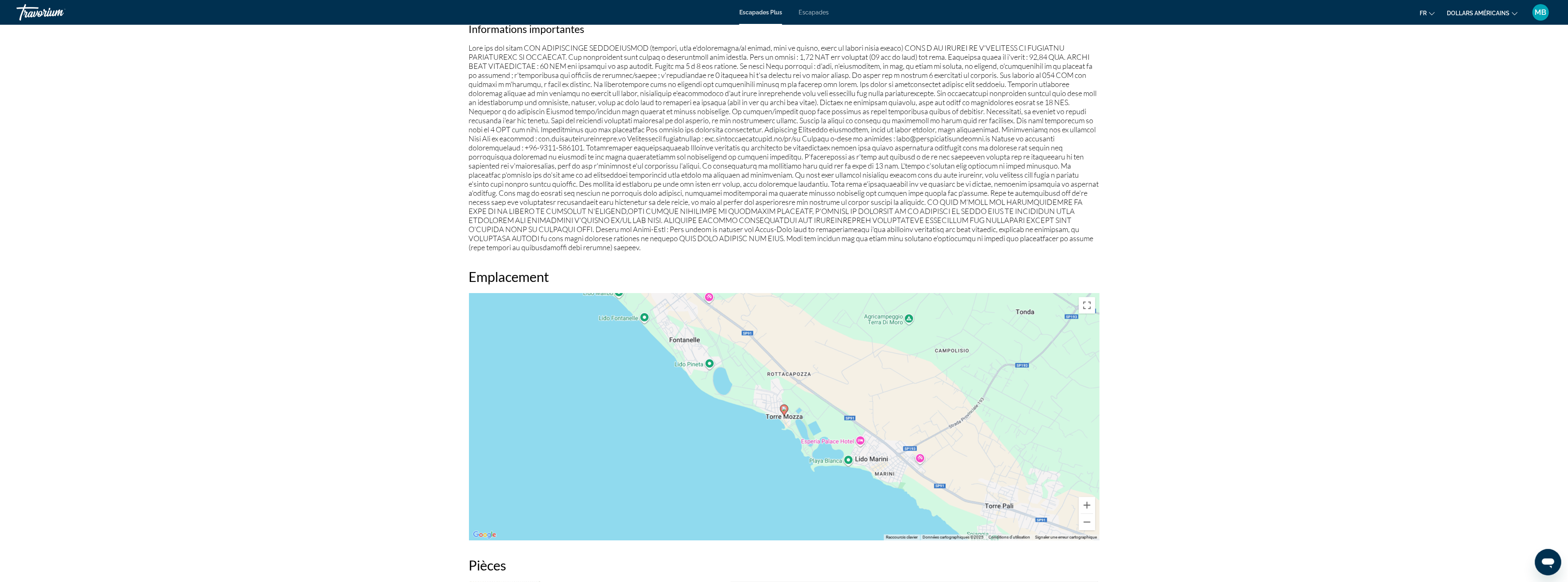
scroll to position [785, 0]
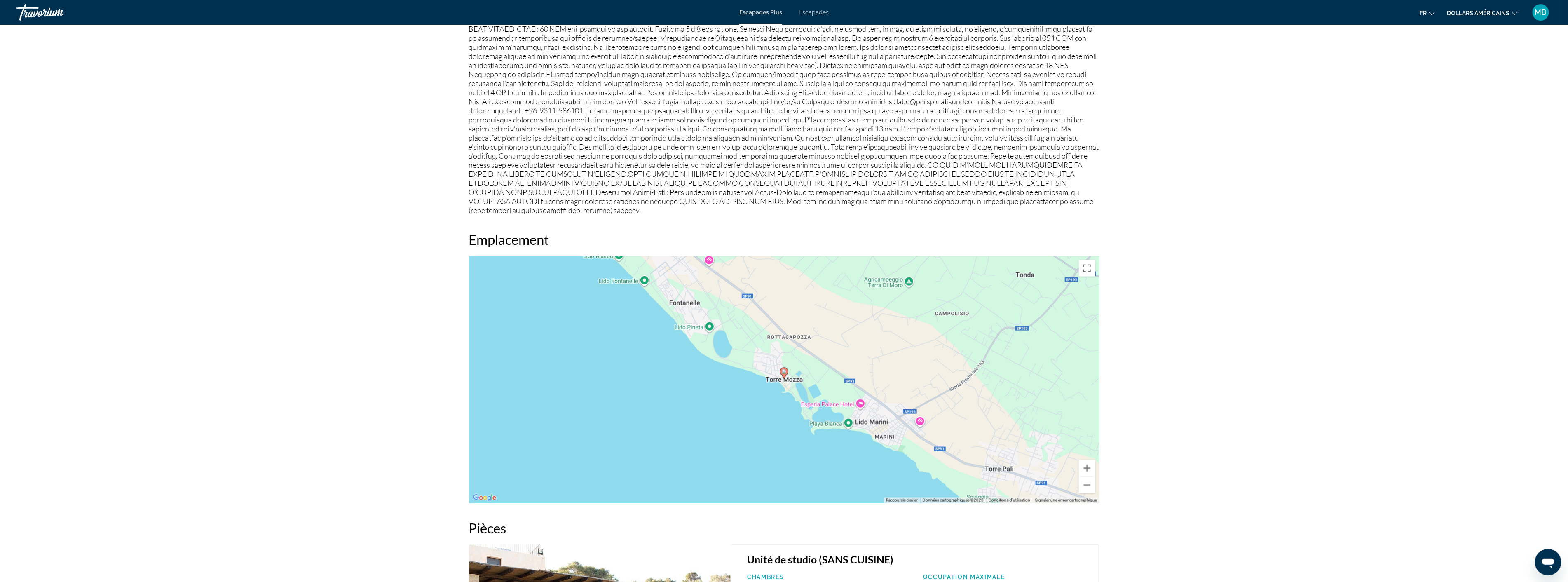
drag, startPoint x: 1305, startPoint y: 407, endPoint x: 1254, endPoint y: 252, distance: 163.2
click at [1254, 252] on div "précédent suivant Ugento ([GEOGRAPHIC_DATA]), 73059, ITA Ancienne Masseria Rott…" at bounding box center [784, 271] width 1568 height 2063
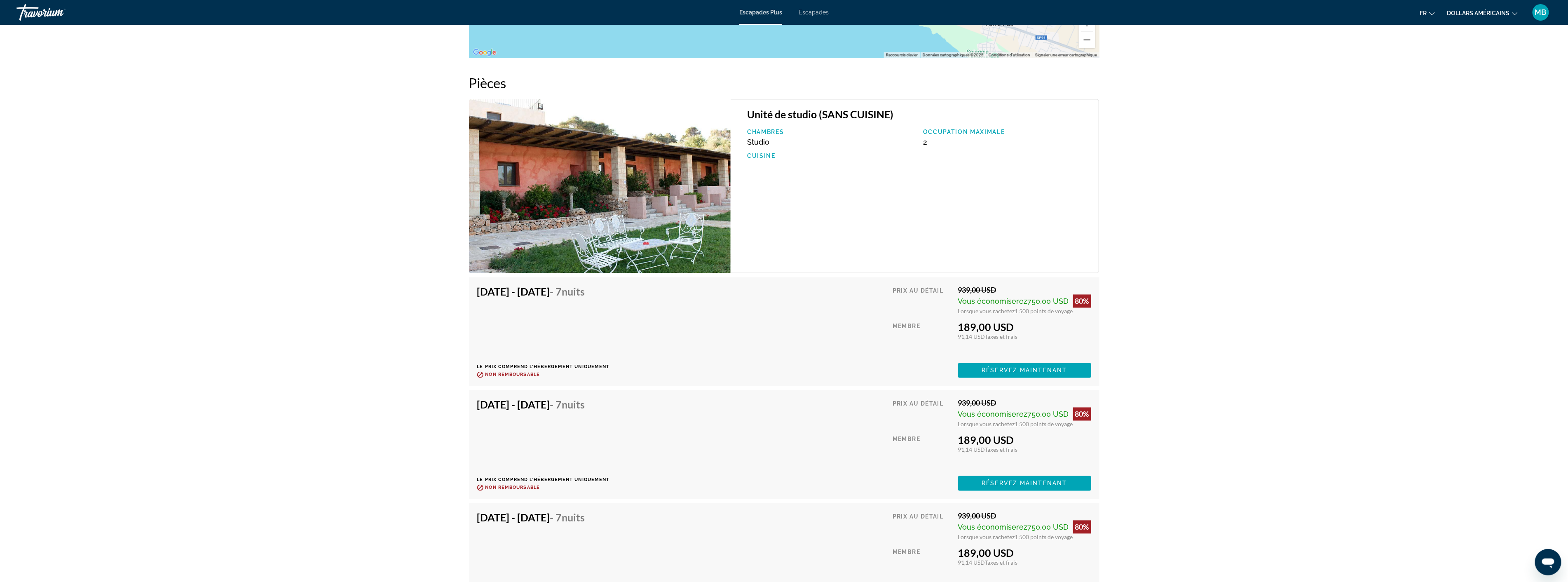
scroll to position [1282, 0]
